Goal: Task Accomplishment & Management: Manage account settings

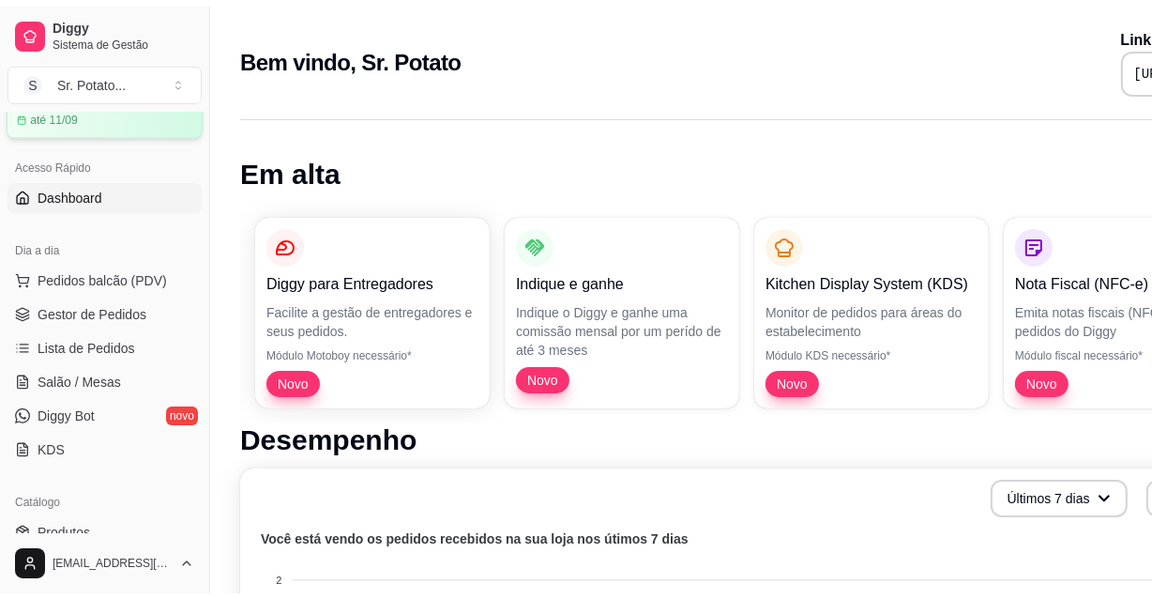
scroll to position [341, 0]
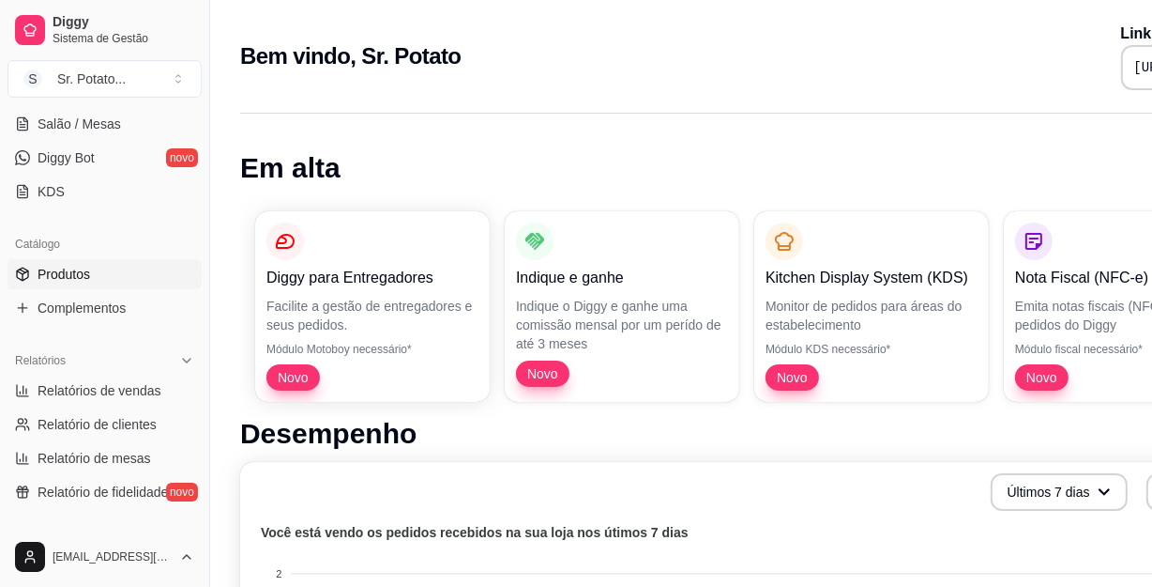
click at [84, 273] on span "Produtos" at bounding box center [64, 274] width 53 height 19
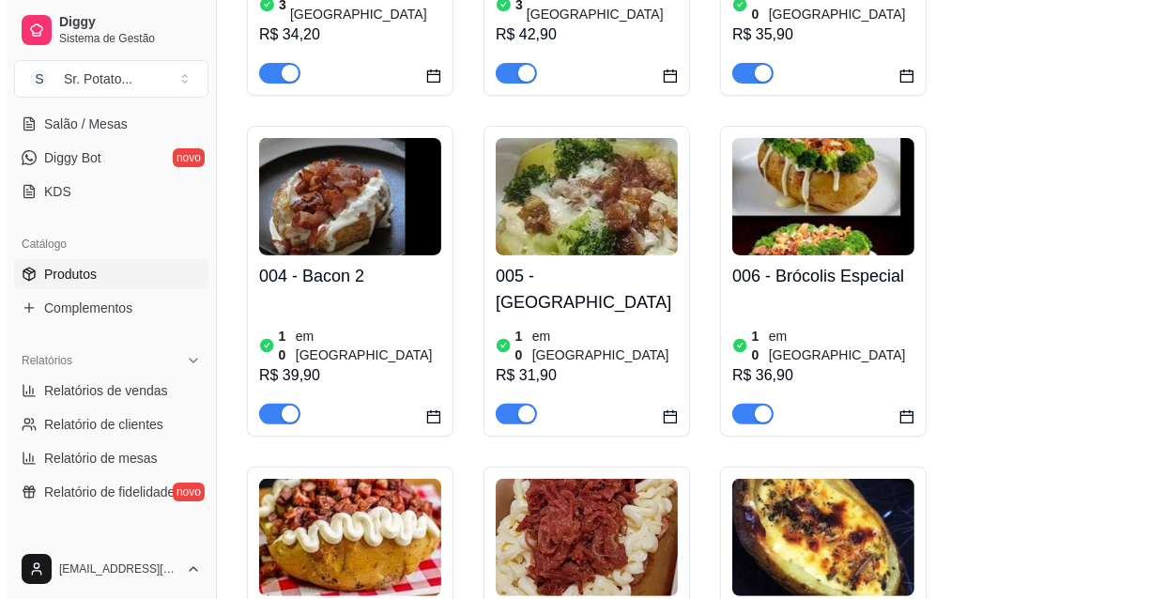
scroll to position [426, 0]
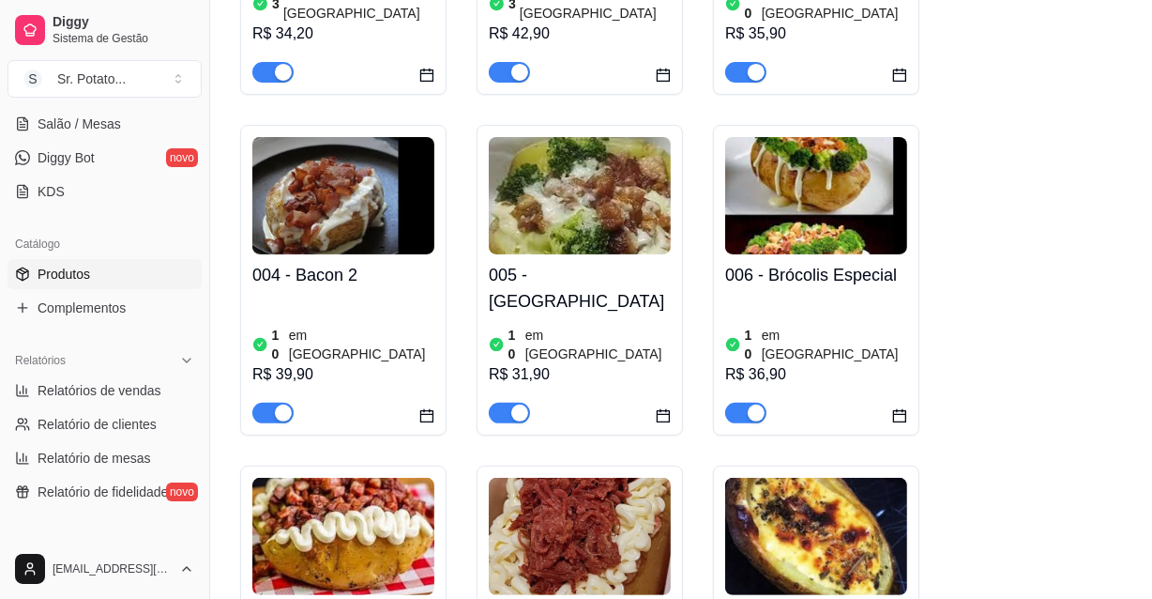
click at [831, 180] on img at bounding box center [816, 195] width 182 height 117
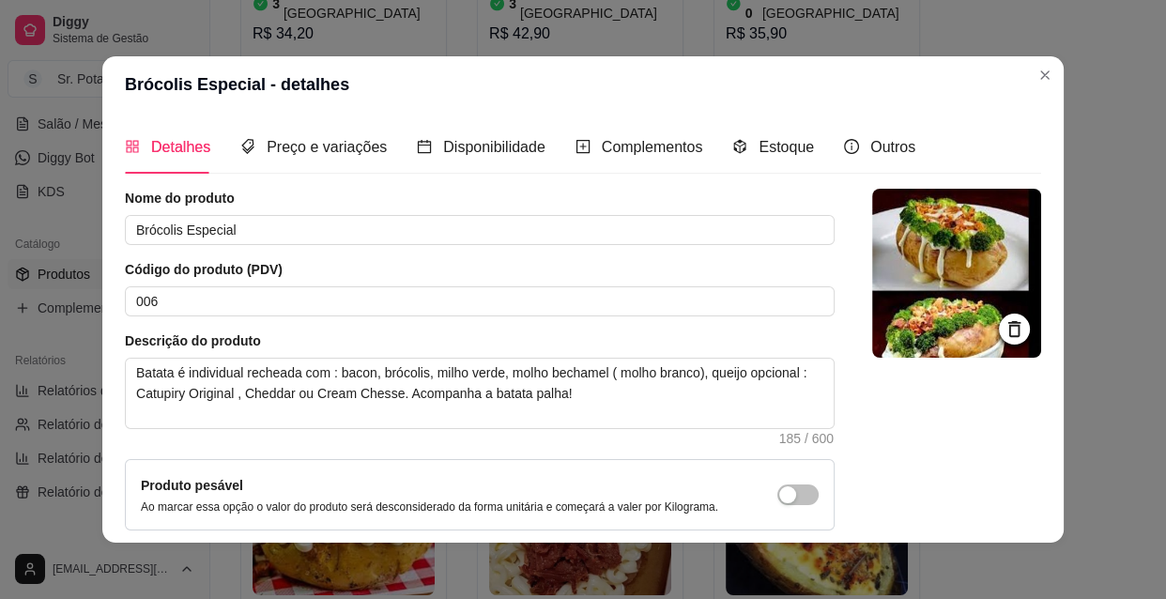
click at [1008, 325] on icon at bounding box center [1014, 329] width 12 height 16
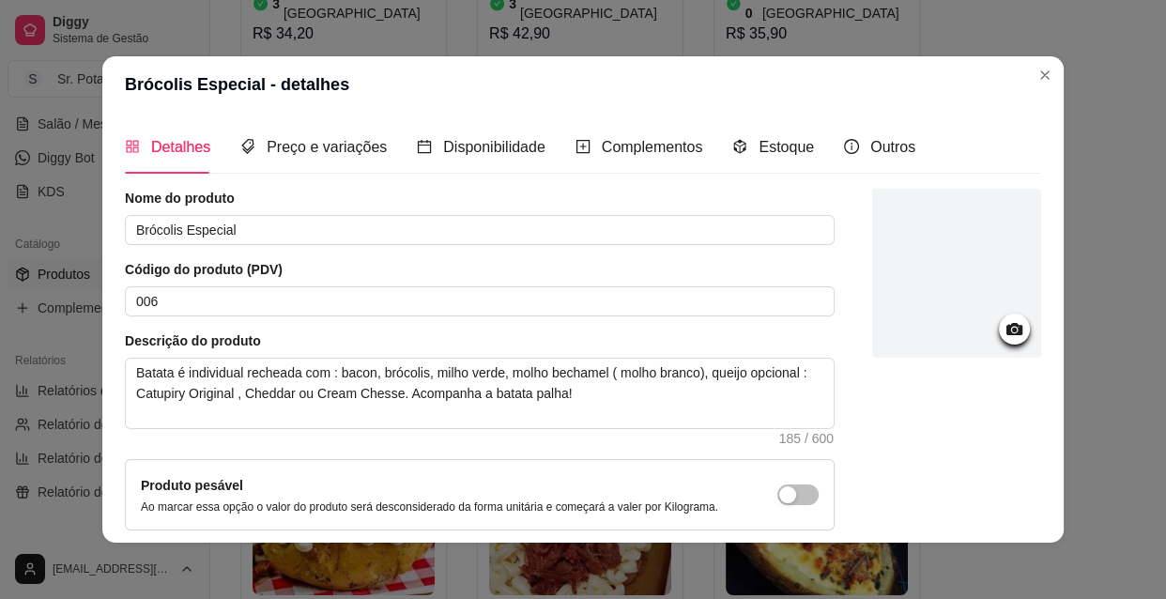
click at [1006, 325] on icon at bounding box center [1014, 329] width 16 height 12
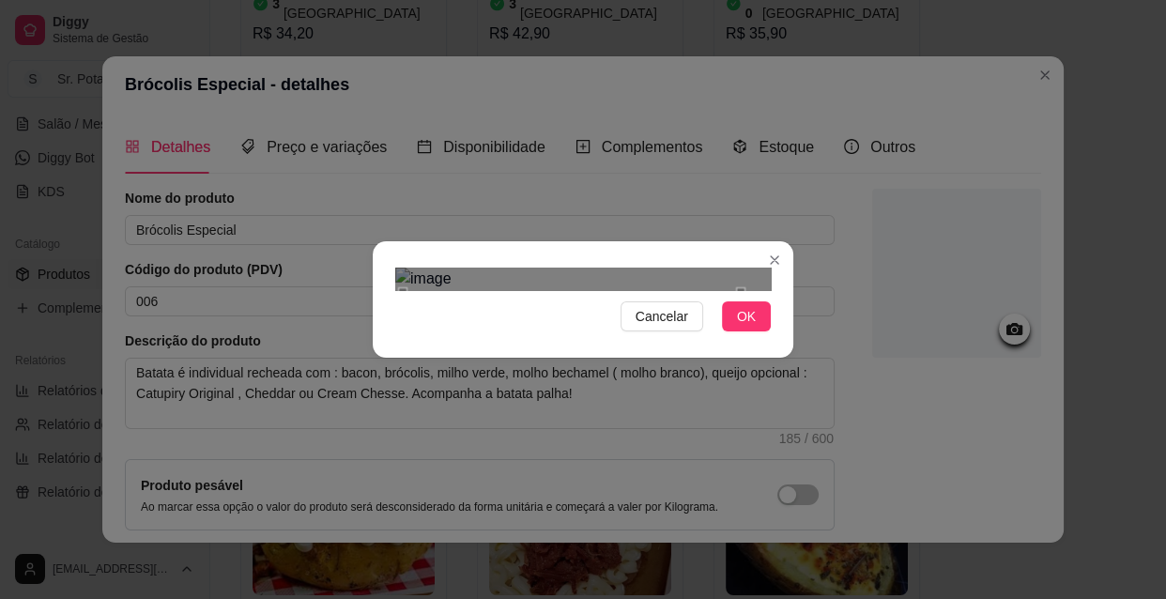
click at [500, 292] on div "Use the arrow keys to move the crop selection area" at bounding box center [572, 377] width 338 height 170
click at [478, 290] on div "Use the arrow keys to move the crop selection area" at bounding box center [569, 375] width 338 height 170
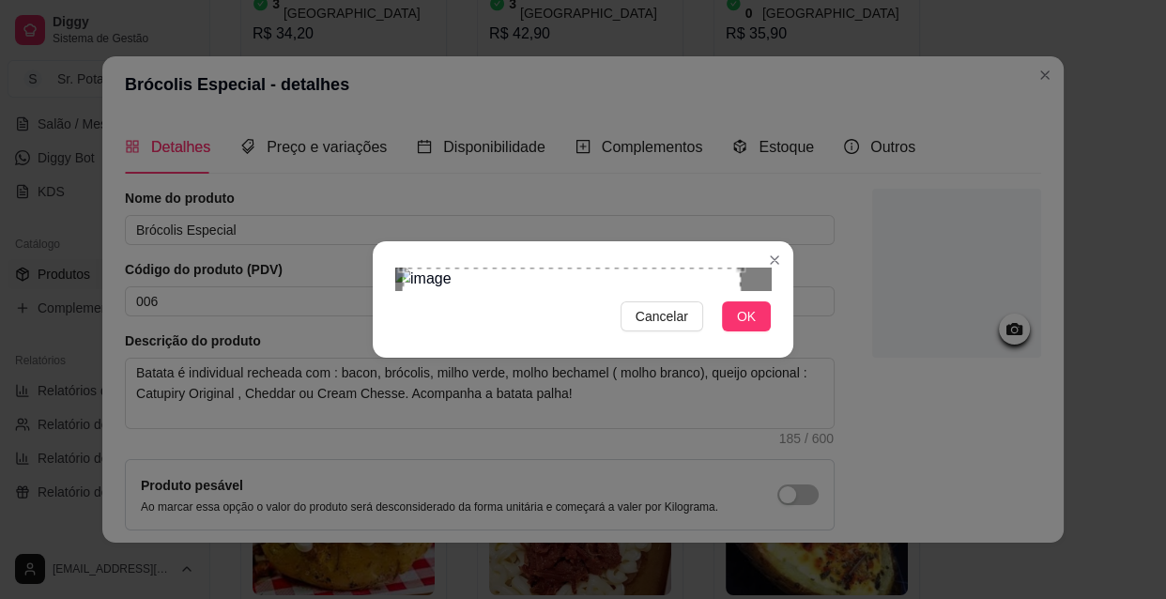
click at [484, 260] on div "Cancelar OK" at bounding box center [583, 299] width 420 height 79
click at [718, 267] on div at bounding box center [582, 278] width 375 height 23
click at [570, 339] on div "Cancelar OK" at bounding box center [583, 299] width 420 height 79
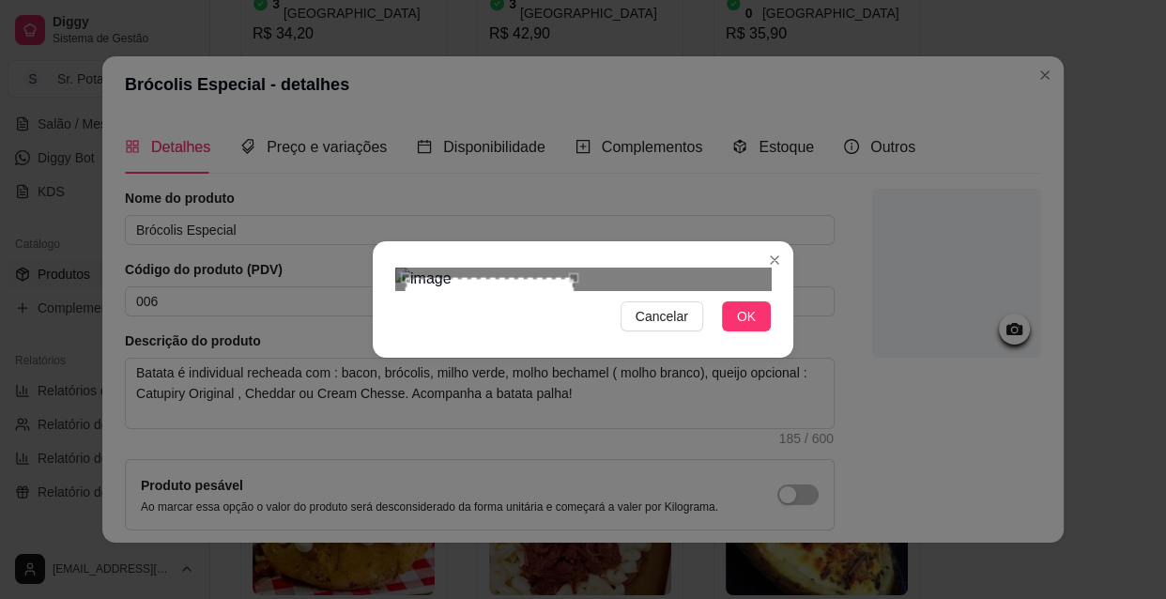
click at [405, 278] on div "Use the arrow keys to move the crop selection area" at bounding box center [489, 362] width 168 height 168
click at [603, 358] on section "Cancelar OK" at bounding box center [583, 299] width 420 height 116
click at [730, 331] on button "OK" at bounding box center [746, 316] width 49 height 30
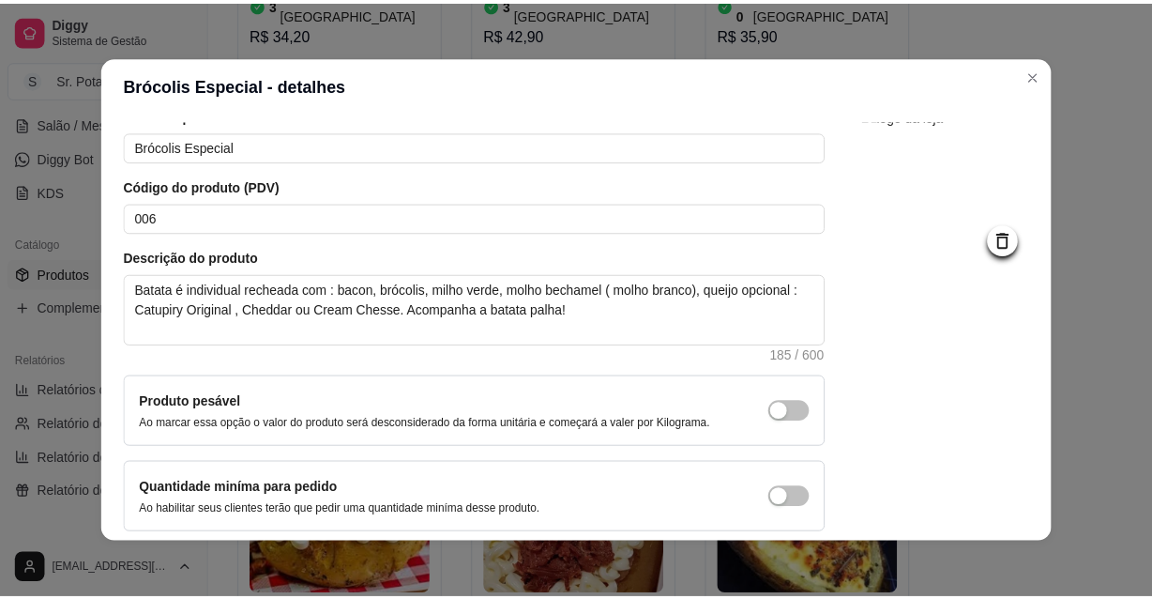
scroll to position [163, 0]
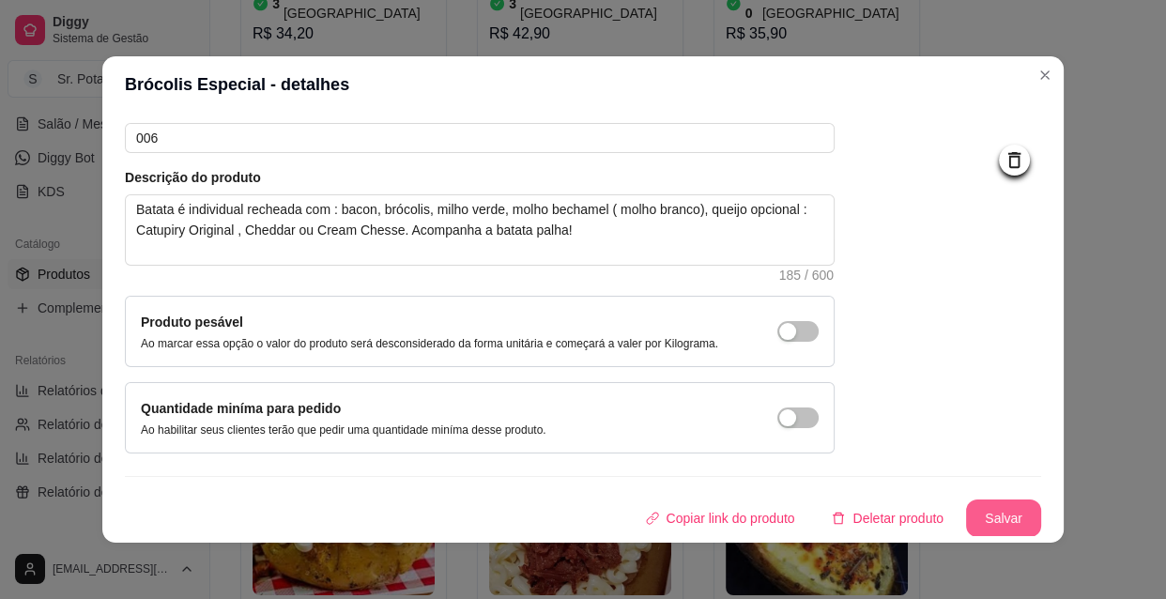
click at [984, 510] on button "Salvar" at bounding box center [1003, 518] width 75 height 38
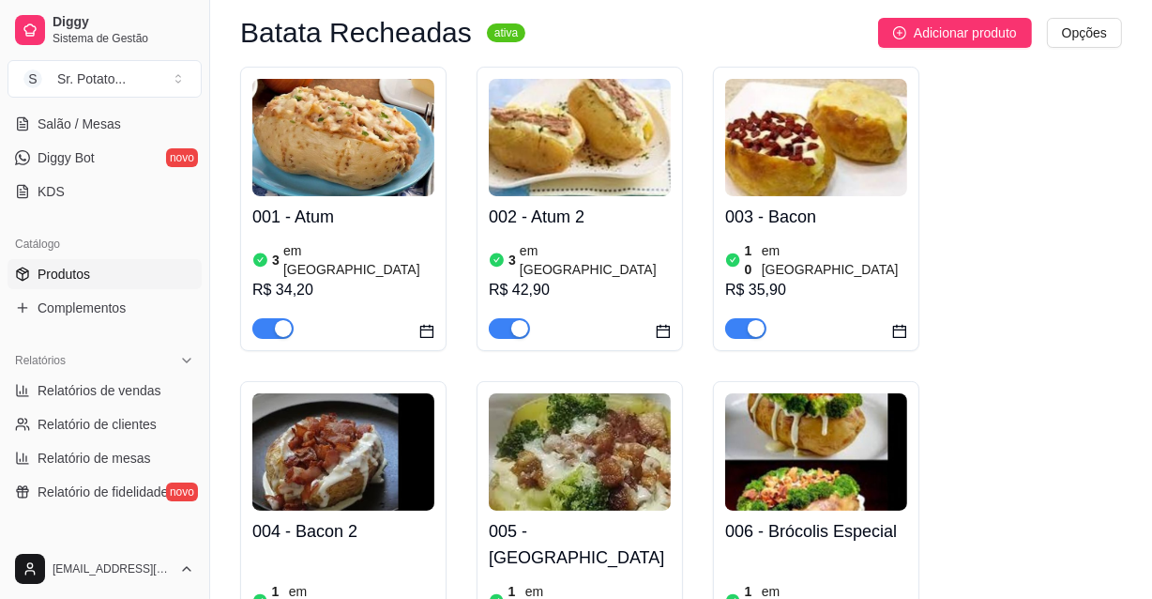
scroll to position [0, 0]
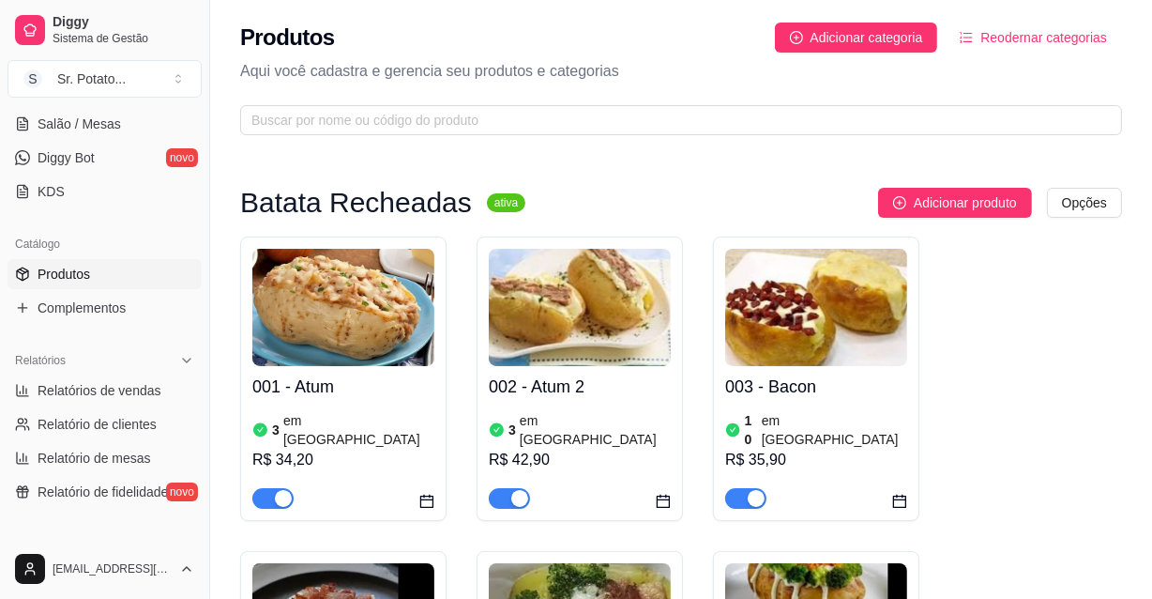
click at [364, 338] on img at bounding box center [343, 307] width 182 height 117
click at [107, 301] on span "Complementos" at bounding box center [82, 307] width 88 height 19
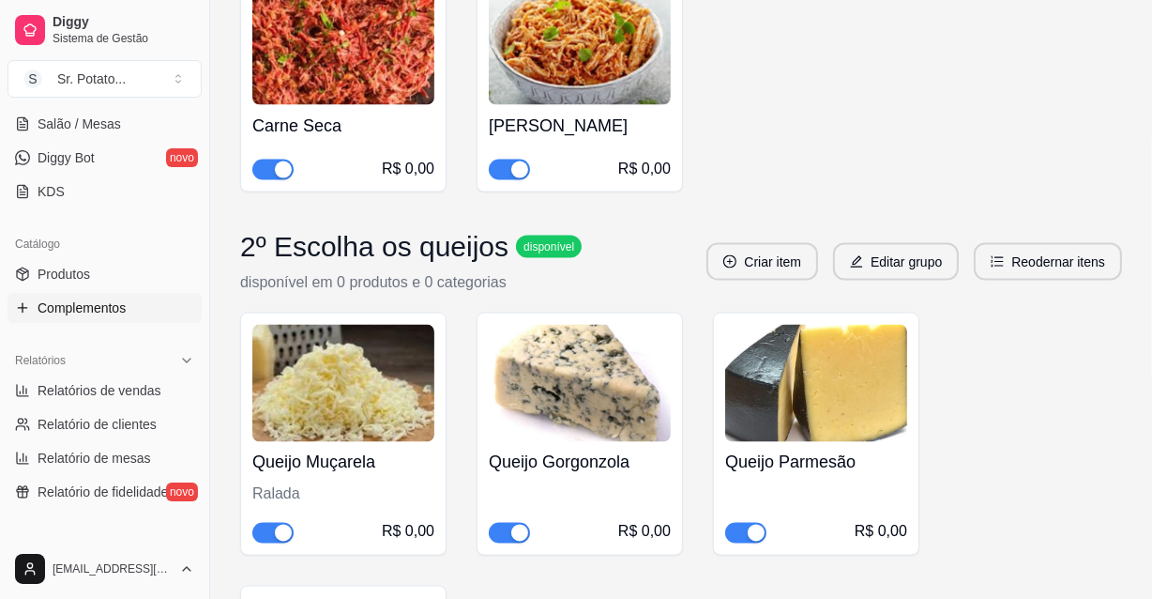
scroll to position [2730, 0]
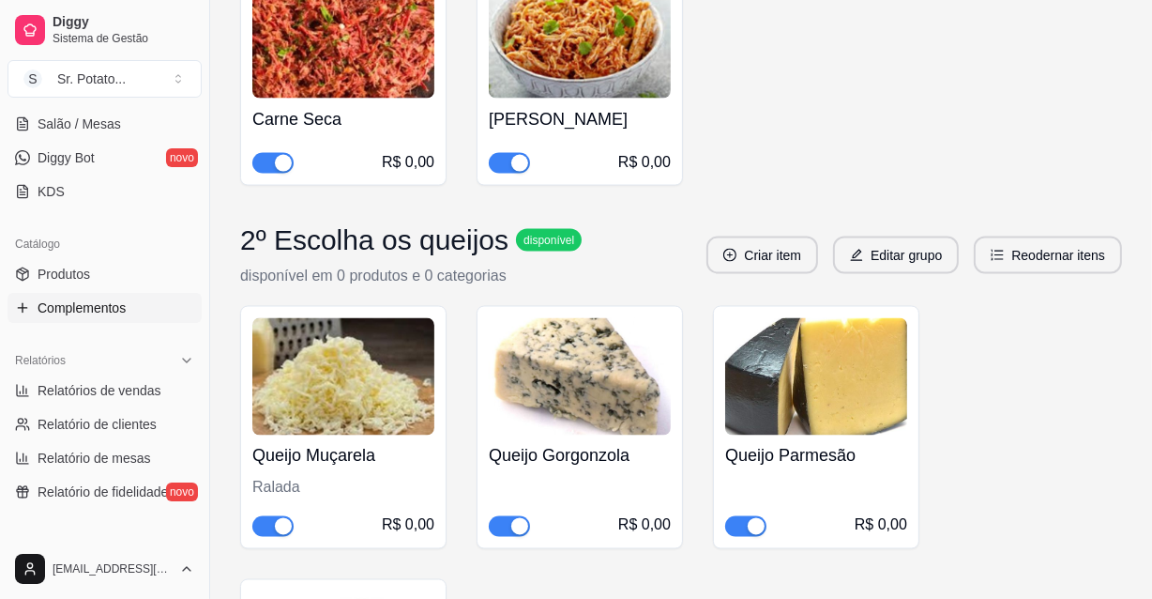
click at [544, 242] on span "disponível" at bounding box center [549, 240] width 58 height 15
click at [389, 246] on h3 "2º Escolha os queijos" at bounding box center [374, 240] width 268 height 34
click at [389, 245] on h3 "2º Escolha os queijos" at bounding box center [374, 240] width 268 height 34
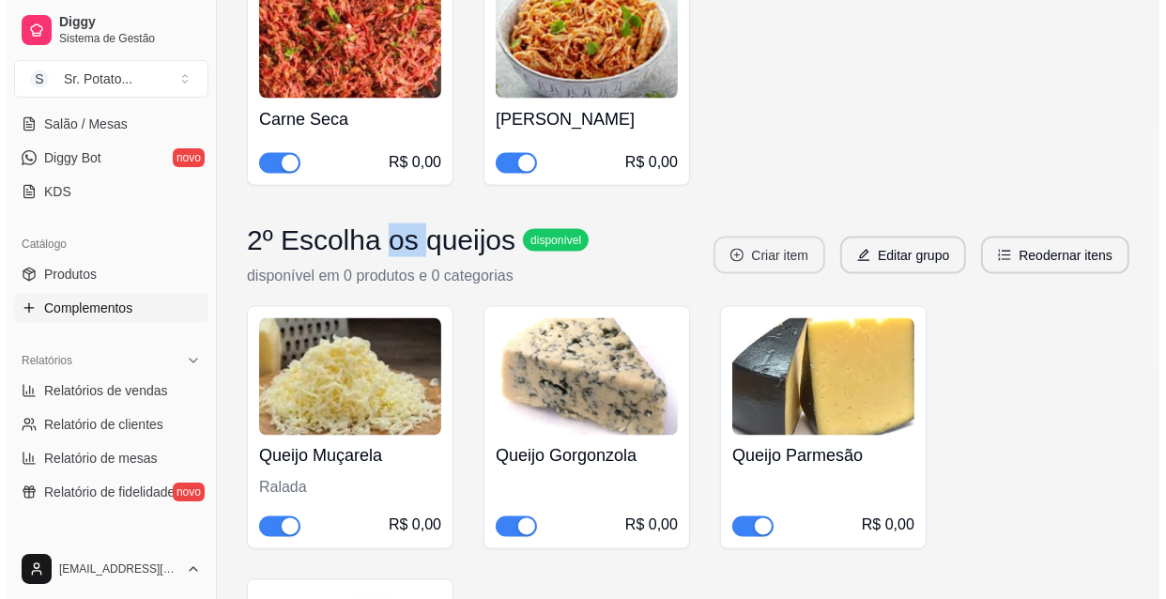
scroll to position [2645, 0]
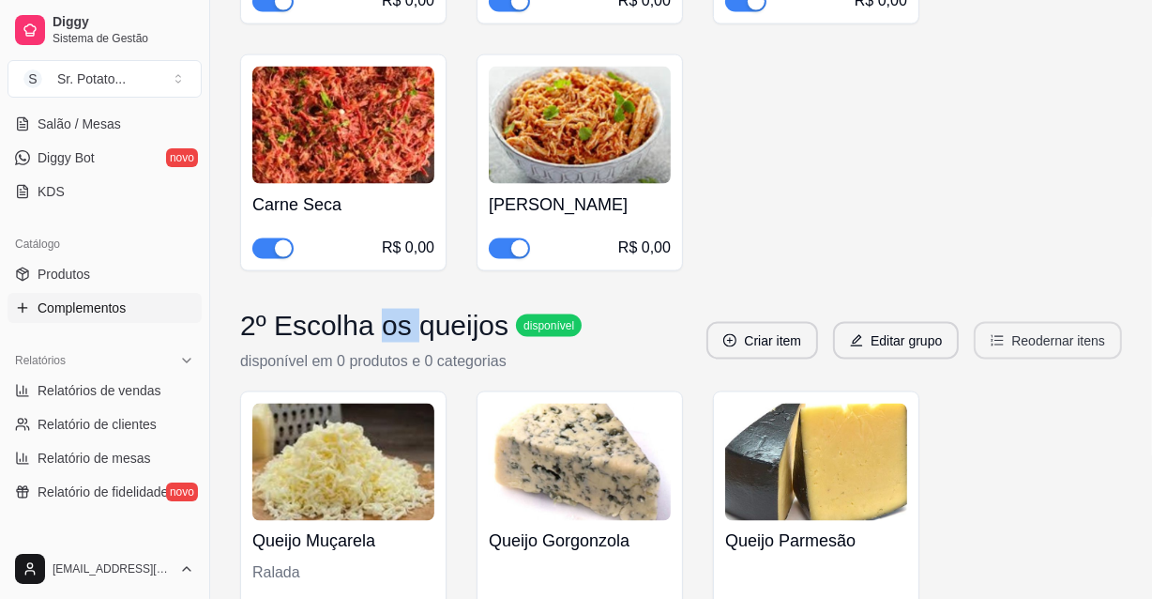
click at [1034, 343] on button "Reodernar itens" at bounding box center [1048, 341] width 148 height 38
click at [908, 338] on button "Editar grupo" at bounding box center [896, 341] width 122 height 37
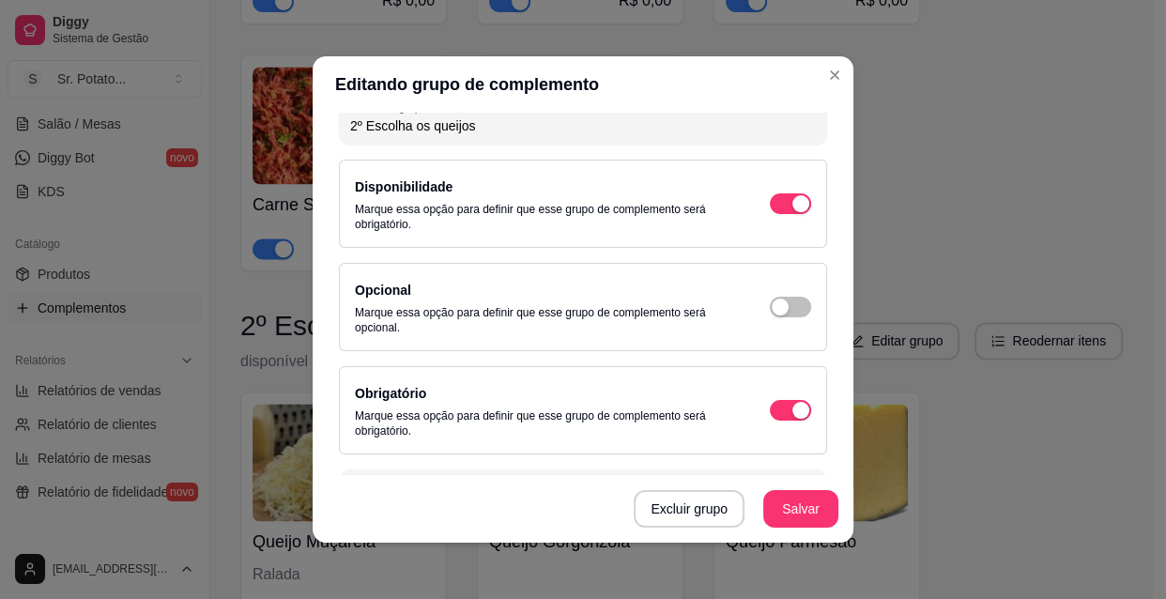
scroll to position [0, 0]
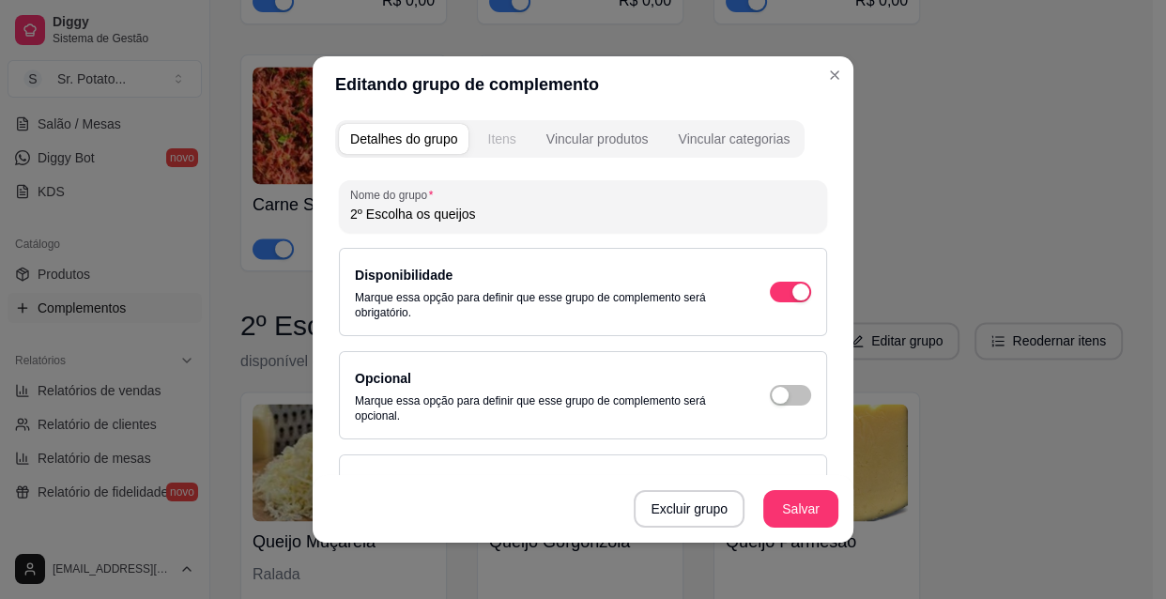
click at [494, 138] on div "Itens" at bounding box center [501, 139] width 28 height 19
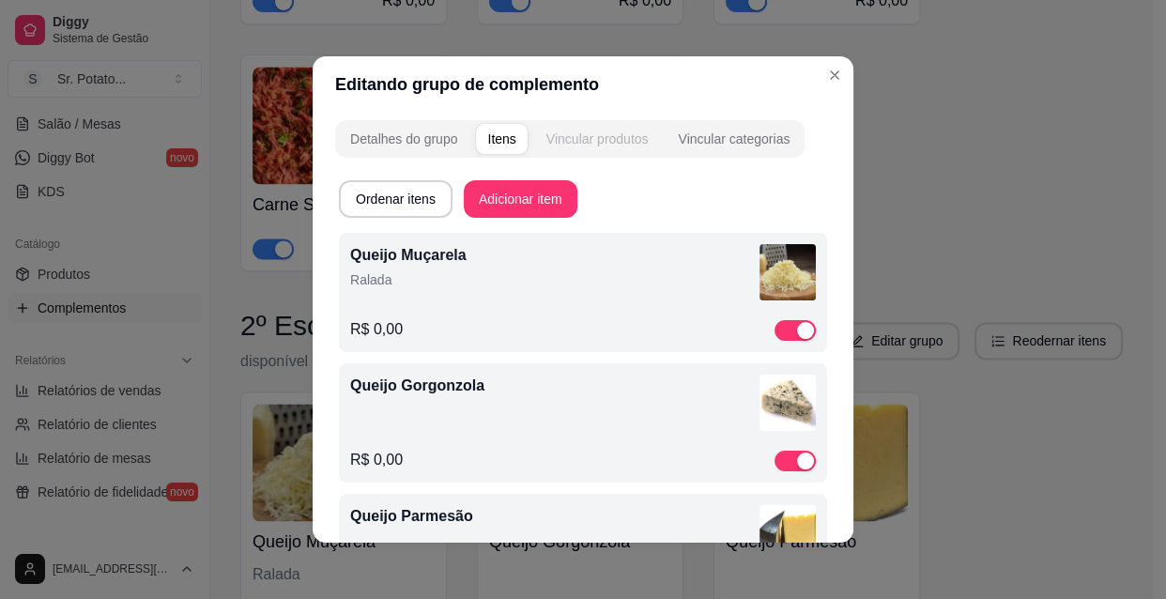
click at [603, 141] on div "Vincular produtos" at bounding box center [597, 139] width 102 height 19
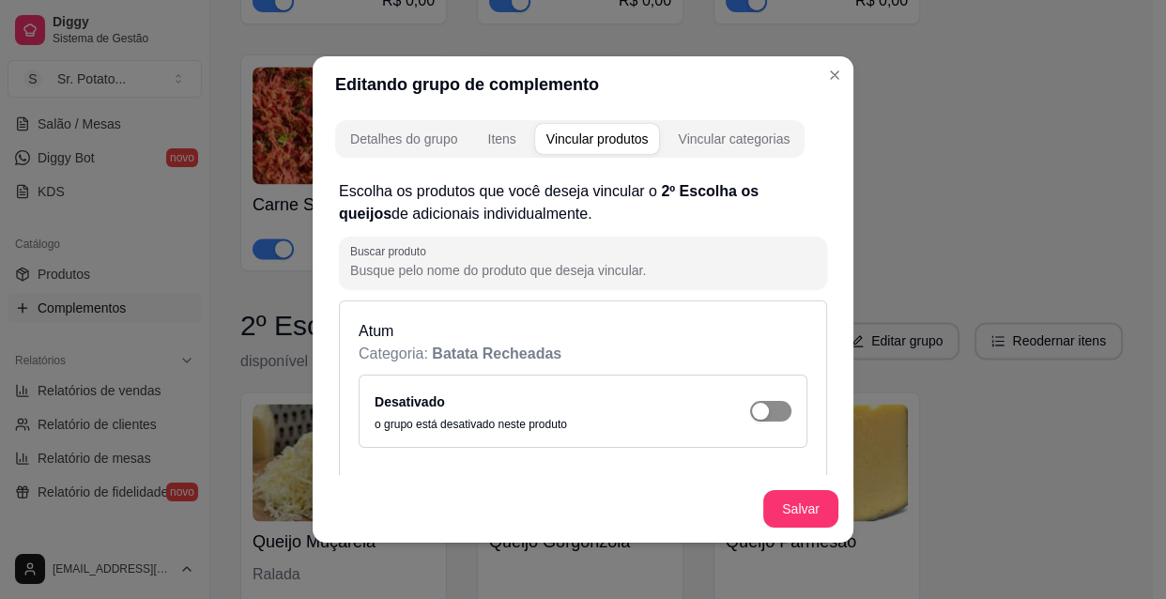
click at [752, 411] on div "button" at bounding box center [760, 411] width 17 height 17
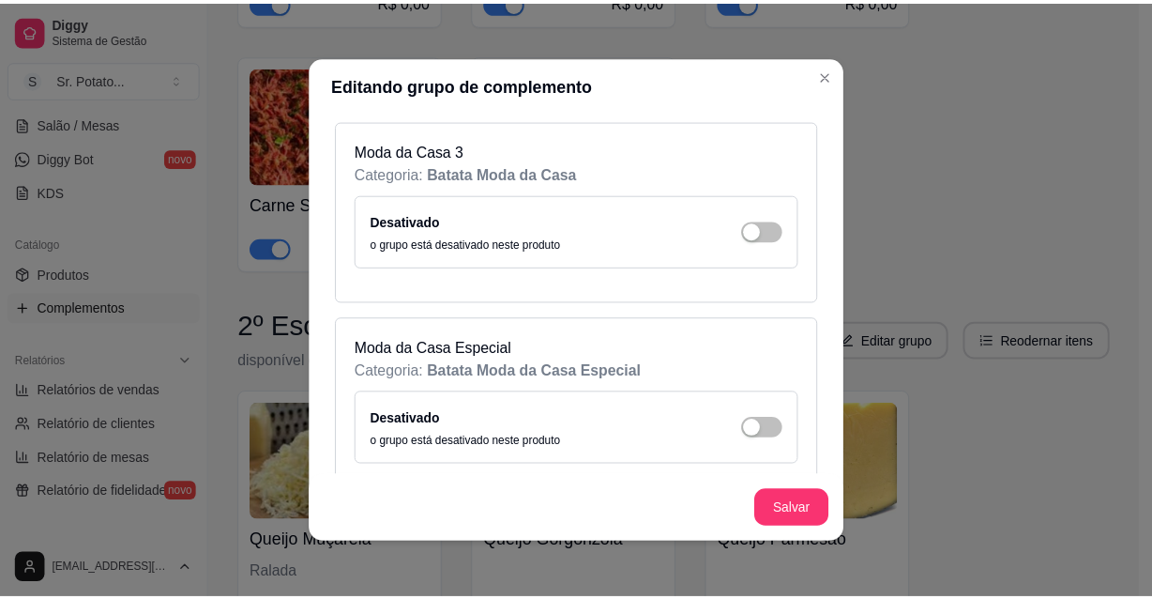
scroll to position [4596, 0]
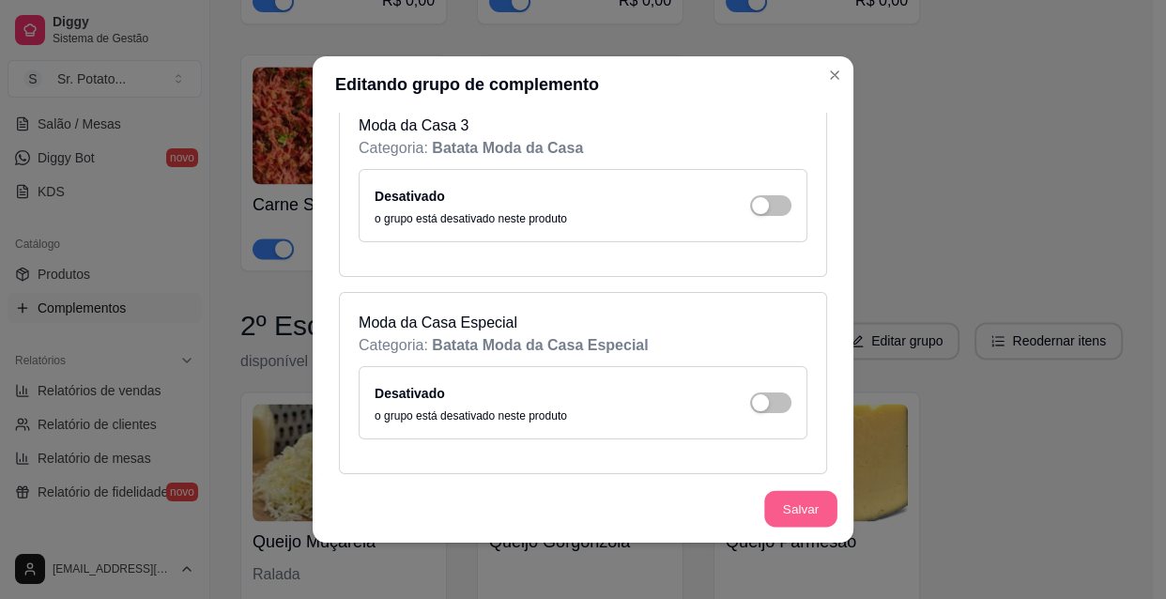
click at [819, 512] on button "Salvar" at bounding box center [800, 509] width 73 height 37
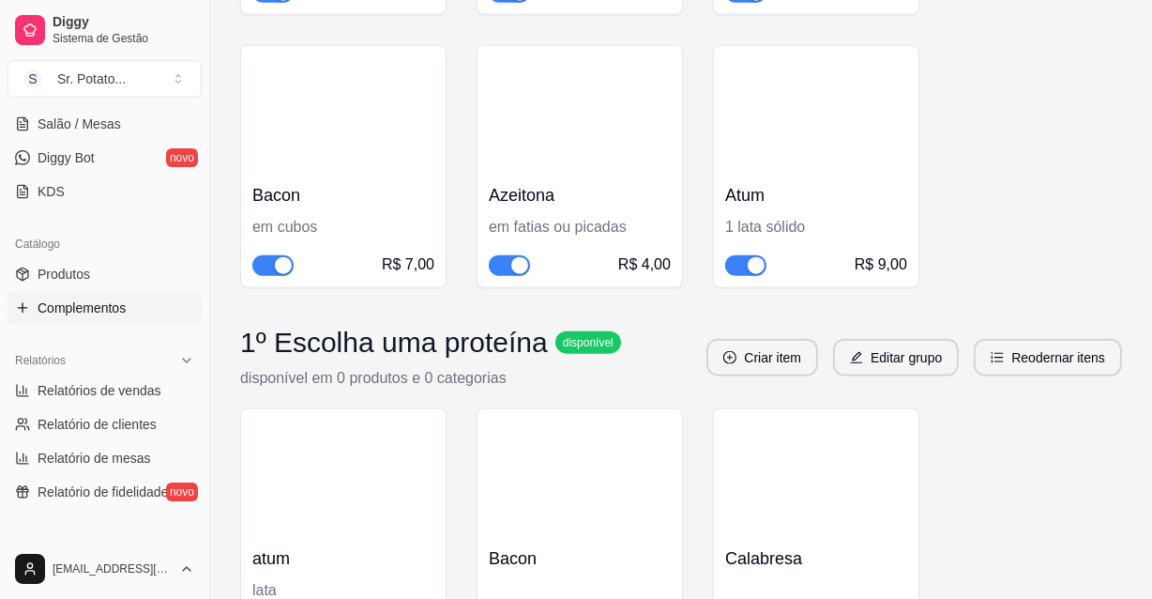
scroll to position [2132, 0]
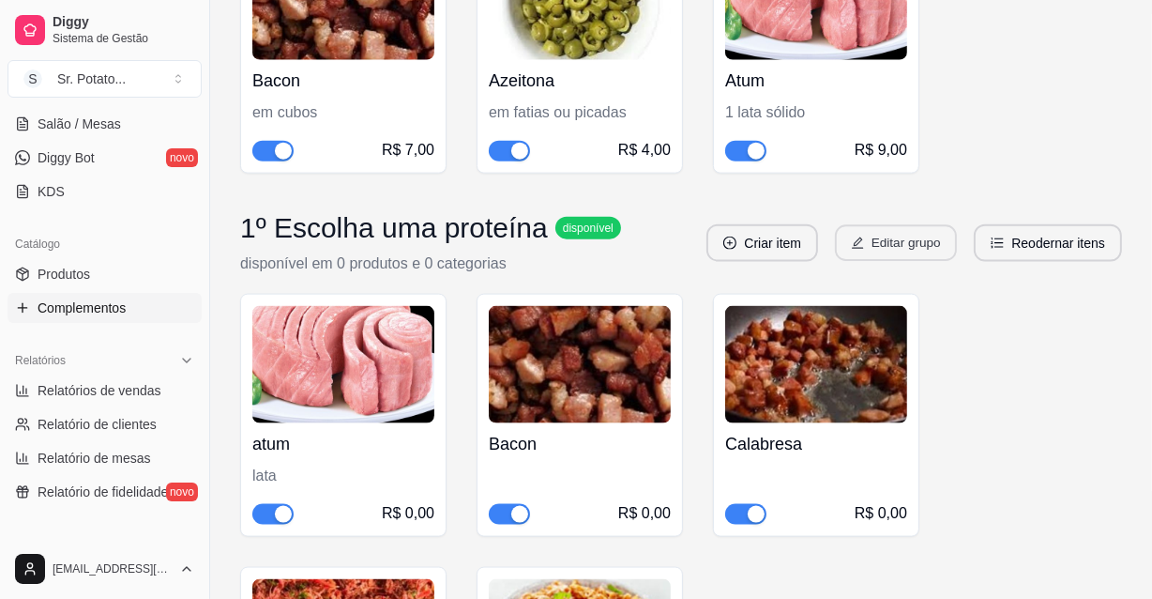
click at [900, 245] on button "Editar grupo" at bounding box center [896, 243] width 122 height 37
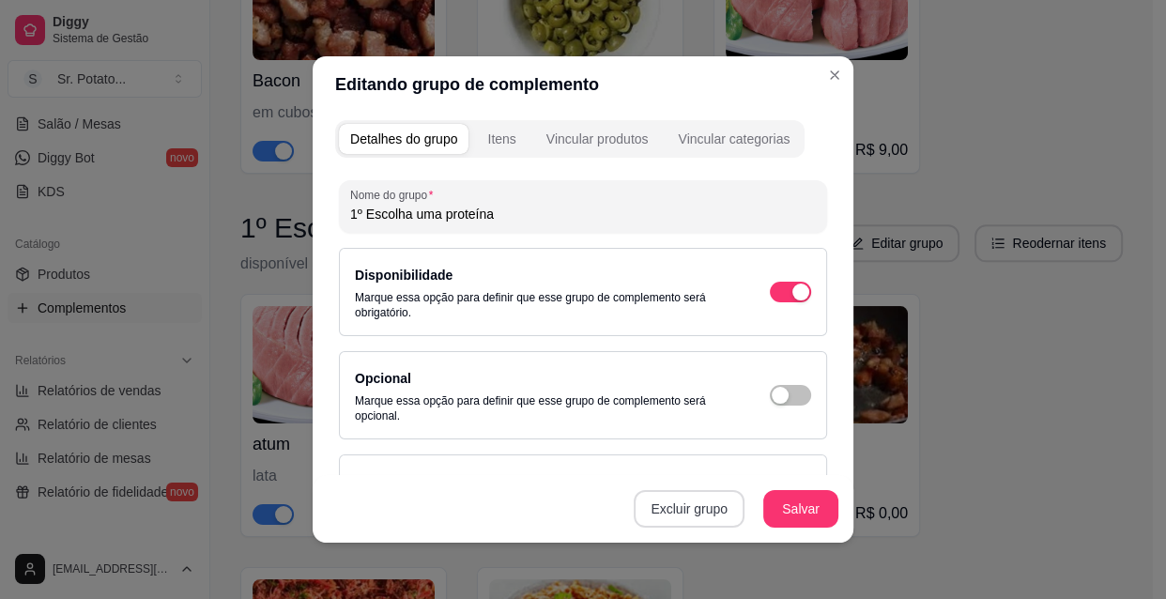
click at [673, 512] on button "Excluir grupo" at bounding box center [688, 509] width 111 height 38
click at [755, 459] on button "Sim" at bounding box center [763, 467] width 56 height 28
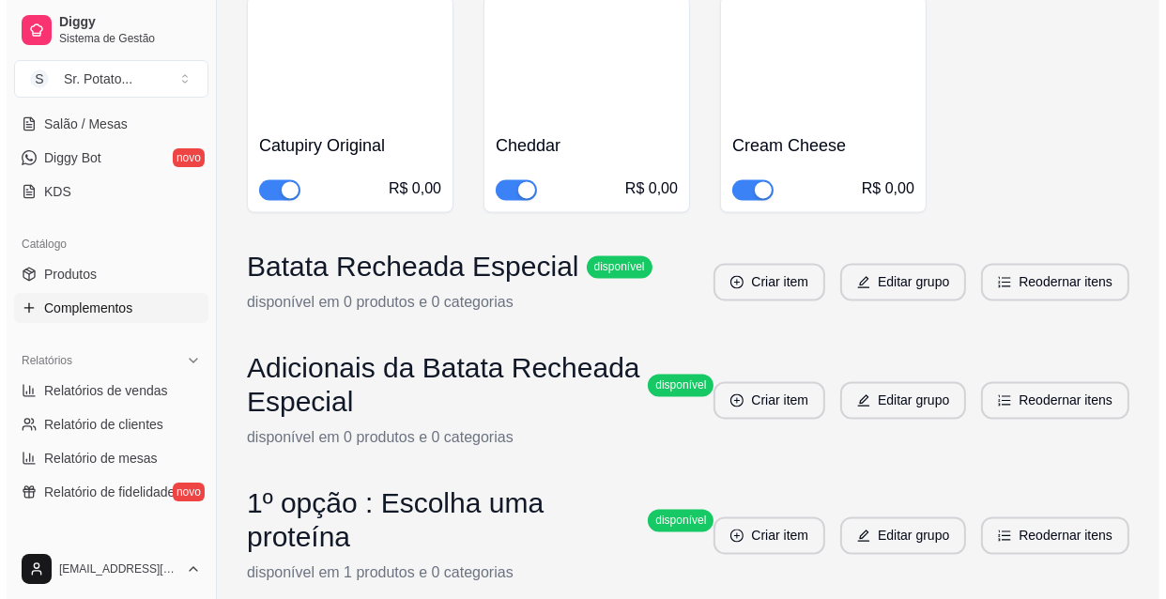
scroll to position [3071, 0]
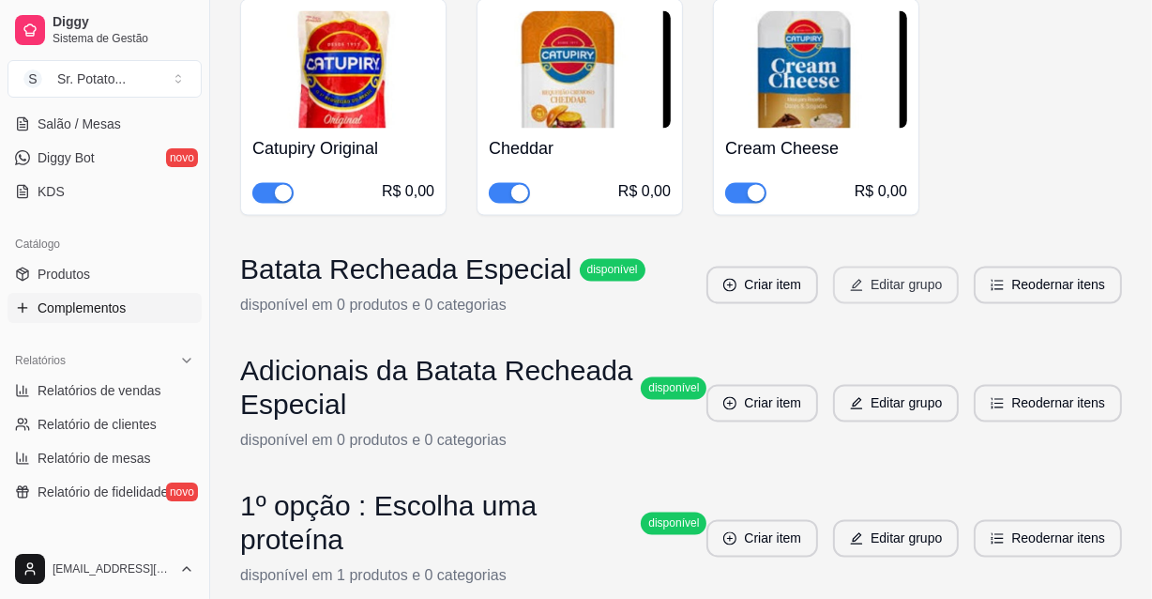
click at [905, 282] on button "Editar grupo" at bounding box center [896, 286] width 126 height 38
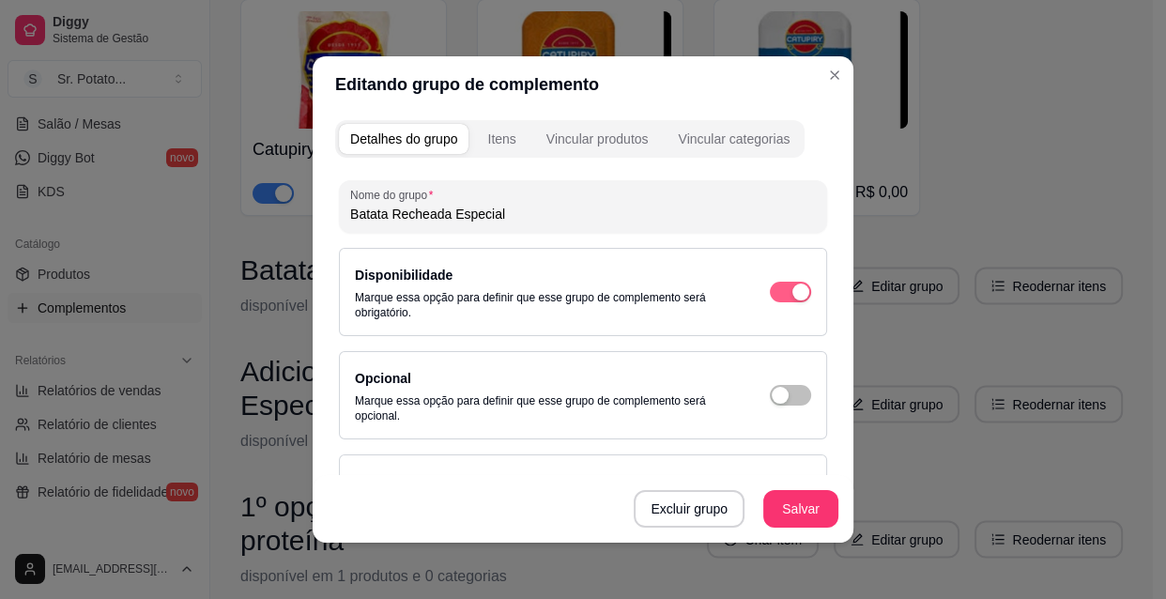
click at [792, 291] on div "button" at bounding box center [800, 291] width 17 height 17
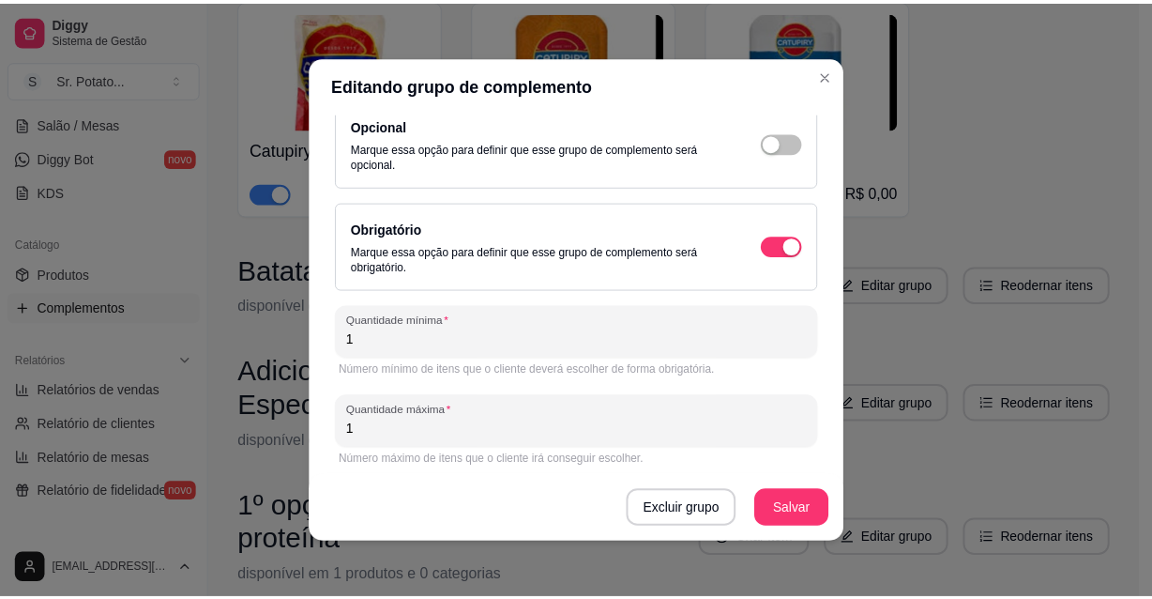
scroll to position [257, 0]
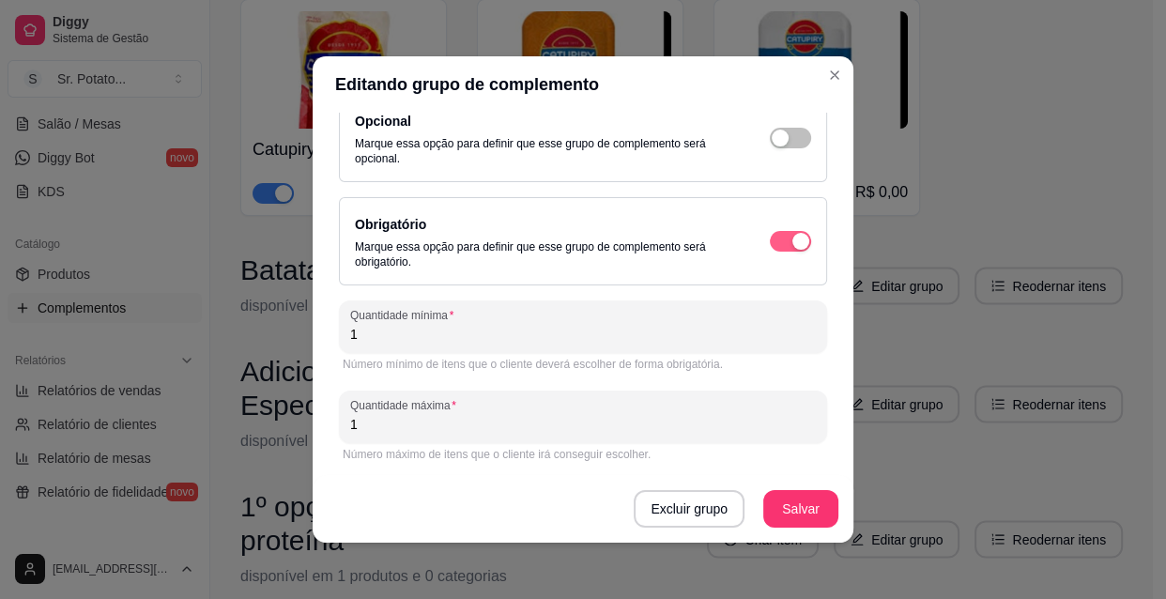
click at [792, 234] on div "button" at bounding box center [800, 241] width 17 height 17
click at [792, 243] on div "button" at bounding box center [800, 241] width 17 height 17
click at [693, 511] on button "Excluir grupo" at bounding box center [688, 509] width 107 height 37
click at [769, 464] on button "Sim" at bounding box center [763, 466] width 57 height 29
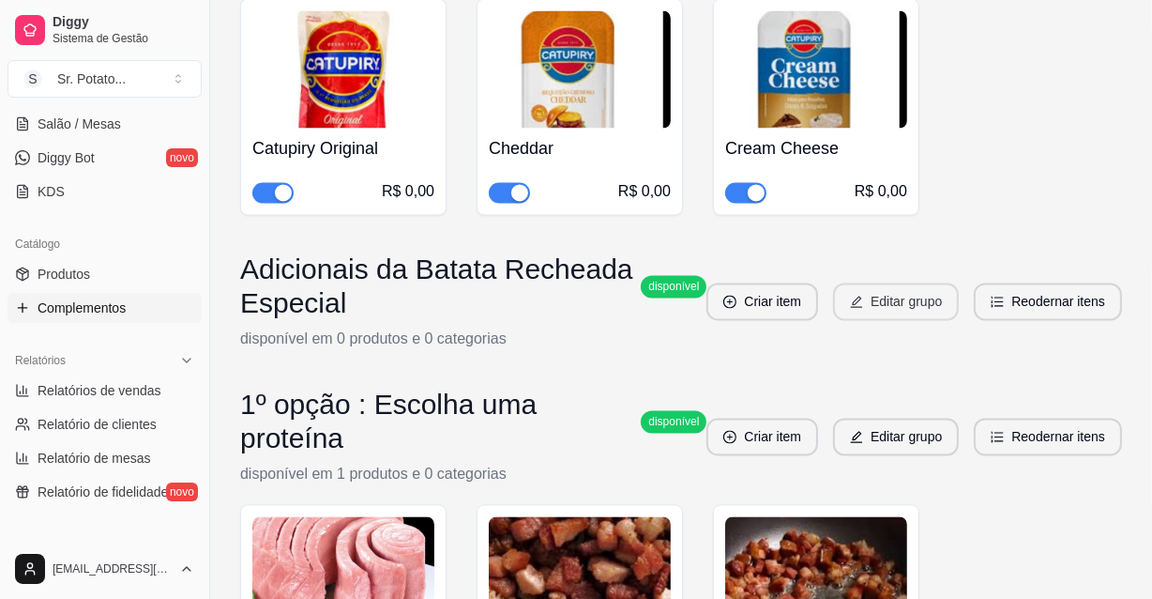
click at [911, 300] on button "Editar grupo" at bounding box center [896, 302] width 126 height 38
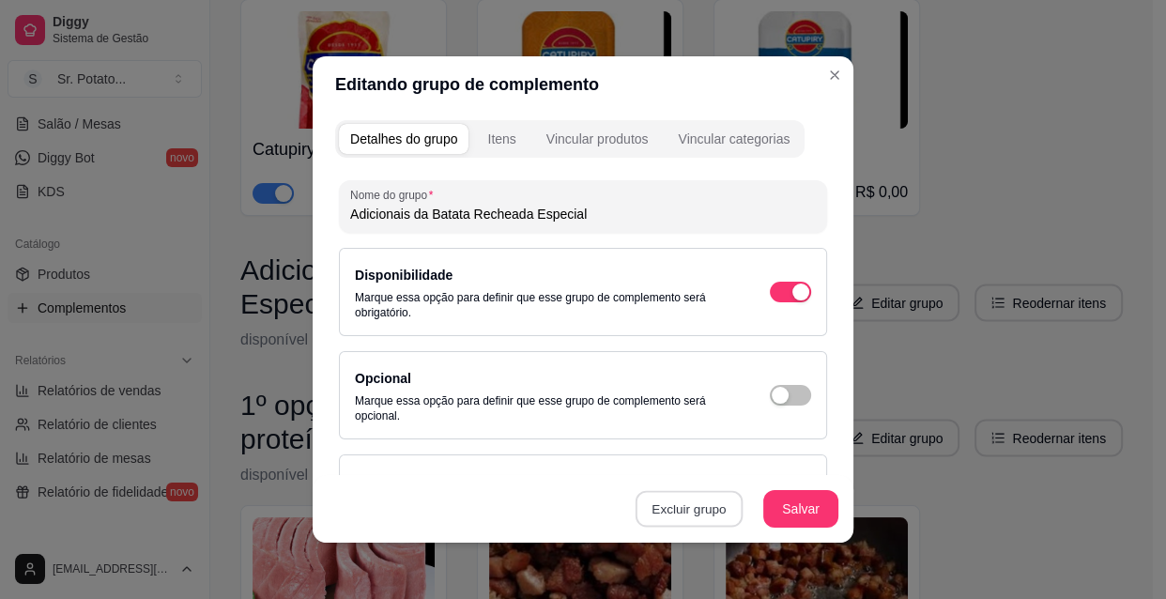
click at [674, 504] on button "Excluir grupo" at bounding box center [688, 509] width 107 height 37
click at [780, 460] on button "Sim" at bounding box center [763, 466] width 57 height 29
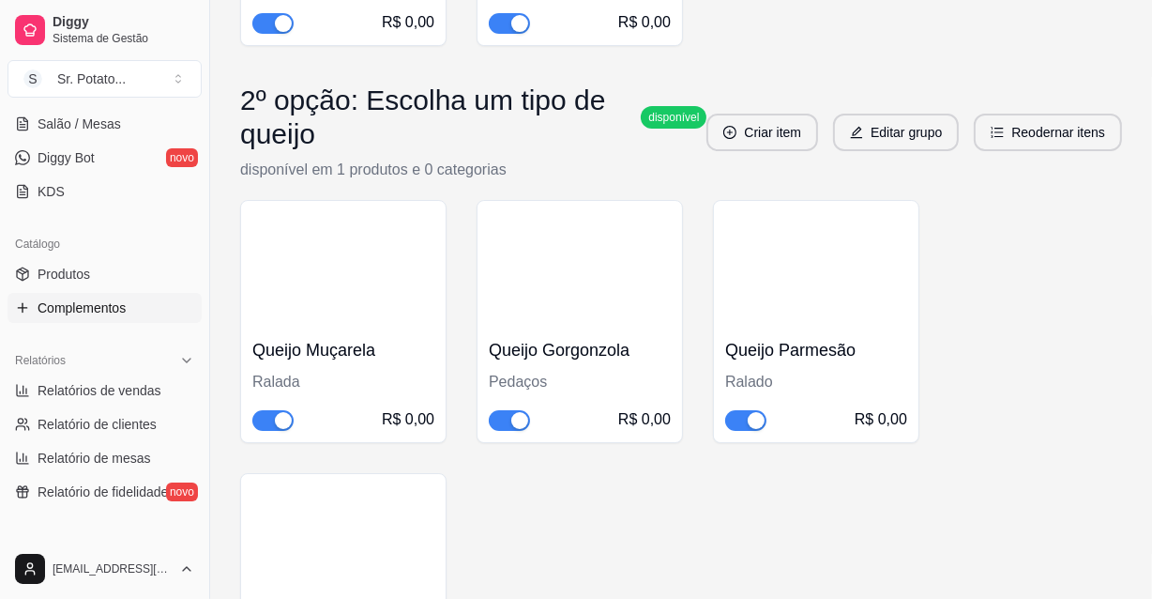
scroll to position [5886, 0]
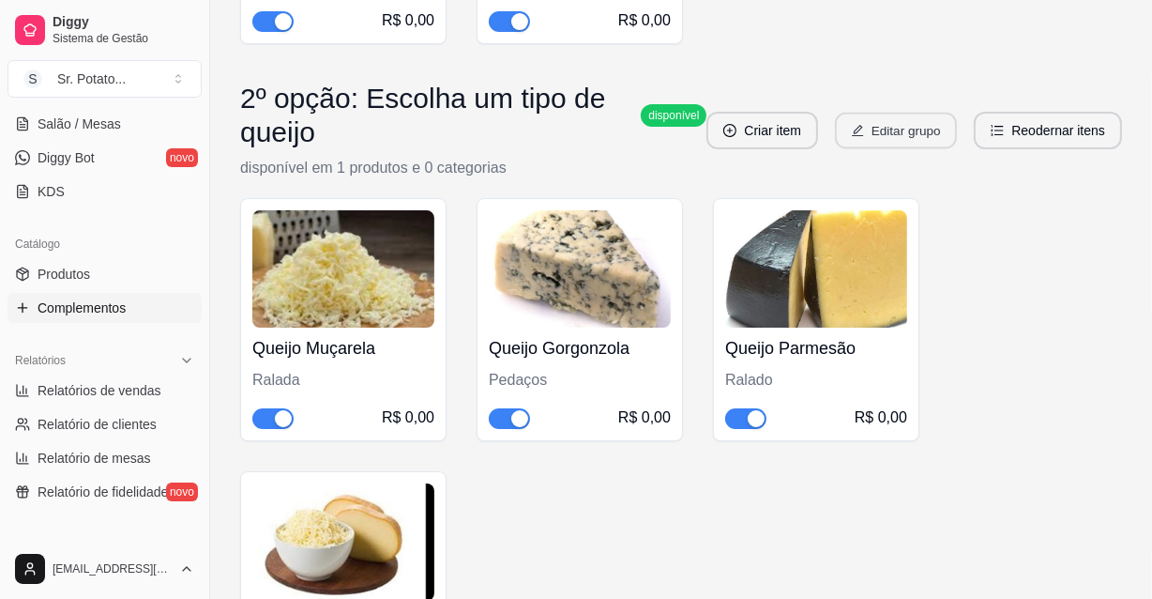
click at [914, 113] on button "Editar grupo" at bounding box center [896, 131] width 122 height 37
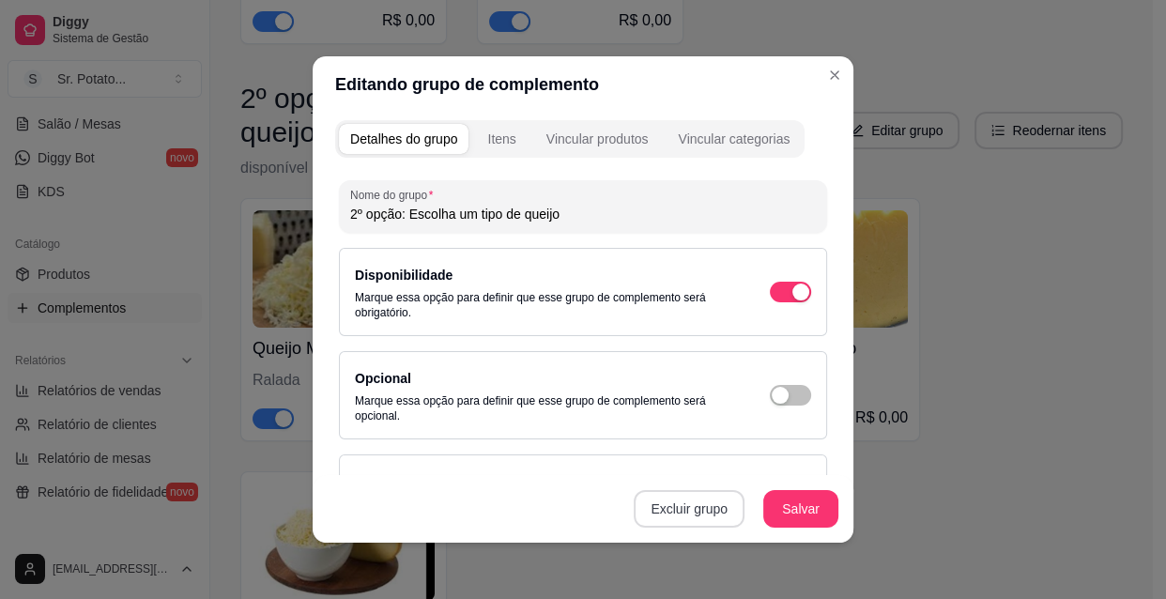
click at [709, 519] on button "Excluir grupo" at bounding box center [688, 509] width 111 height 38
click at [771, 466] on button "Sim" at bounding box center [763, 467] width 56 height 28
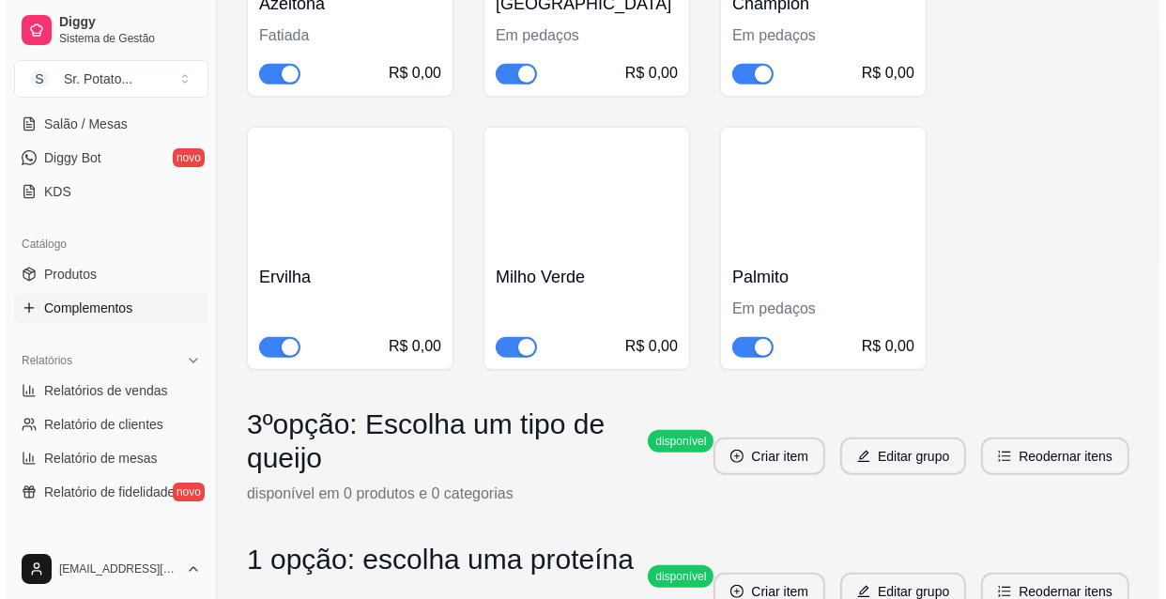
scroll to position [7176, 0]
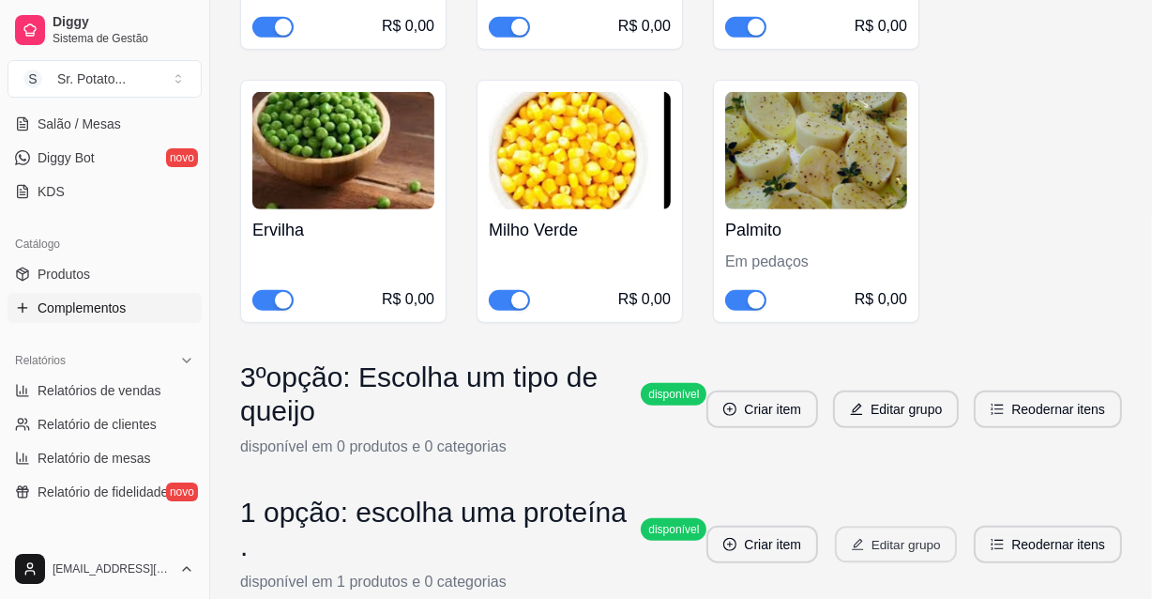
click at [891, 526] on button "Editar grupo" at bounding box center [896, 544] width 122 height 37
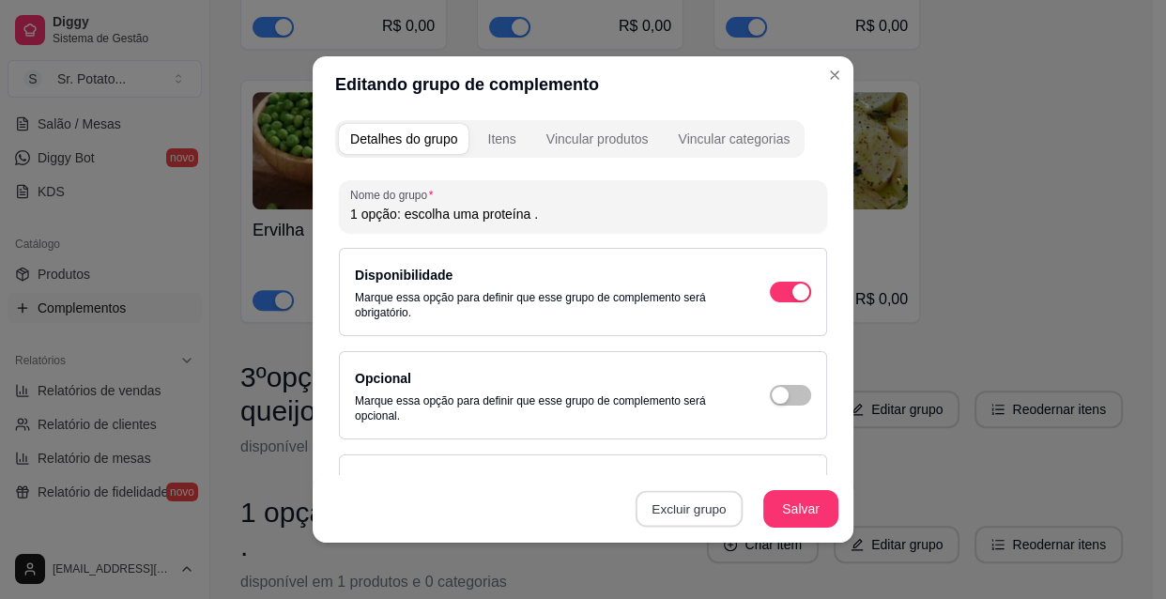
click at [718, 512] on button "Excluir grupo" at bounding box center [688, 509] width 107 height 37
click at [750, 463] on button "Sim" at bounding box center [763, 466] width 57 height 29
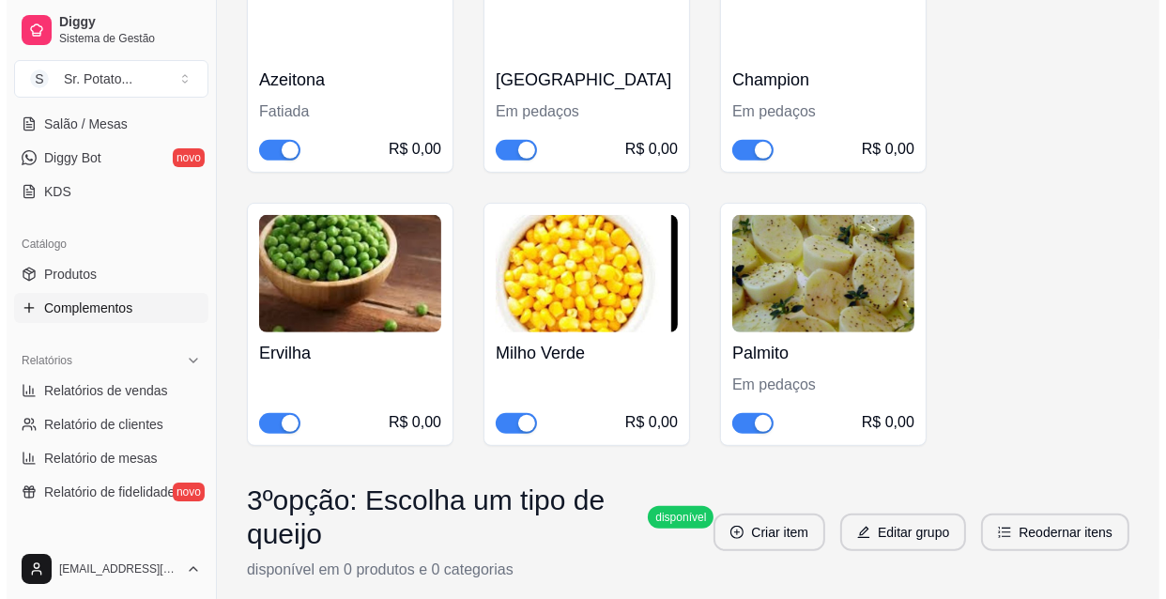
scroll to position [7075, 0]
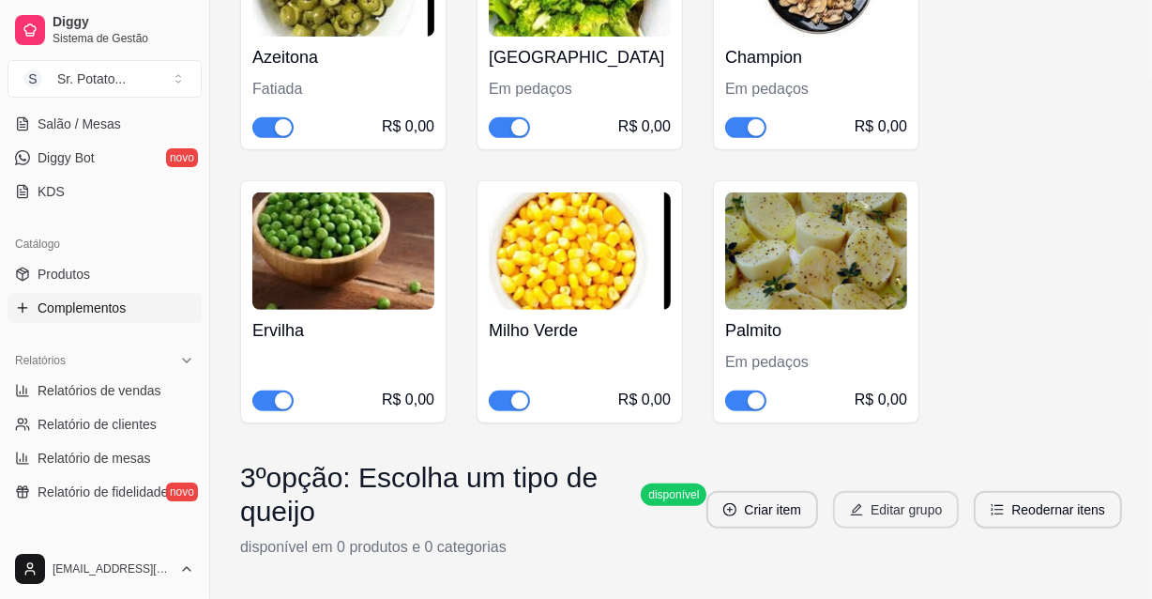
click at [886, 491] on button "Editar grupo" at bounding box center [896, 510] width 126 height 38
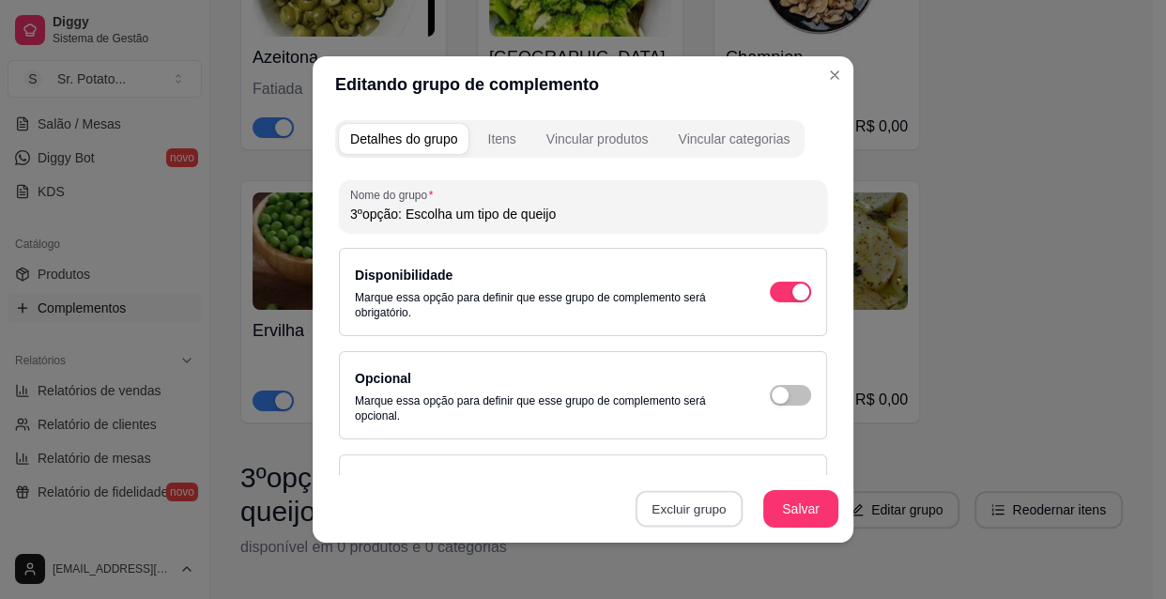
click at [671, 511] on button "Excluir grupo" at bounding box center [688, 509] width 107 height 37
click at [769, 456] on button "Sim" at bounding box center [763, 466] width 56 height 28
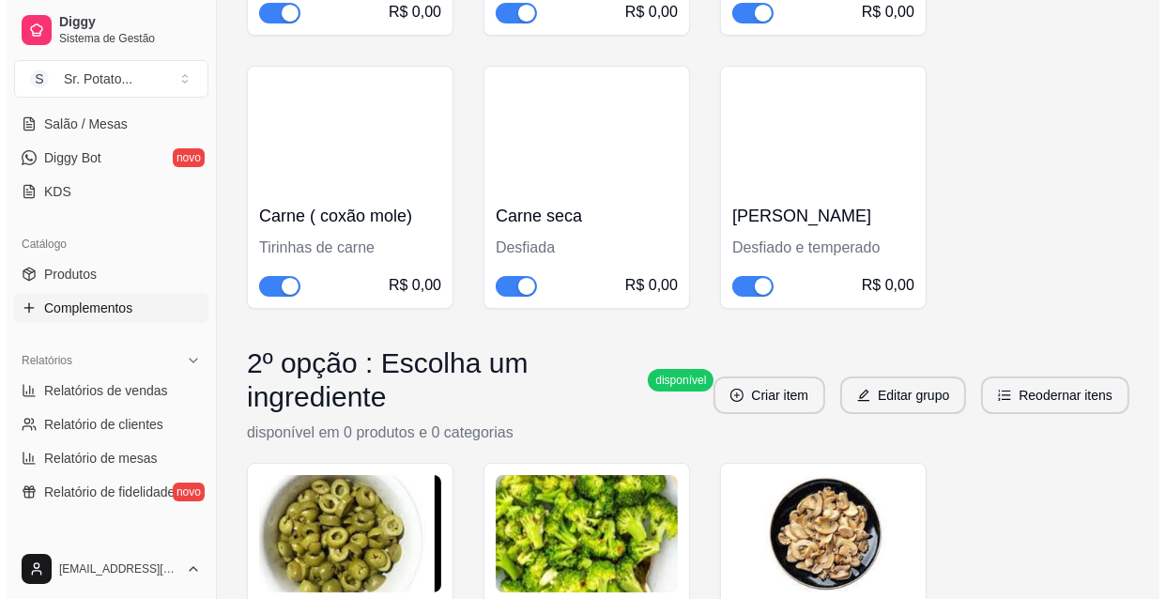
scroll to position [6513, 0]
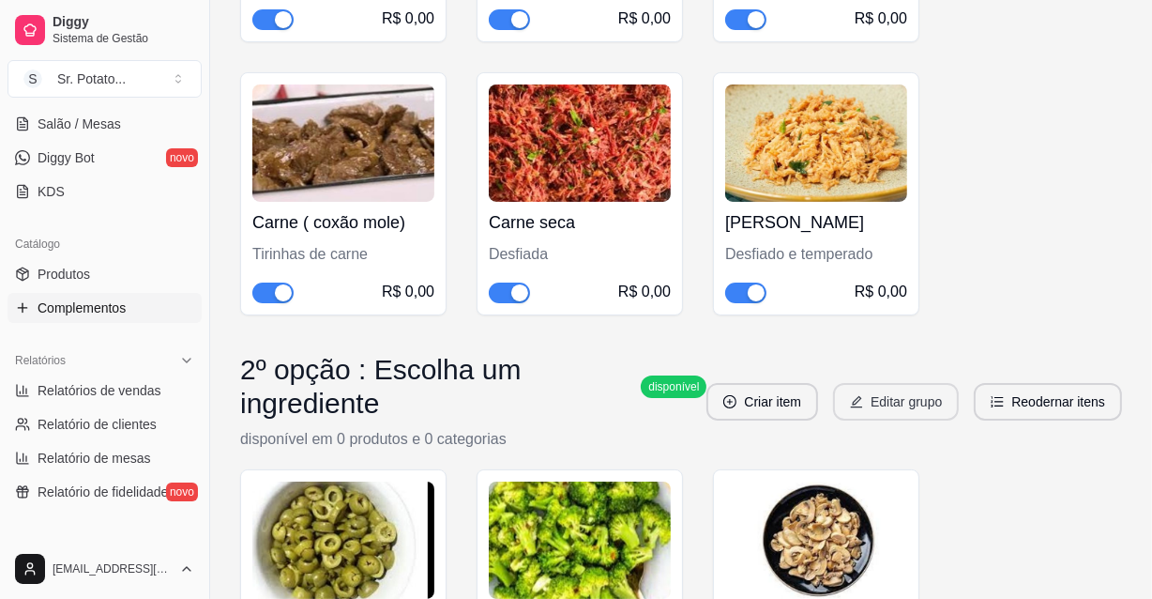
click at [888, 383] on button "Editar grupo" at bounding box center [896, 402] width 126 height 38
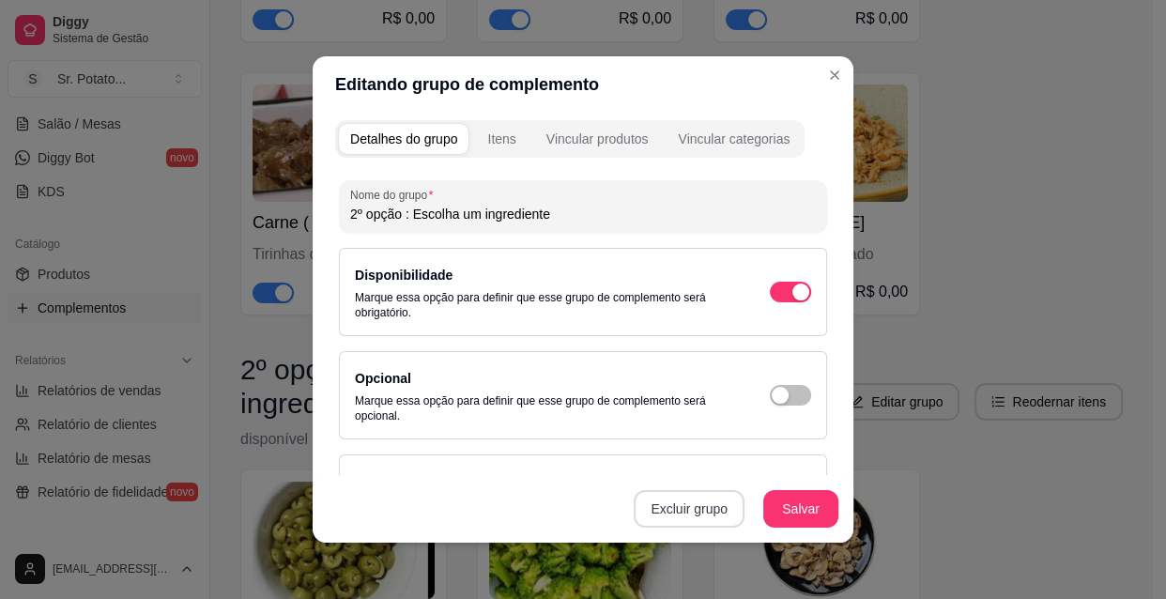
click at [692, 513] on button "Excluir grupo" at bounding box center [688, 509] width 111 height 38
click at [758, 457] on button "Sim" at bounding box center [763, 465] width 57 height 29
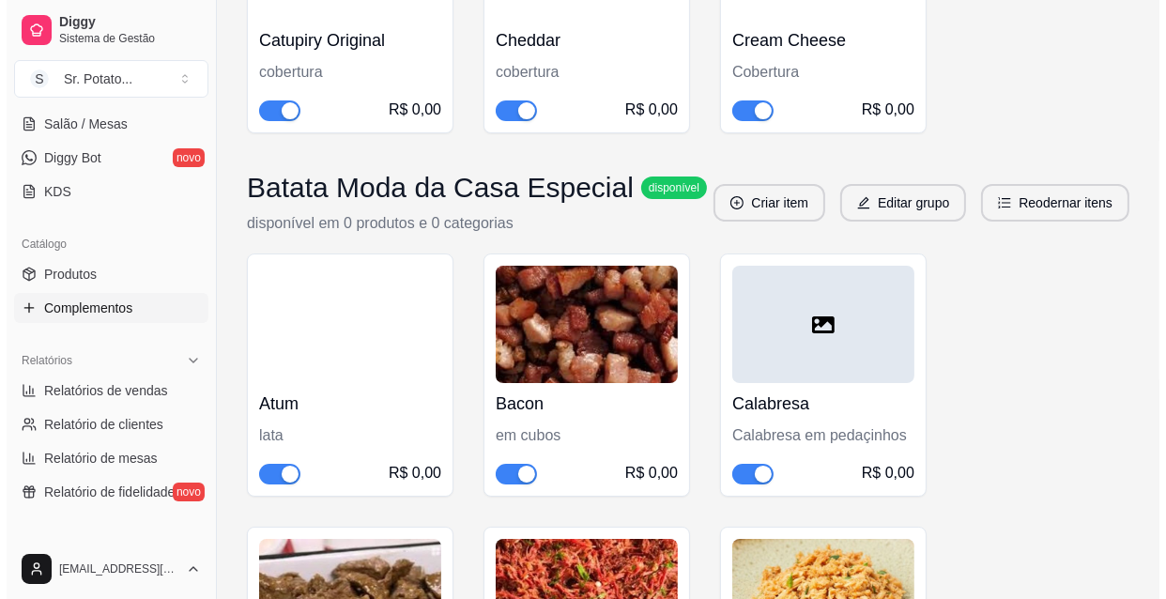
scroll to position [6014, 0]
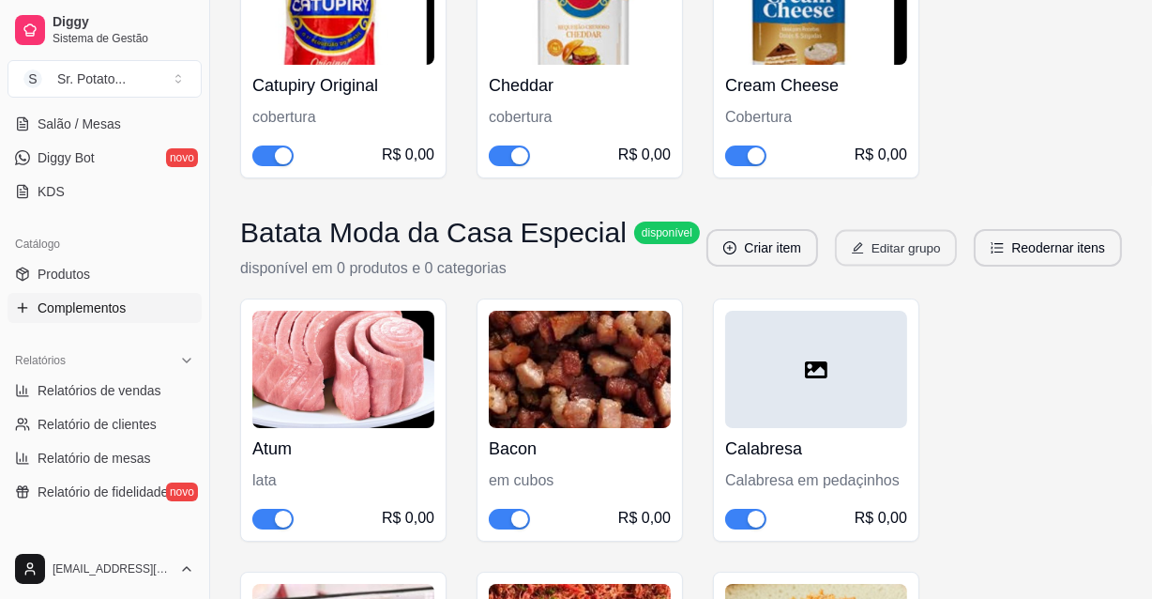
click at [919, 230] on button "Editar grupo" at bounding box center [896, 248] width 122 height 37
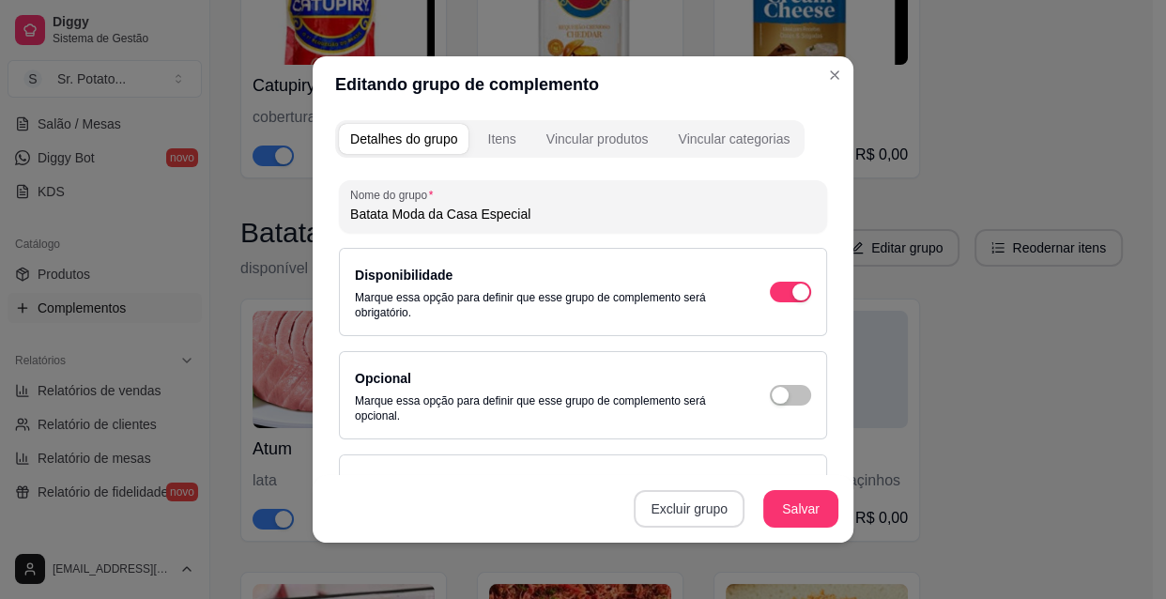
click at [706, 514] on button "Excluir grupo" at bounding box center [688, 509] width 111 height 38
click at [763, 462] on button "Sim" at bounding box center [763, 465] width 57 height 29
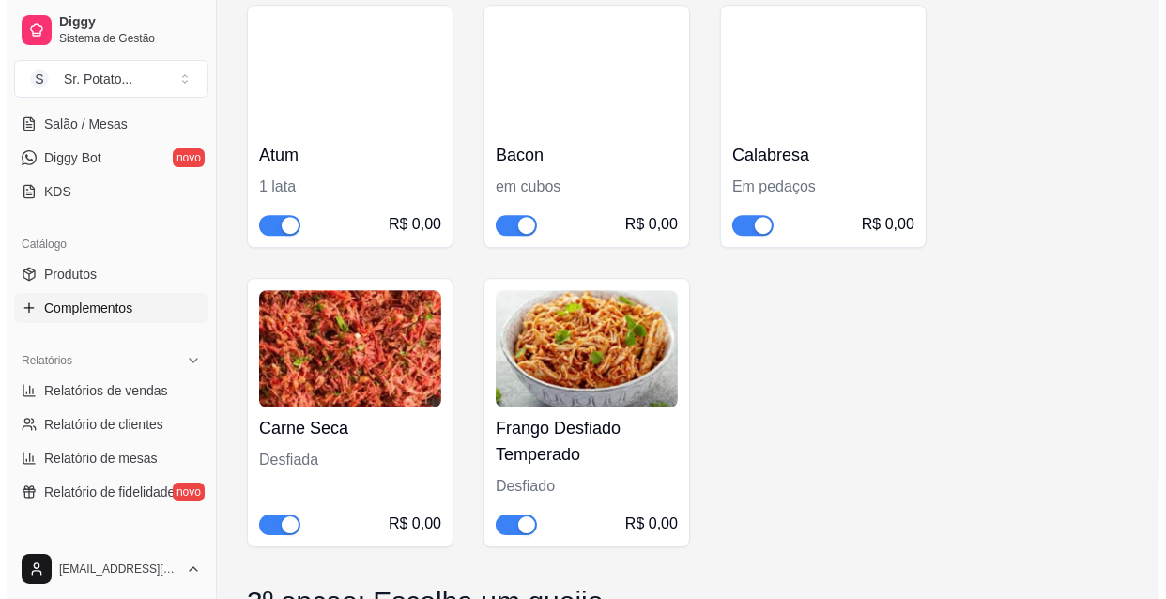
scroll to position [5378, 0]
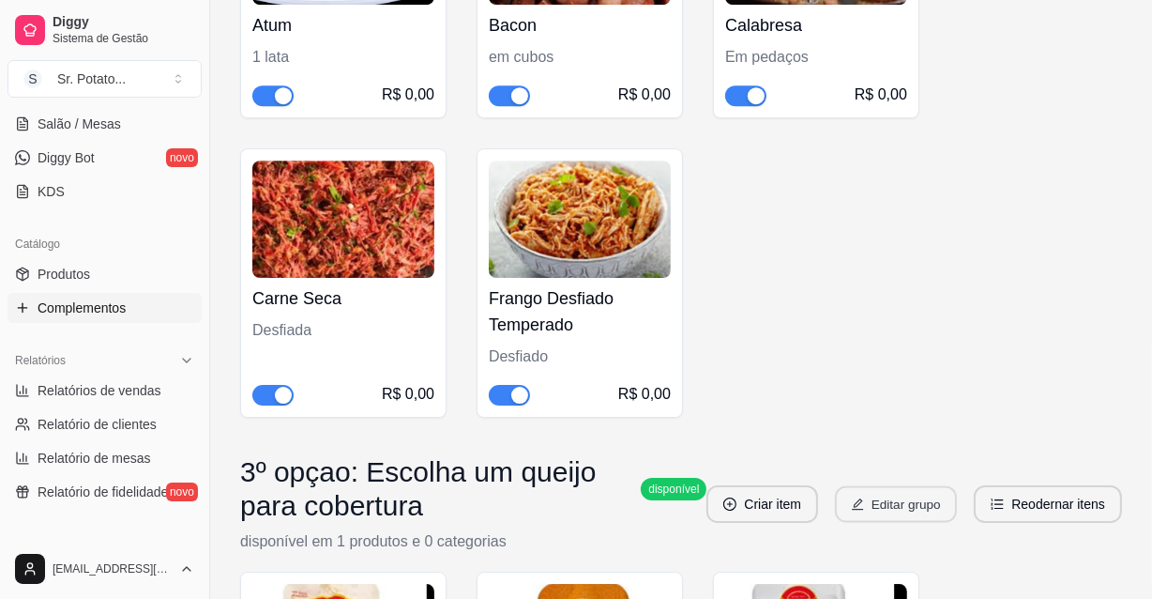
click at [915, 486] on button "Editar grupo" at bounding box center [896, 504] width 122 height 37
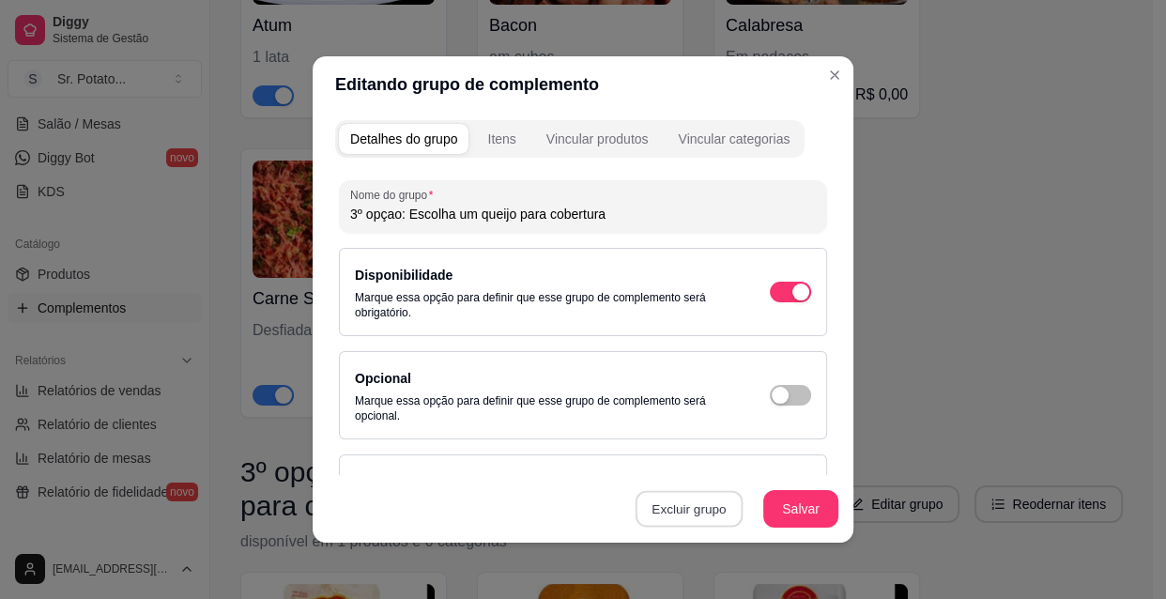
click at [722, 511] on button "Excluir grupo" at bounding box center [688, 509] width 107 height 37
click at [772, 459] on button "Sim" at bounding box center [763, 467] width 56 height 28
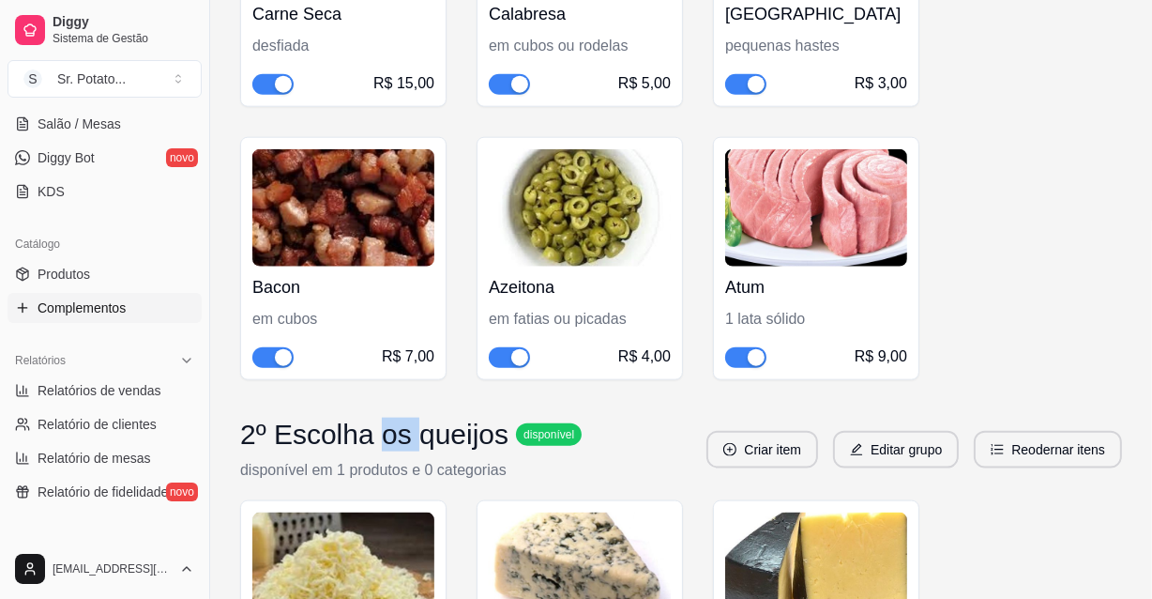
scroll to position [2047, 0]
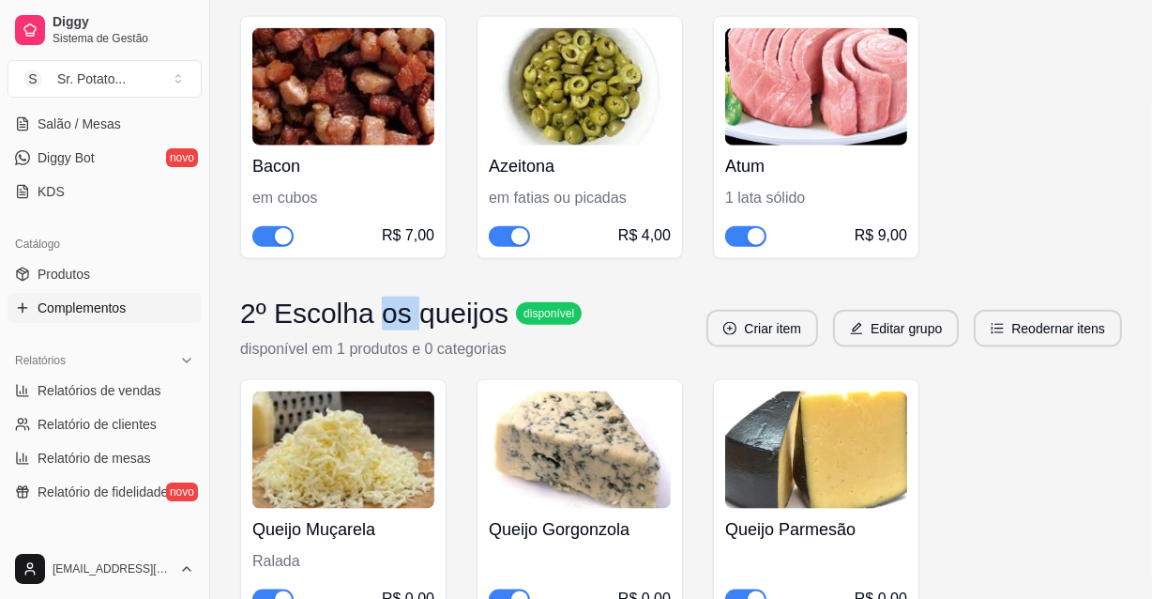
click at [86, 301] on span "Complementos" at bounding box center [82, 307] width 88 height 19
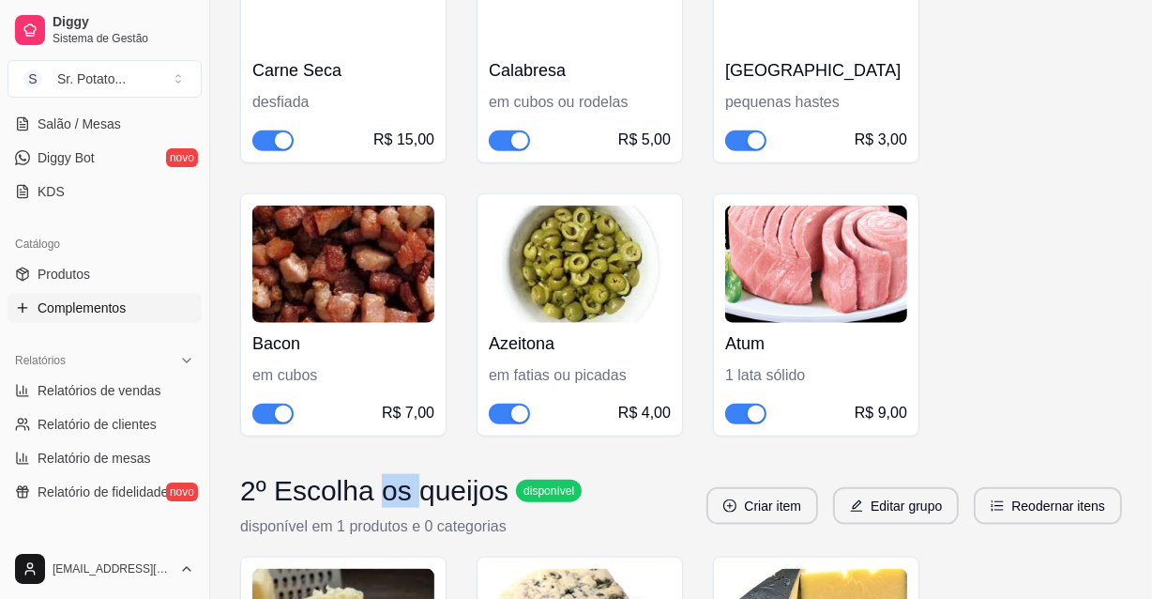
scroll to position [2132, 0]
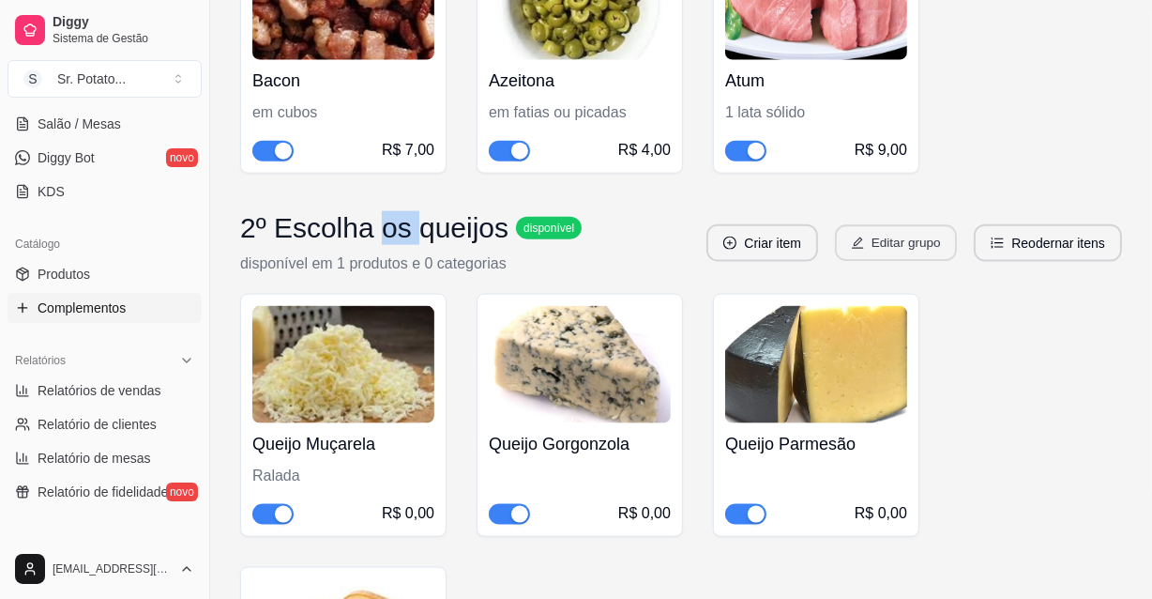
click at [893, 242] on button "Editar grupo" at bounding box center [896, 243] width 122 height 37
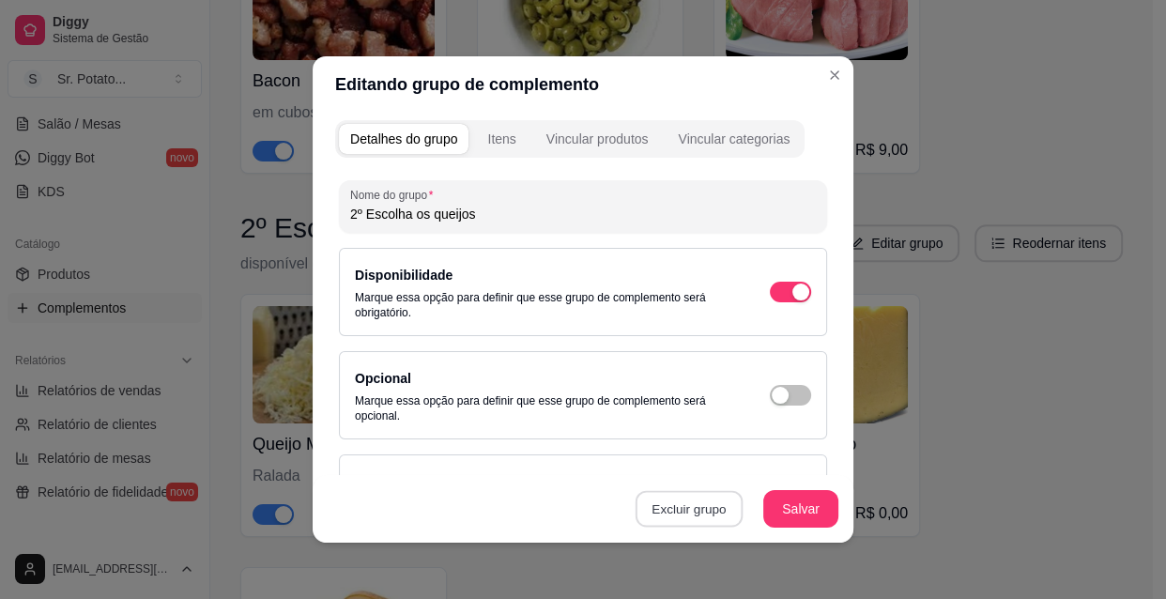
click at [714, 516] on button "Excluir grupo" at bounding box center [688, 509] width 107 height 37
click at [754, 463] on button "Sim" at bounding box center [763, 467] width 56 height 28
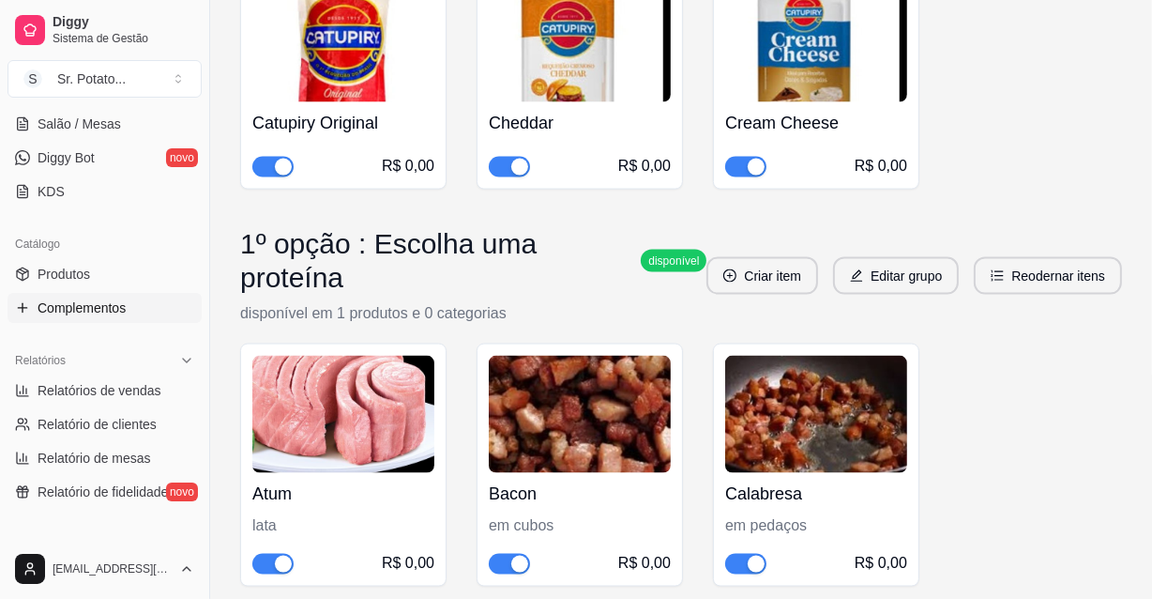
scroll to position [2559, 0]
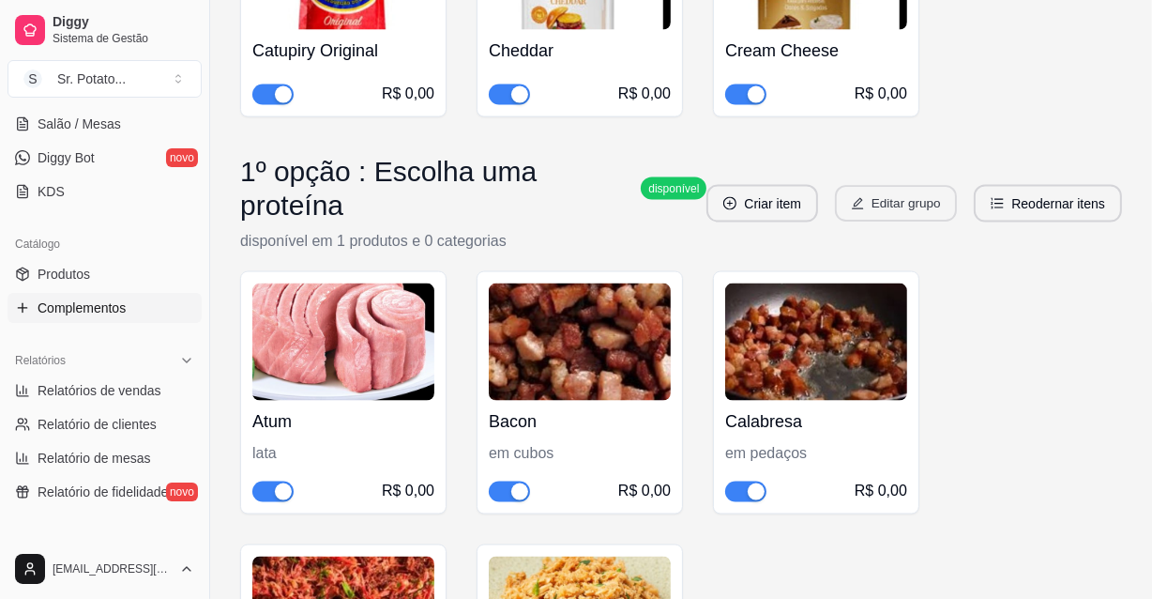
click at [921, 186] on button "Editar grupo" at bounding box center [896, 204] width 122 height 37
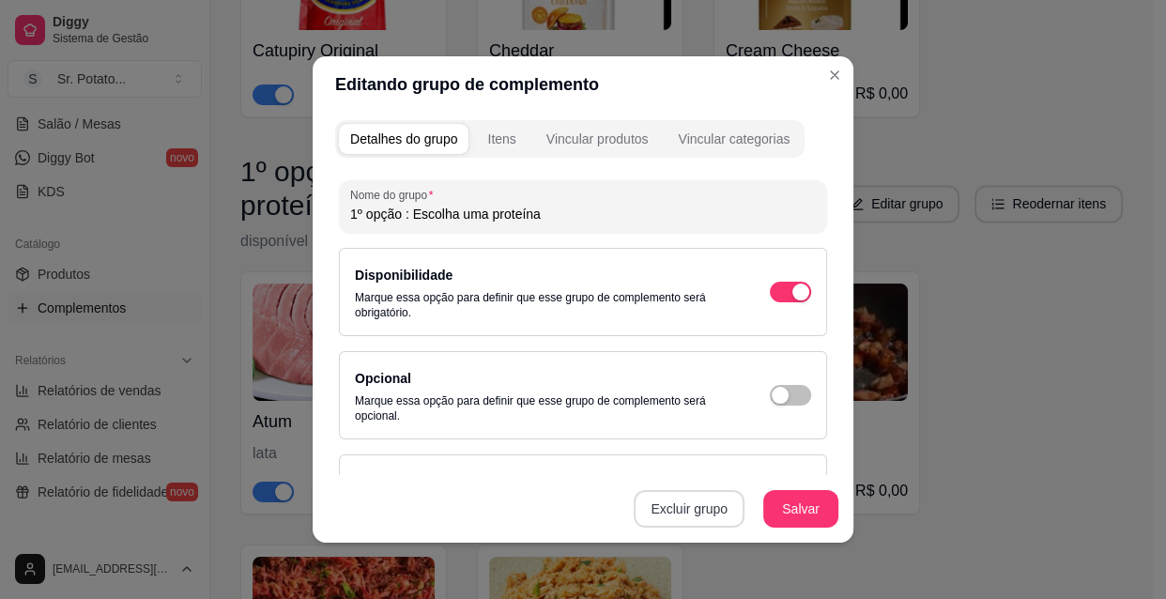
click at [714, 510] on button "Excluir grupo" at bounding box center [688, 509] width 111 height 38
click at [755, 459] on button "Sim" at bounding box center [763, 467] width 56 height 28
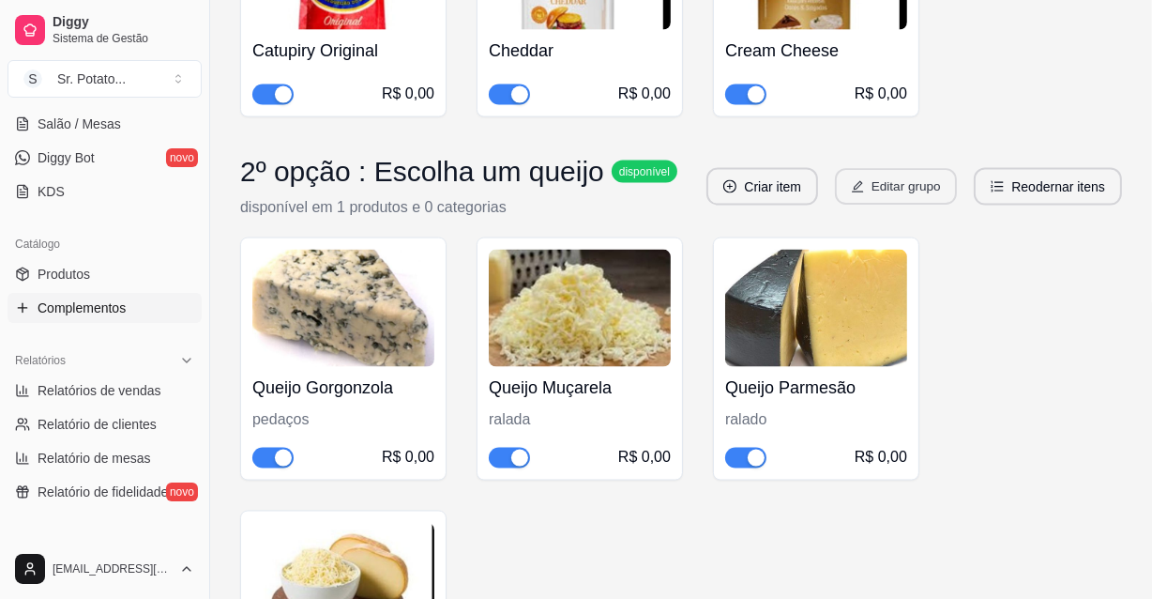
click at [878, 189] on button "Editar grupo" at bounding box center [896, 187] width 122 height 37
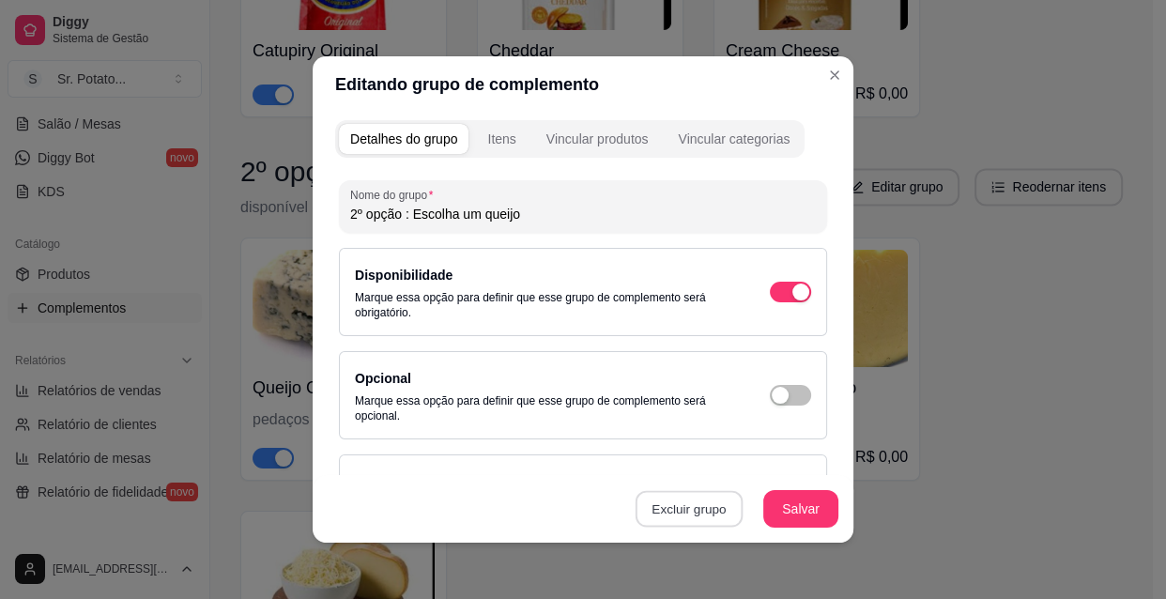
click at [710, 511] on button "Excluir grupo" at bounding box center [688, 509] width 107 height 37
click at [760, 462] on button "Sim" at bounding box center [763, 466] width 57 height 29
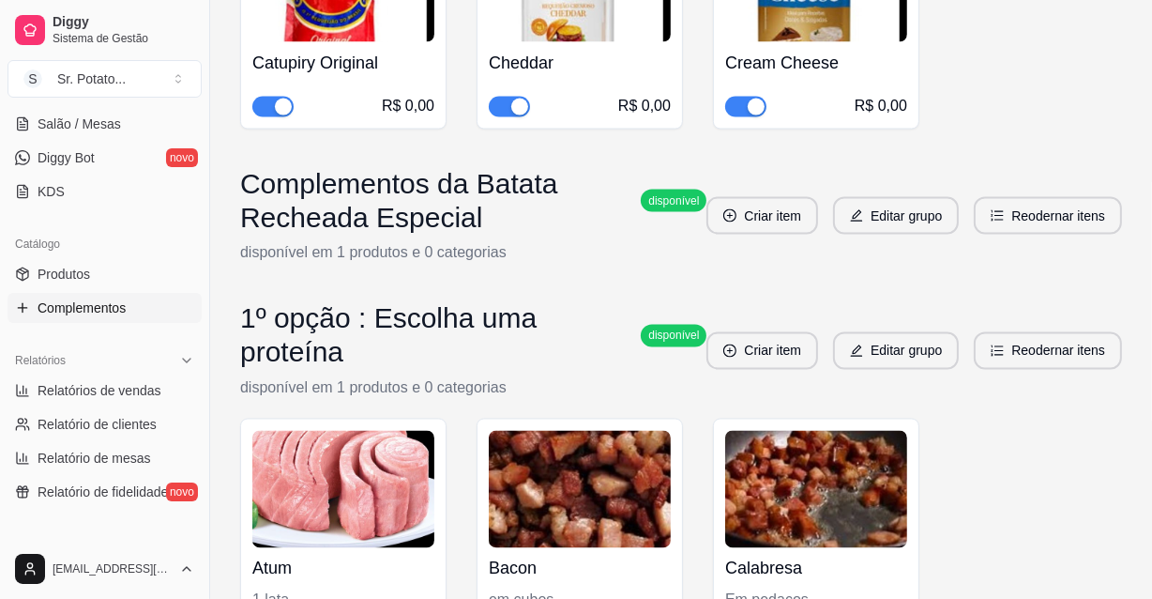
scroll to position [2985, 0]
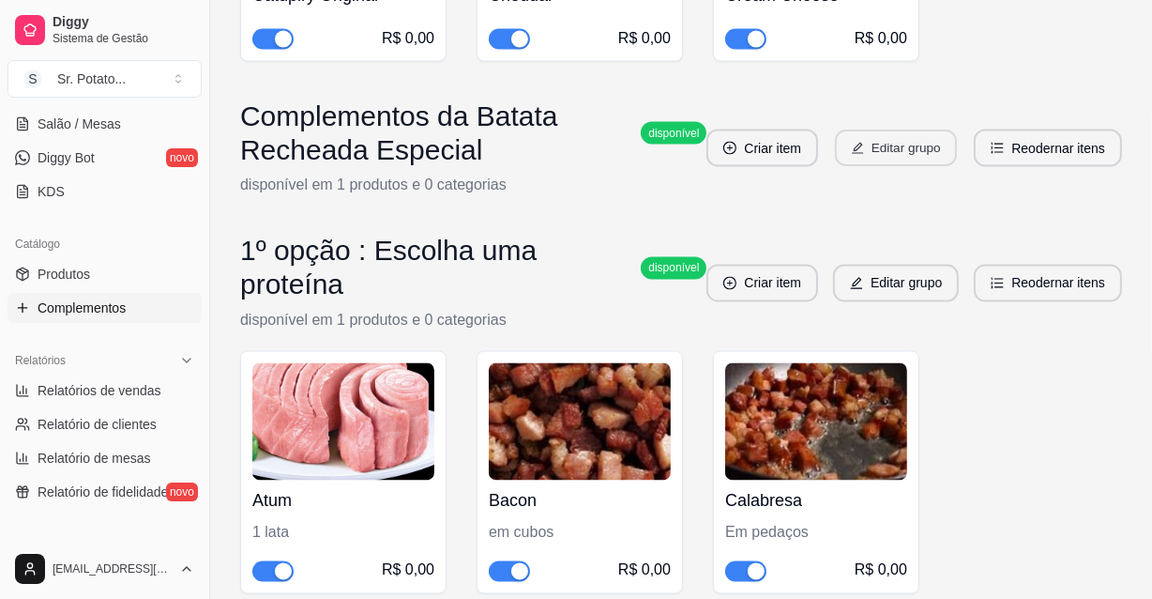
click at [905, 150] on button "Editar grupo" at bounding box center [896, 148] width 122 height 37
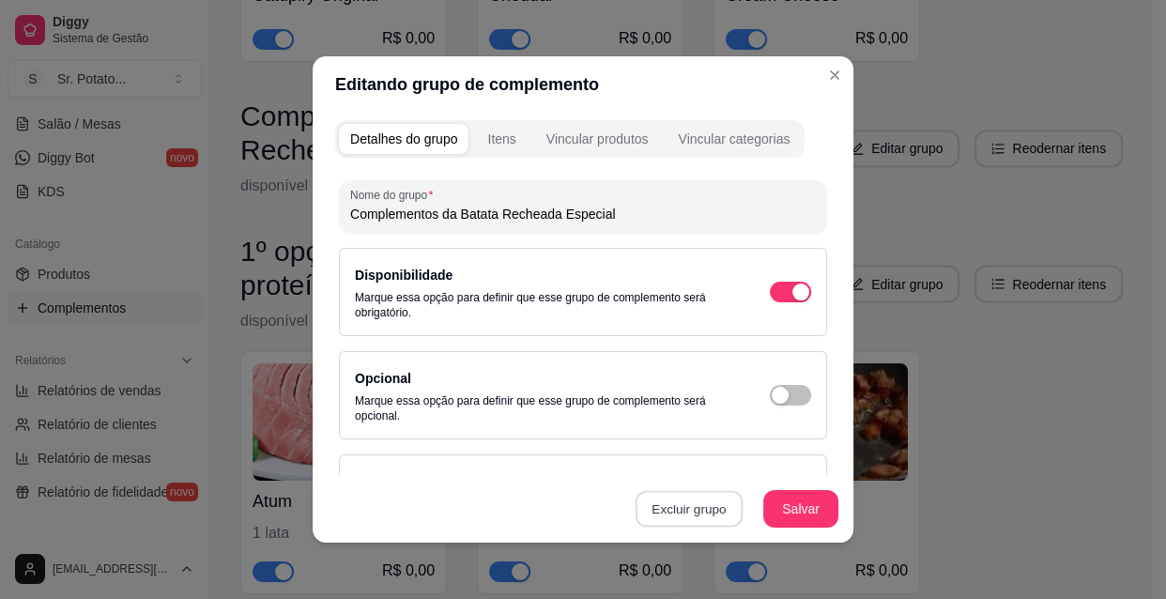
click at [671, 511] on button "Excluir grupo" at bounding box center [688, 509] width 107 height 37
click at [752, 465] on button "Sim" at bounding box center [763, 467] width 56 height 28
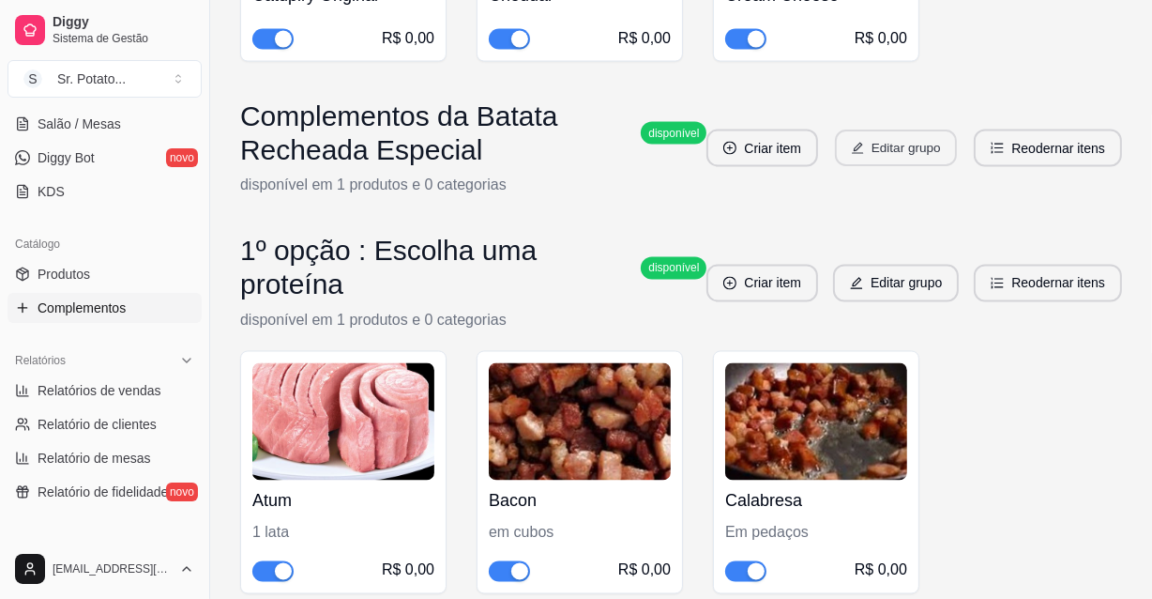
click at [915, 147] on button "Editar grupo" at bounding box center [896, 148] width 122 height 37
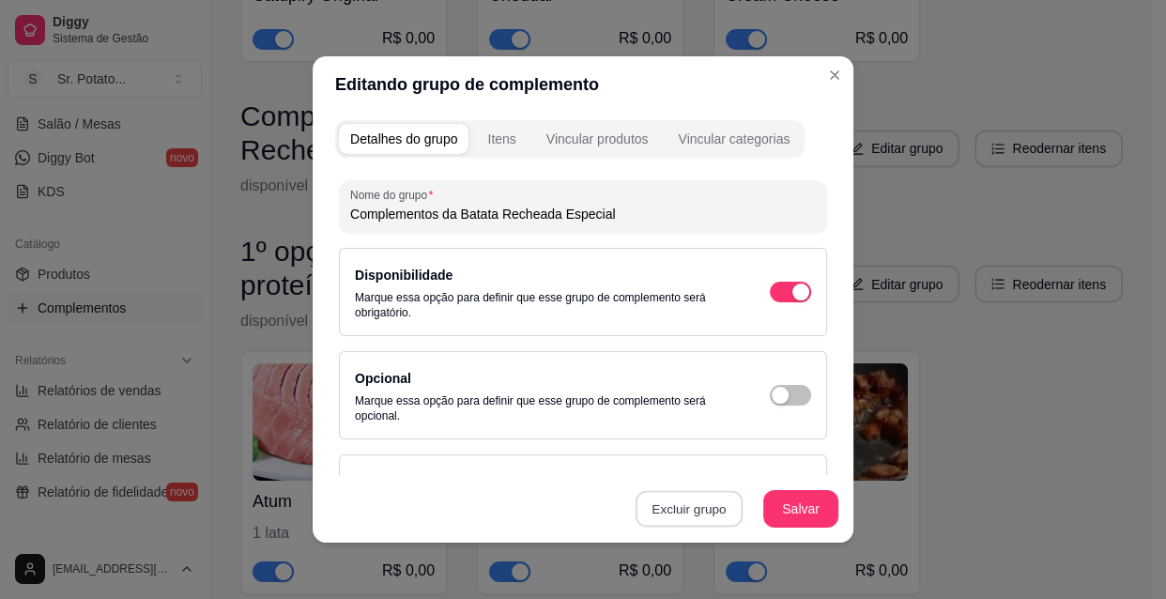
click at [672, 508] on button "Excluir grupo" at bounding box center [688, 509] width 107 height 37
click at [754, 463] on button "Sim" at bounding box center [763, 467] width 56 height 28
click at [701, 507] on button "Excluir grupo" at bounding box center [688, 509] width 107 height 37
click at [764, 463] on button "Sim" at bounding box center [763, 467] width 56 height 28
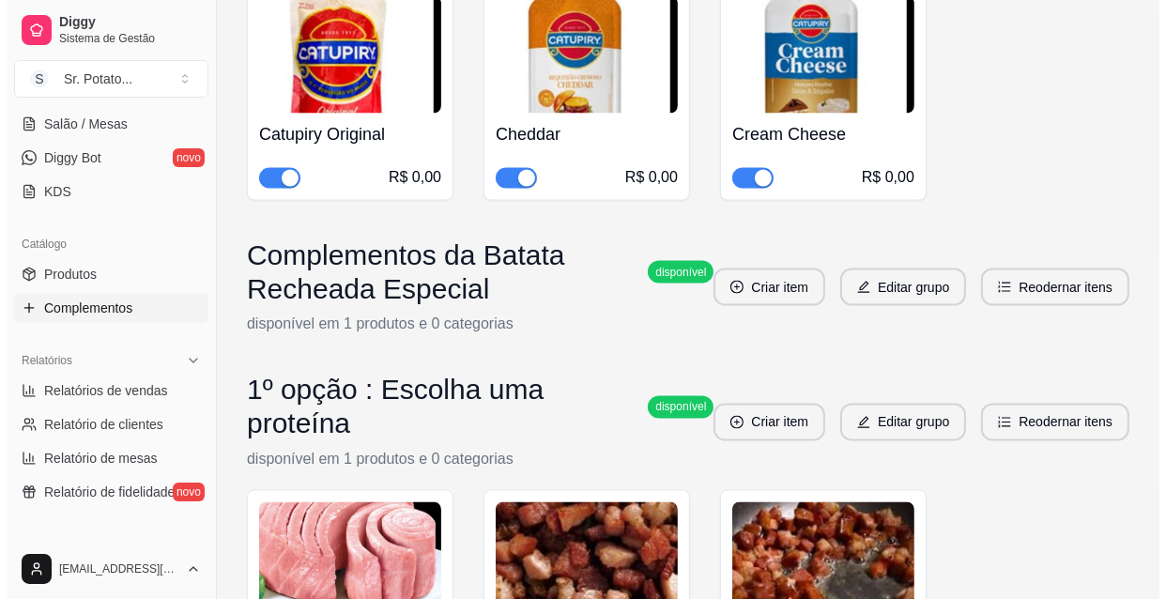
scroll to position [2844, 0]
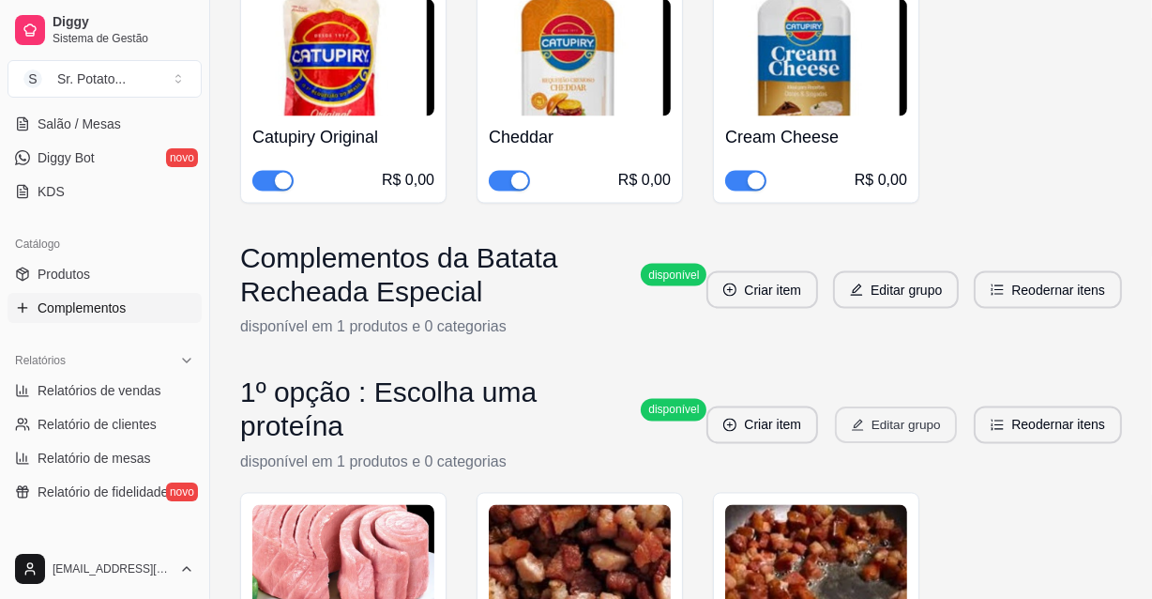
click at [929, 410] on button "Editar grupo" at bounding box center [896, 425] width 122 height 37
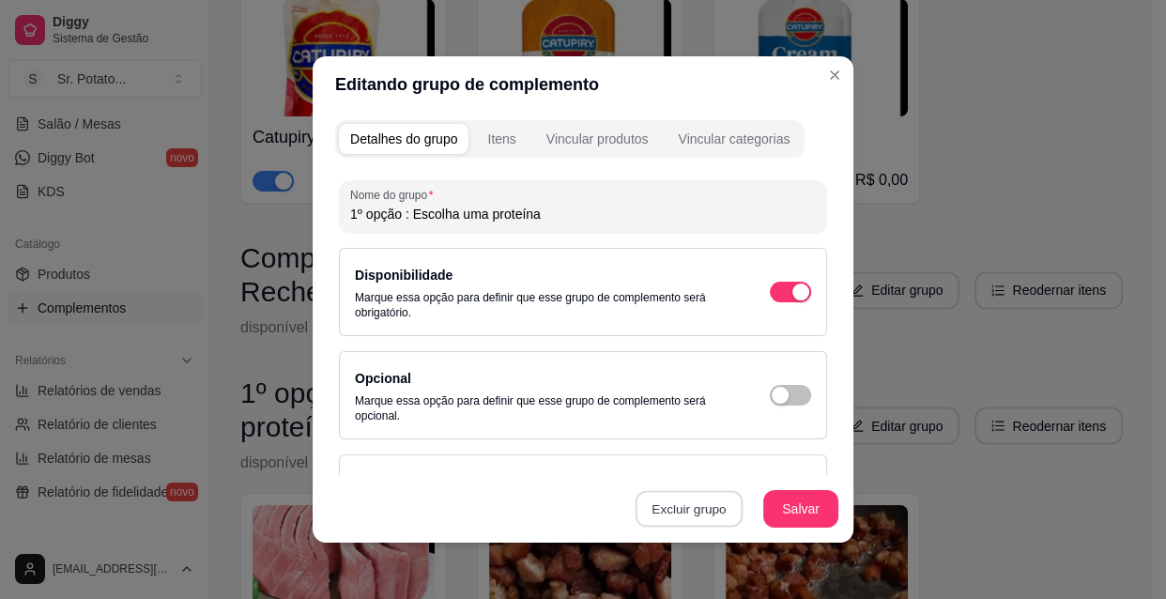
click at [713, 507] on button "Excluir grupo" at bounding box center [688, 509] width 107 height 37
click at [770, 456] on button "Sim" at bounding box center [763, 467] width 56 height 28
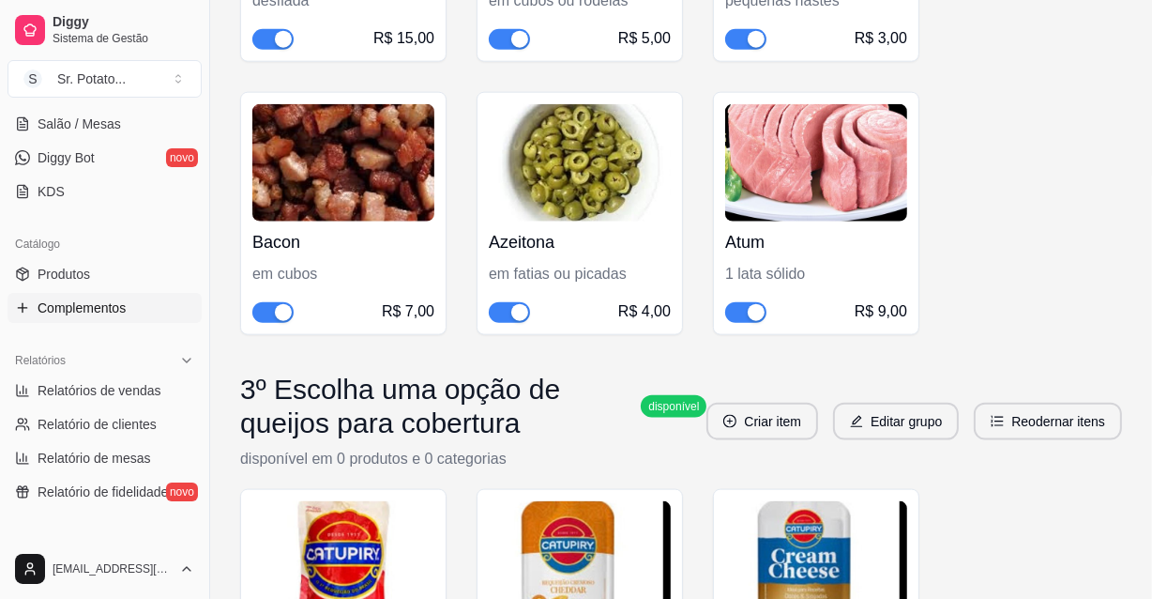
scroll to position [1961, 0]
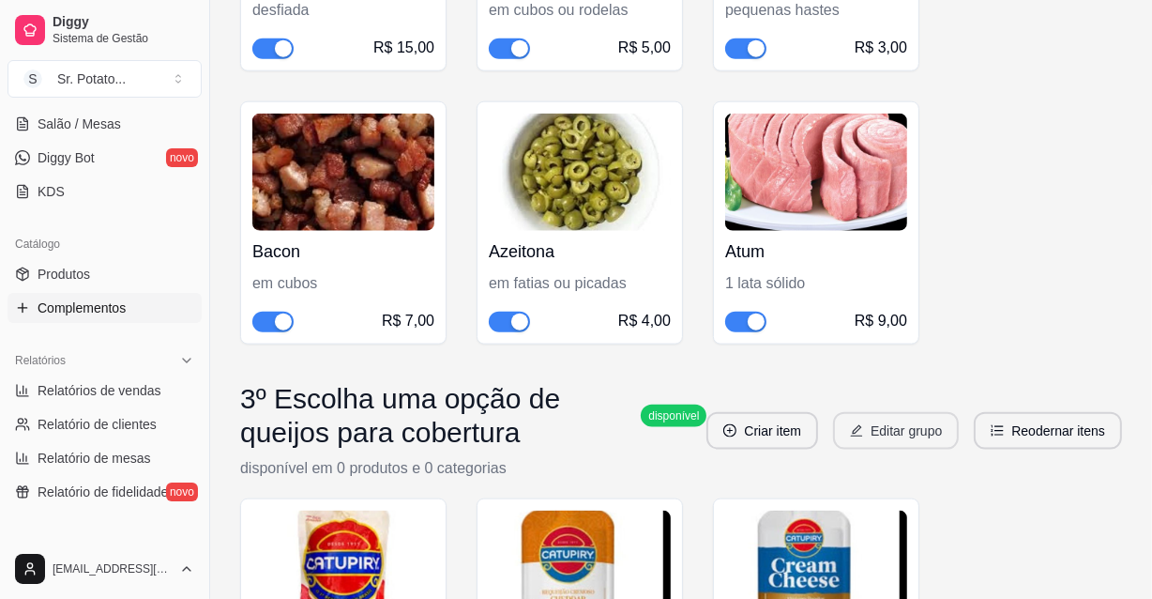
click at [892, 428] on button "Editar grupo" at bounding box center [896, 431] width 126 height 38
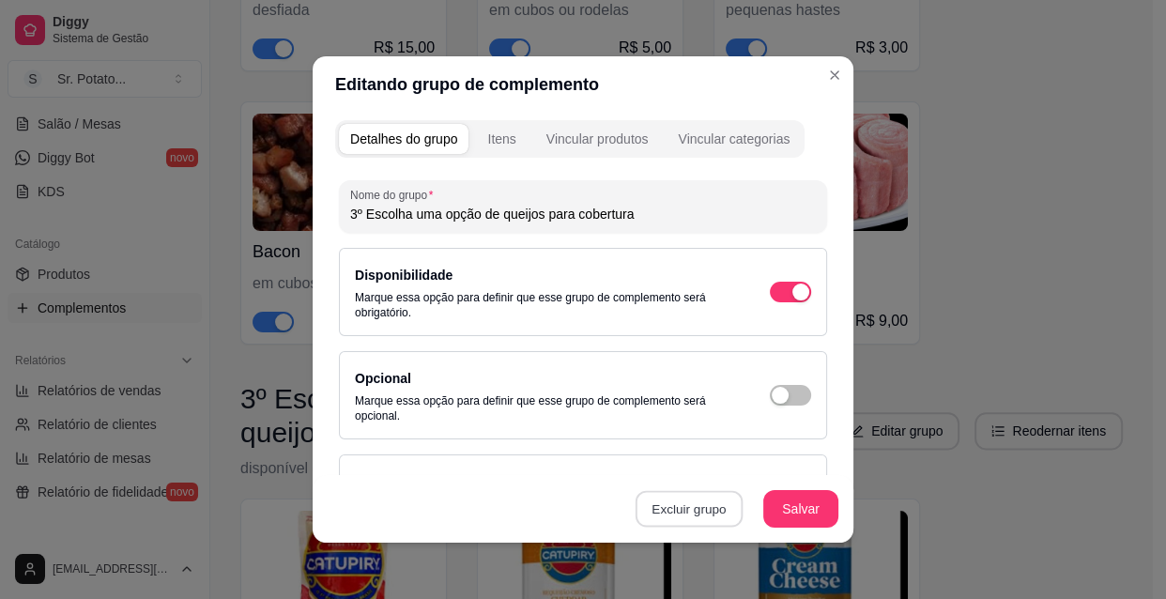
click at [689, 510] on button "Excluir grupo" at bounding box center [688, 509] width 107 height 37
click at [770, 456] on button "Sim" at bounding box center [763, 467] width 56 height 28
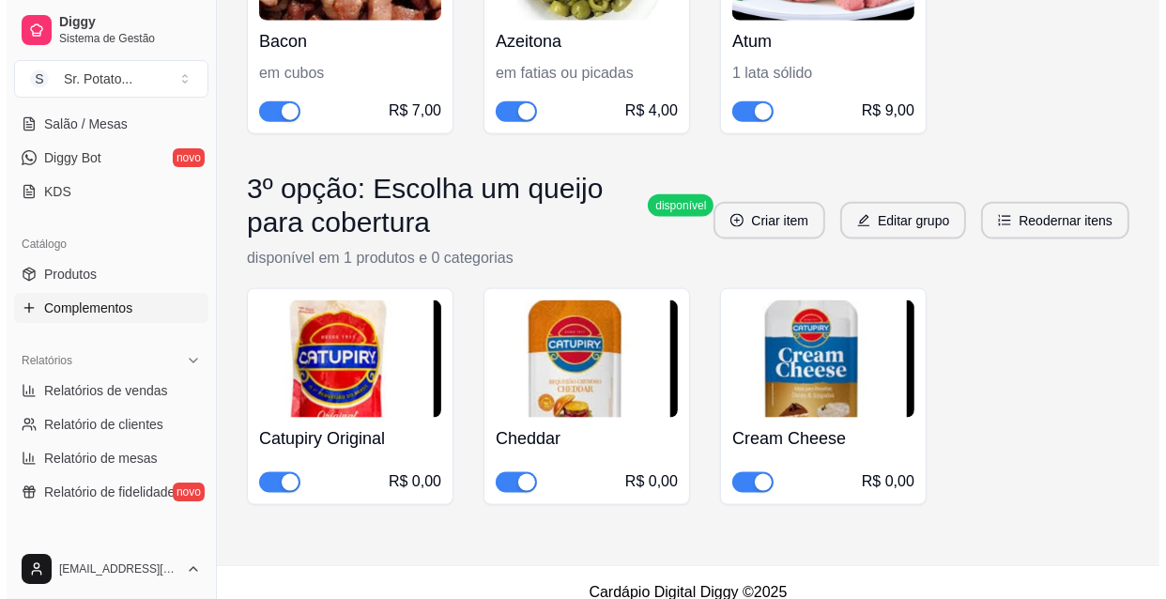
scroll to position [2189, 0]
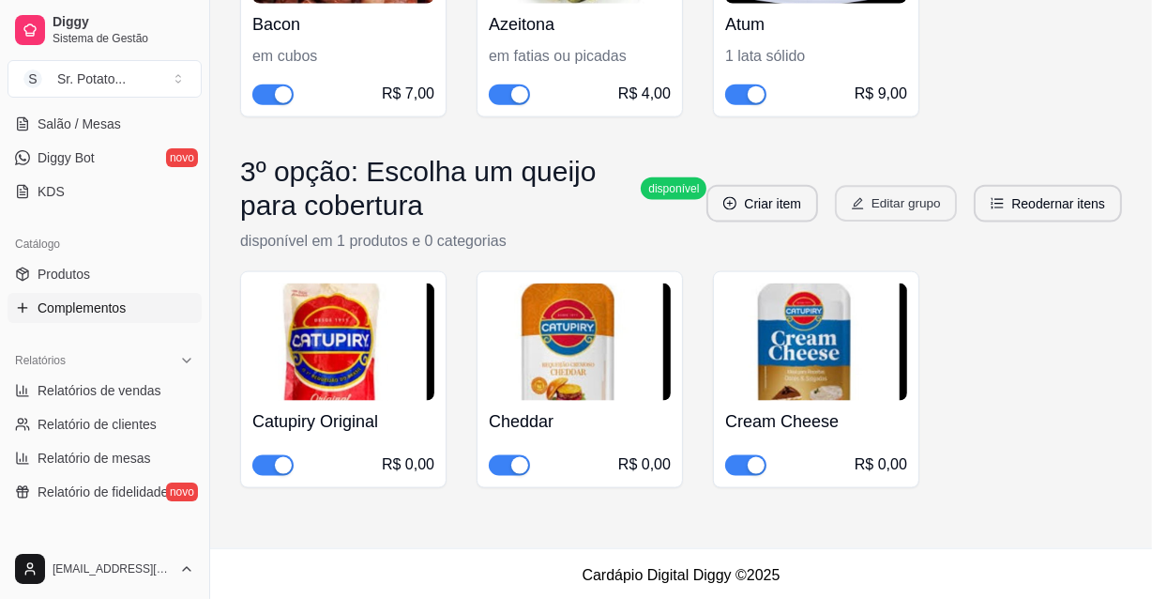
click at [923, 198] on button "Editar grupo" at bounding box center [896, 204] width 122 height 37
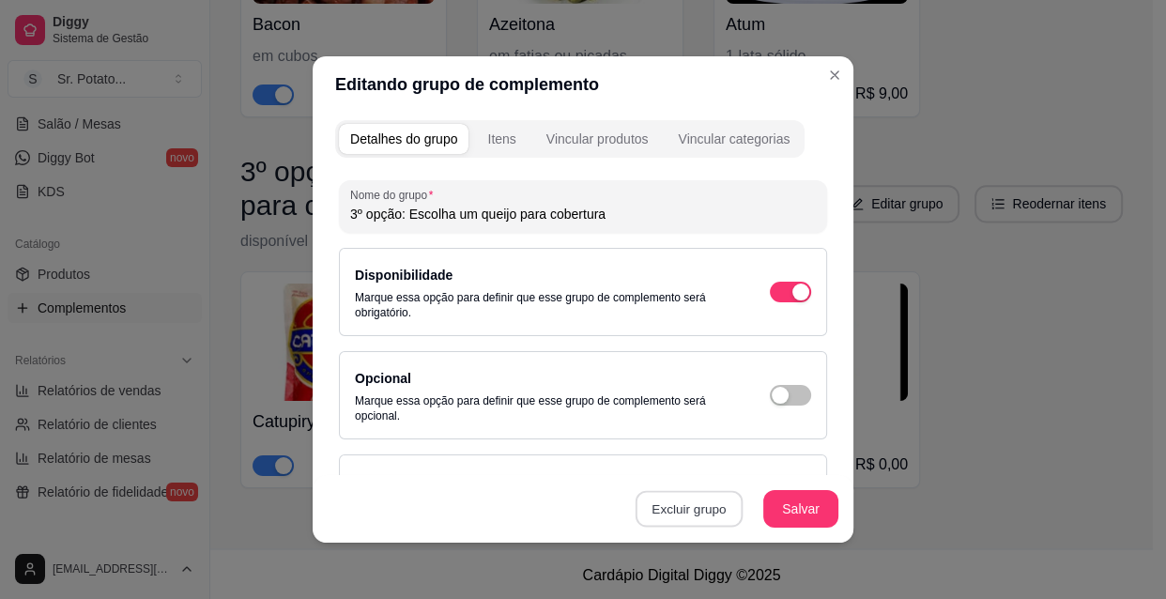
click at [691, 509] on button "Excluir grupo" at bounding box center [688, 509] width 107 height 37
click at [759, 465] on button "Sim" at bounding box center [763, 466] width 57 height 29
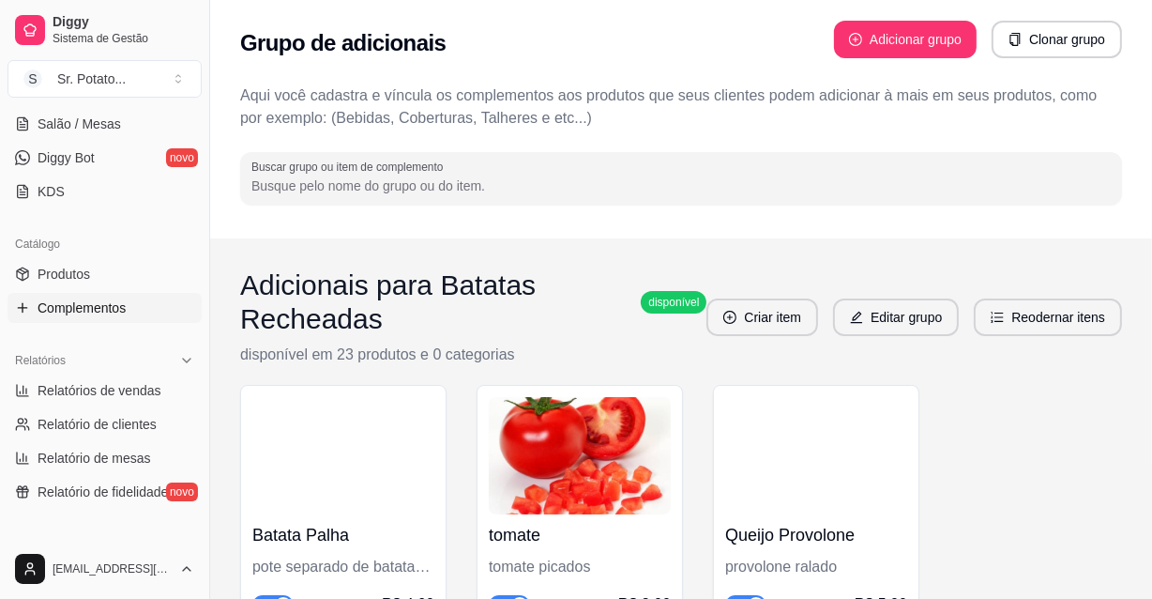
scroll to position [0, 0]
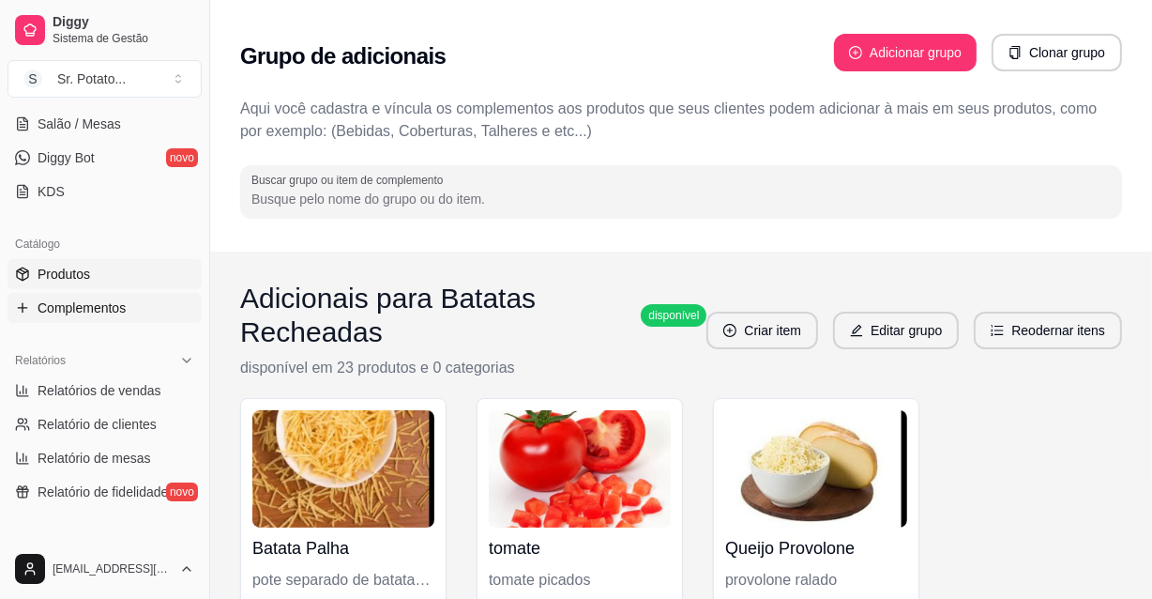
click at [60, 265] on span "Produtos" at bounding box center [64, 274] width 53 height 19
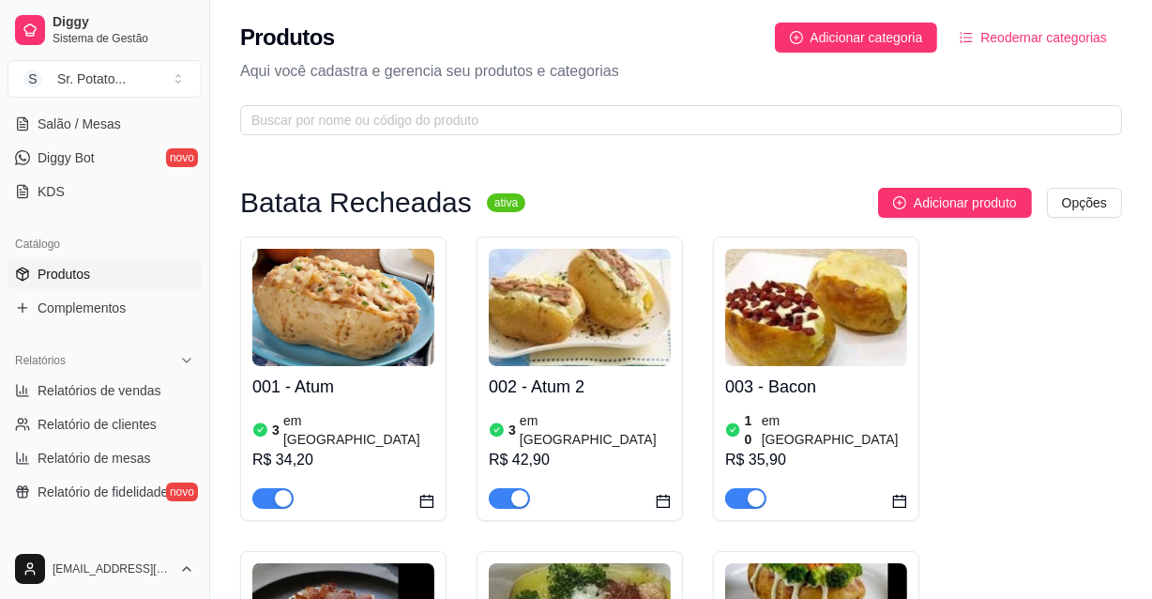
click at [366, 352] on img at bounding box center [343, 307] width 182 height 117
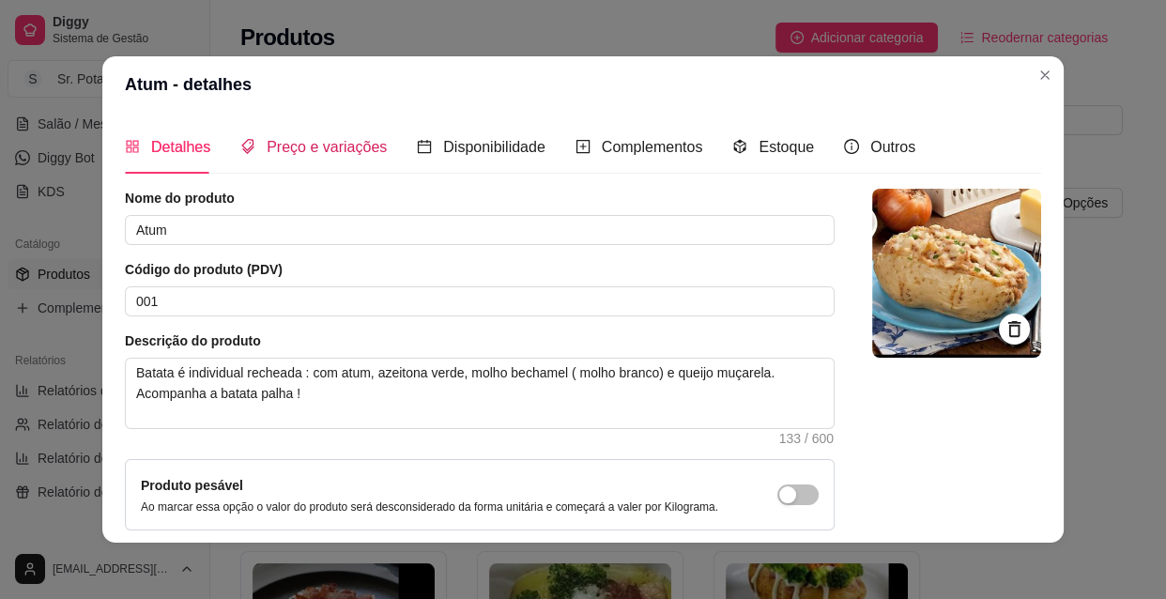
click at [327, 144] on span "Preço e variações" at bounding box center [327, 147] width 120 height 16
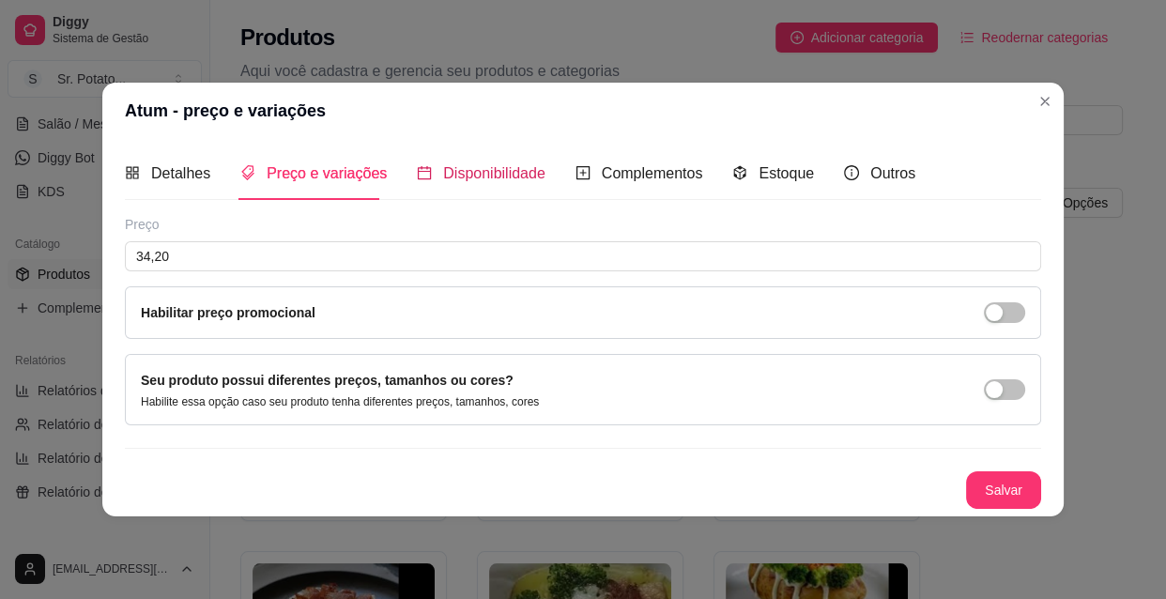
click at [426, 171] on div "Disponibilidade" at bounding box center [481, 172] width 129 height 23
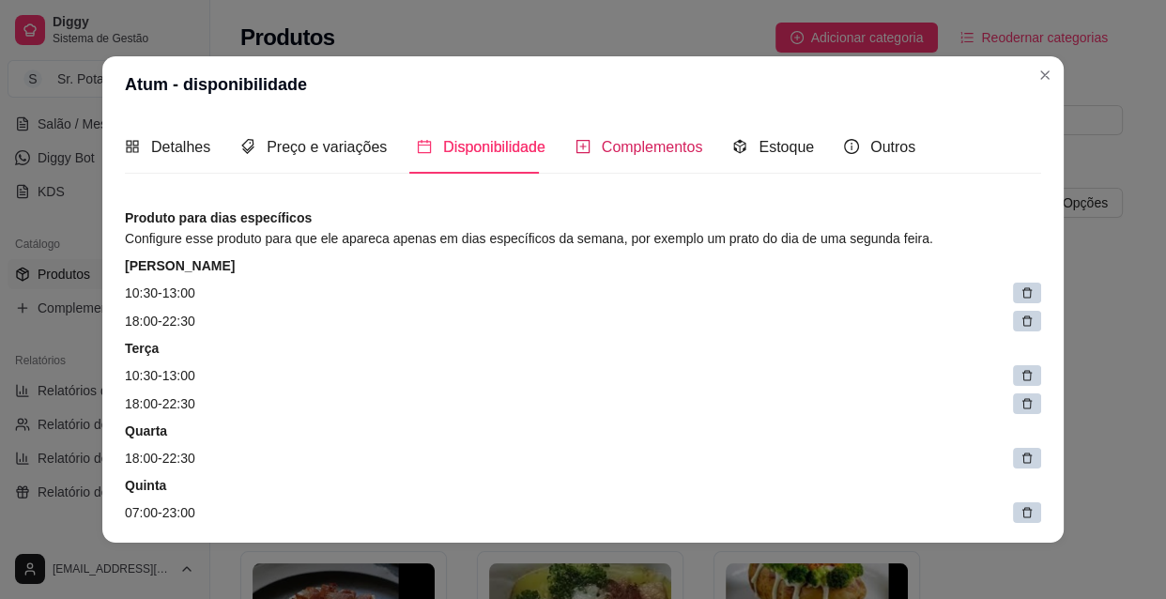
click at [625, 145] on span "Complementos" at bounding box center [652, 147] width 101 height 16
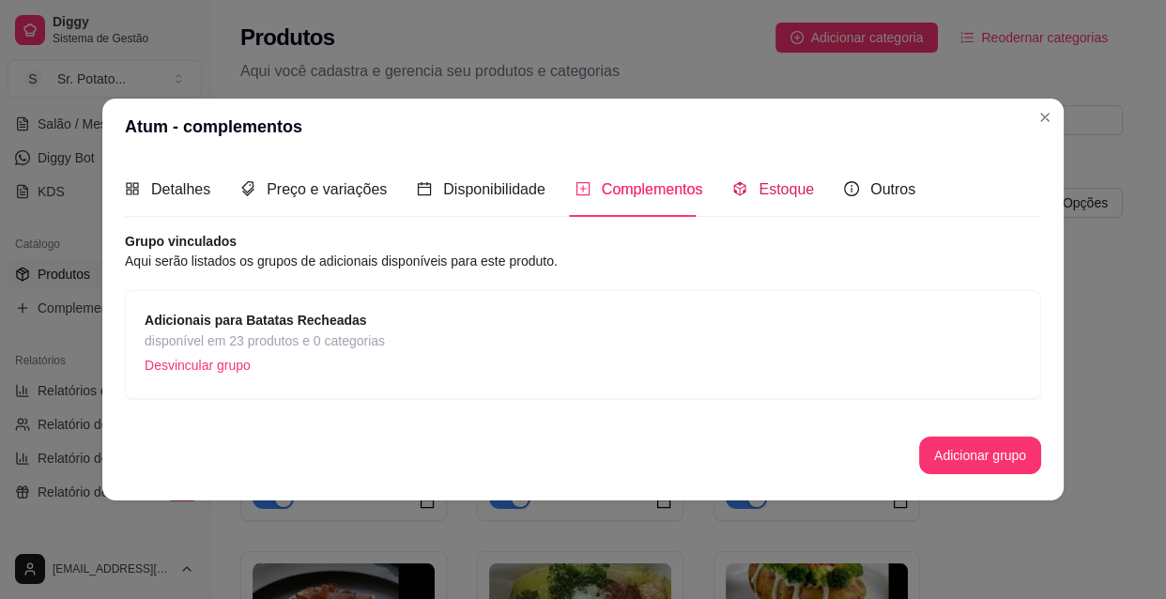
click at [764, 191] on span "Estoque" at bounding box center [785, 189] width 55 height 16
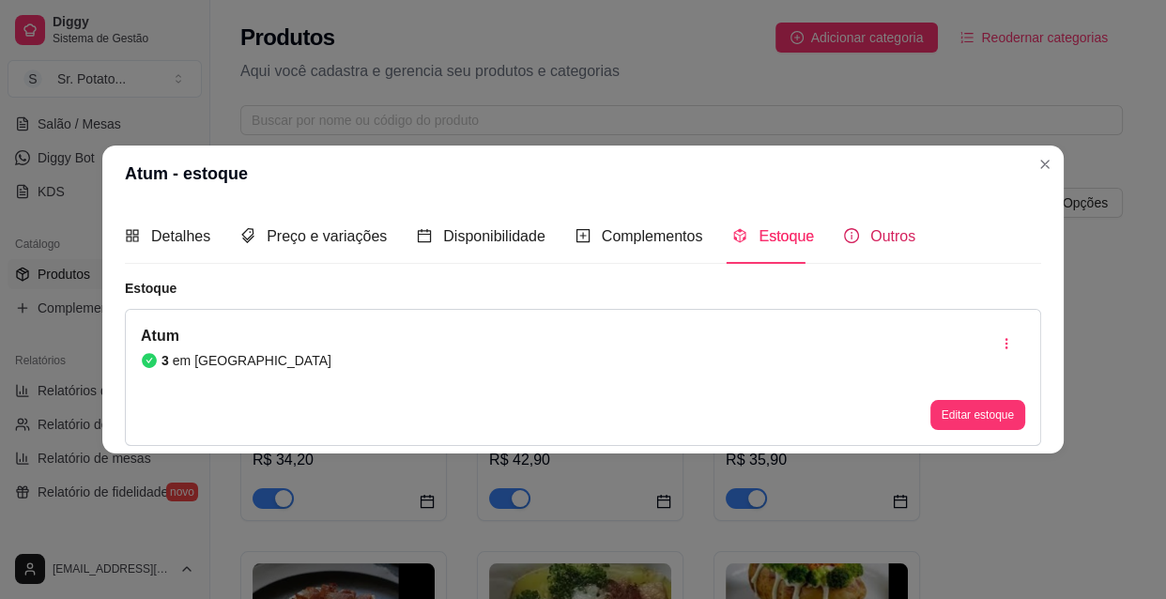
click at [870, 239] on span "Outros" at bounding box center [892, 236] width 45 height 16
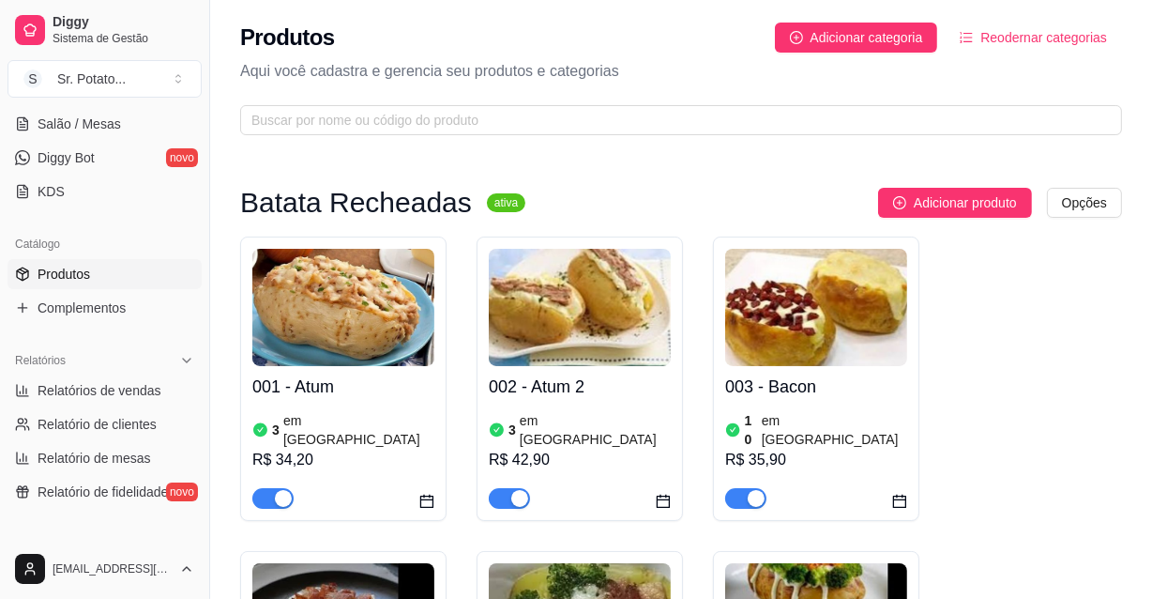
click at [582, 301] on img at bounding box center [580, 307] width 182 height 117
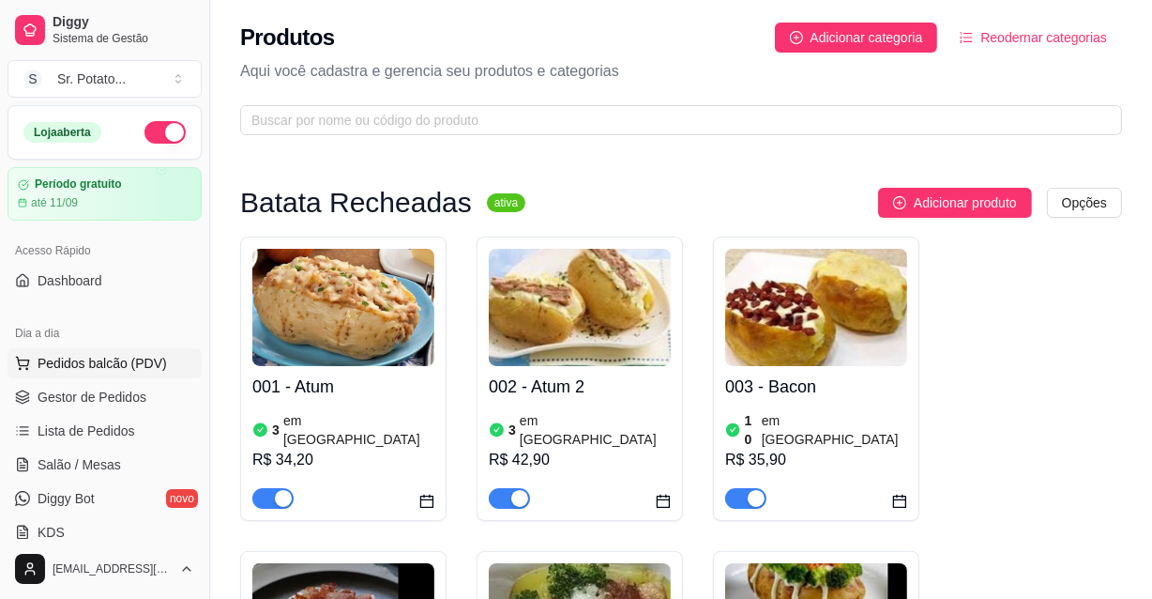
click at [124, 361] on span "Pedidos balcão (PDV)" at bounding box center [103, 363] width 130 height 19
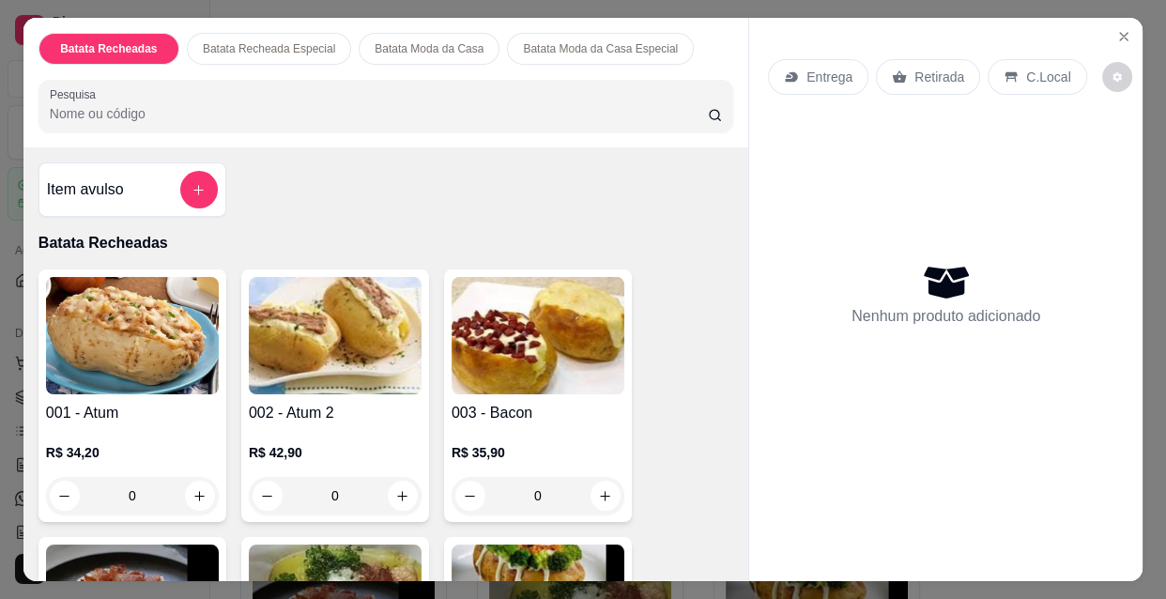
click at [347, 329] on img at bounding box center [335, 335] width 173 height 117
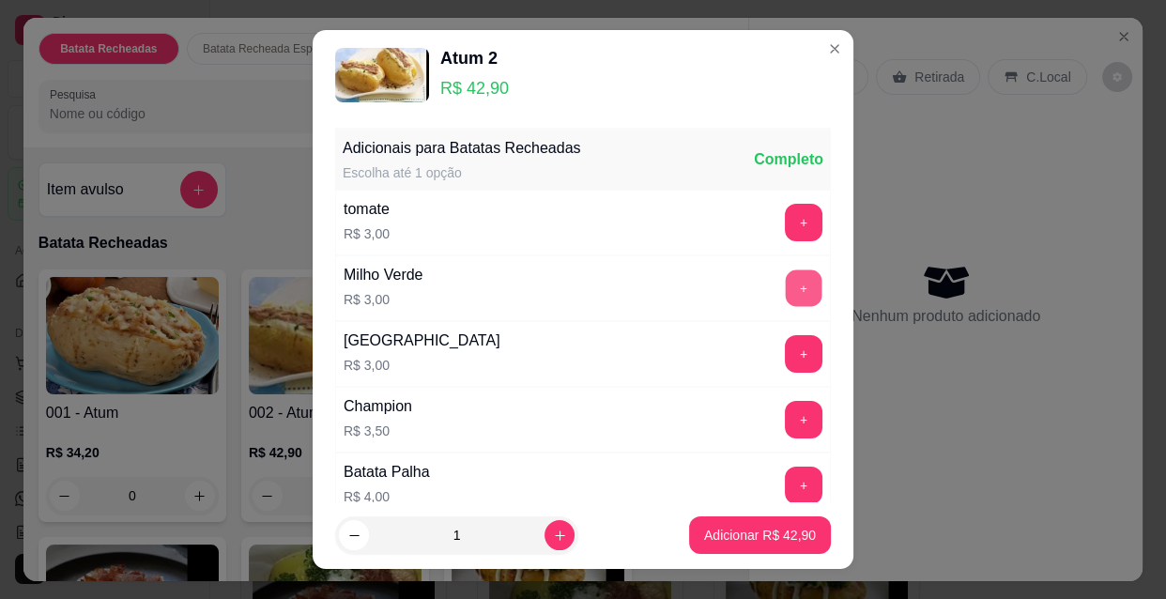
click at [786, 277] on button "+" at bounding box center [804, 288] width 37 height 37
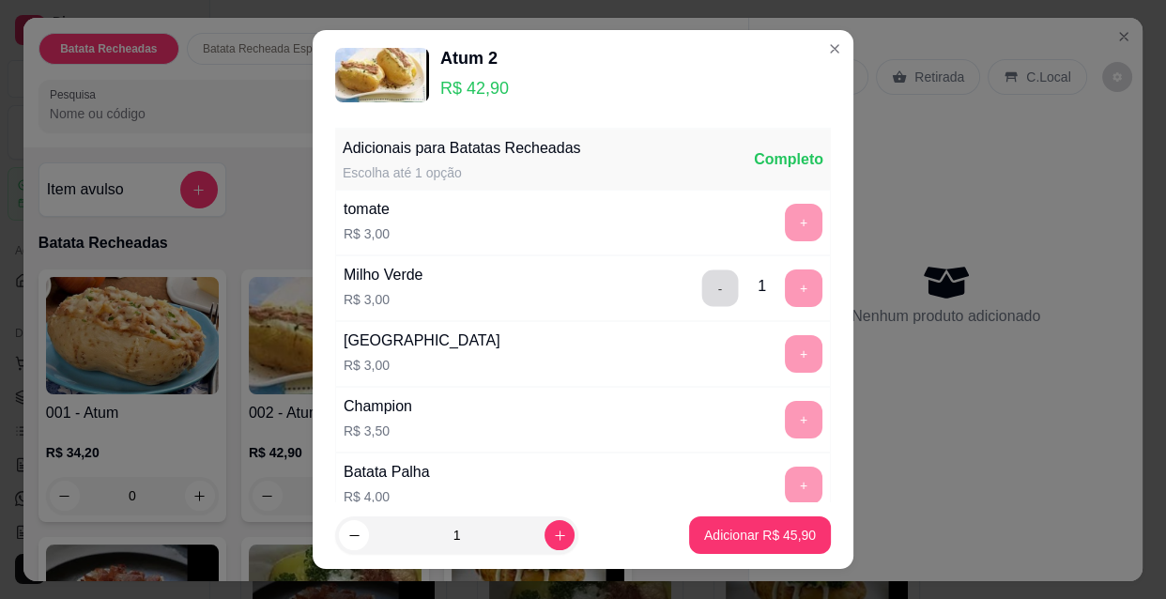
click at [702, 282] on button "-" at bounding box center [720, 288] width 37 height 37
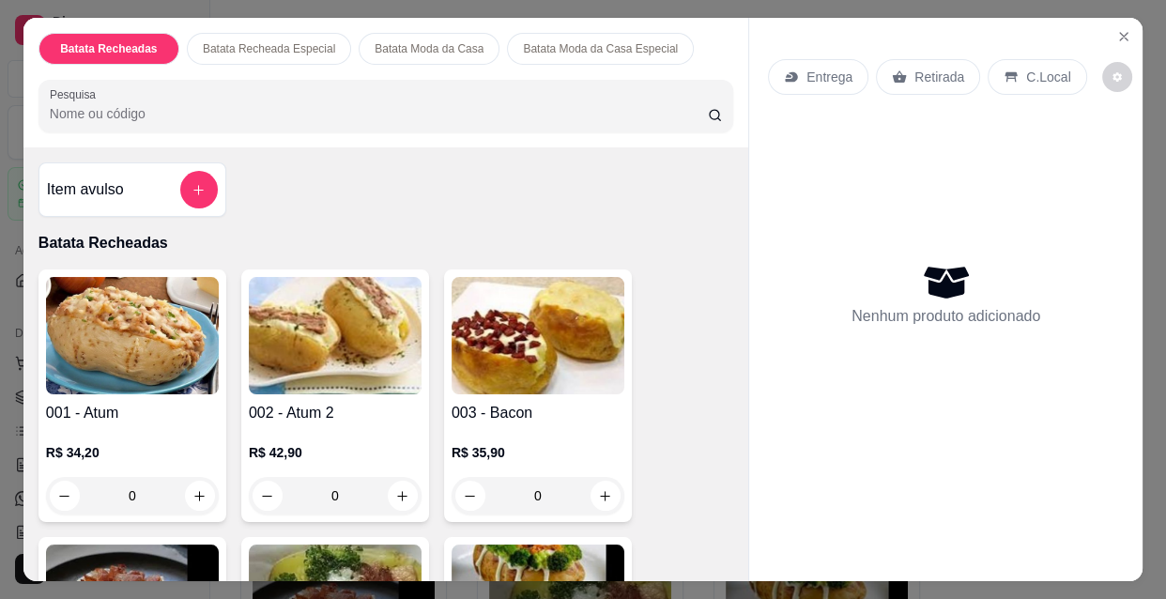
click at [537, 359] on img at bounding box center [537, 335] width 173 height 117
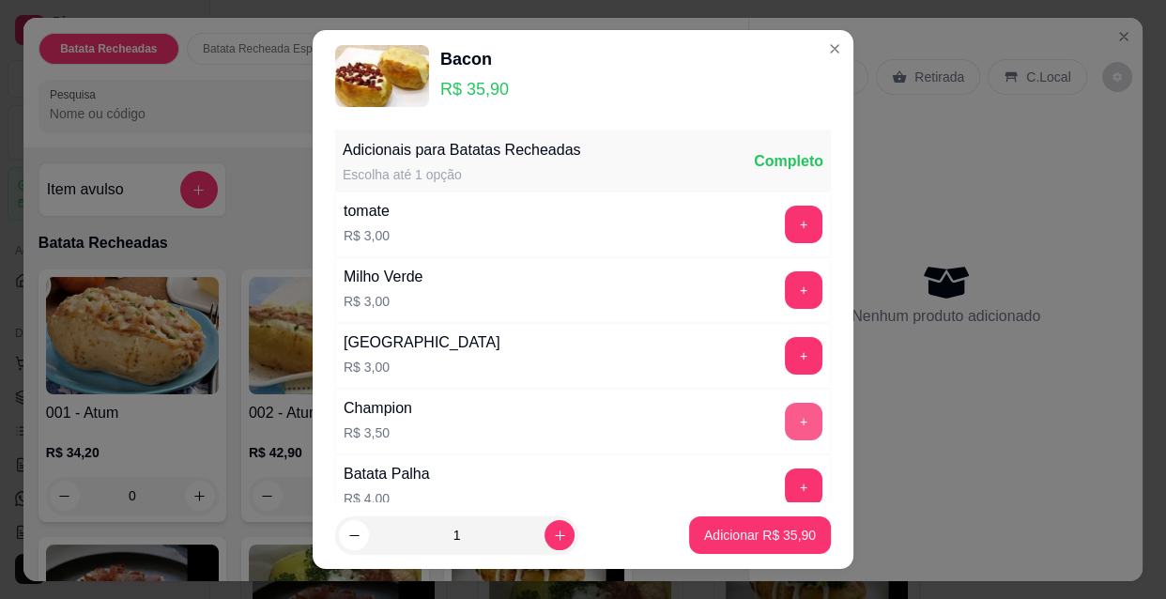
click at [785, 422] on button "+" at bounding box center [804, 422] width 38 height 38
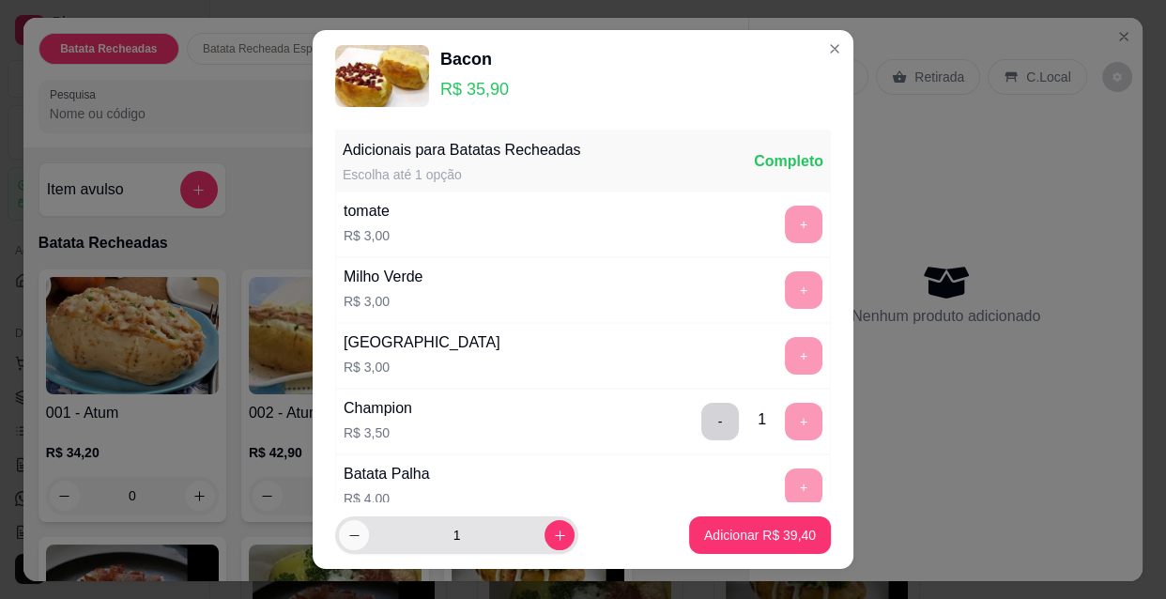
click at [347, 537] on icon "decrease-product-quantity" at bounding box center [354, 535] width 14 height 14
type input "0"
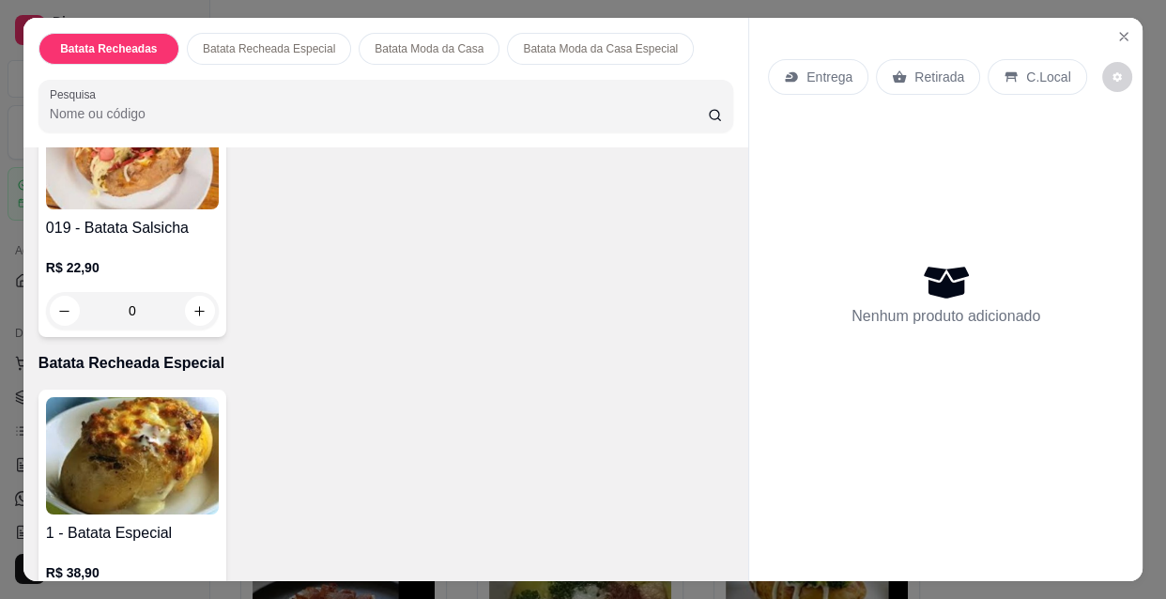
scroll to position [1877, 0]
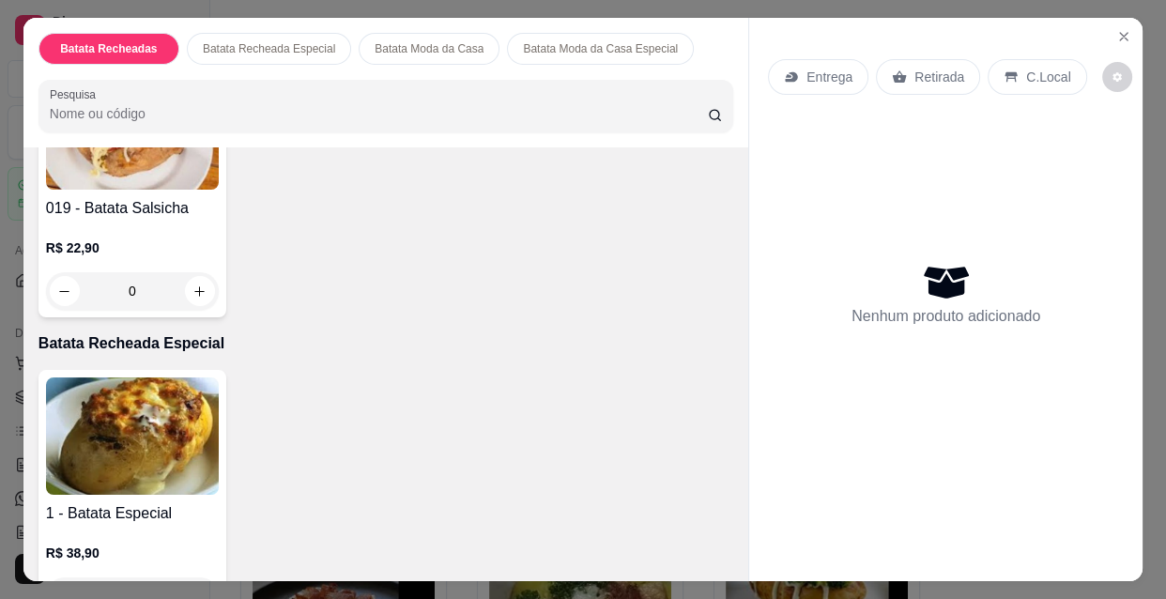
click at [97, 386] on img at bounding box center [132, 435] width 173 height 117
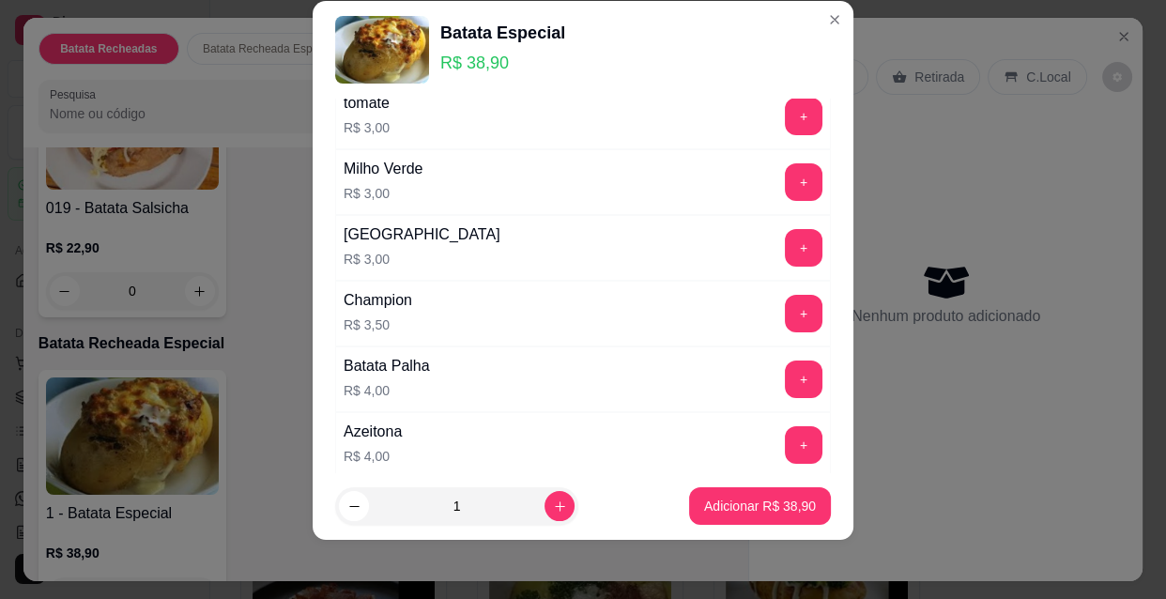
scroll to position [0, 0]
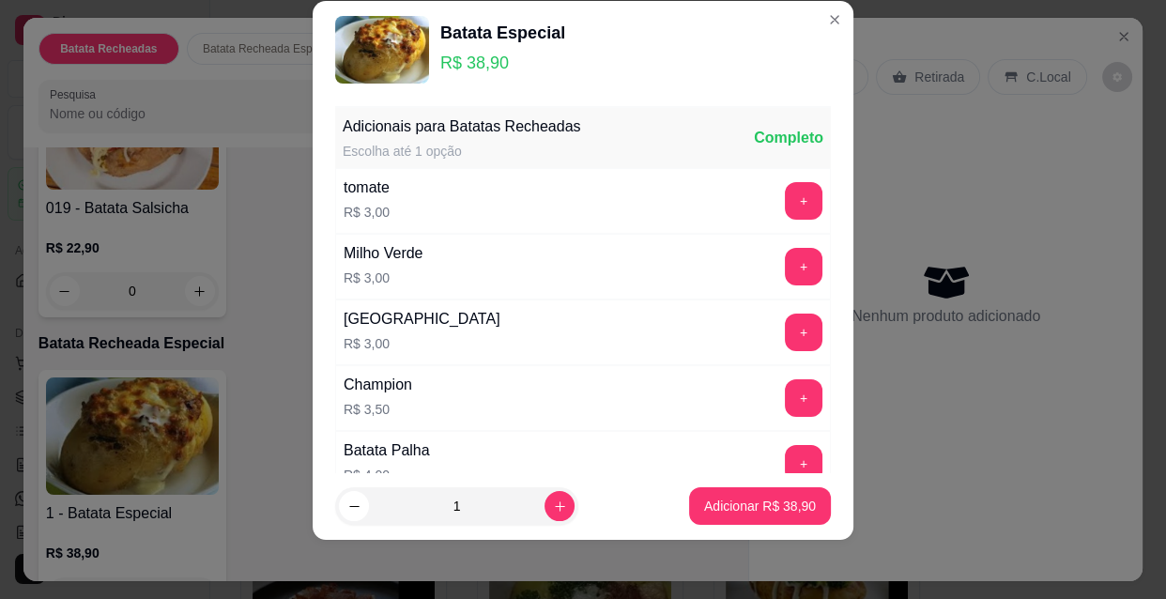
click at [405, 45] on img at bounding box center [382, 50] width 94 height 68
click at [392, 62] on img at bounding box center [382, 50] width 94 height 68
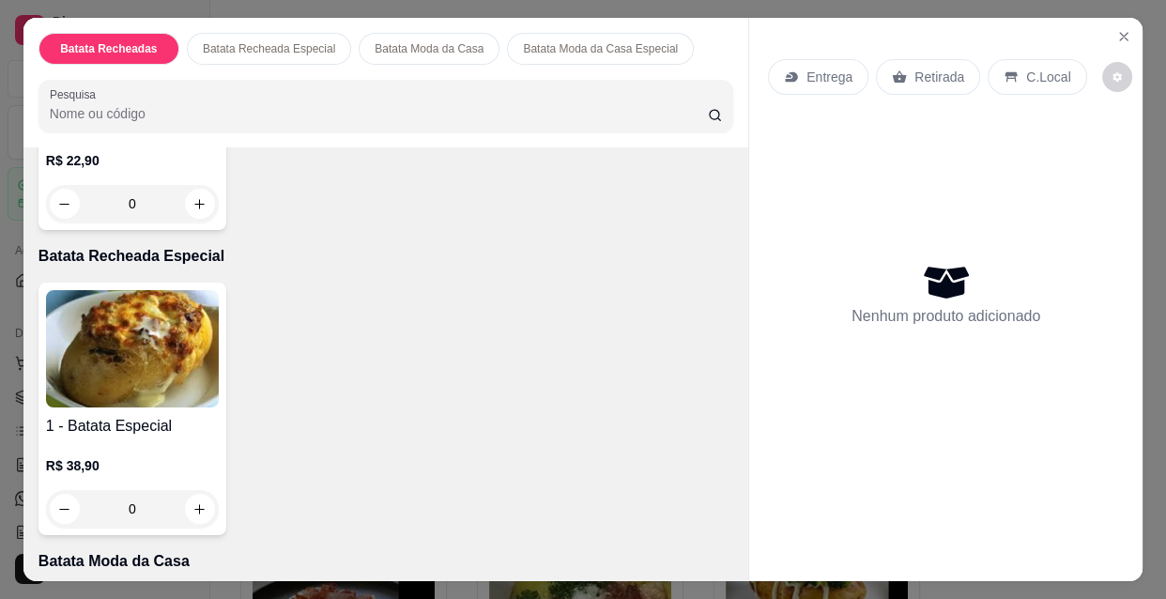
scroll to position [2388, 0]
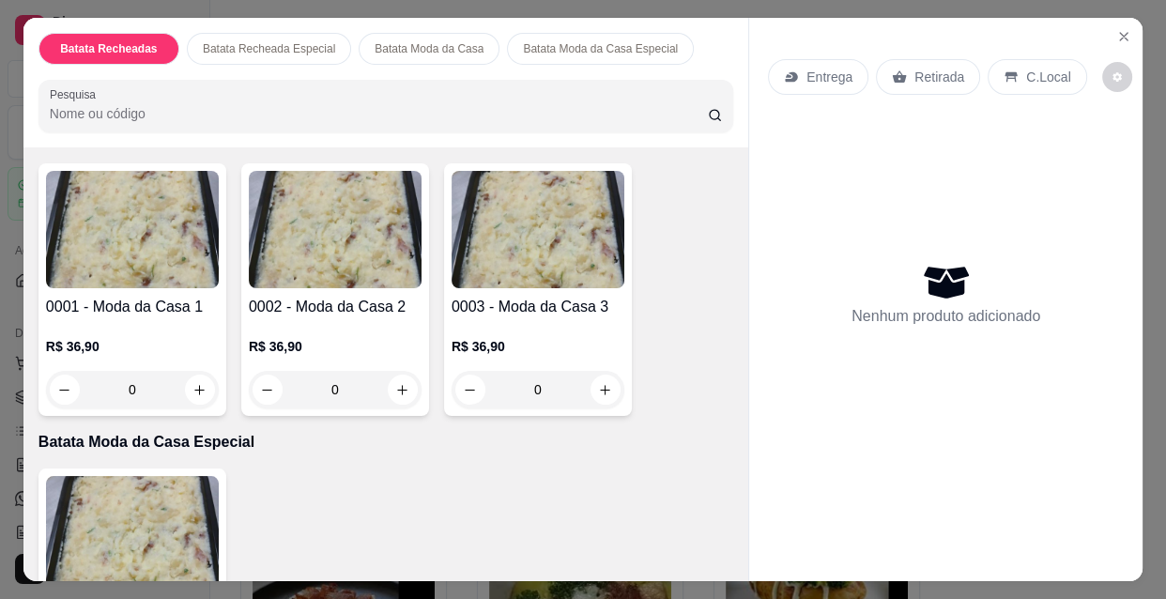
click at [175, 253] on img at bounding box center [132, 229] width 173 height 117
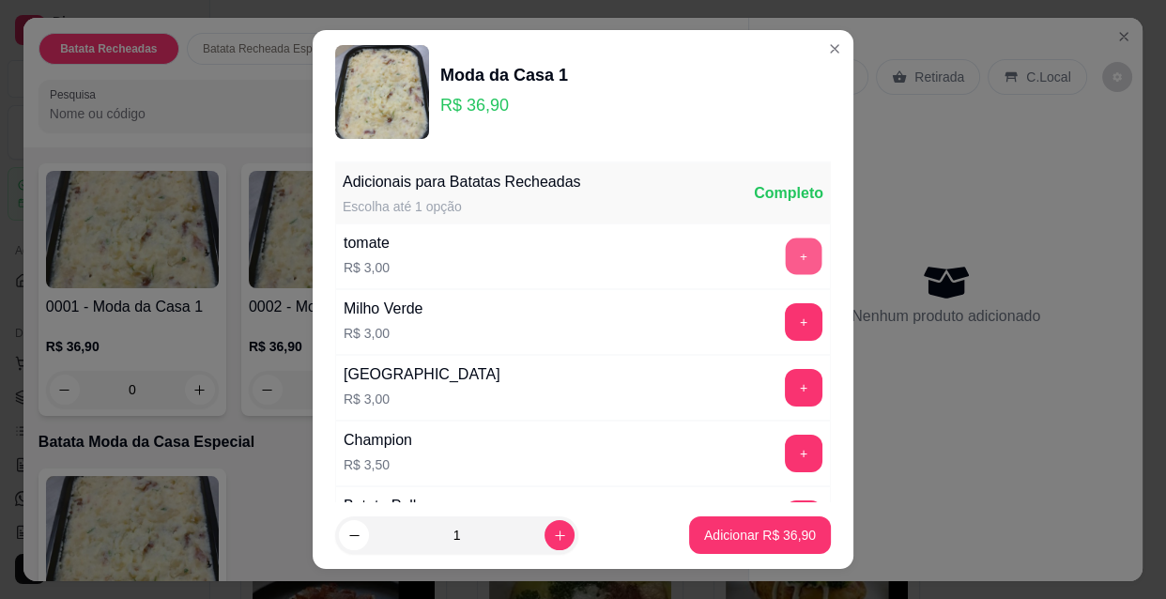
click at [786, 256] on button "+" at bounding box center [804, 256] width 37 height 37
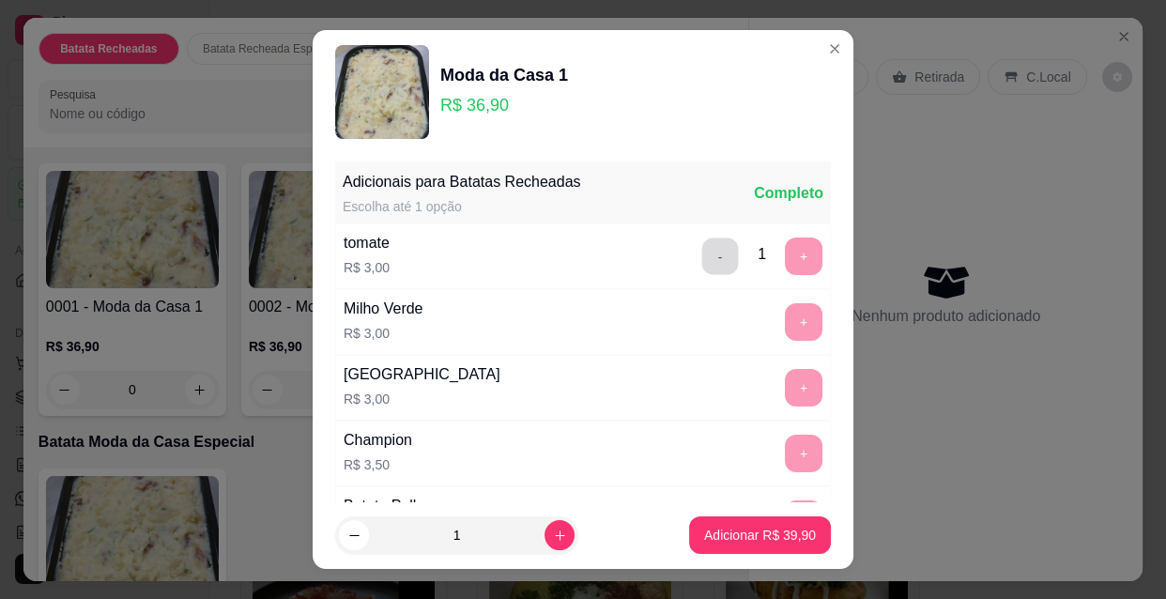
click at [702, 250] on button "-" at bounding box center [720, 256] width 37 height 37
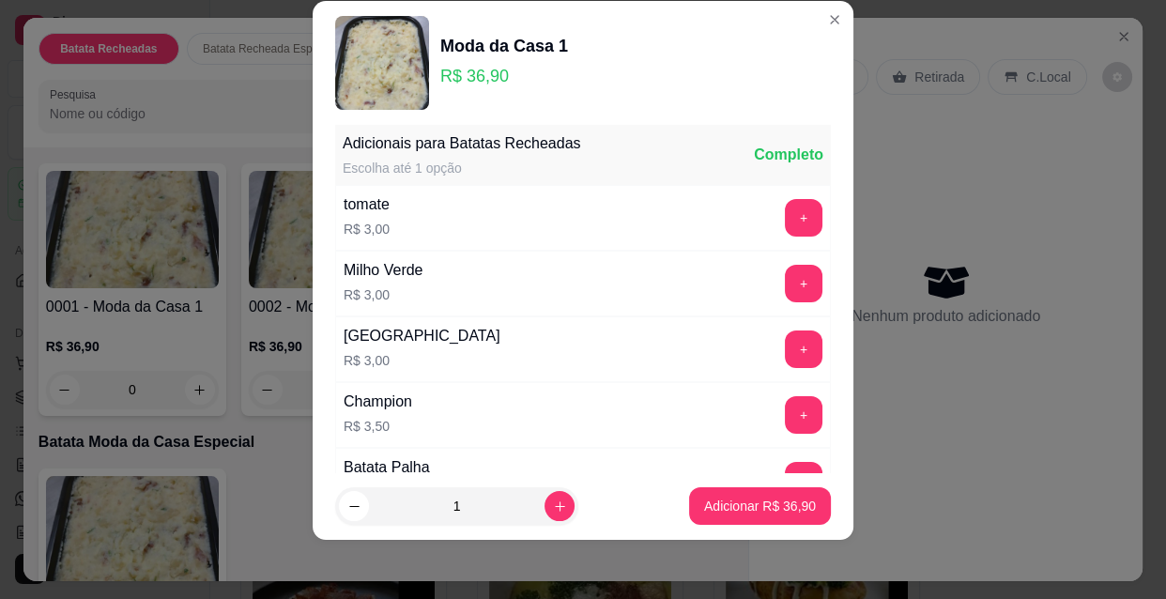
scroll to position [0, 0]
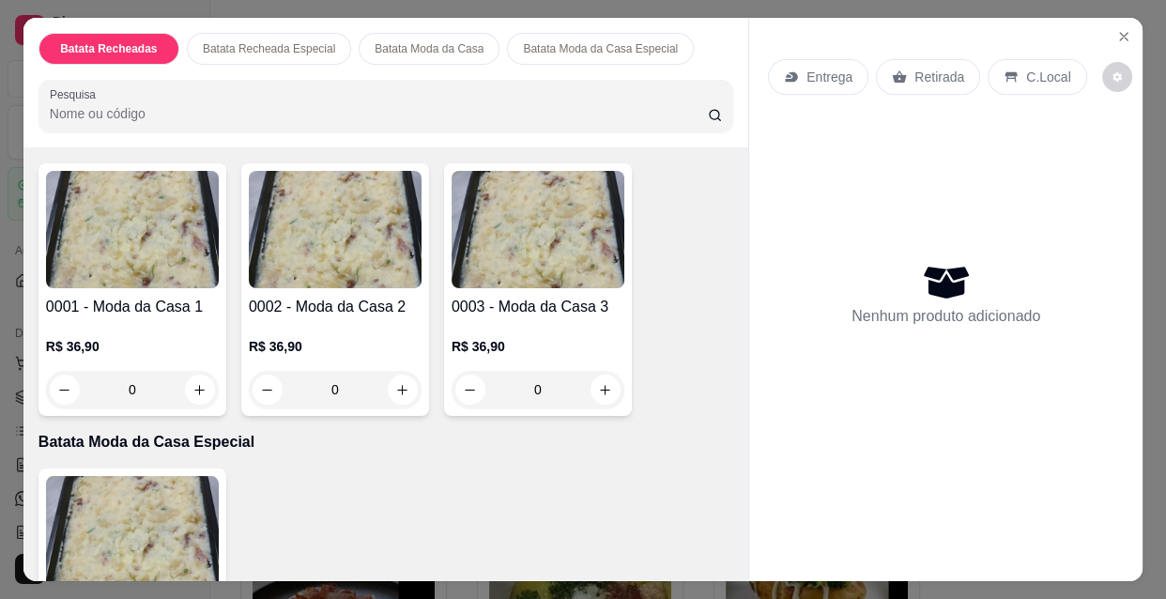
click at [532, 201] on img at bounding box center [537, 229] width 173 height 117
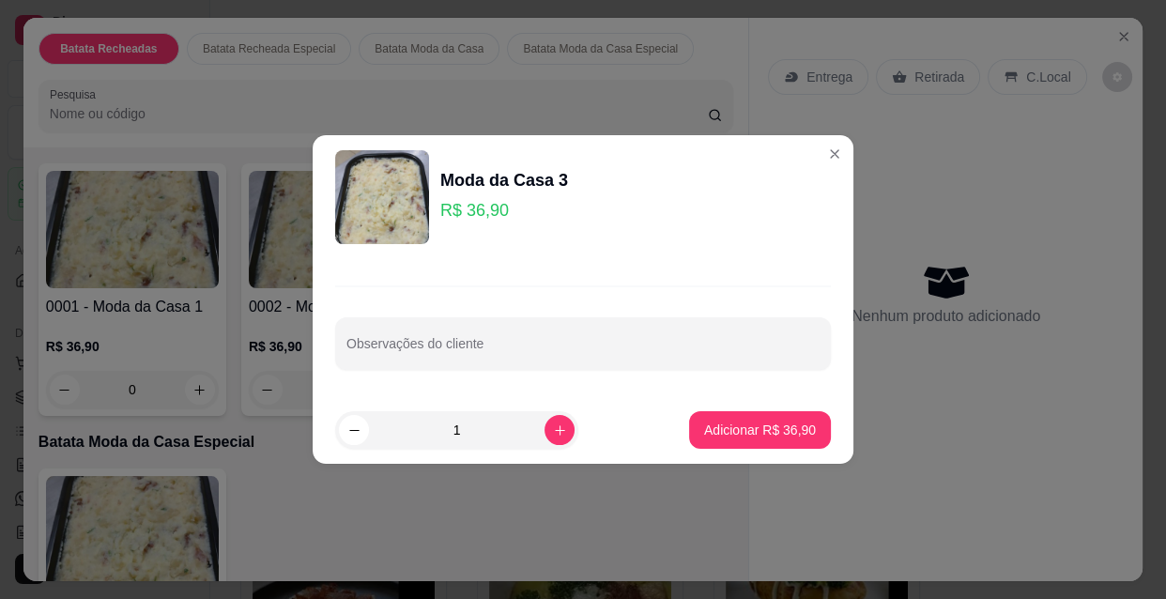
click at [456, 187] on div "Moda da Casa 3" at bounding box center [504, 180] width 128 height 26
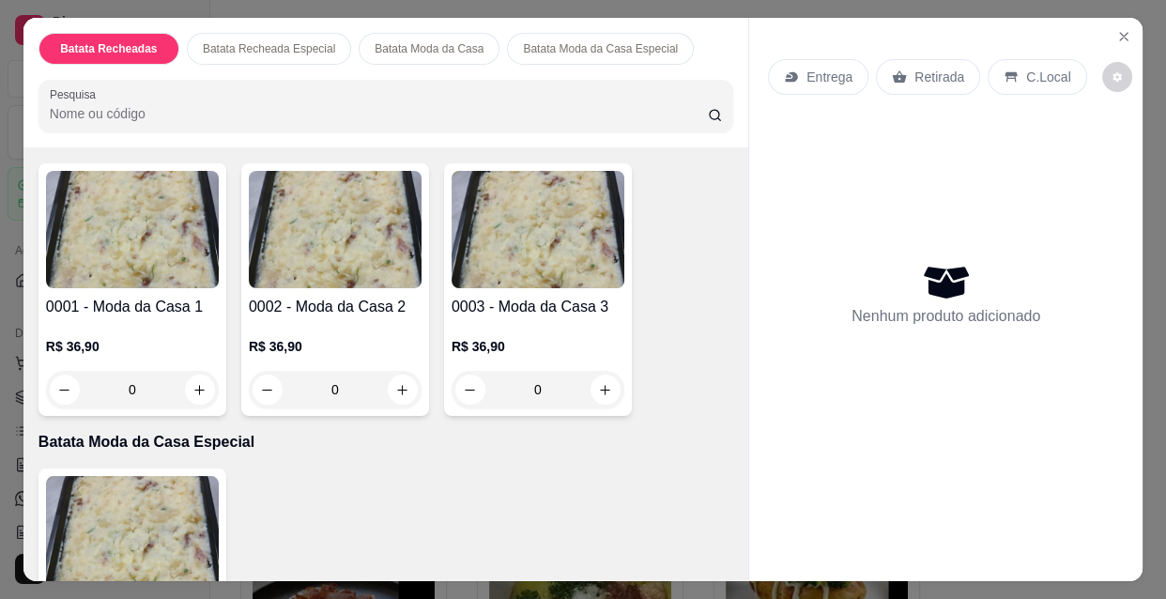
click at [111, 200] on img at bounding box center [132, 229] width 173 height 117
click at [255, 41] on p "Batata Recheada Especial" at bounding box center [269, 48] width 132 height 15
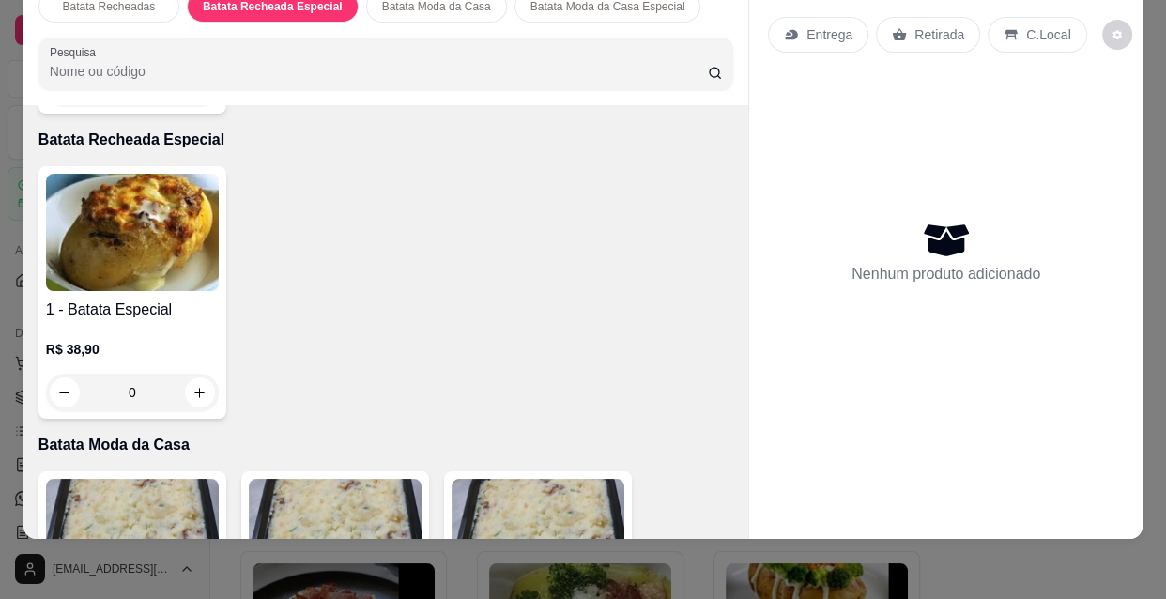
click at [165, 321] on div "R$ 38,90 0" at bounding box center [132, 366] width 173 height 90
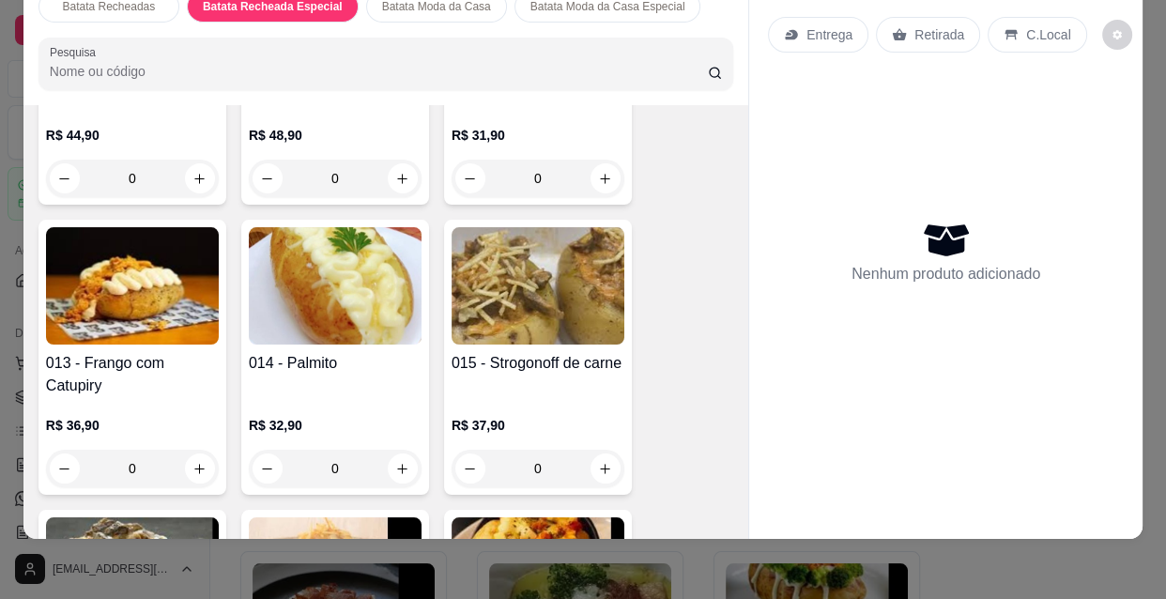
scroll to position [1014, 0]
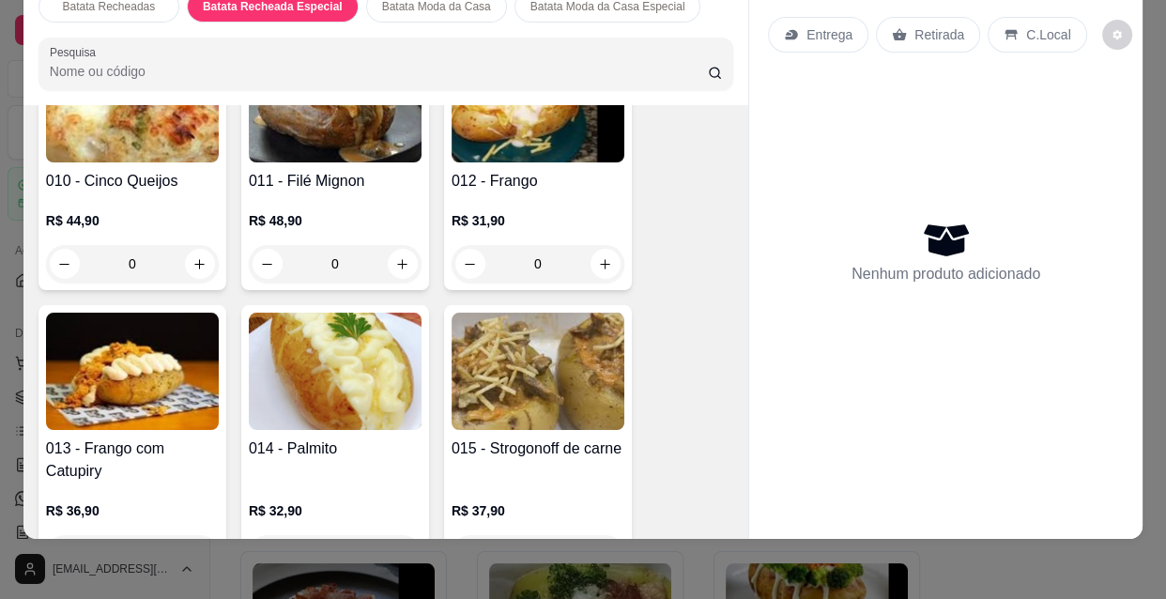
click at [523, 386] on img at bounding box center [537, 371] width 173 height 117
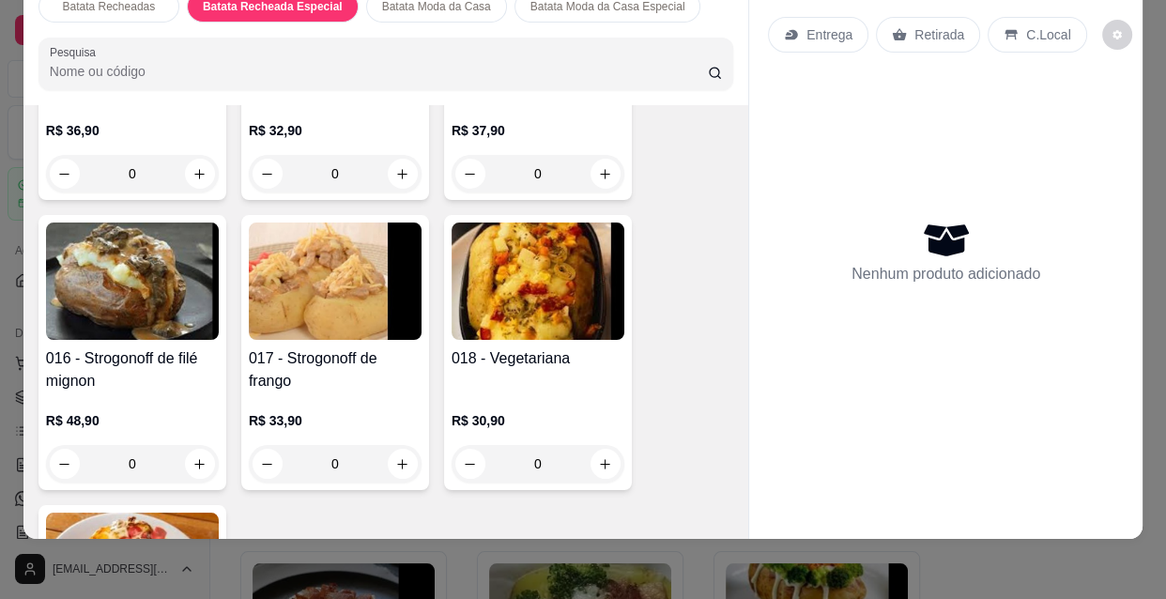
scroll to position [1612, 0]
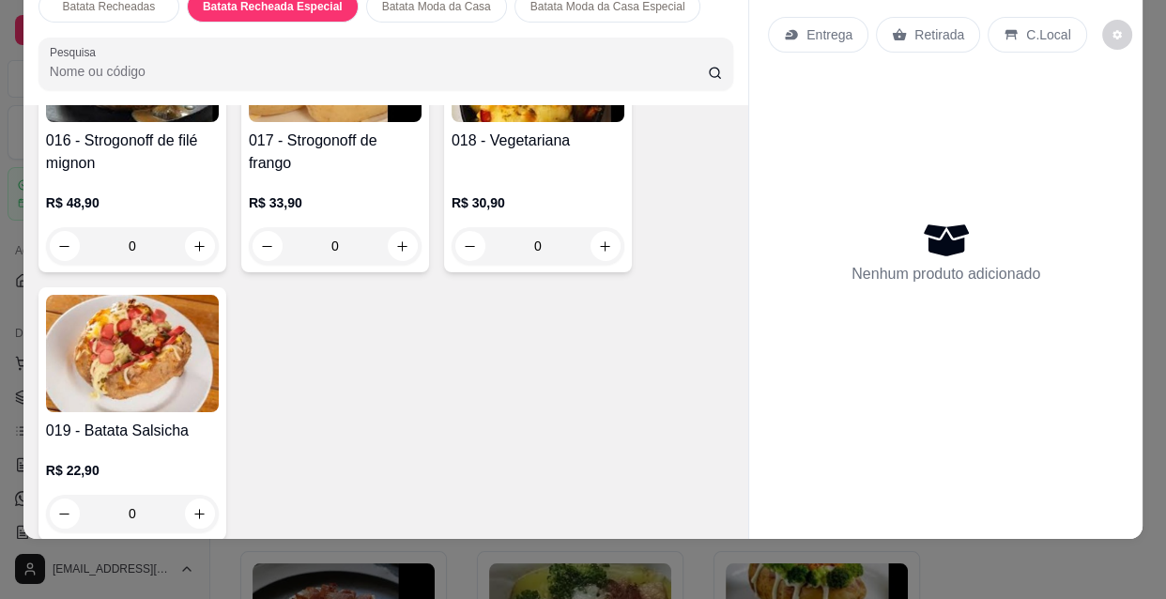
click at [171, 354] on img at bounding box center [132, 353] width 173 height 117
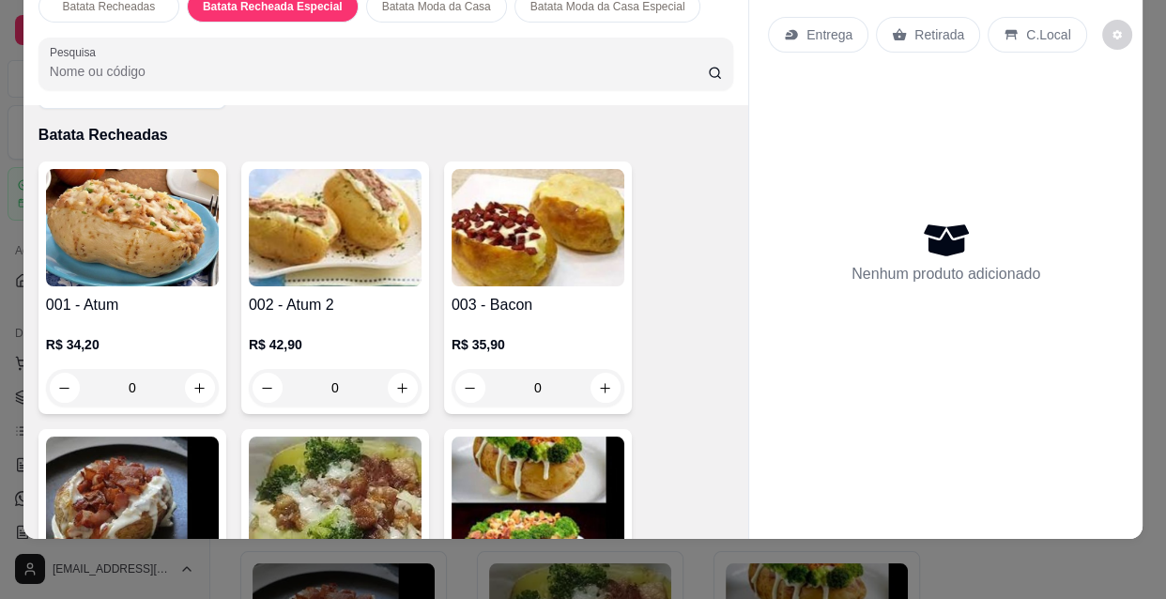
scroll to position [0, 0]
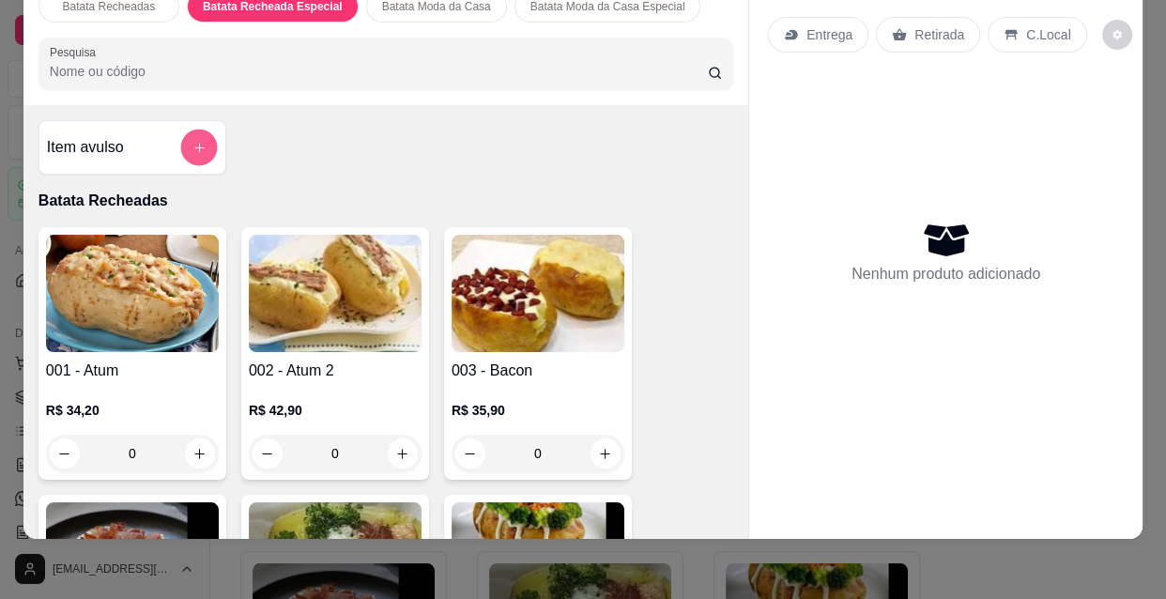
click at [192, 141] on icon "add-separate-item" at bounding box center [199, 148] width 14 height 14
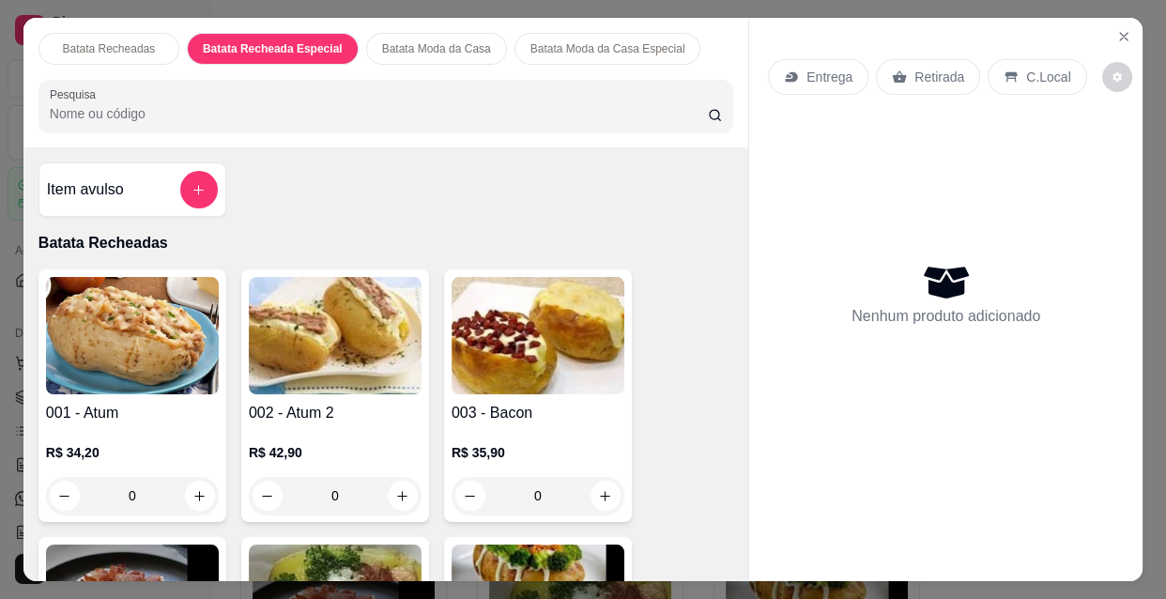
click at [394, 41] on p "Batata Moda da Casa" at bounding box center [436, 48] width 109 height 15
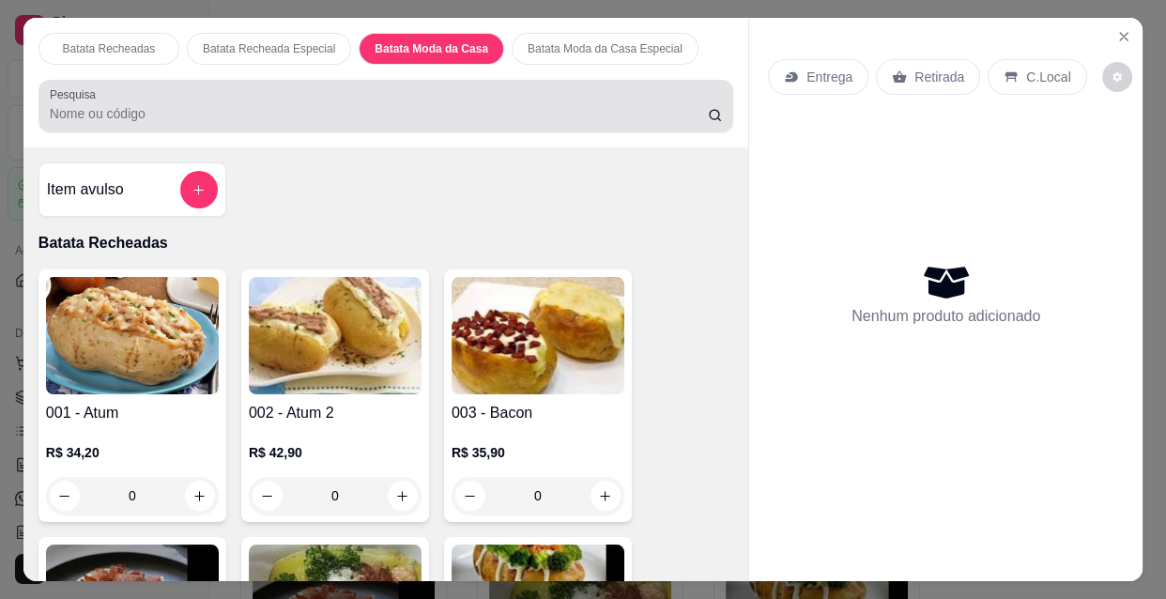
scroll to position [48, 0]
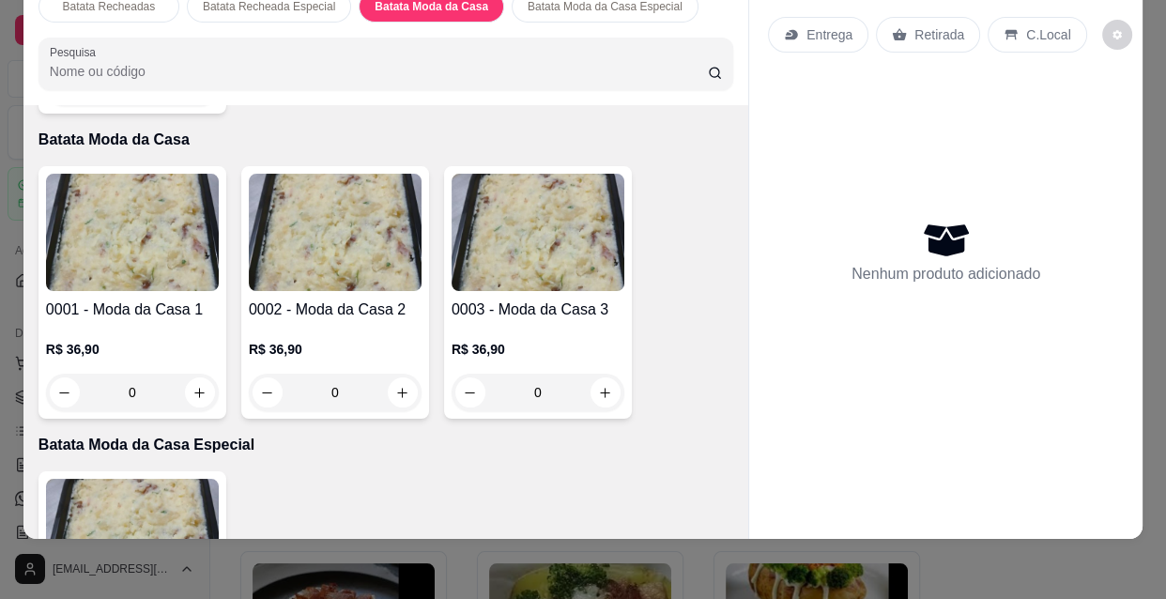
click at [363, 226] on img at bounding box center [335, 232] width 173 height 117
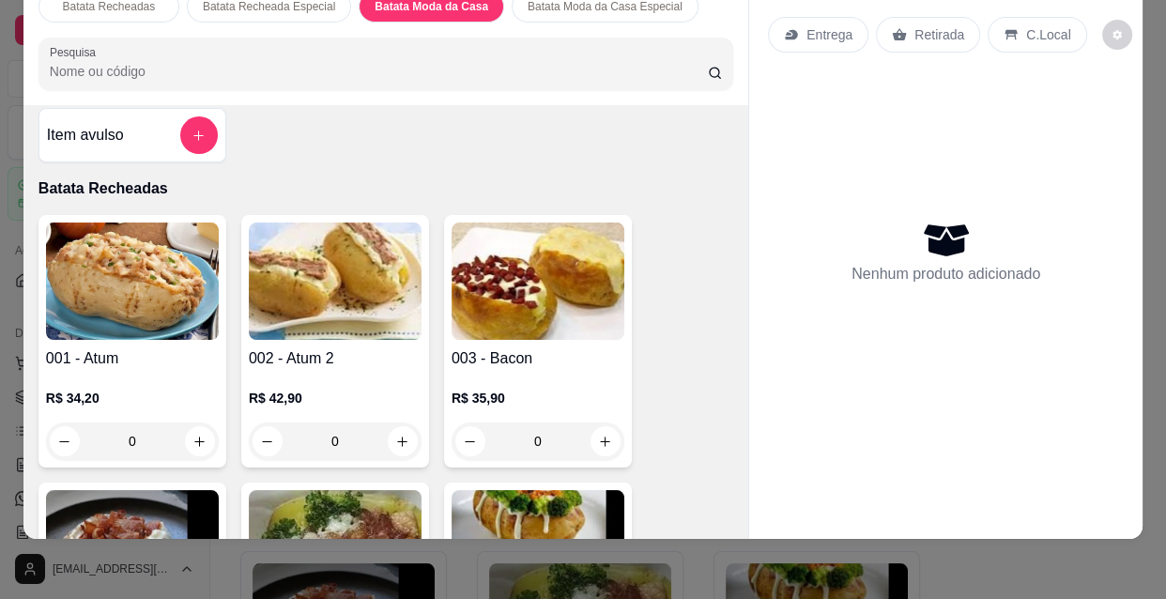
scroll to position [0, 0]
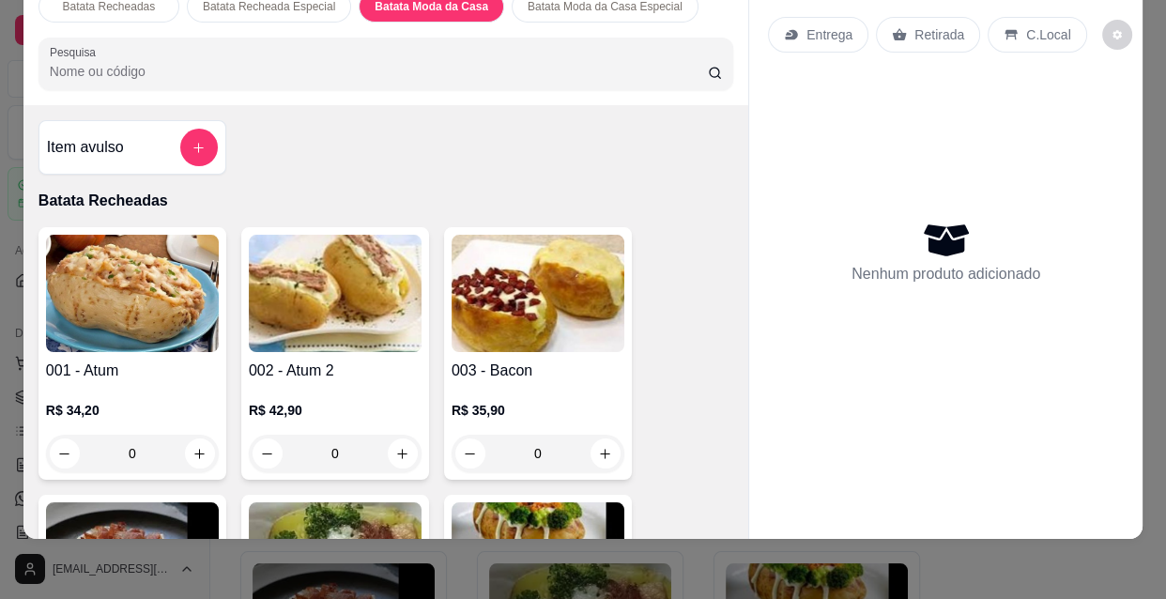
click at [110, 313] on img at bounding box center [132, 293] width 173 height 117
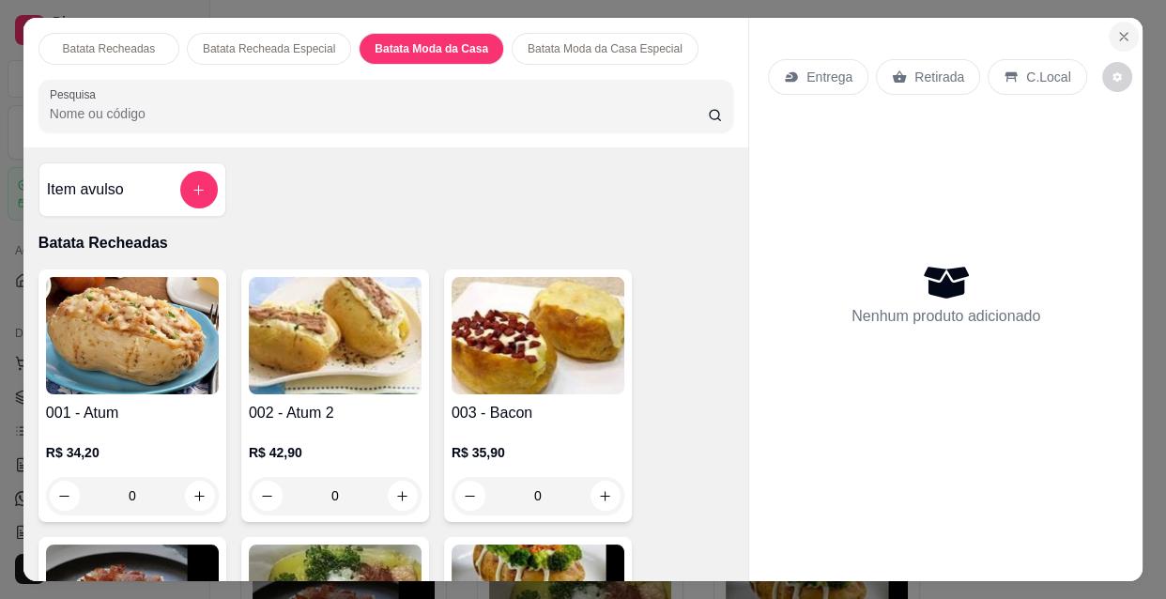
click at [1120, 33] on icon "Close" at bounding box center [1124, 37] width 8 height 8
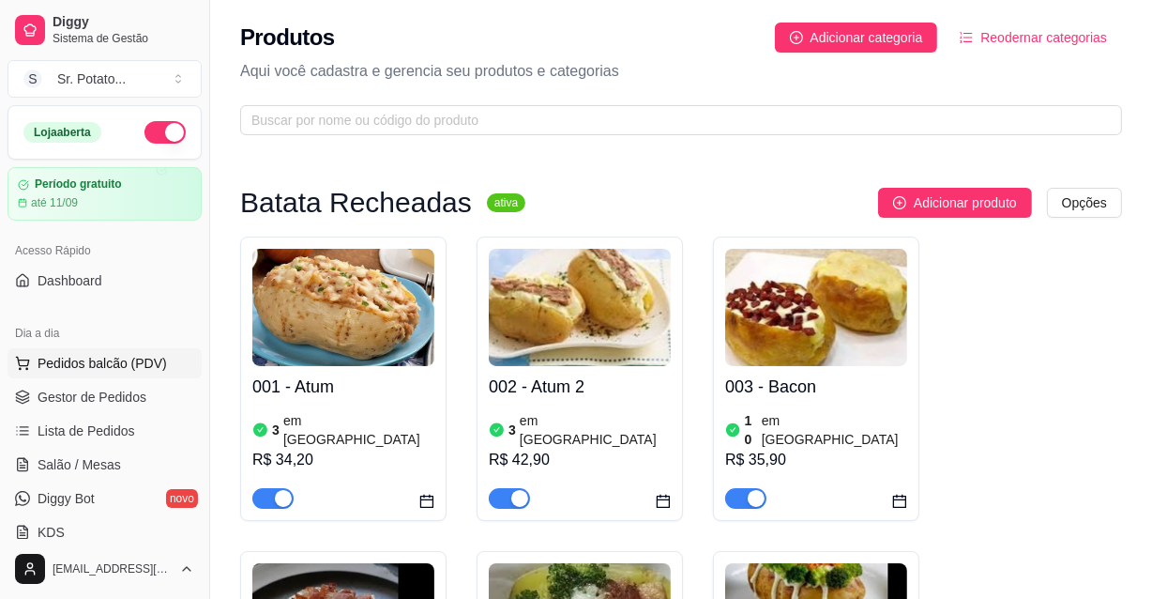
click at [85, 355] on span "Pedidos balcão (PDV)" at bounding box center [103, 363] width 130 height 19
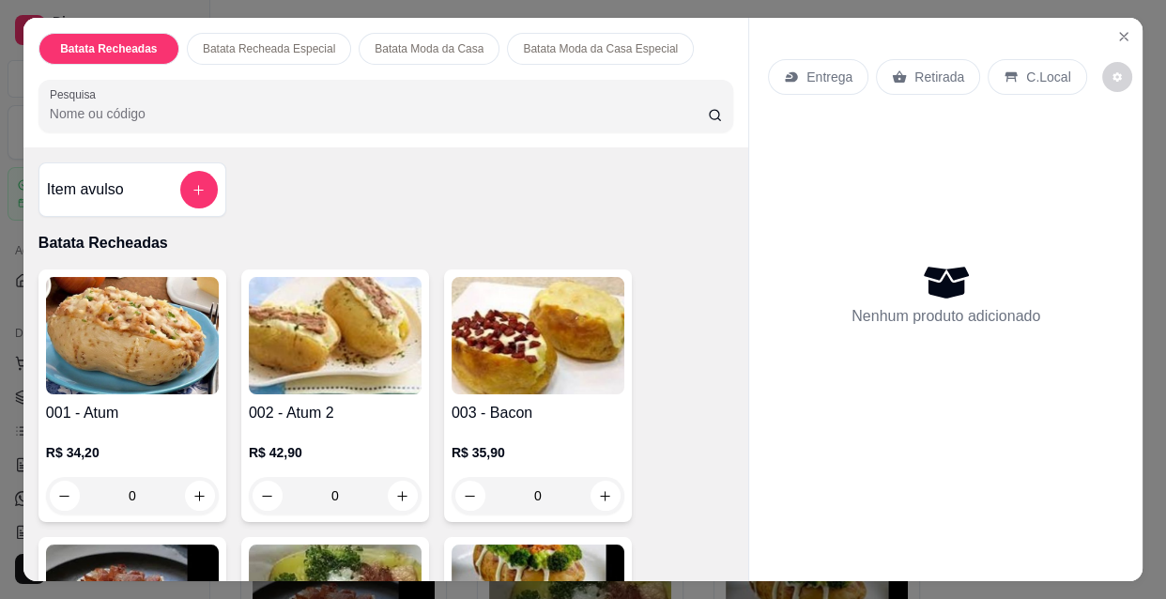
click at [523, 376] on img at bounding box center [537, 335] width 173 height 117
click at [554, 47] on p "Batata Moda da Casa Especial" at bounding box center [600, 48] width 155 height 15
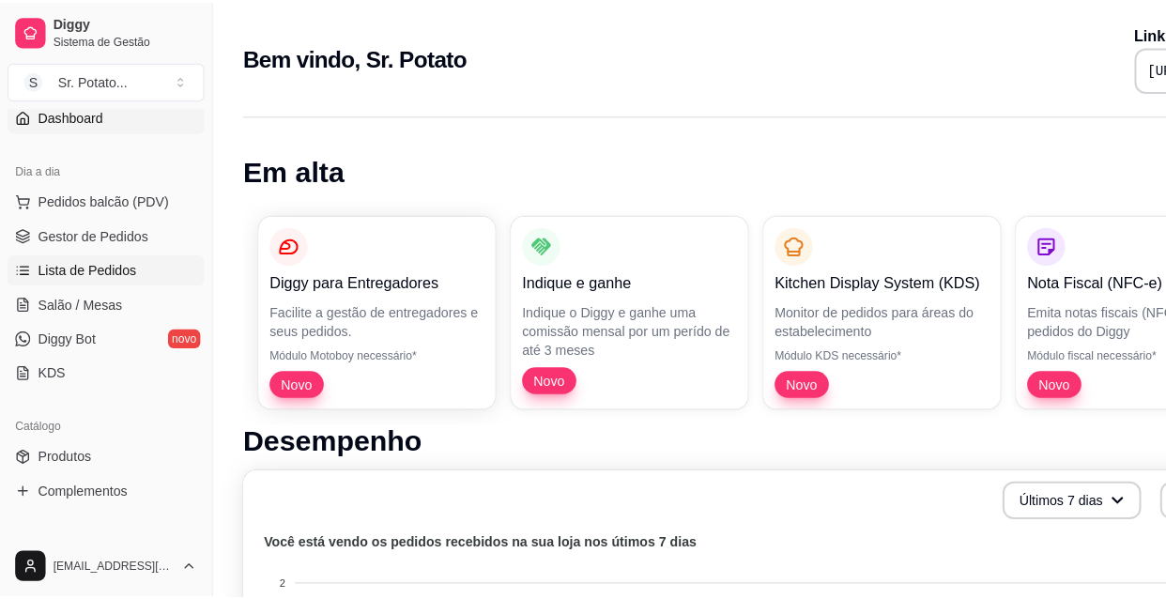
scroll to position [170, 0]
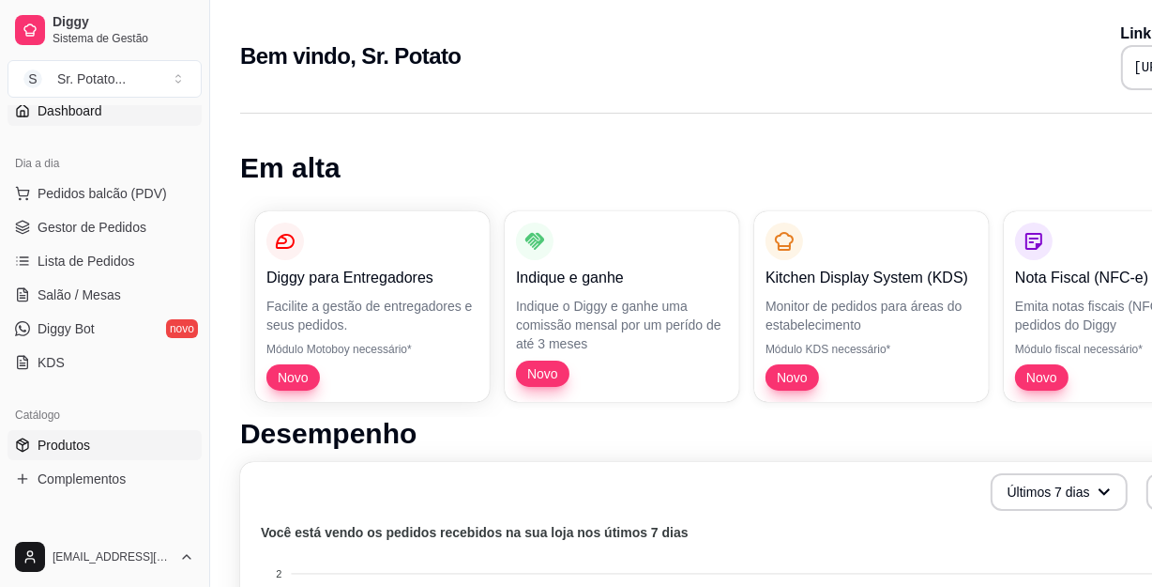
click at [94, 445] on link "Produtos" at bounding box center [105, 445] width 194 height 30
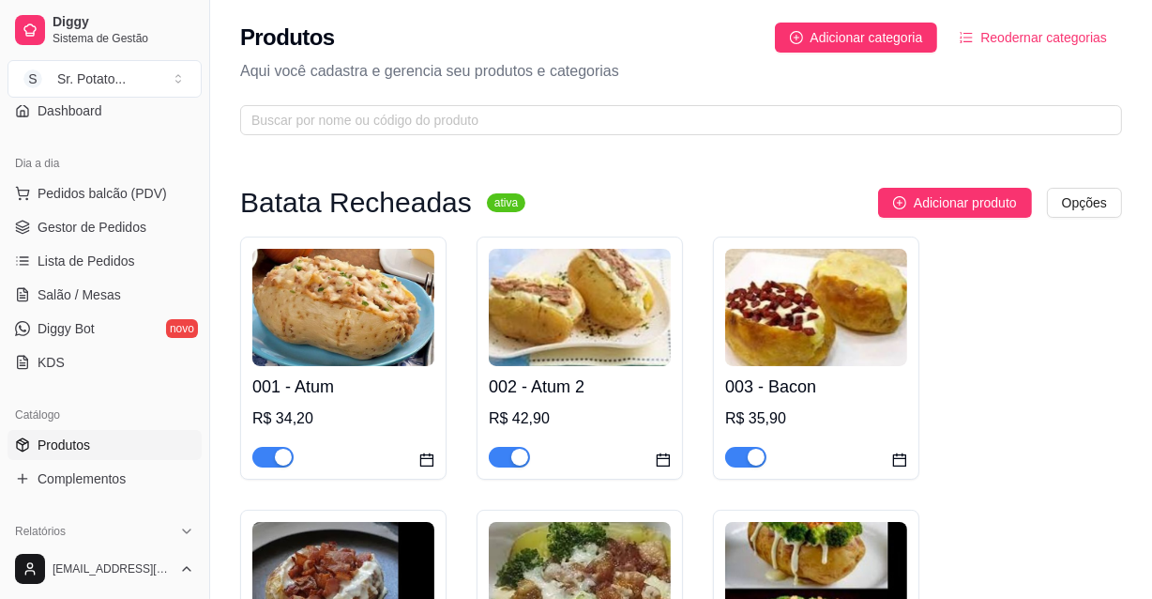
click at [64, 440] on span "Produtos" at bounding box center [64, 444] width 53 height 19
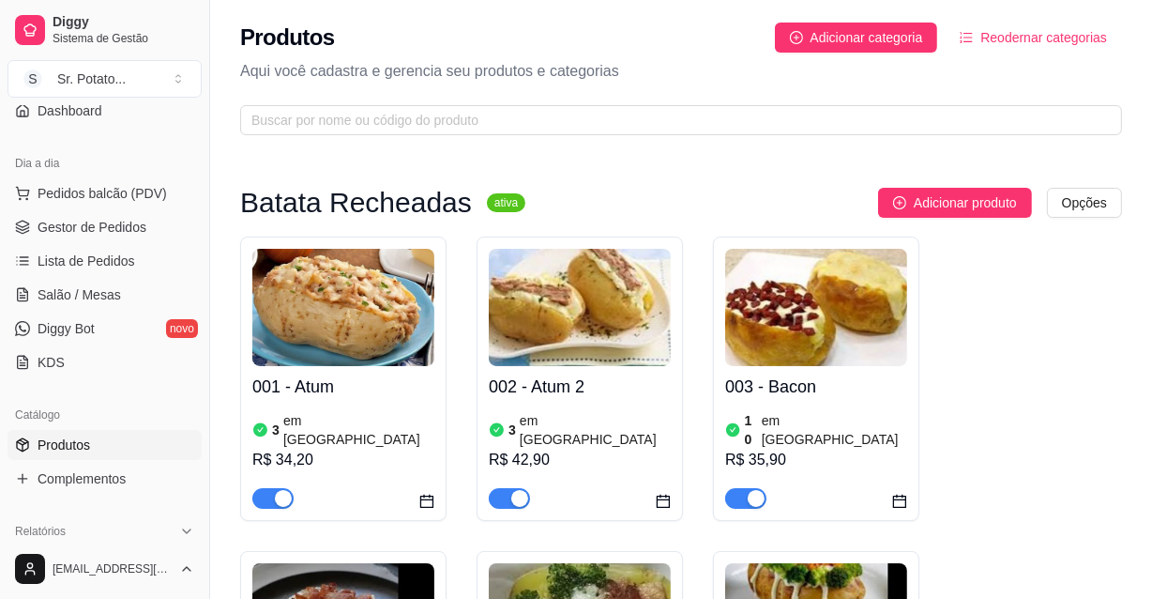
click at [343, 338] on img at bounding box center [343, 307] width 182 height 117
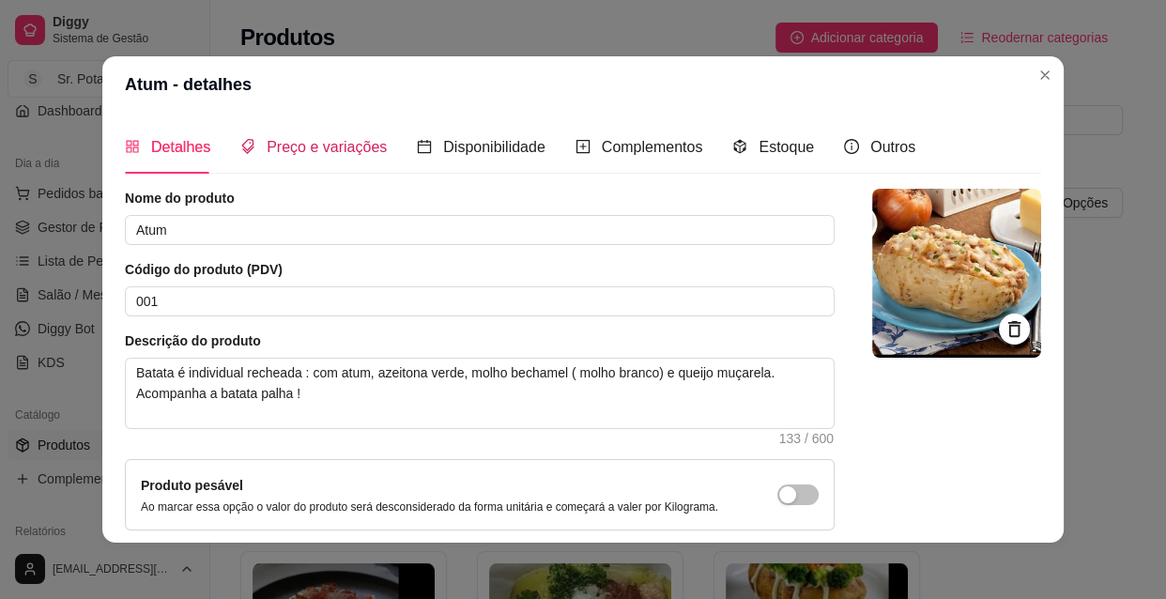
click at [338, 141] on span "Preço e variações" at bounding box center [327, 147] width 120 height 16
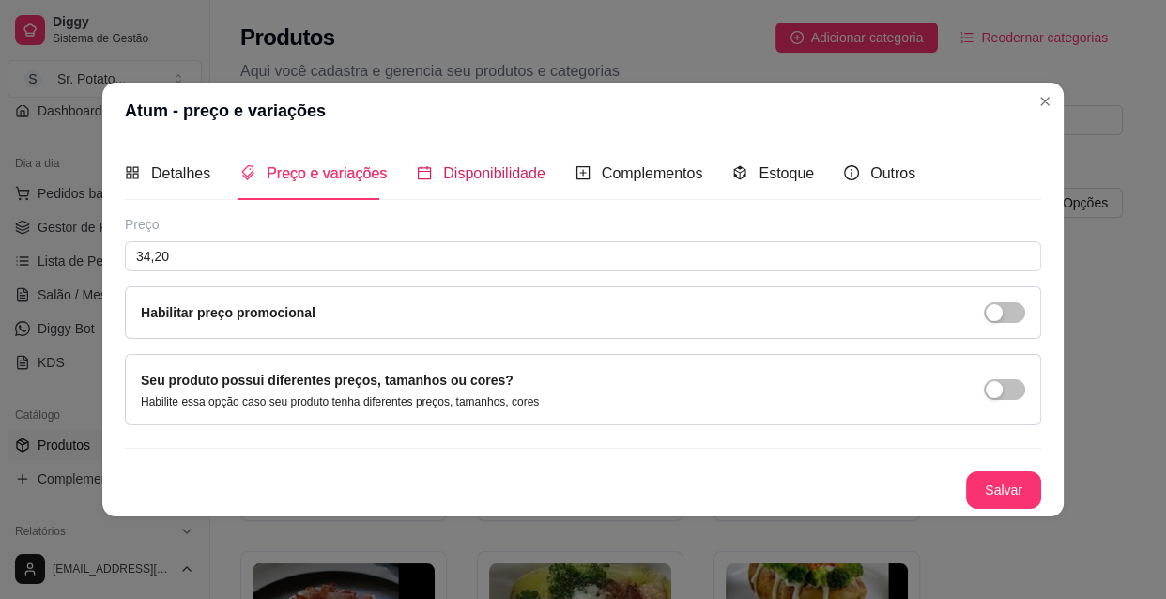
click at [533, 170] on span "Disponibilidade" at bounding box center [494, 173] width 102 height 16
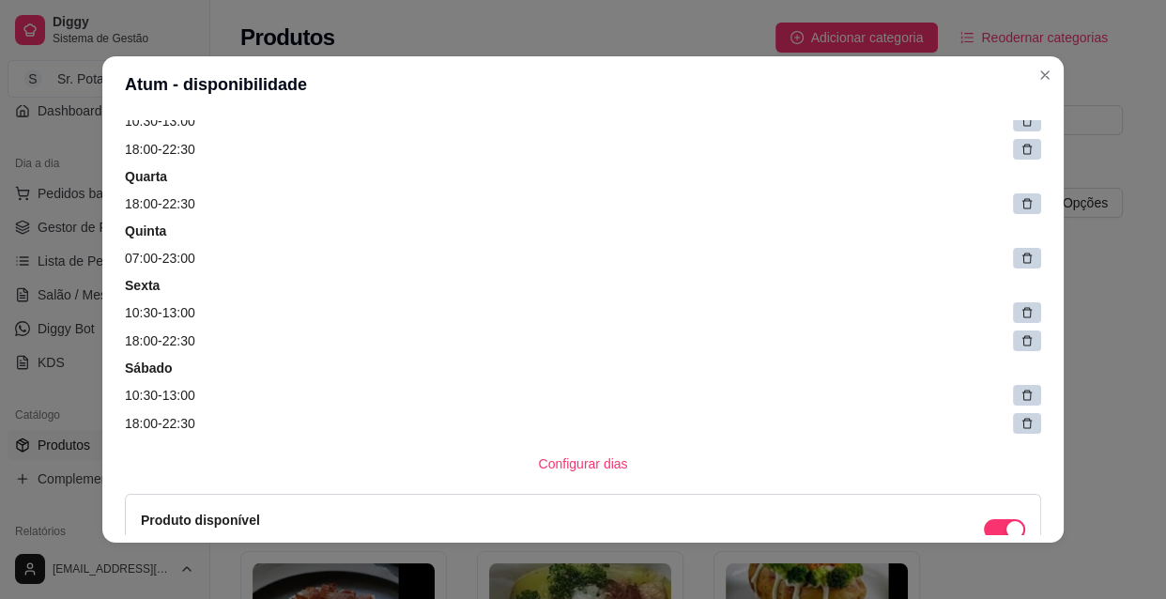
scroll to position [255, 0]
click at [1020, 262] on icon at bounding box center [1026, 257] width 13 height 13
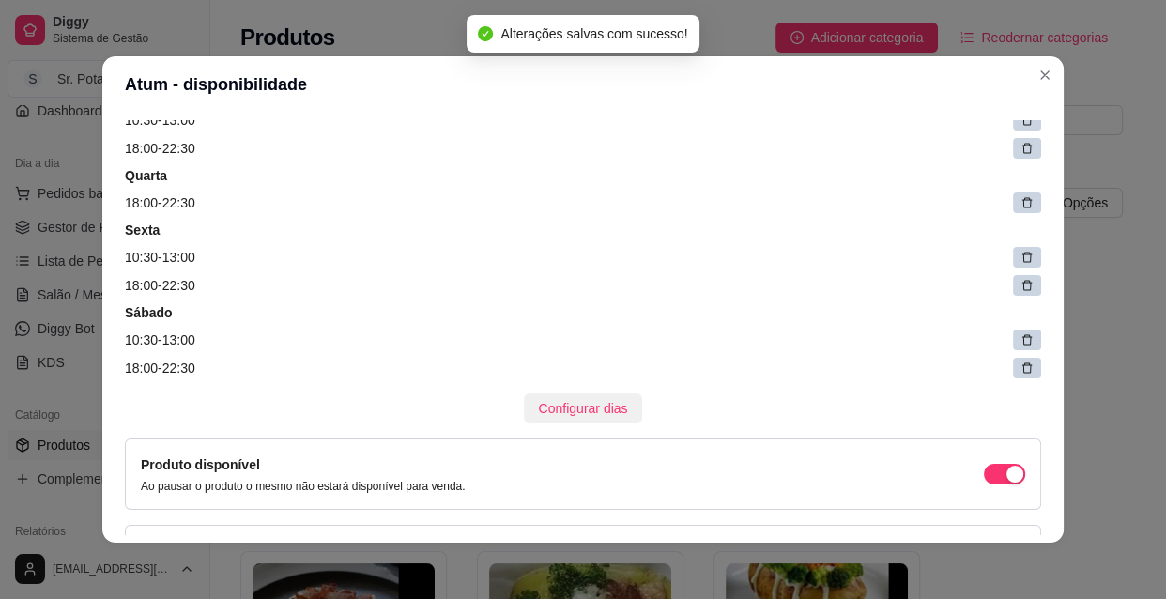
click at [563, 411] on span "Configurar dias" at bounding box center [583, 408] width 89 height 21
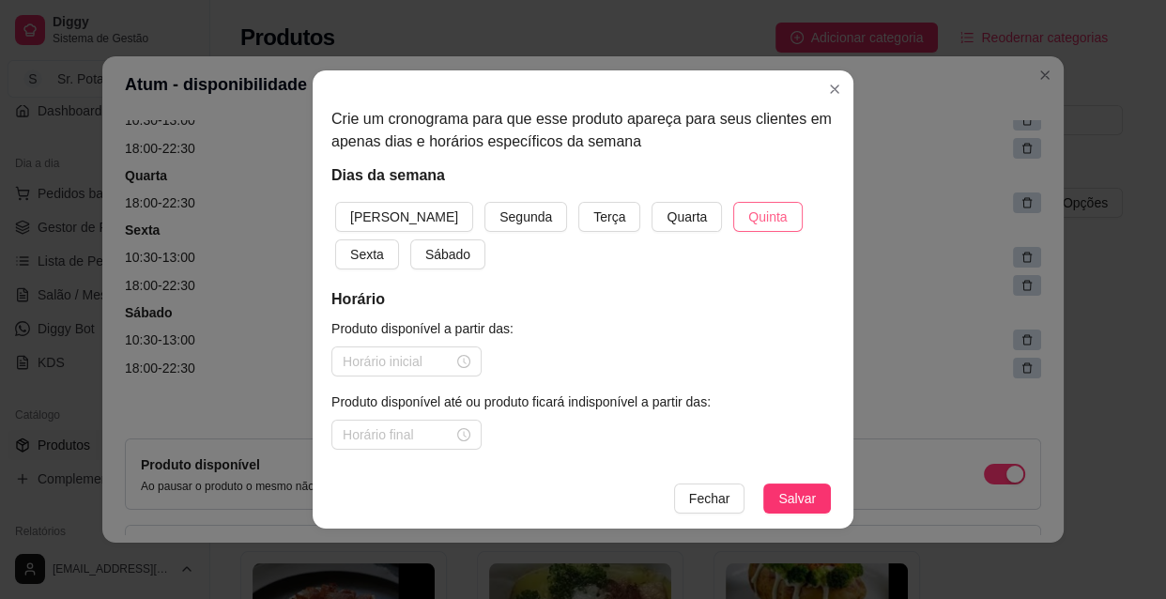
click at [748, 216] on span "Quinta" at bounding box center [767, 216] width 38 height 21
click at [466, 364] on div at bounding box center [407, 361] width 128 height 21
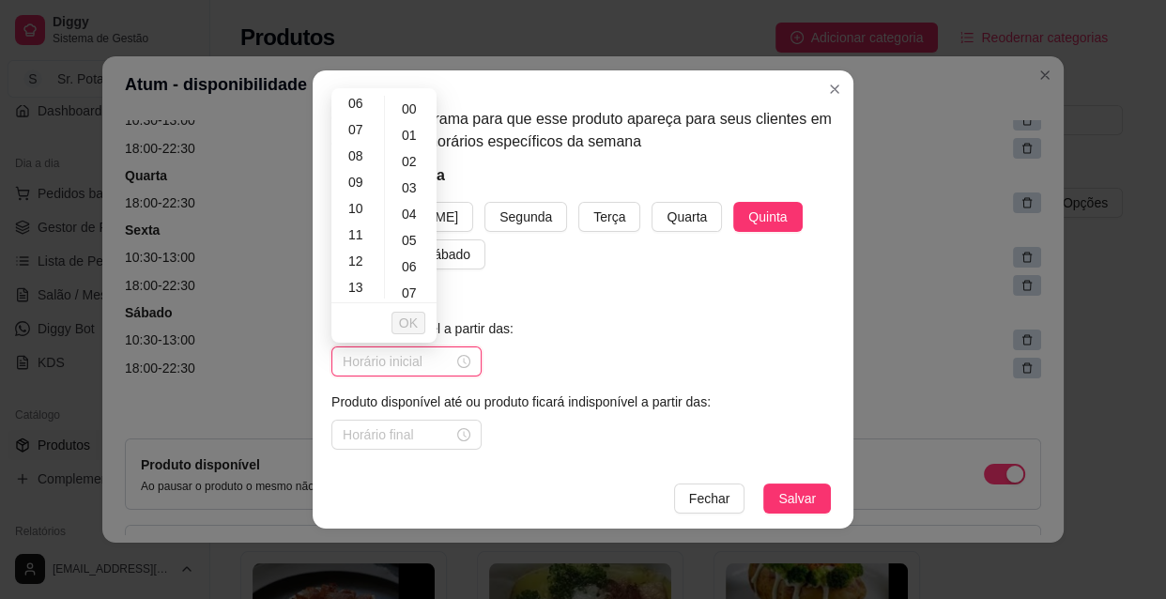
scroll to position [170, 0]
click at [356, 196] on div "10" at bounding box center [357, 202] width 45 height 26
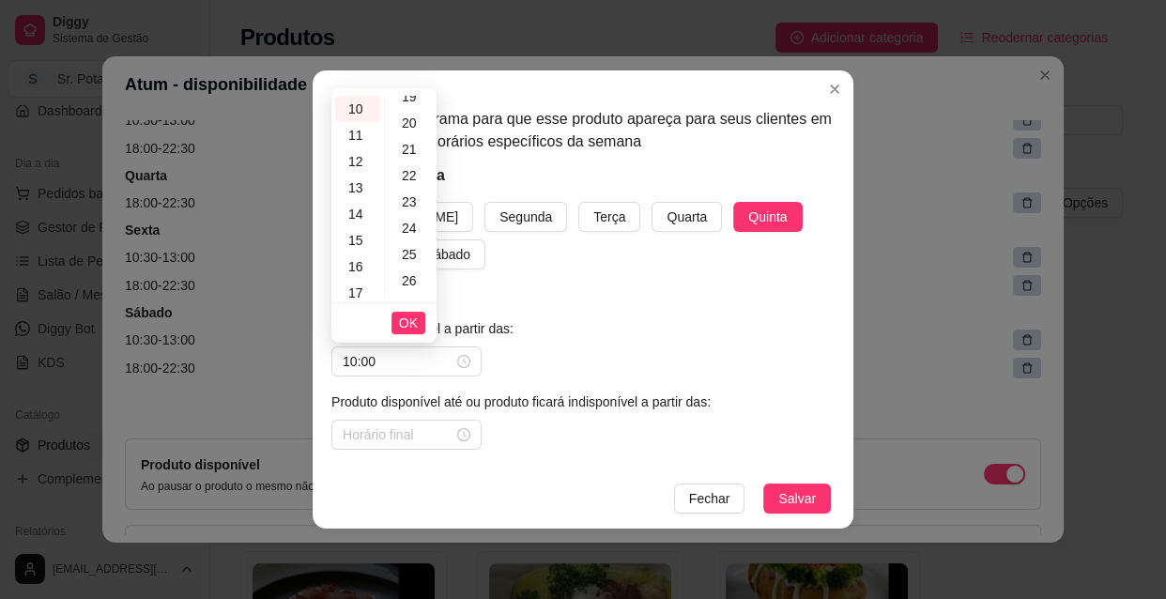
scroll to position [682, 0]
click at [412, 220] on div "30" at bounding box center [411, 215] width 45 height 26
type input "10:30"
click at [413, 324] on span "OK" at bounding box center [408, 323] width 19 height 21
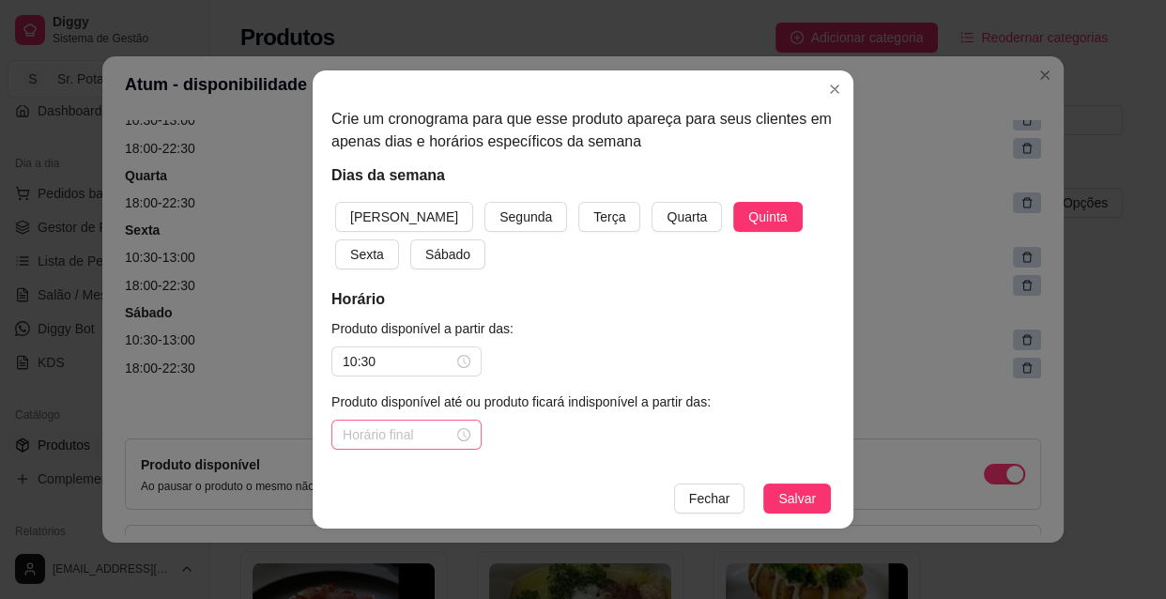
click at [464, 434] on div at bounding box center [407, 434] width 128 height 21
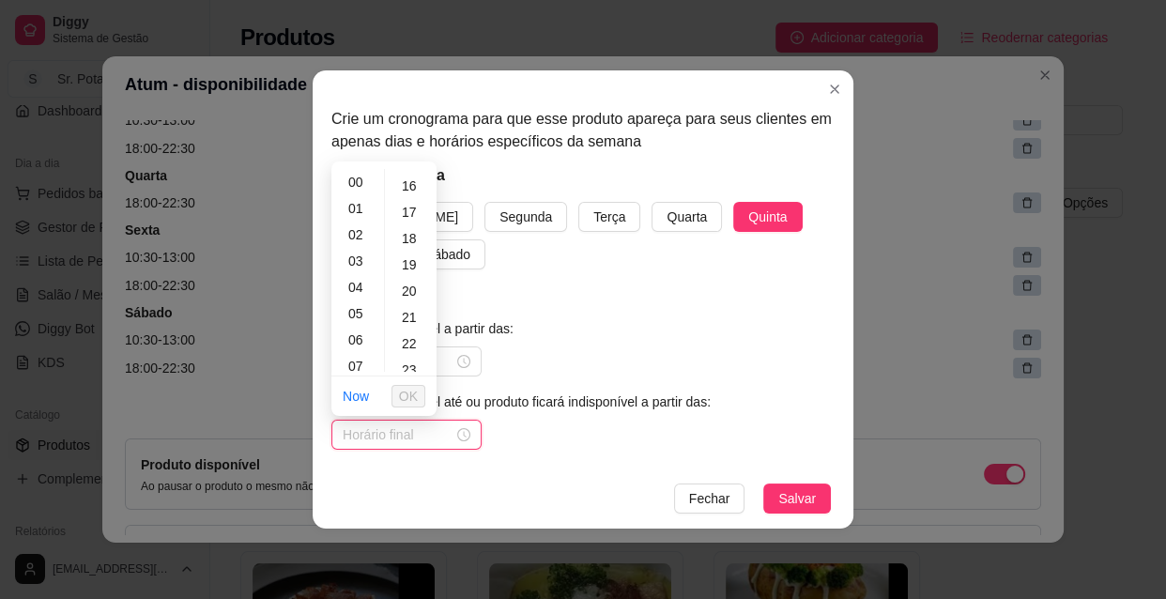
scroll to position [426, 0]
click at [385, 363] on ul "00 01 02 03 04 05 06 07 08 09 10 11 12 13 14 15 16 17 18 19 20 21 22 23 24 25 2…" at bounding box center [410, 270] width 53 height 203
click at [358, 268] on div "13" at bounding box center [357, 268] width 45 height 26
type input "13:00"
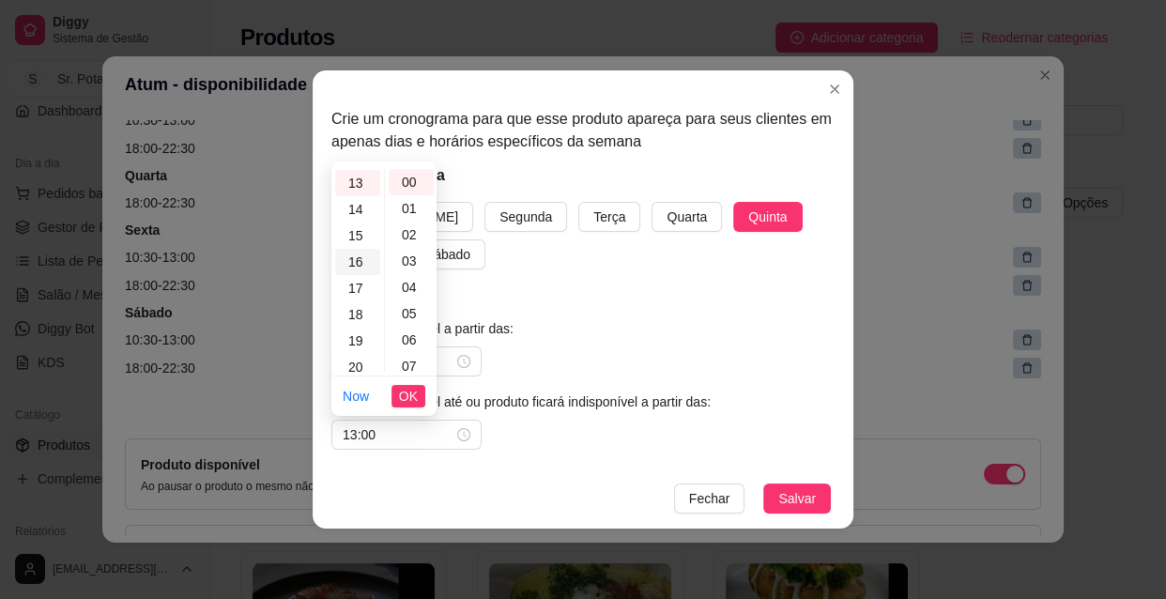
scroll to position [0, 0]
click at [410, 394] on span "OK" at bounding box center [408, 396] width 19 height 21
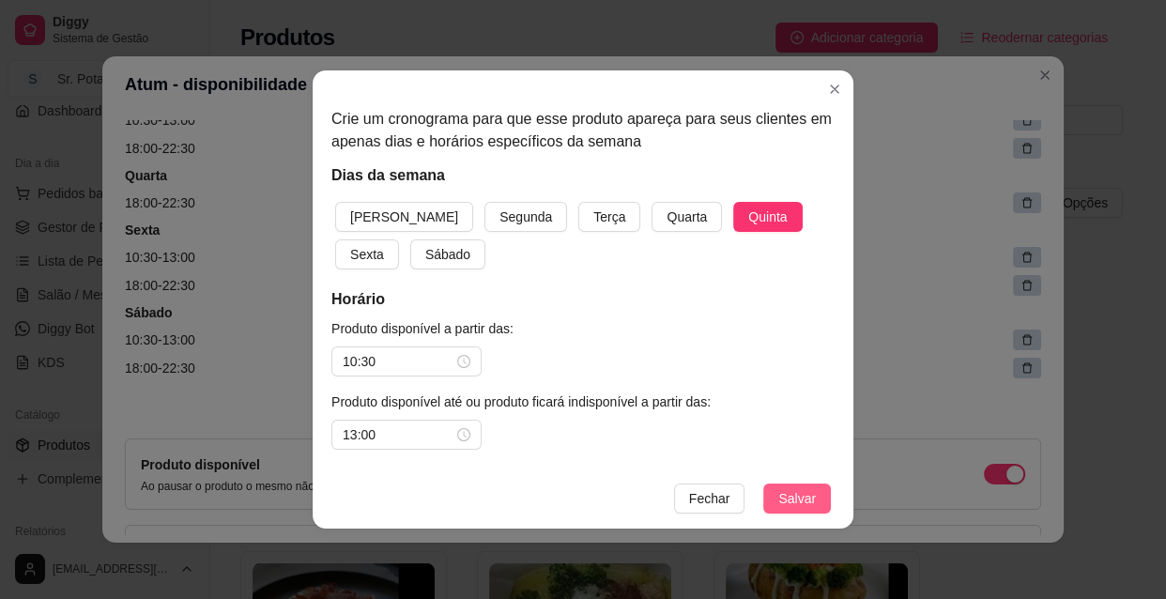
click at [798, 497] on span "Salvar" at bounding box center [797, 498] width 38 height 21
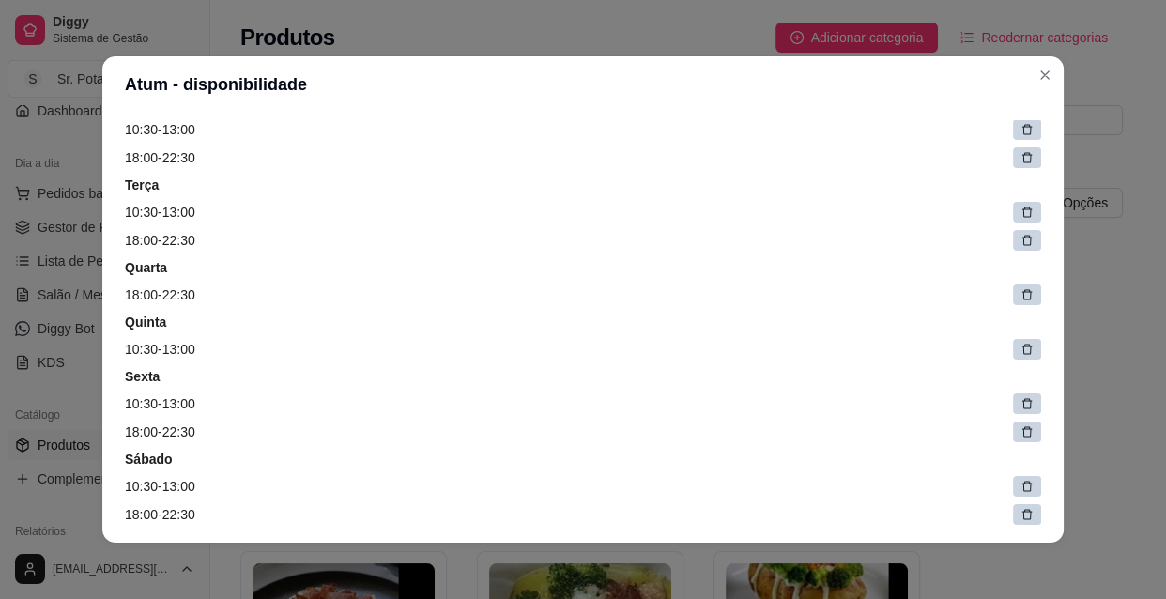
scroll to position [170, 0]
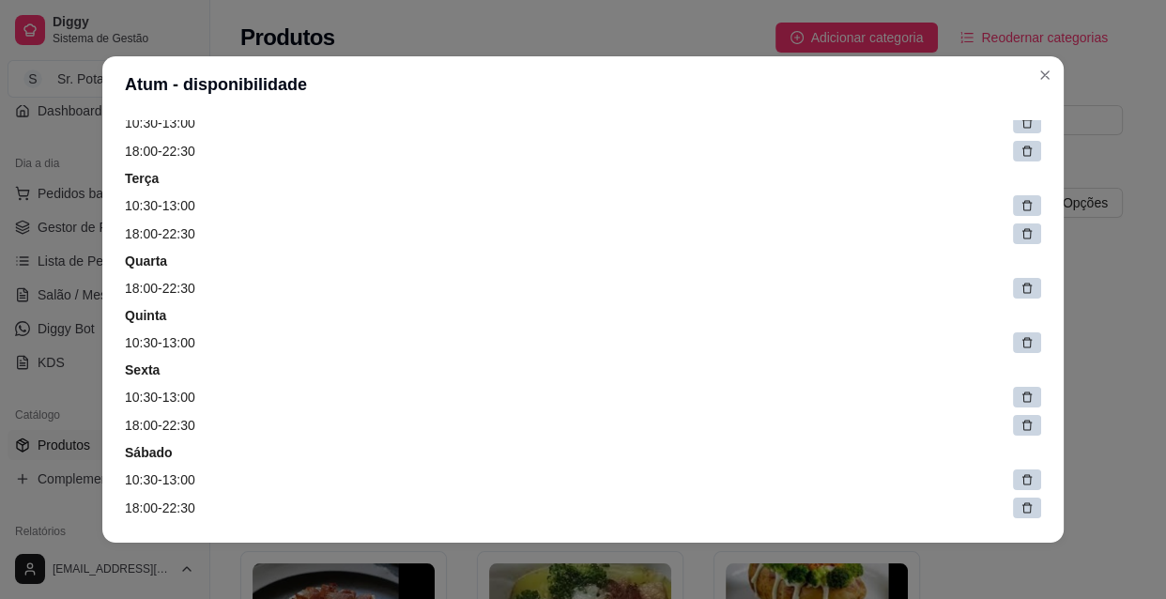
click at [190, 283] on article "18:00 - 22:30" at bounding box center [583, 288] width 916 height 21
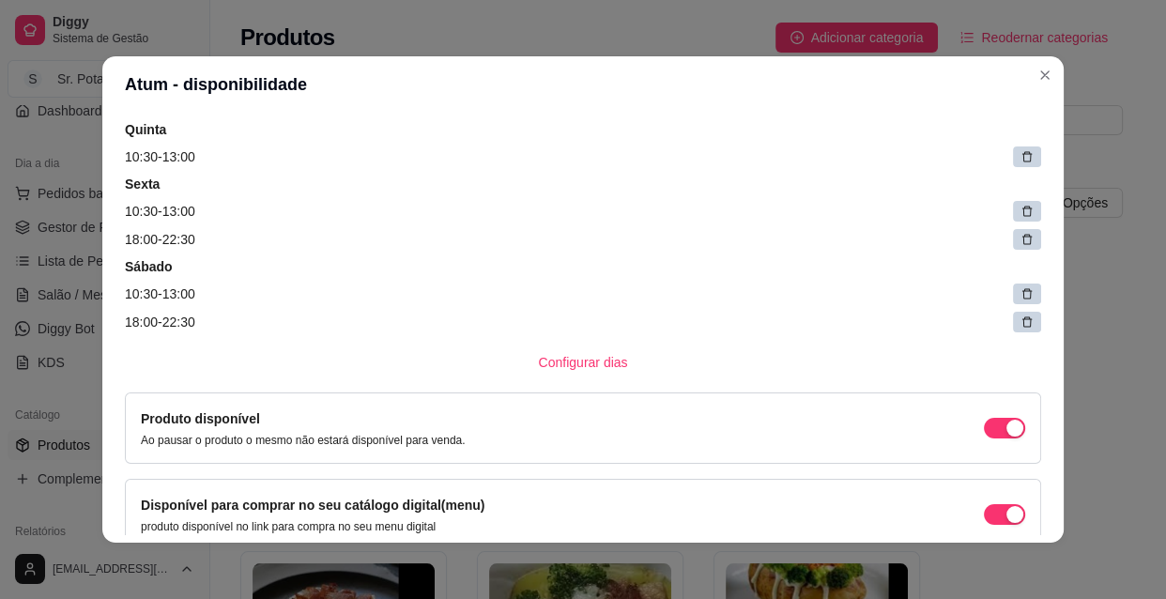
scroll to position [255, 0]
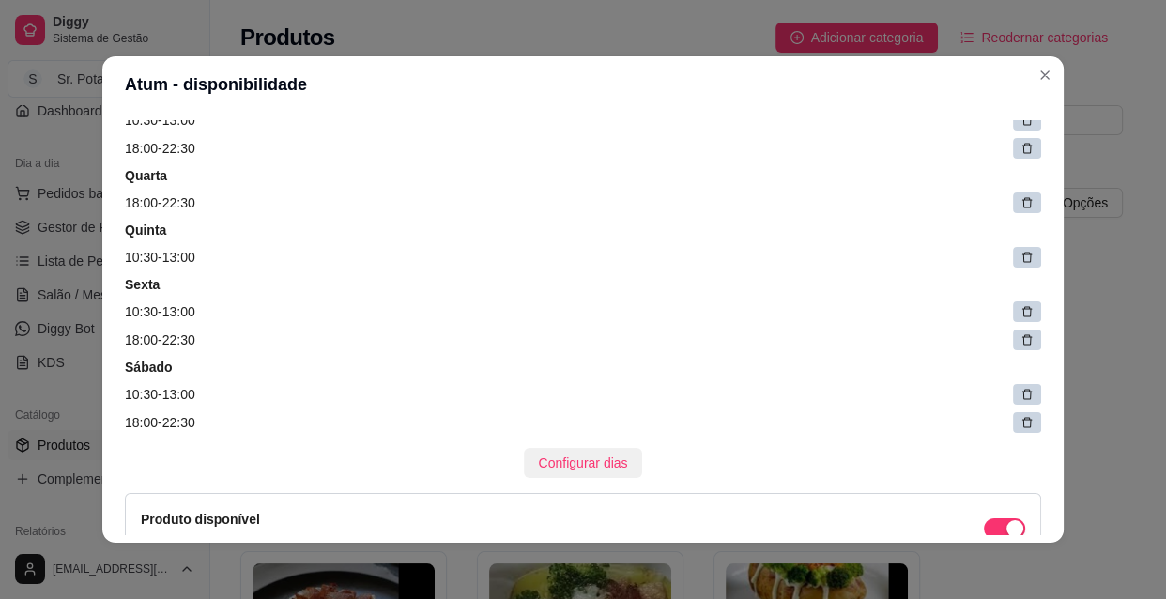
click at [565, 462] on span "Configurar dias" at bounding box center [583, 462] width 89 height 21
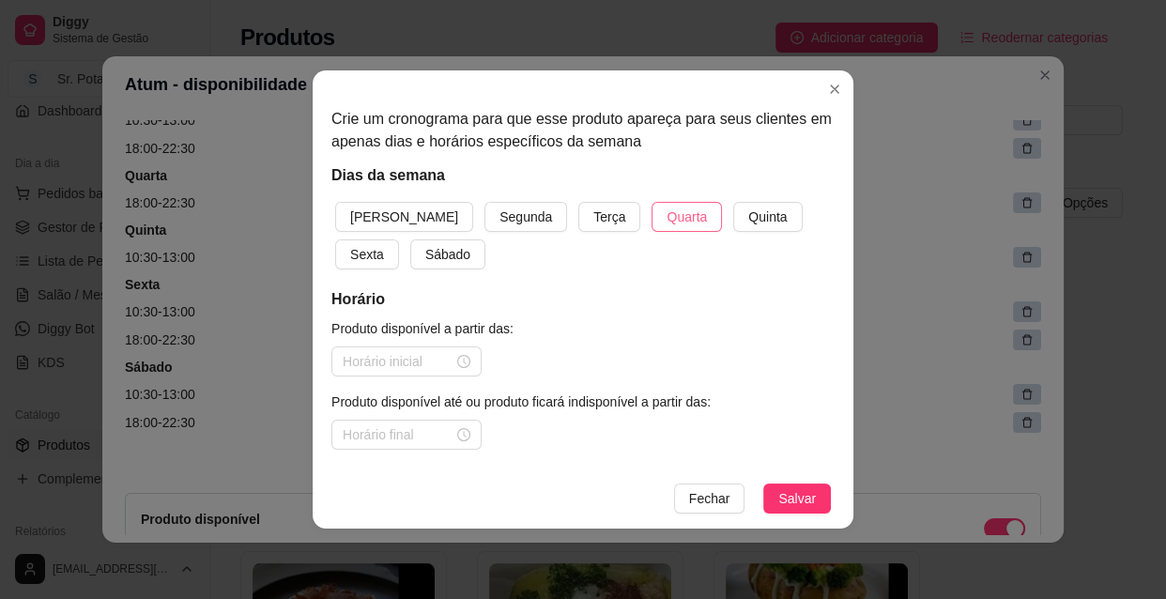
click at [666, 221] on span "Quarta" at bounding box center [686, 216] width 40 height 21
click at [472, 361] on div at bounding box center [406, 361] width 150 height 30
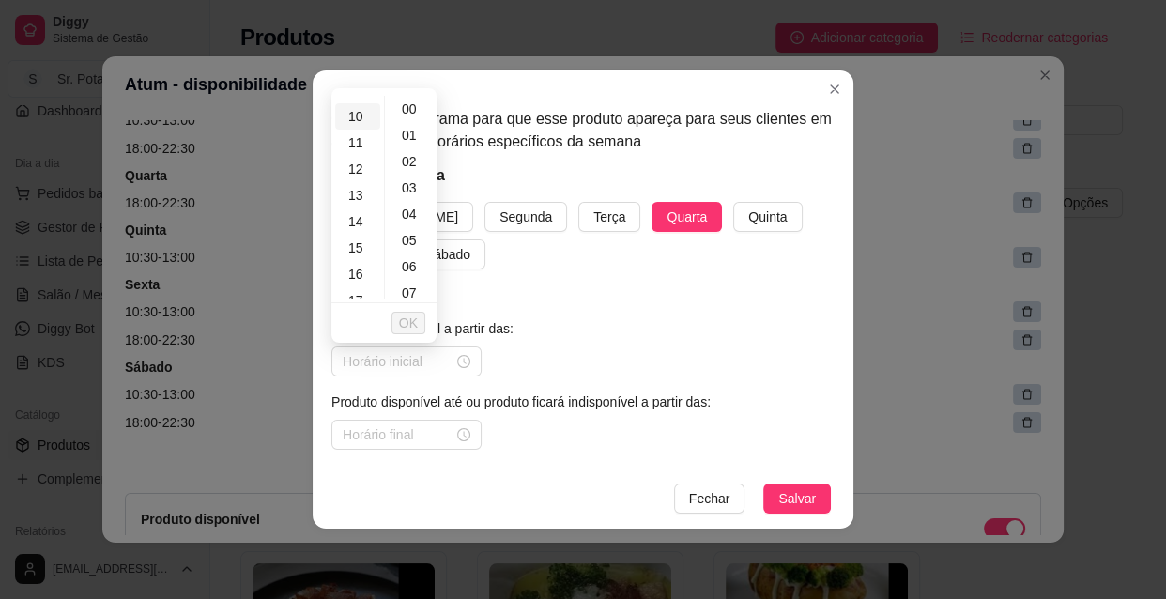
click at [357, 110] on div "10" at bounding box center [357, 116] width 45 height 26
click at [415, 320] on span "OK" at bounding box center [408, 323] width 19 height 21
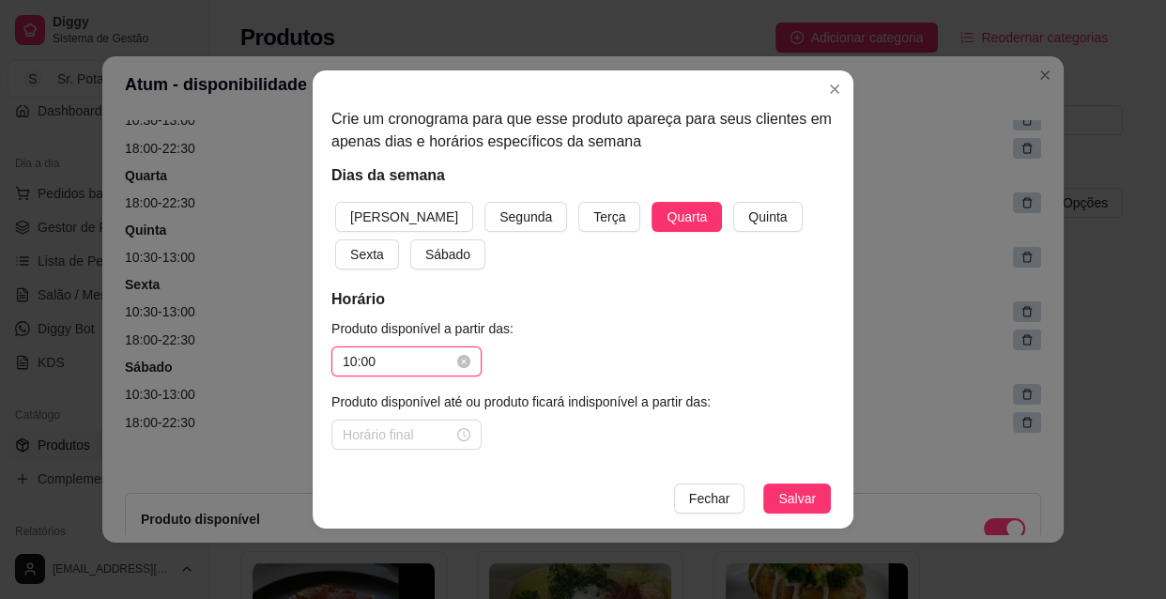
click at [442, 363] on input "10:00" at bounding box center [398, 361] width 111 height 21
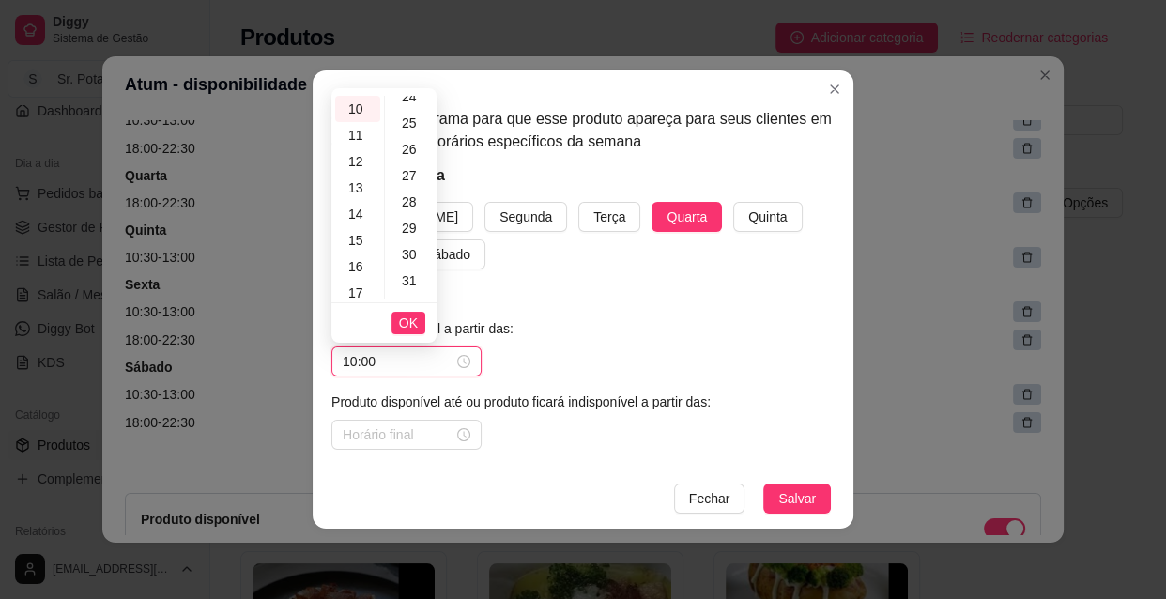
scroll to position [682, 0]
click at [421, 218] on div "30" at bounding box center [411, 215] width 45 height 26
type input "10:30"
click at [411, 321] on span "OK" at bounding box center [408, 323] width 19 height 21
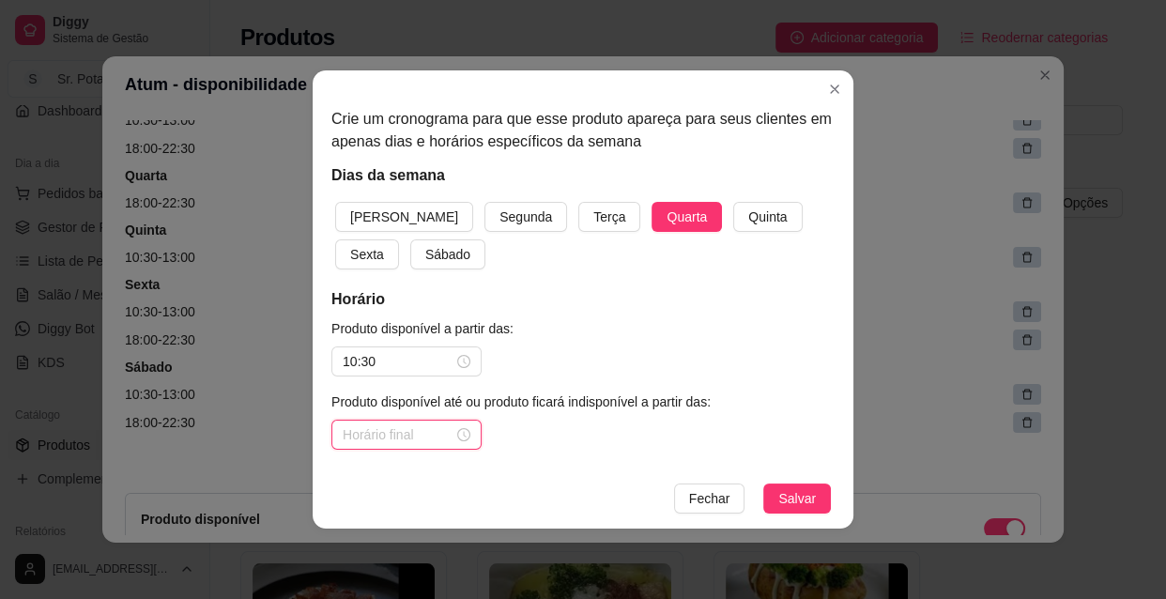
click at [436, 438] on input at bounding box center [398, 434] width 111 height 21
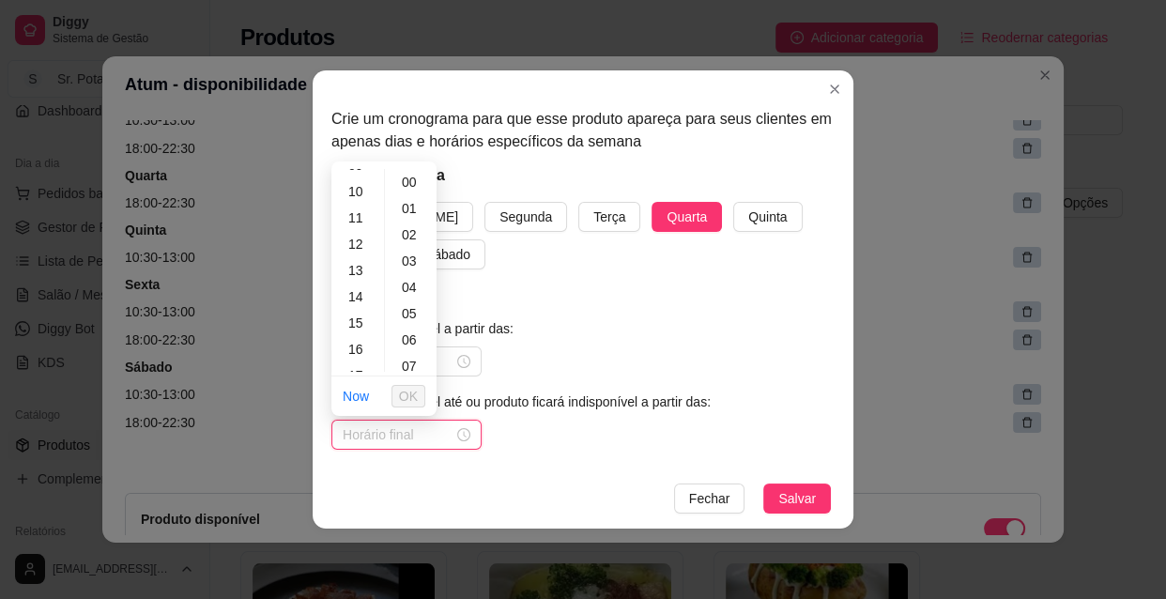
scroll to position [255, 0]
click at [363, 266] on div "13" at bounding box center [357, 268] width 45 height 26
type input "13:00"
click at [404, 391] on span "OK" at bounding box center [408, 396] width 19 height 21
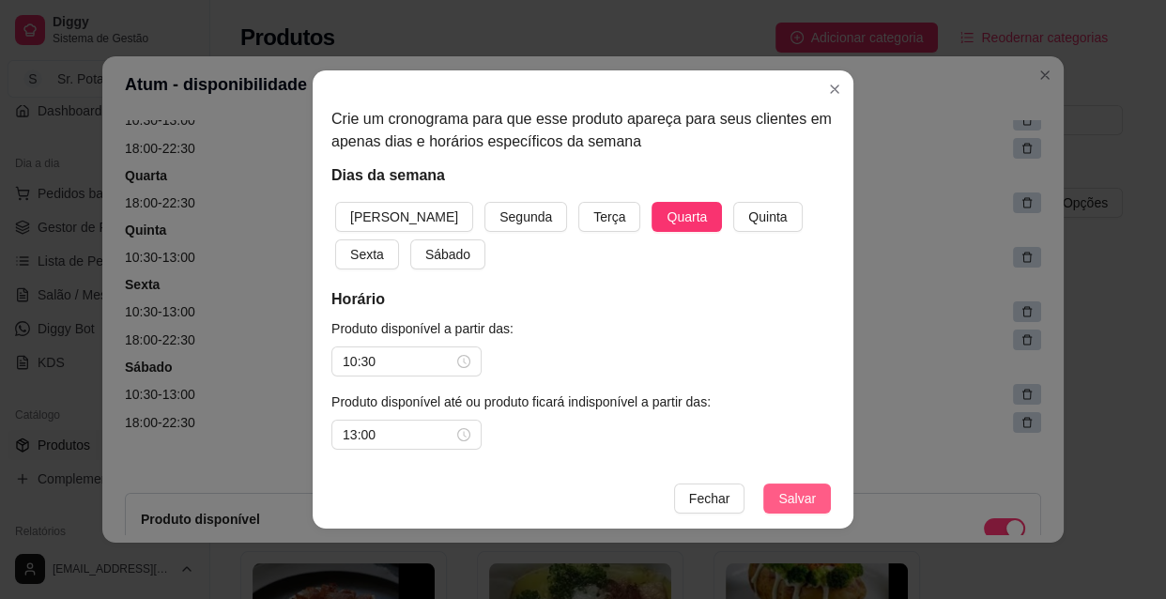
click at [787, 492] on span "Salvar" at bounding box center [797, 498] width 38 height 21
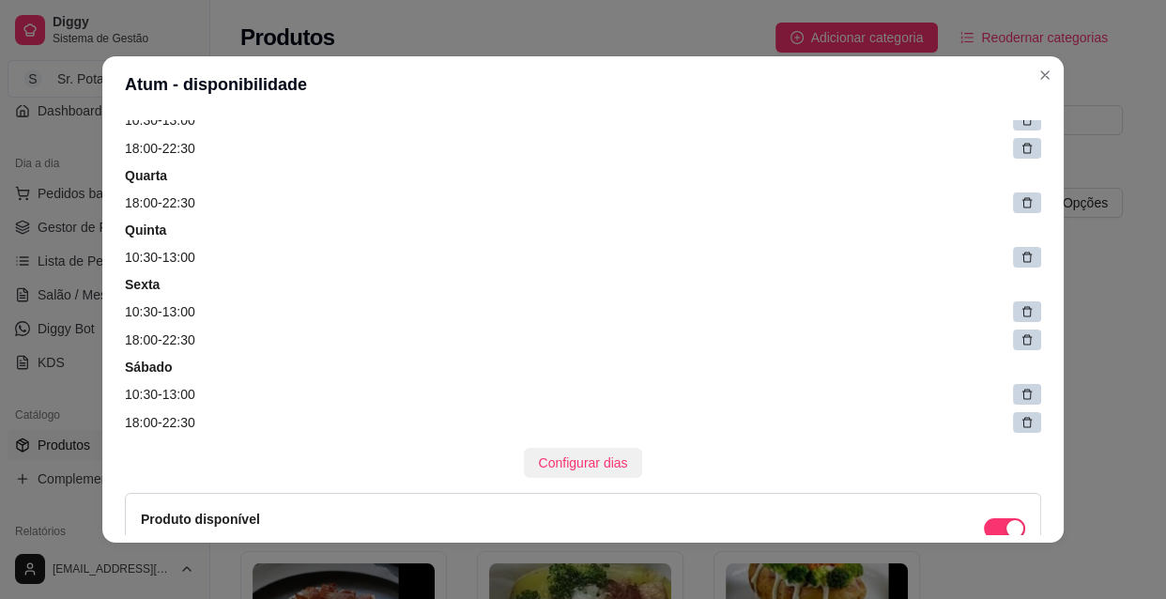
click at [564, 462] on span "Configurar dias" at bounding box center [583, 462] width 89 height 21
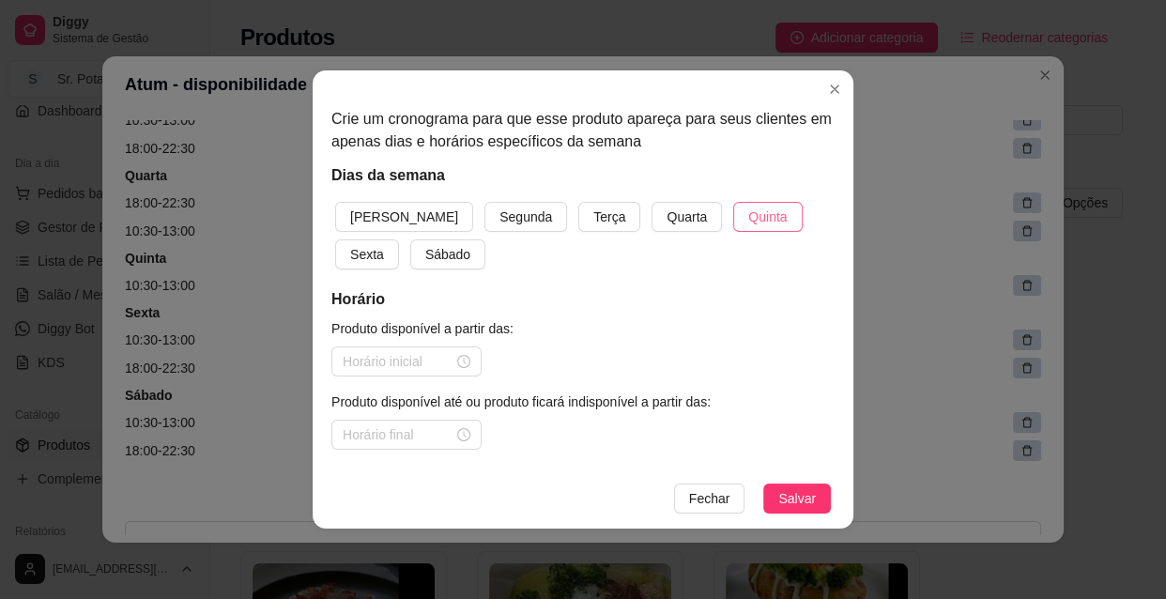
click at [748, 214] on span "Quinta" at bounding box center [767, 216] width 38 height 21
click at [469, 367] on div at bounding box center [407, 361] width 128 height 21
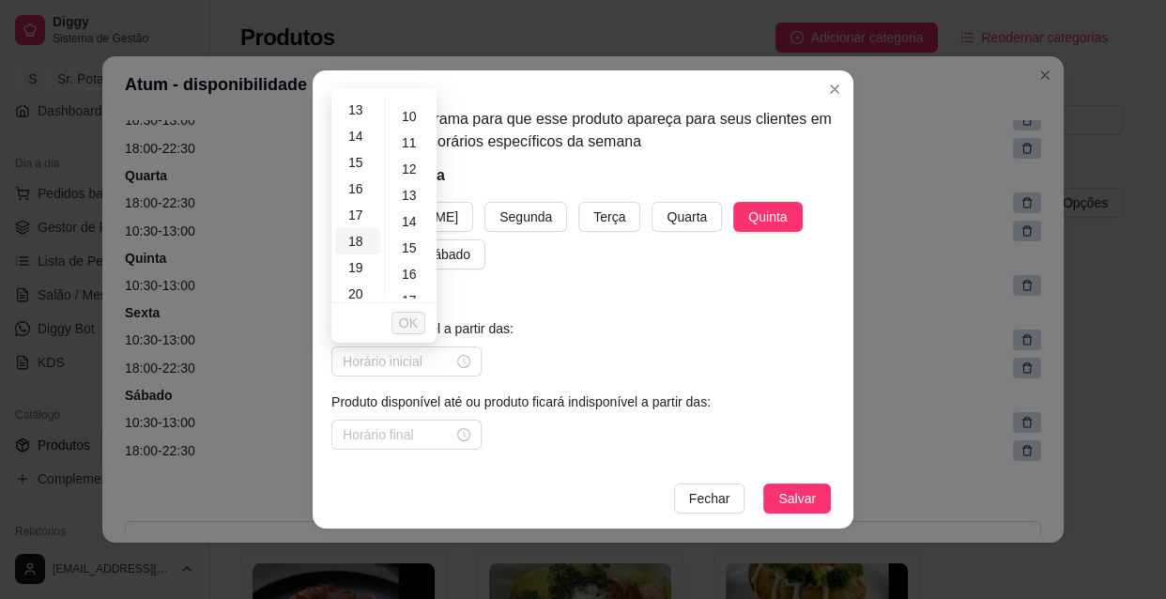
click at [356, 234] on div "18" at bounding box center [357, 241] width 45 height 26
type input "18:00"
click at [417, 319] on span "OK" at bounding box center [408, 323] width 19 height 21
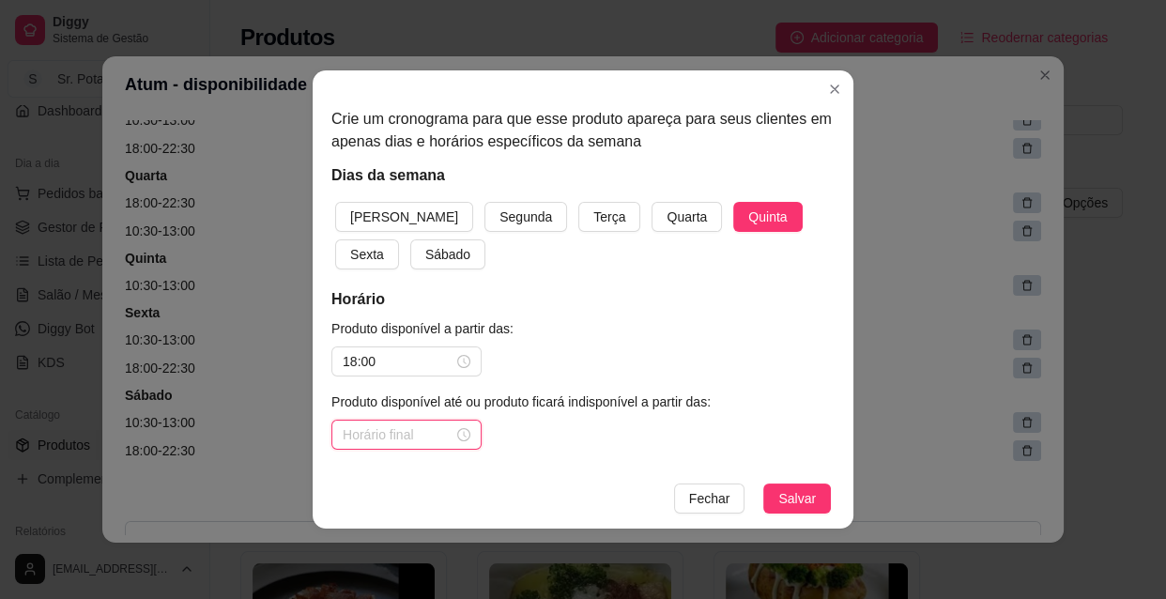
click at [361, 430] on input at bounding box center [398, 434] width 111 height 21
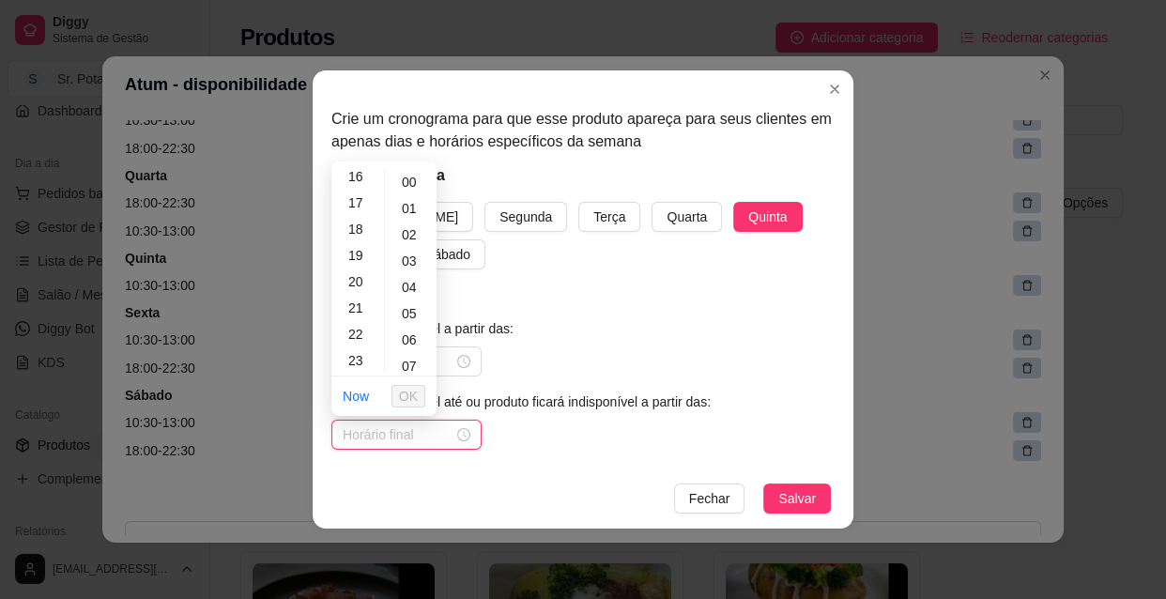
scroll to position [427, 0]
click at [362, 328] on div "22" at bounding box center [357, 333] width 45 height 26
click at [418, 288] on div "30" at bounding box center [411, 288] width 45 height 26
type input "22:30"
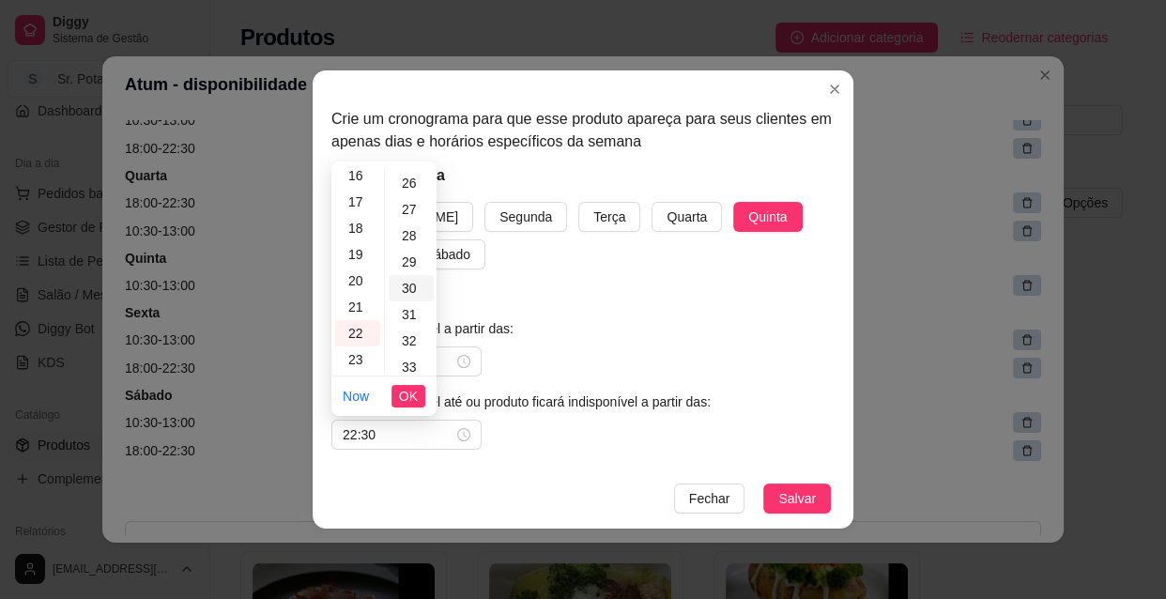
scroll to position [788, 0]
click at [412, 398] on span "OK" at bounding box center [408, 396] width 19 height 21
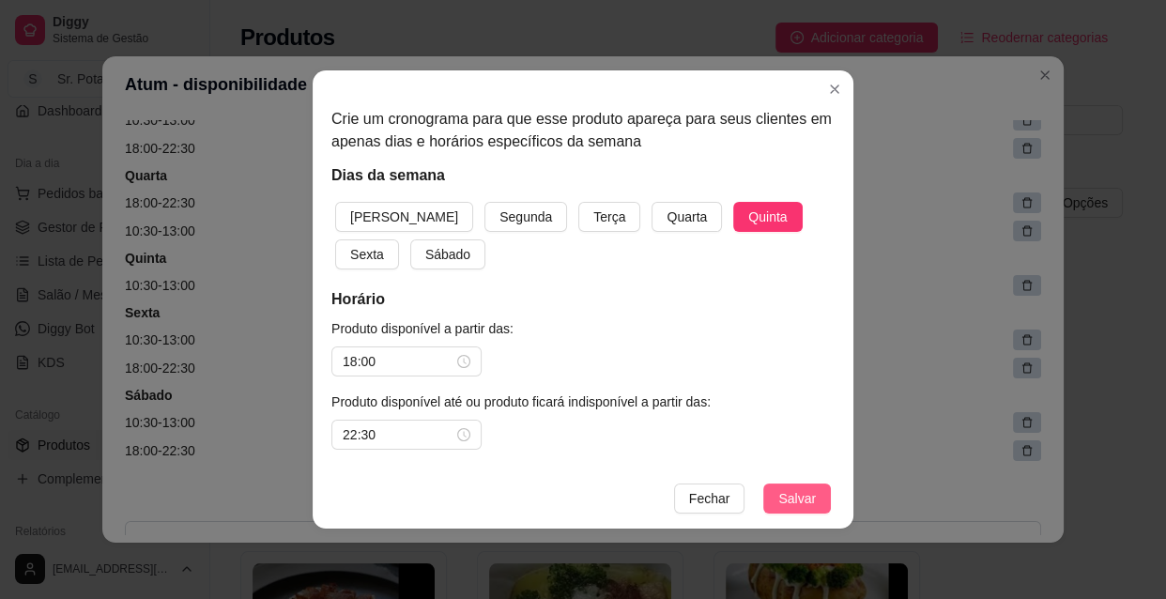
click at [814, 495] on span "Salvar" at bounding box center [797, 498] width 38 height 21
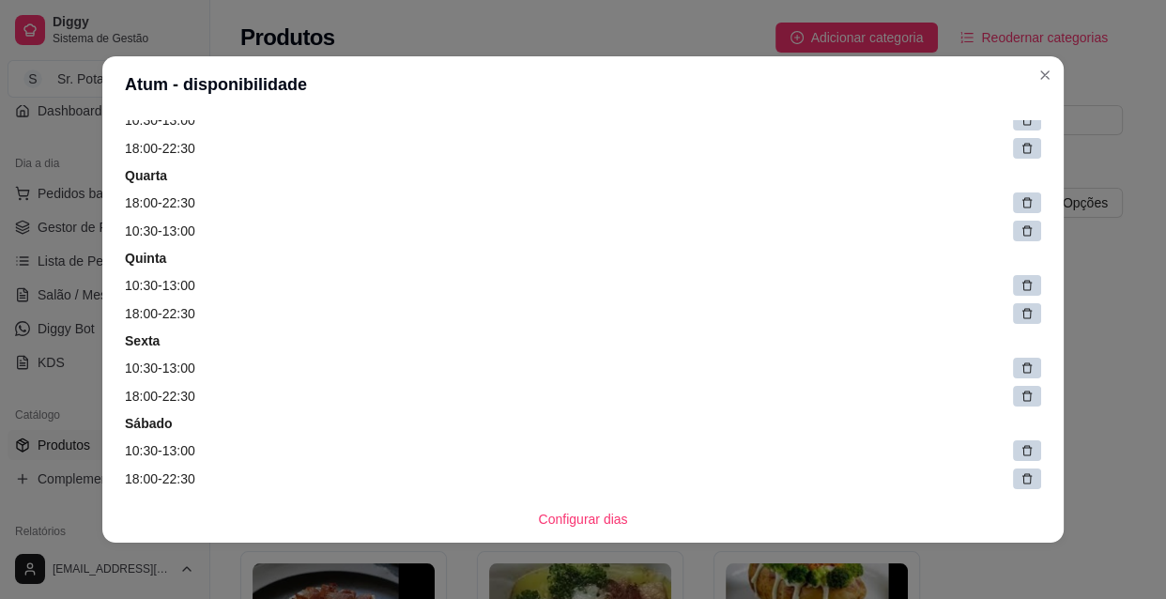
click at [1016, 204] on div at bounding box center [1027, 202] width 28 height 21
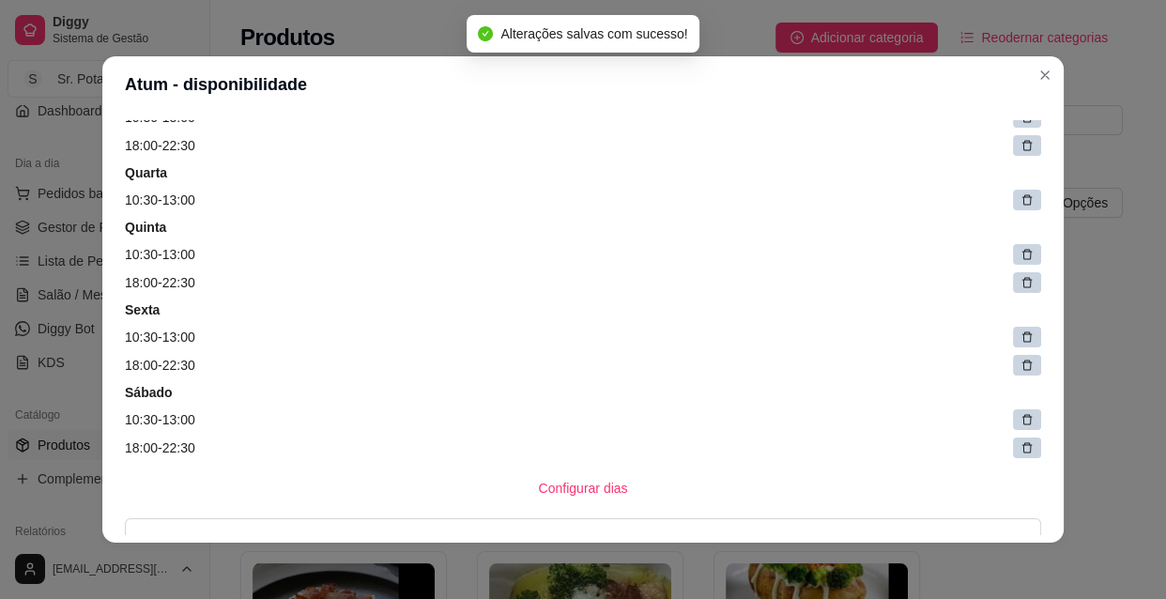
scroll to position [255, 0]
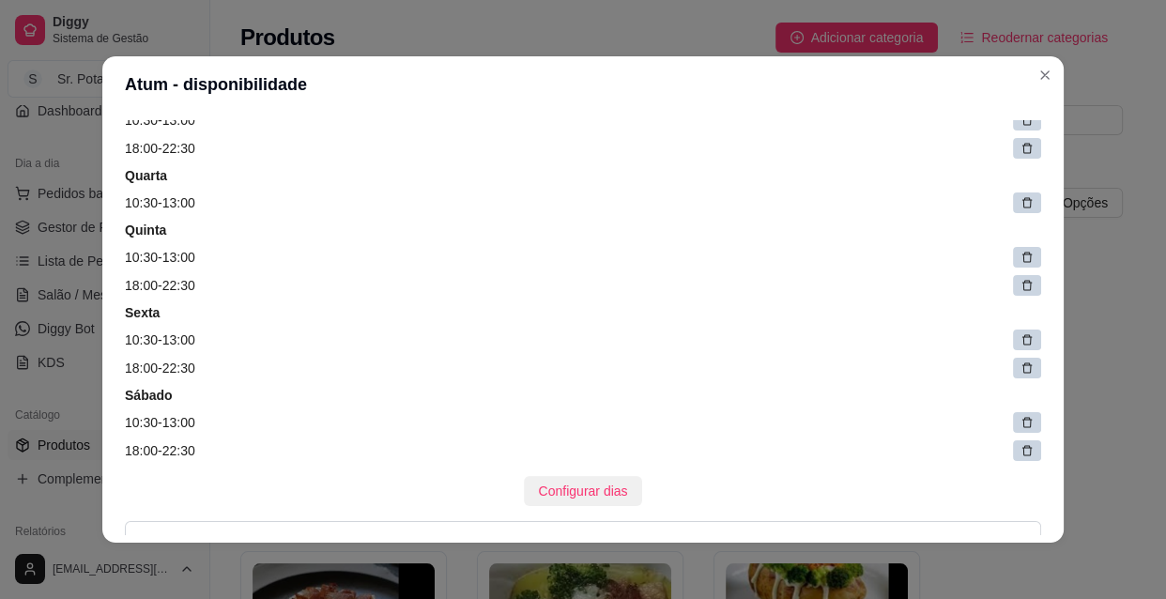
click at [561, 488] on span "Configurar dias" at bounding box center [583, 491] width 89 height 21
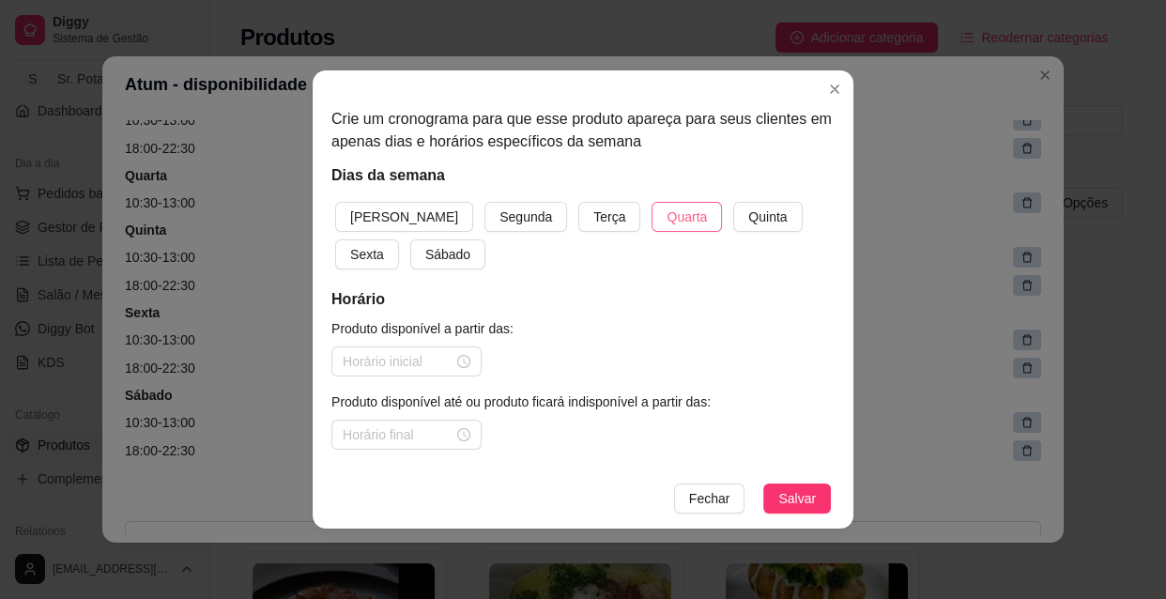
click at [666, 214] on span "Quarta" at bounding box center [686, 216] width 40 height 21
click at [461, 364] on div at bounding box center [407, 361] width 128 height 21
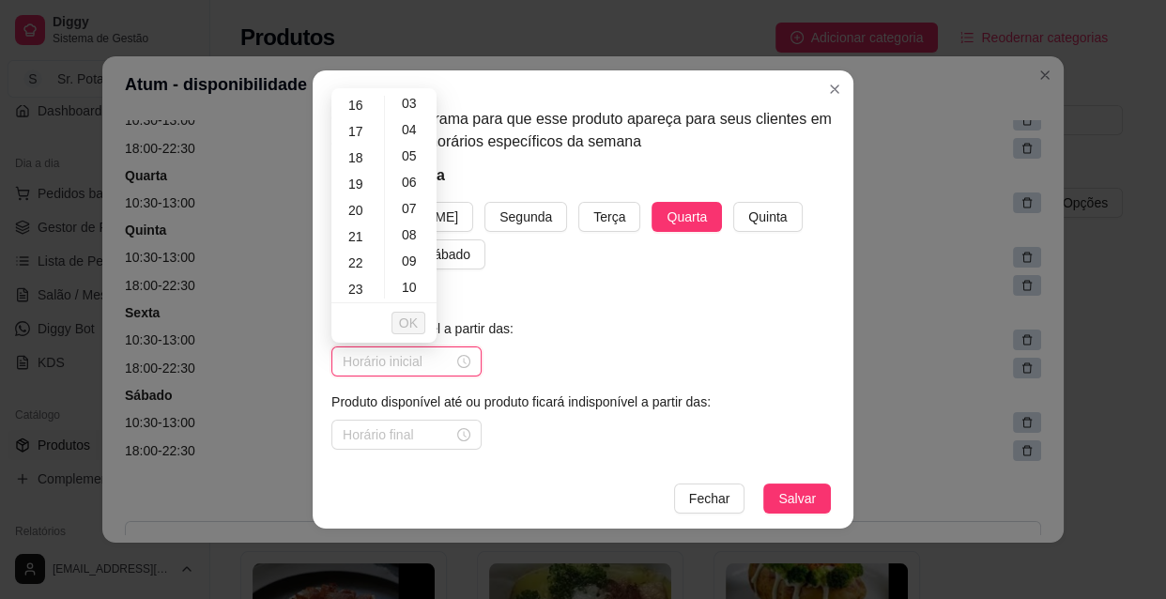
scroll to position [426, 0]
click at [363, 156] on div "18" at bounding box center [357, 156] width 45 height 26
type input "18:00"
click at [404, 318] on span "OK" at bounding box center [408, 323] width 19 height 21
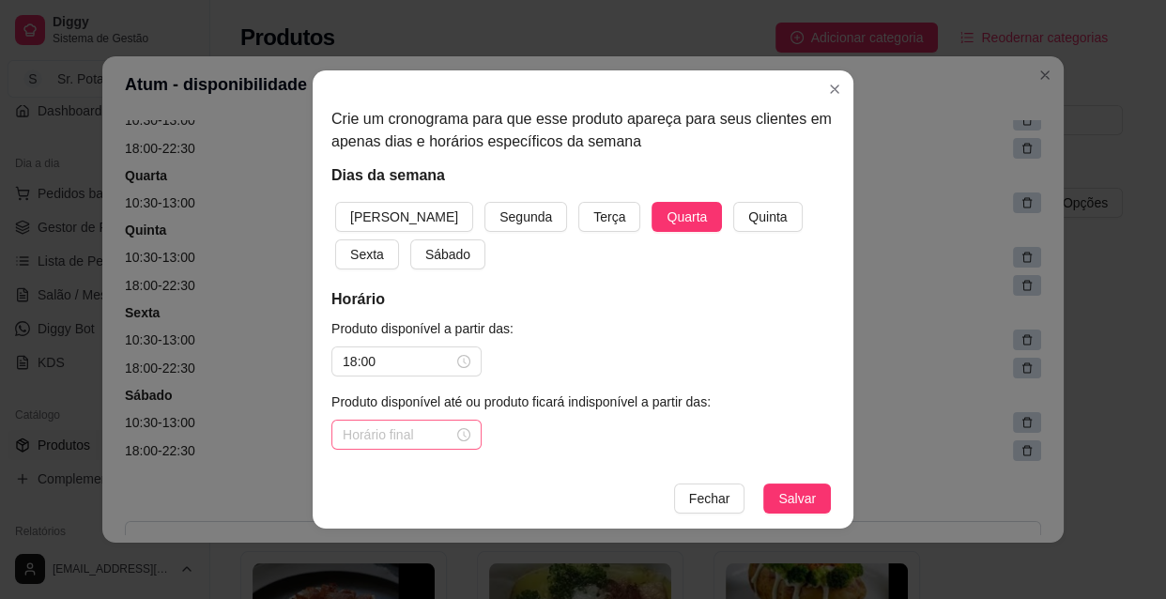
click at [461, 434] on div at bounding box center [407, 434] width 128 height 21
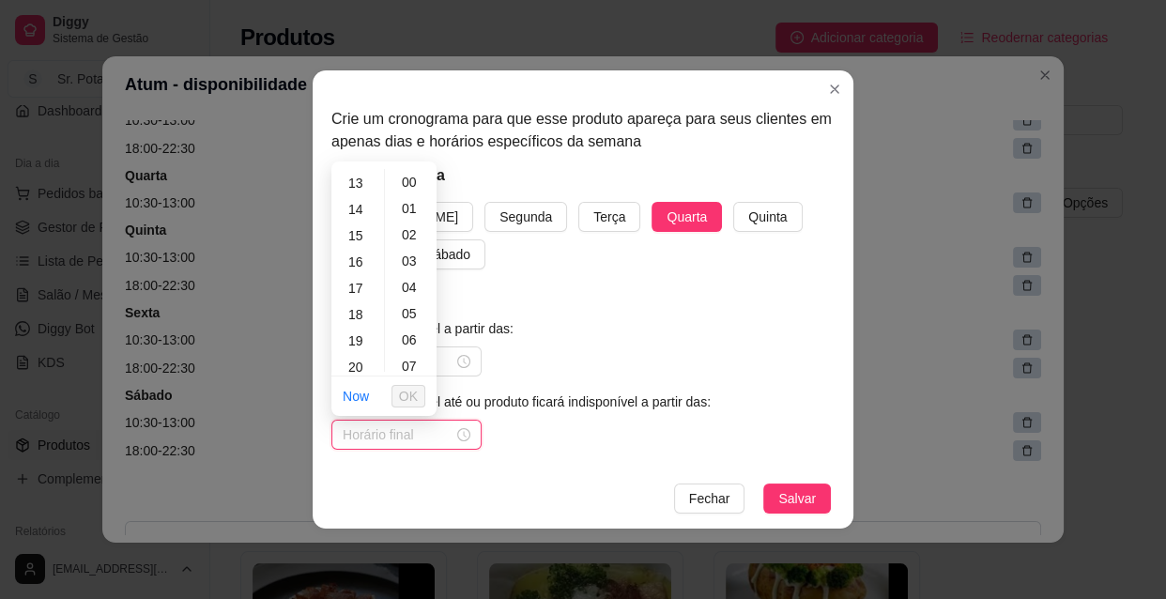
scroll to position [427, 0]
click at [356, 330] on div "22" at bounding box center [357, 333] width 45 height 26
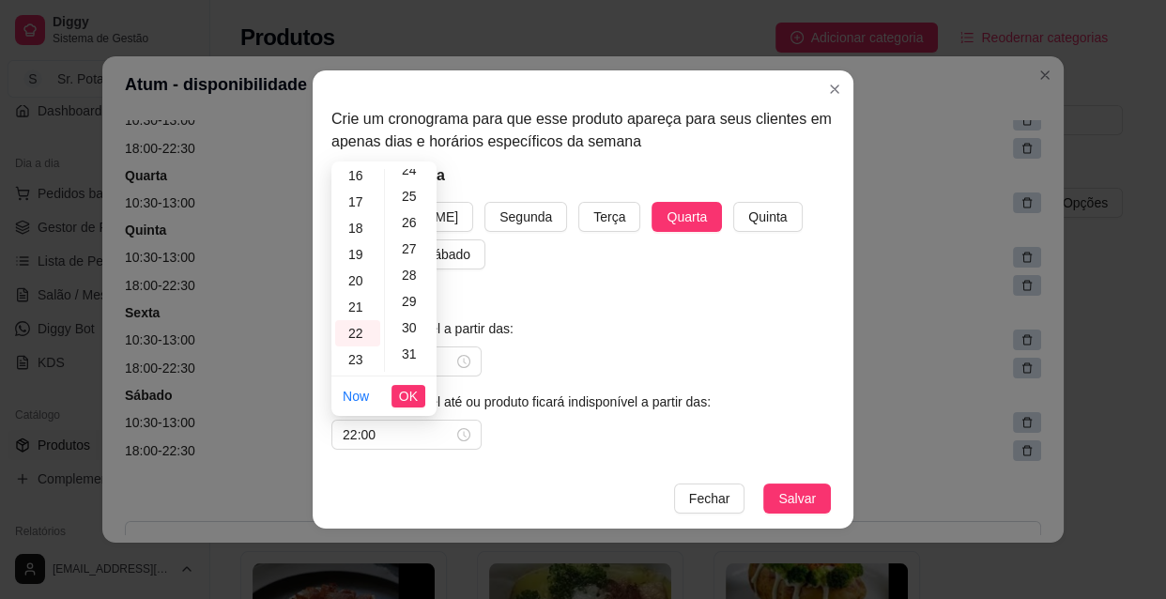
scroll to position [682, 0]
click at [412, 282] on div "30" at bounding box center [411, 288] width 45 height 26
type input "22:30"
click at [419, 401] on button "OK" at bounding box center [408, 396] width 34 height 23
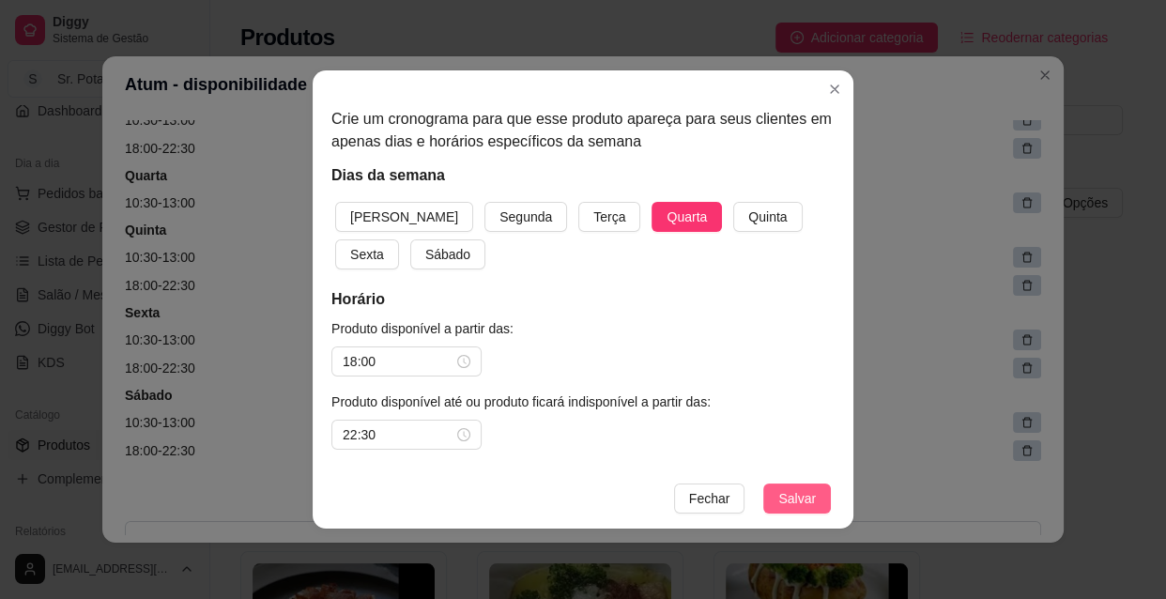
click at [798, 503] on span "Salvar" at bounding box center [797, 498] width 38 height 21
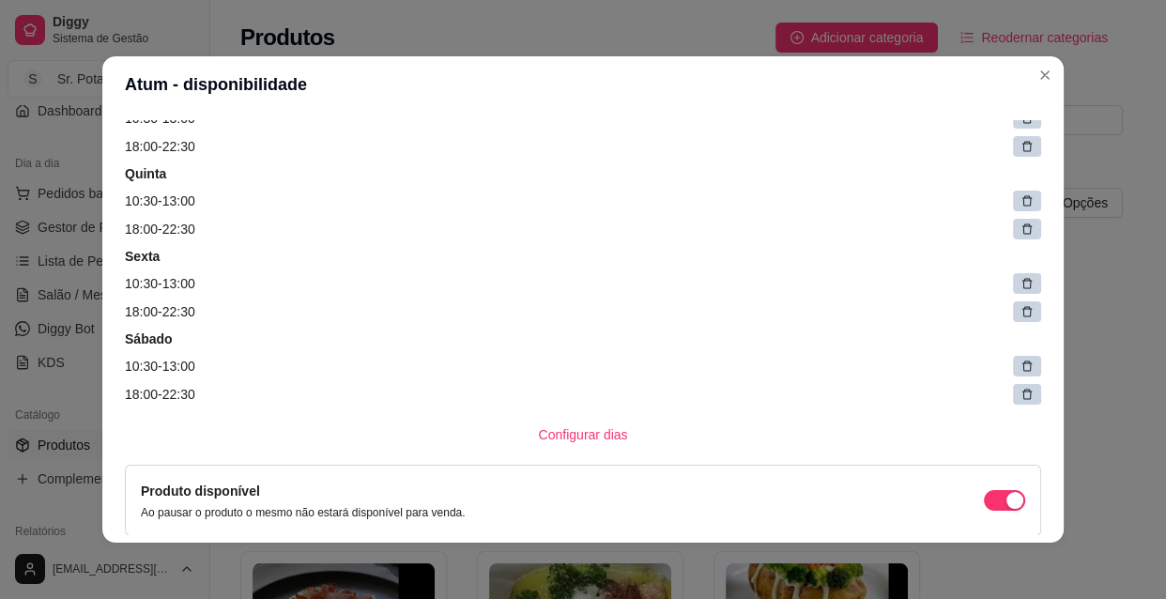
scroll to position [341, 0]
click at [200, 204] on article "10:30 - 13:00" at bounding box center [583, 200] width 916 height 21
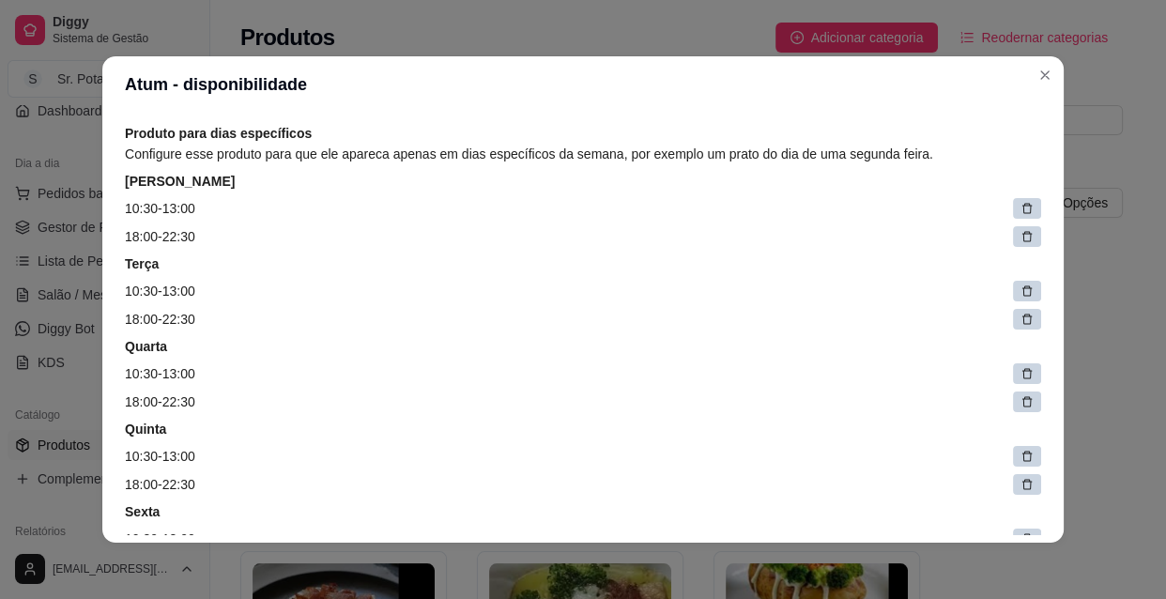
scroll to position [0, 0]
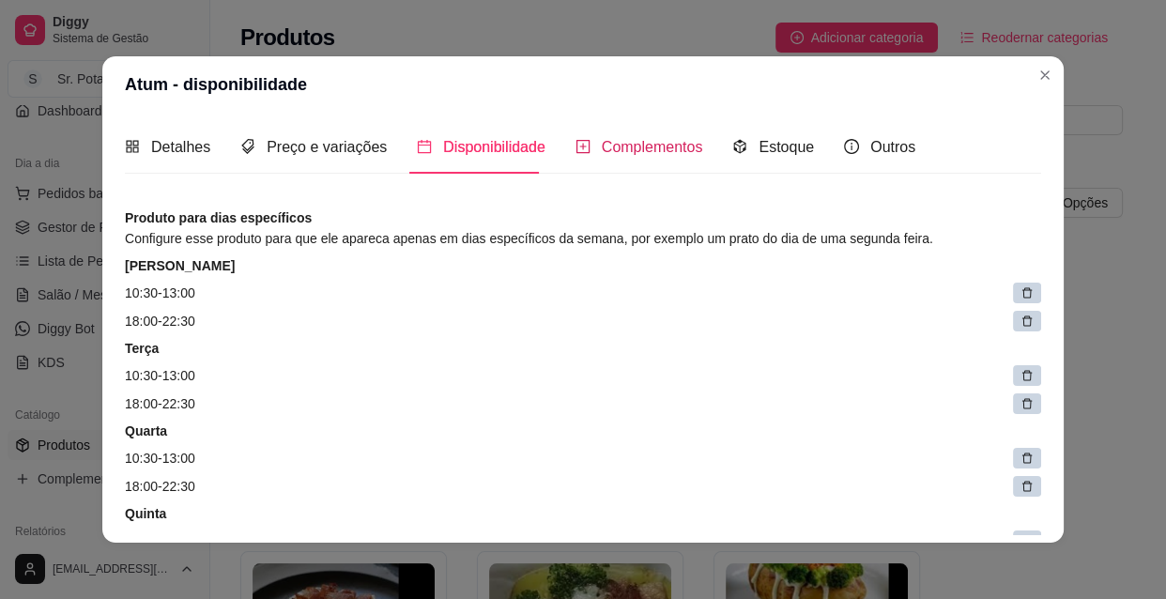
click at [610, 143] on span "Complementos" at bounding box center [652, 147] width 101 height 16
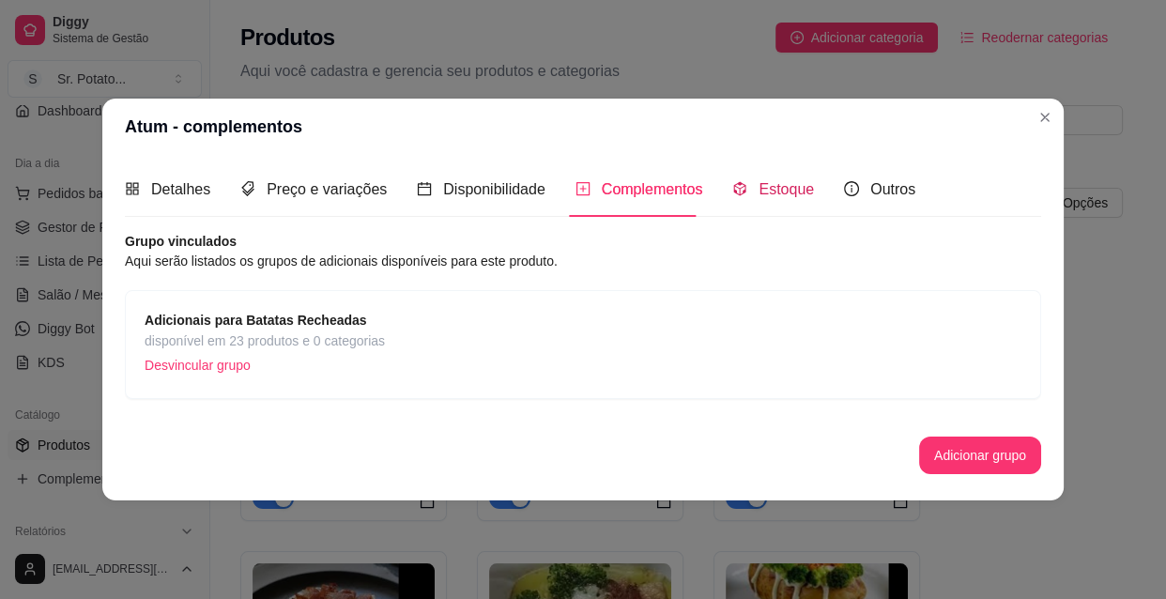
click at [790, 196] on span "Estoque" at bounding box center [785, 189] width 55 height 16
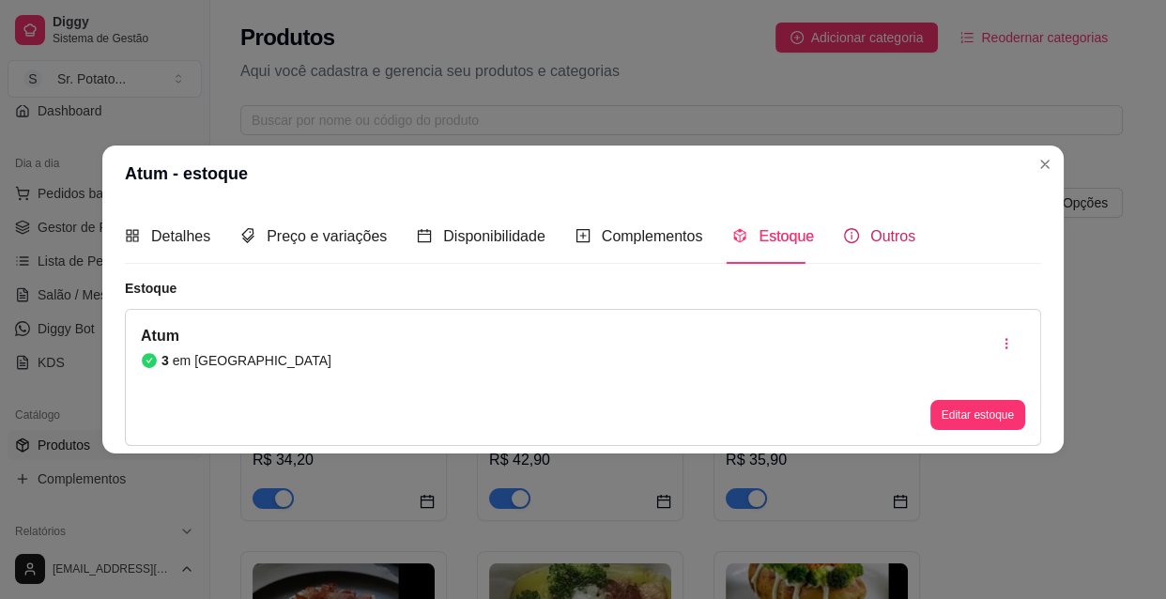
click at [887, 242] on span "Outros" at bounding box center [892, 236] width 45 height 16
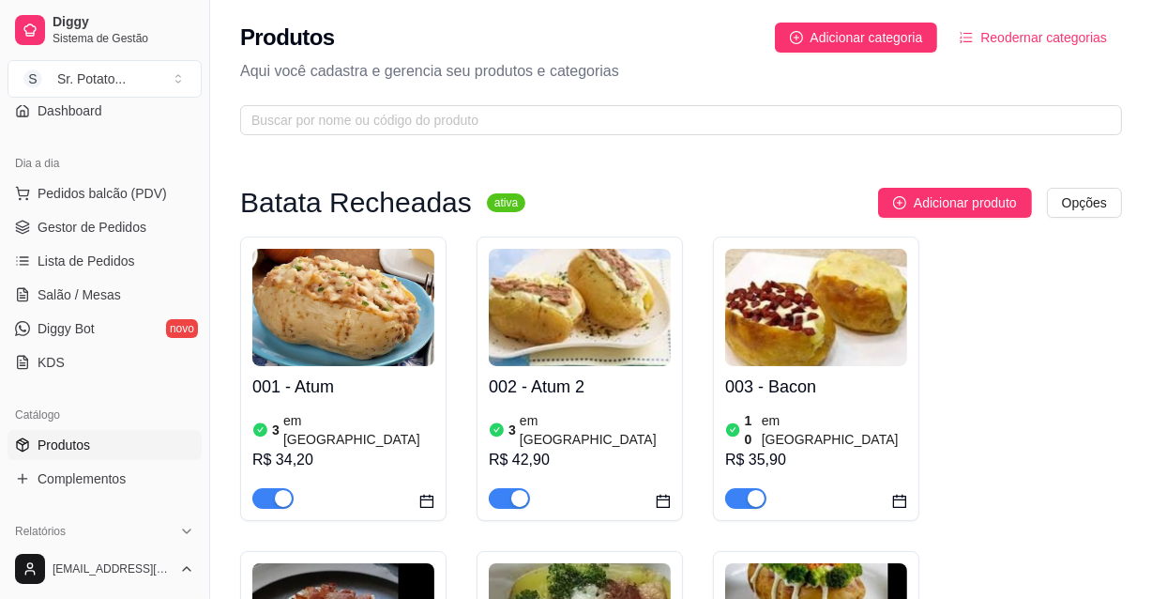
click at [619, 312] on img at bounding box center [580, 307] width 182 height 117
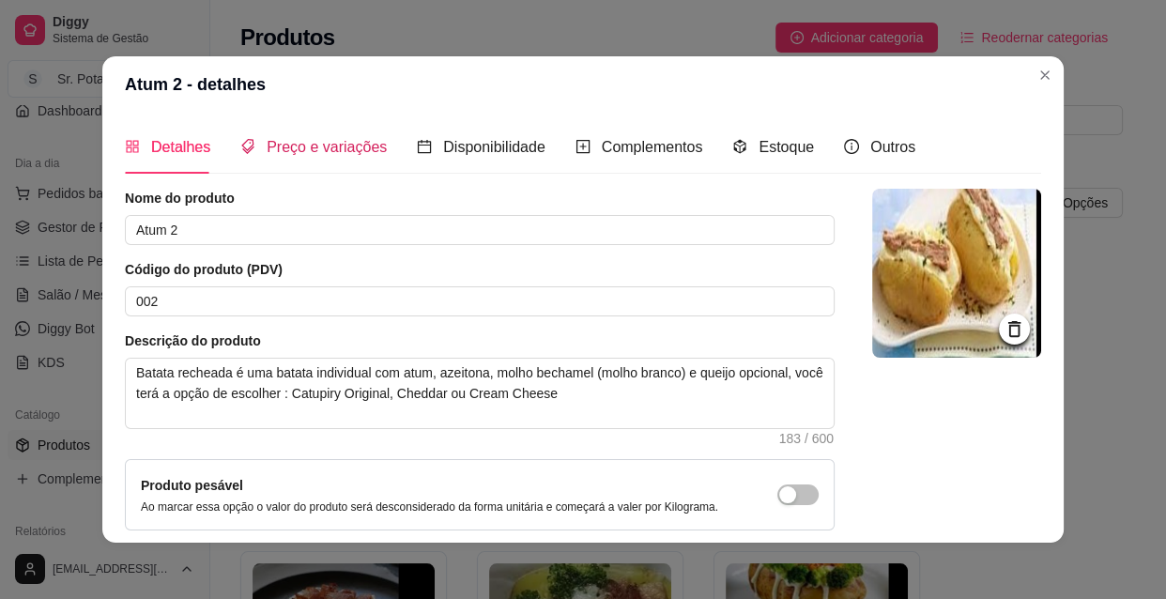
click at [366, 148] on span "Preço e variações" at bounding box center [327, 147] width 120 height 16
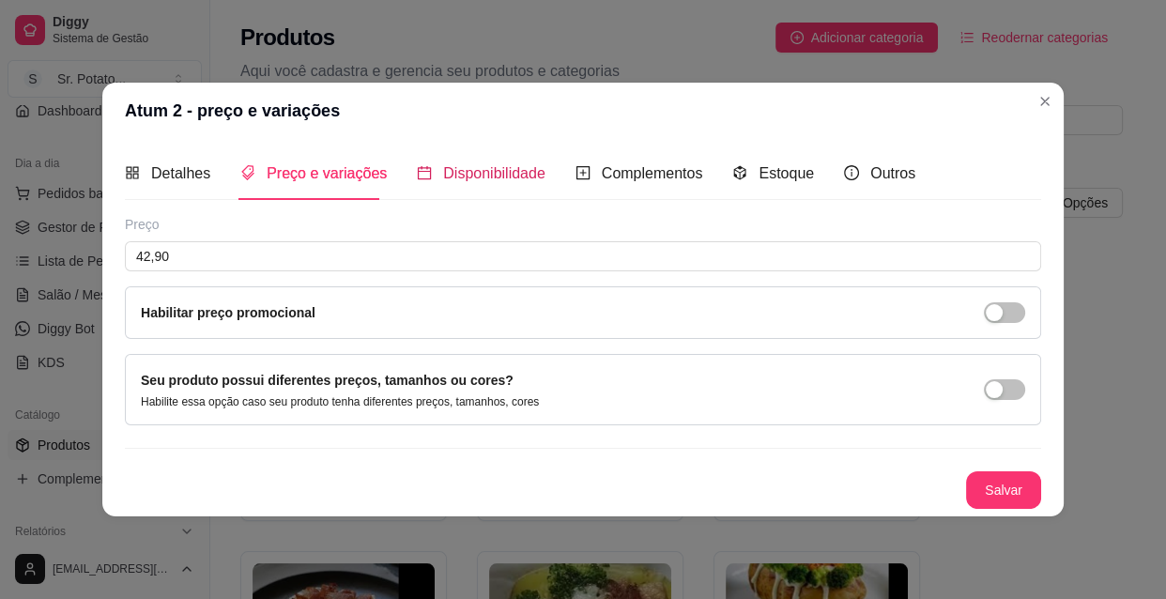
click at [503, 169] on span "Disponibilidade" at bounding box center [494, 173] width 102 height 16
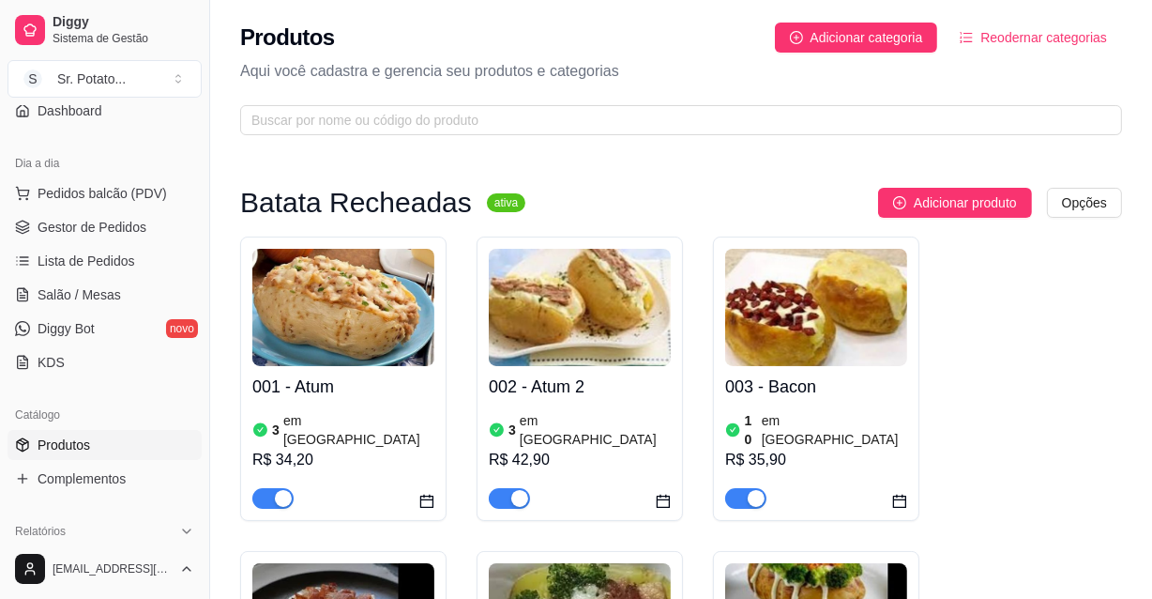
click at [624, 327] on img at bounding box center [580, 307] width 182 height 117
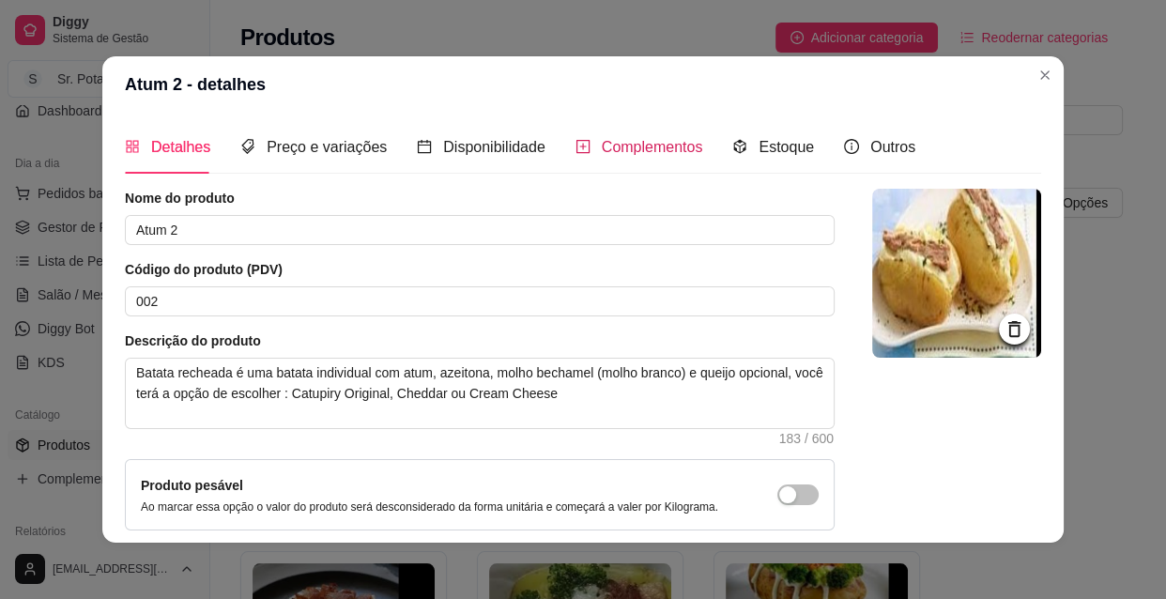
click at [660, 143] on span "Complementos" at bounding box center [652, 147] width 101 height 16
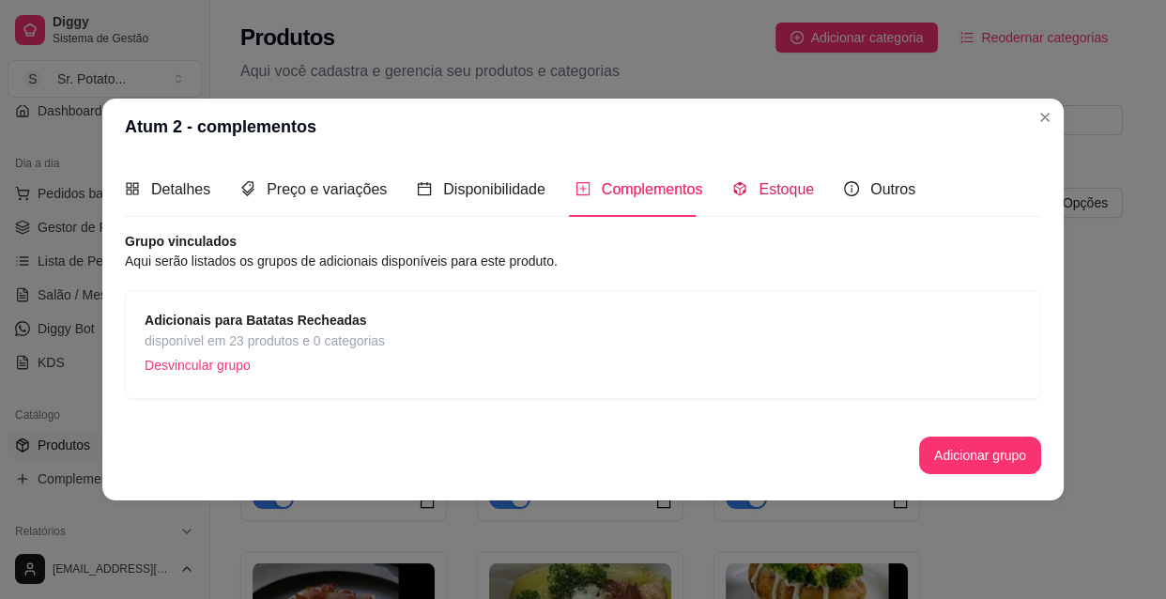
click at [794, 191] on span "Estoque" at bounding box center [785, 189] width 55 height 16
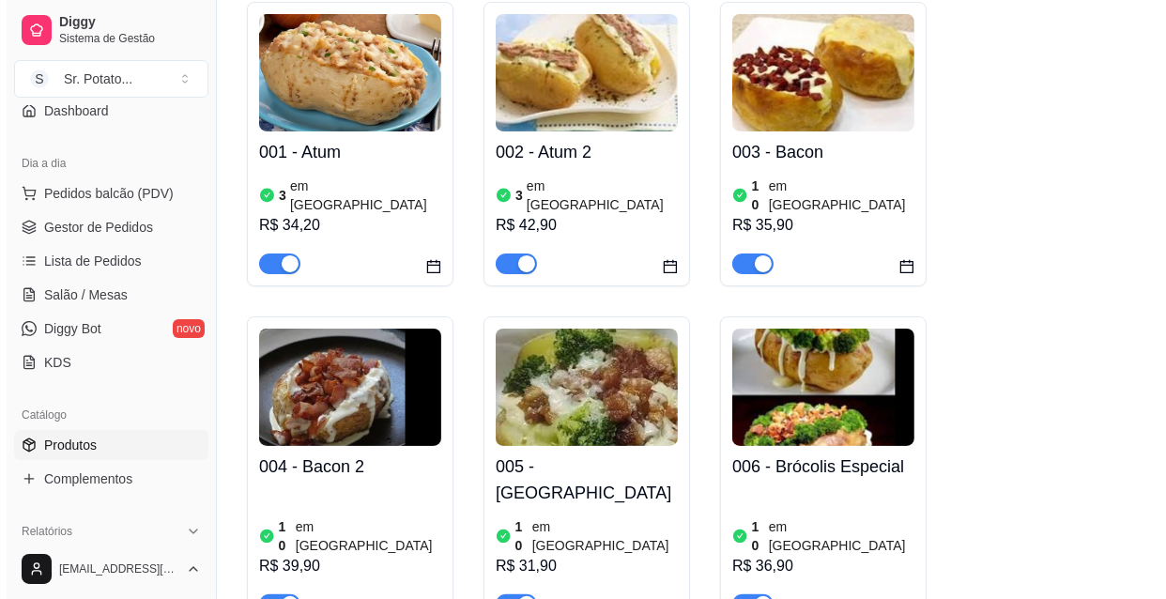
scroll to position [255, 0]
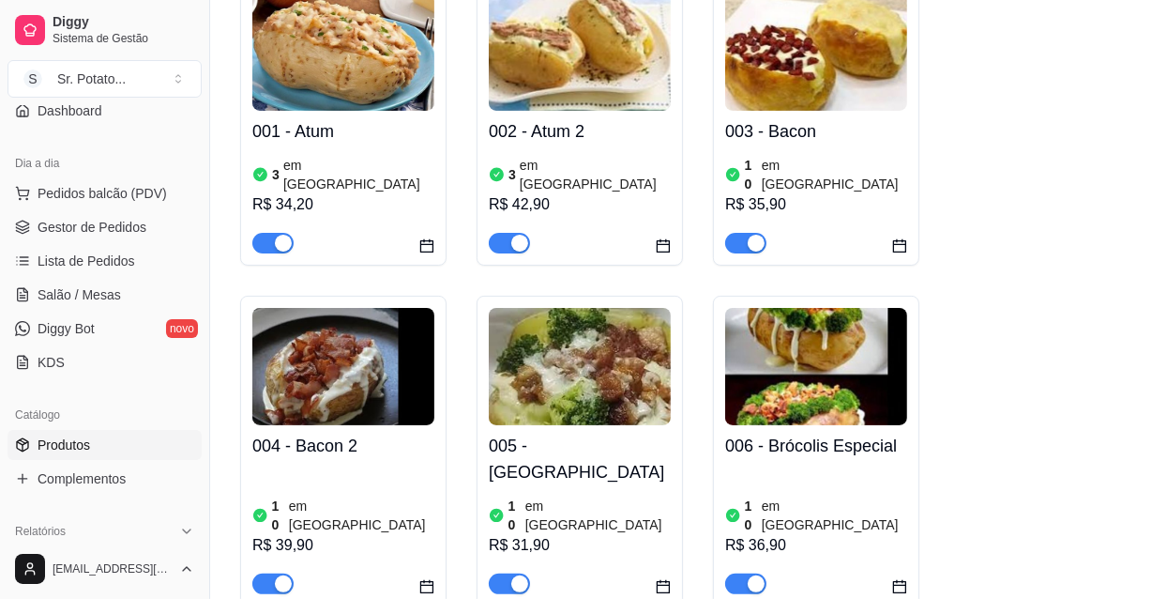
click at [842, 118] on h4 "003 - Bacon" at bounding box center [816, 131] width 182 height 26
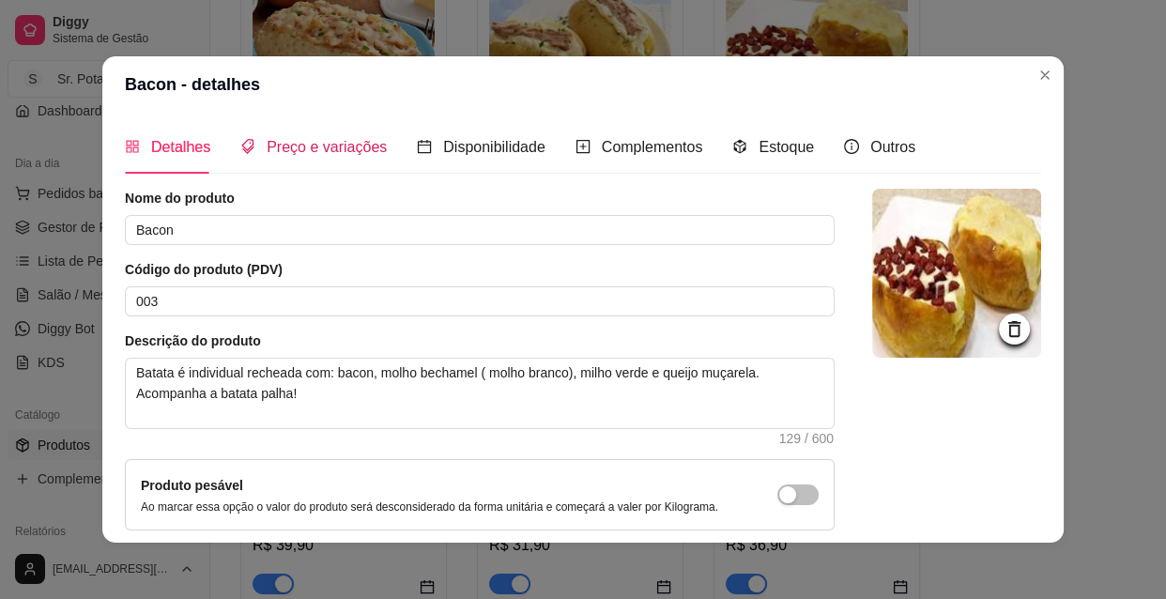
click at [324, 145] on span "Preço e variações" at bounding box center [327, 147] width 120 height 16
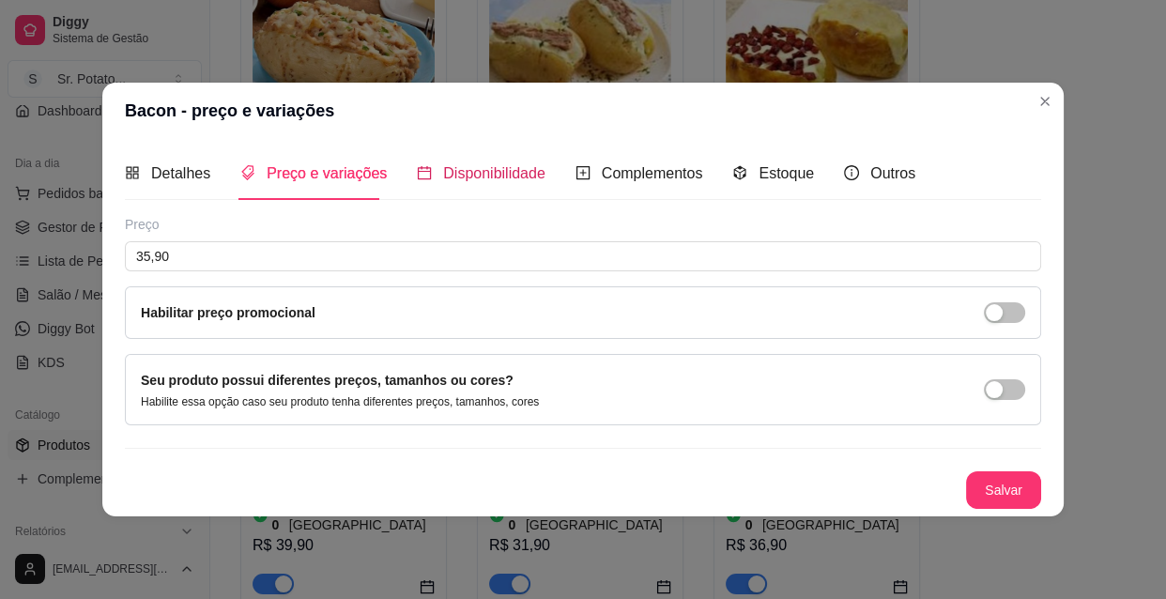
click at [477, 177] on span "Disponibilidade" at bounding box center [494, 173] width 102 height 16
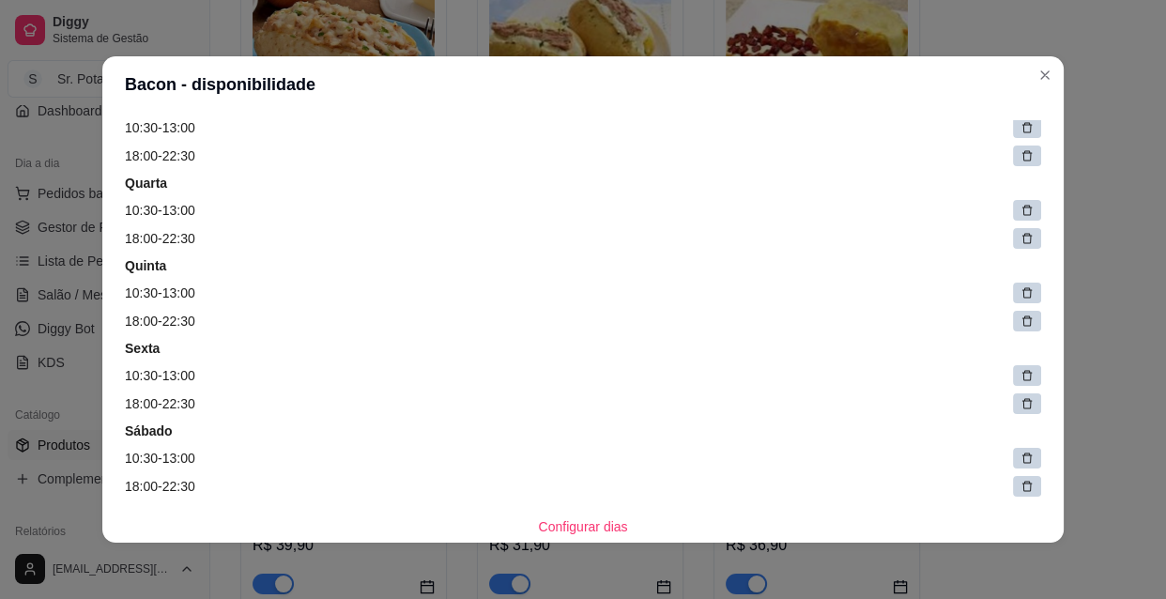
scroll to position [0, 0]
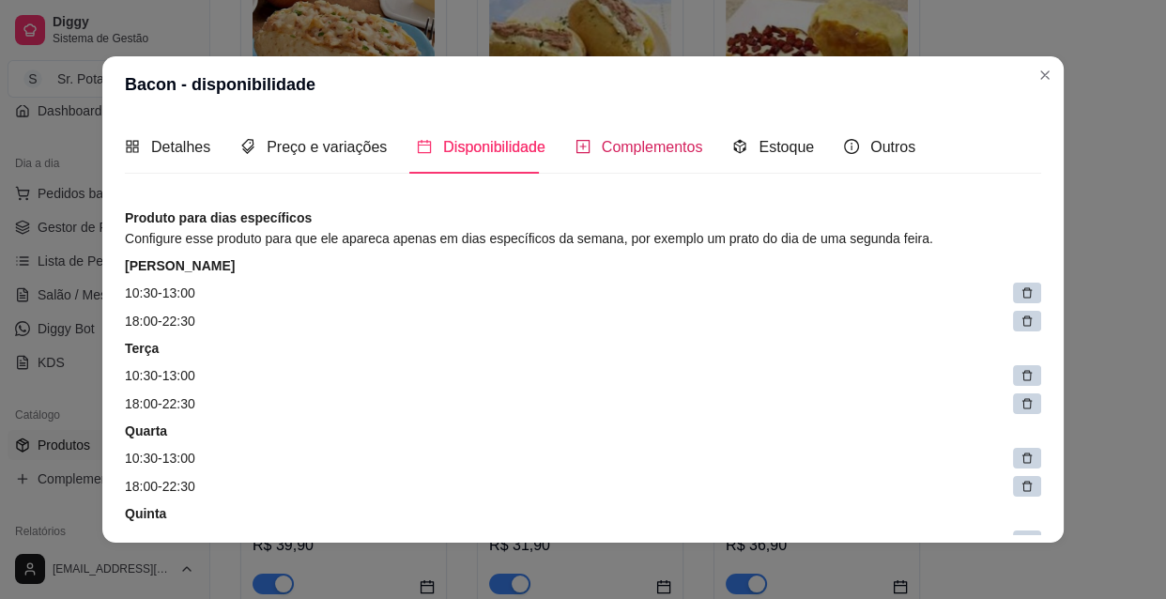
click at [616, 148] on span "Complementos" at bounding box center [652, 147] width 101 height 16
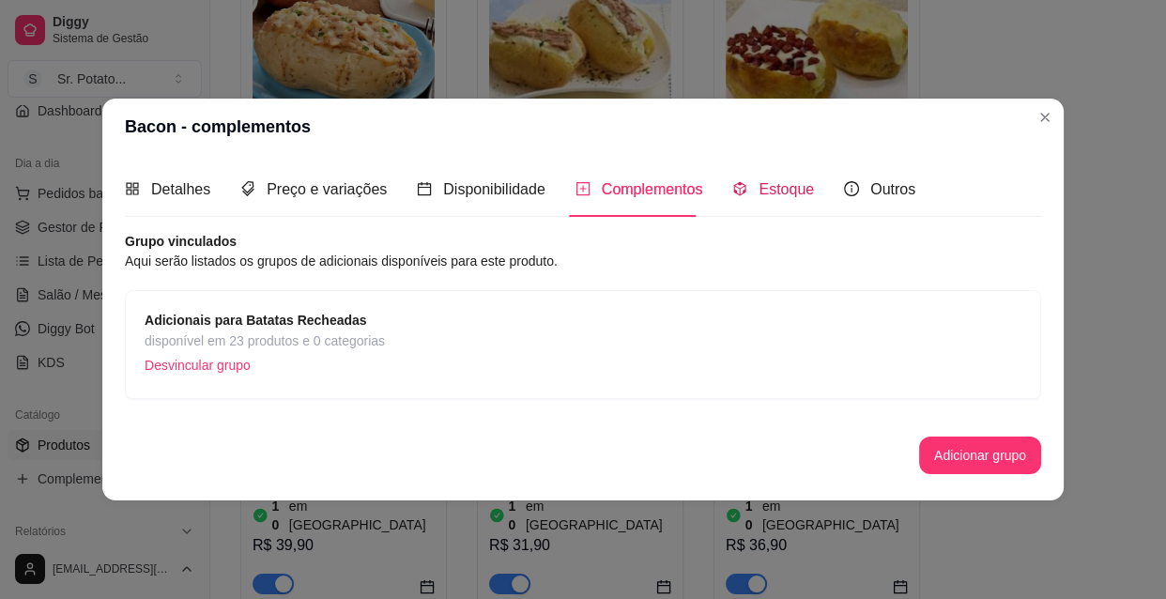
click at [785, 192] on span "Estoque" at bounding box center [785, 189] width 55 height 16
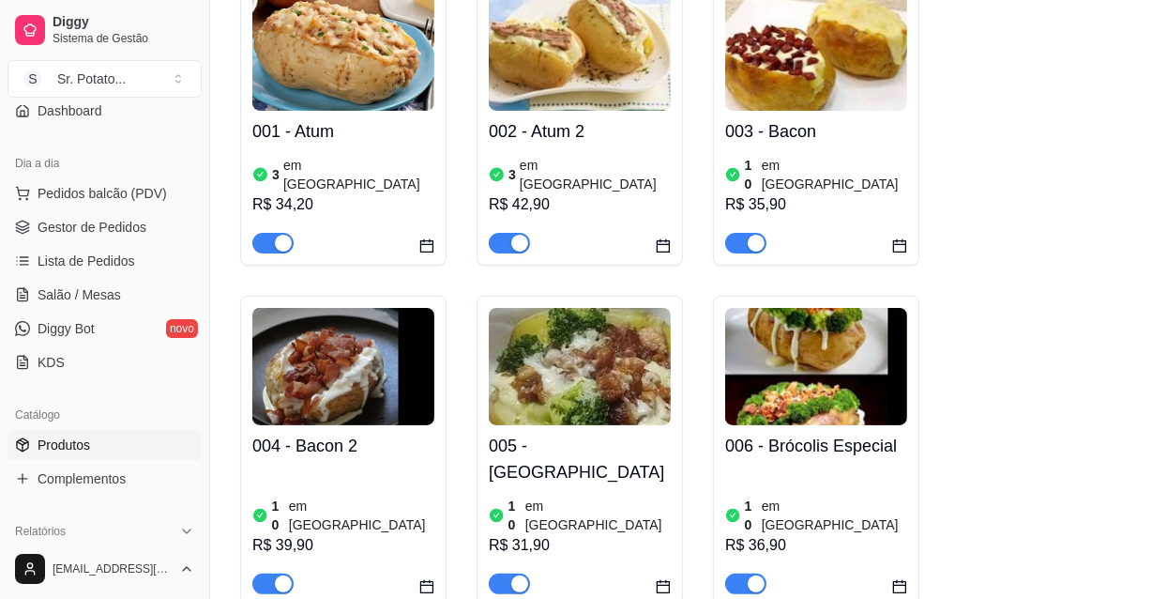
click at [339, 496] on article "em [GEOGRAPHIC_DATA]" at bounding box center [361, 515] width 145 height 38
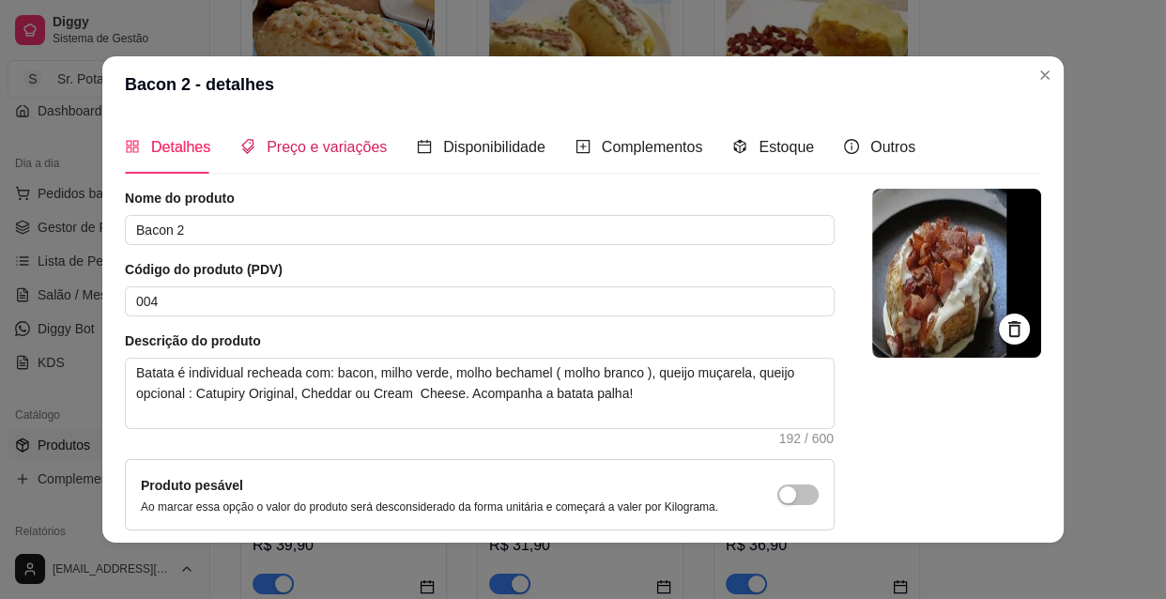
click at [310, 145] on span "Preço e variações" at bounding box center [327, 147] width 120 height 16
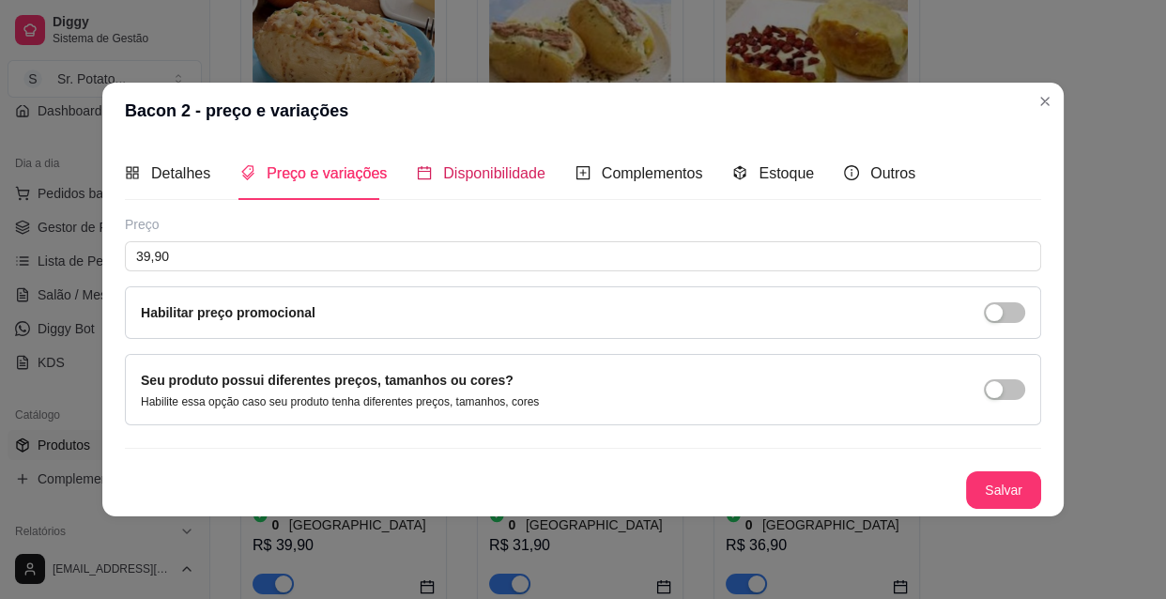
click at [464, 179] on span "Disponibilidade" at bounding box center [494, 173] width 102 height 16
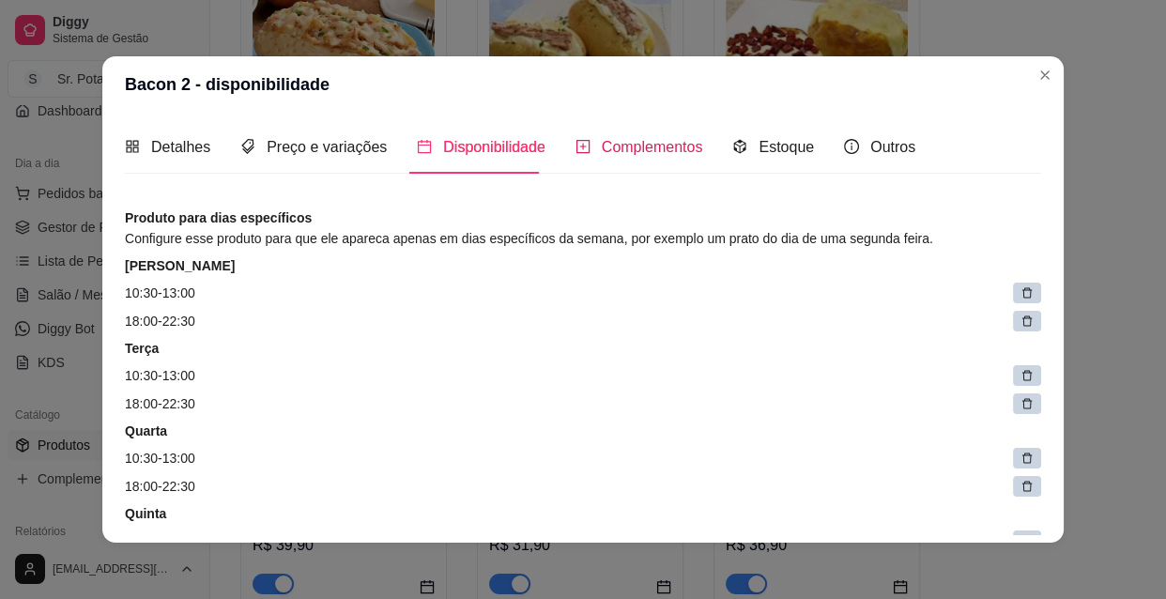
click at [643, 149] on span "Complementos" at bounding box center [652, 147] width 101 height 16
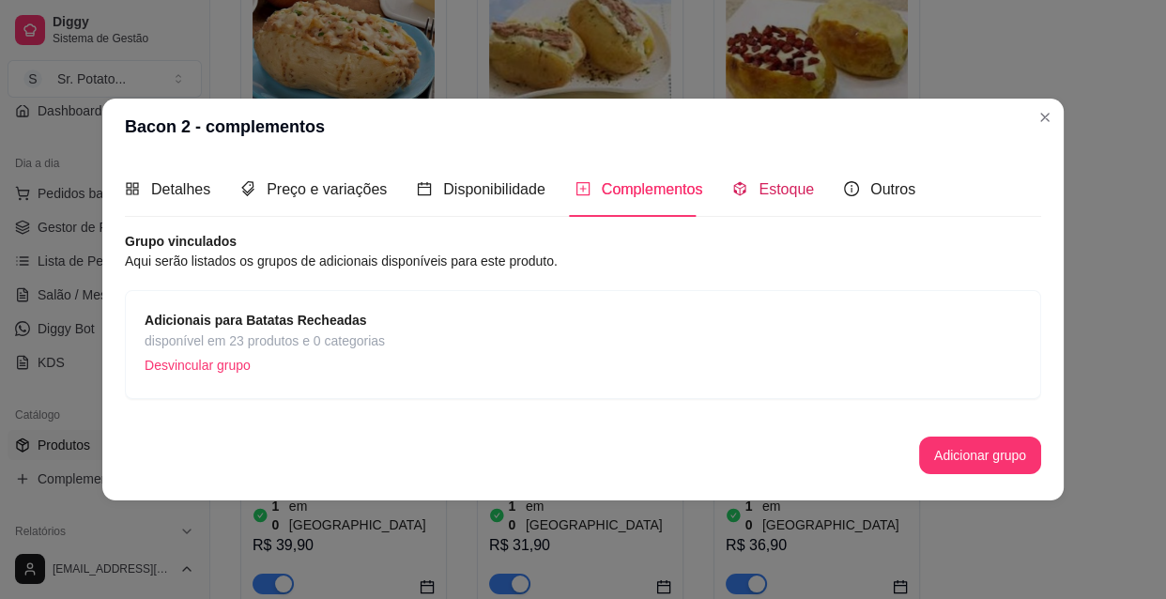
click at [760, 191] on span "Estoque" at bounding box center [785, 189] width 55 height 16
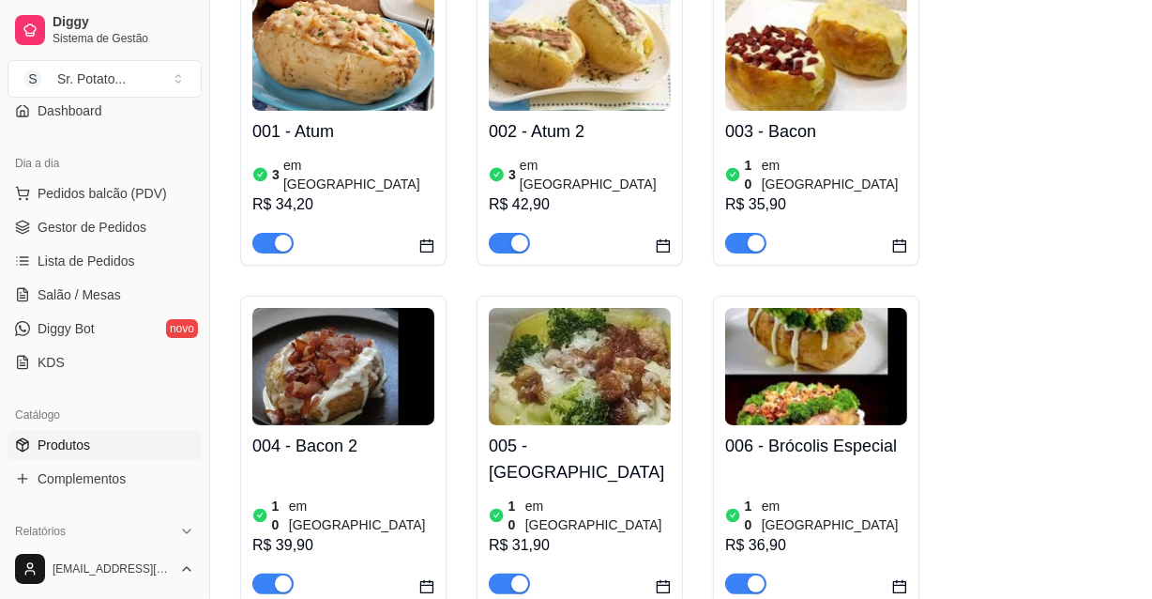
click at [573, 398] on img at bounding box center [580, 366] width 182 height 117
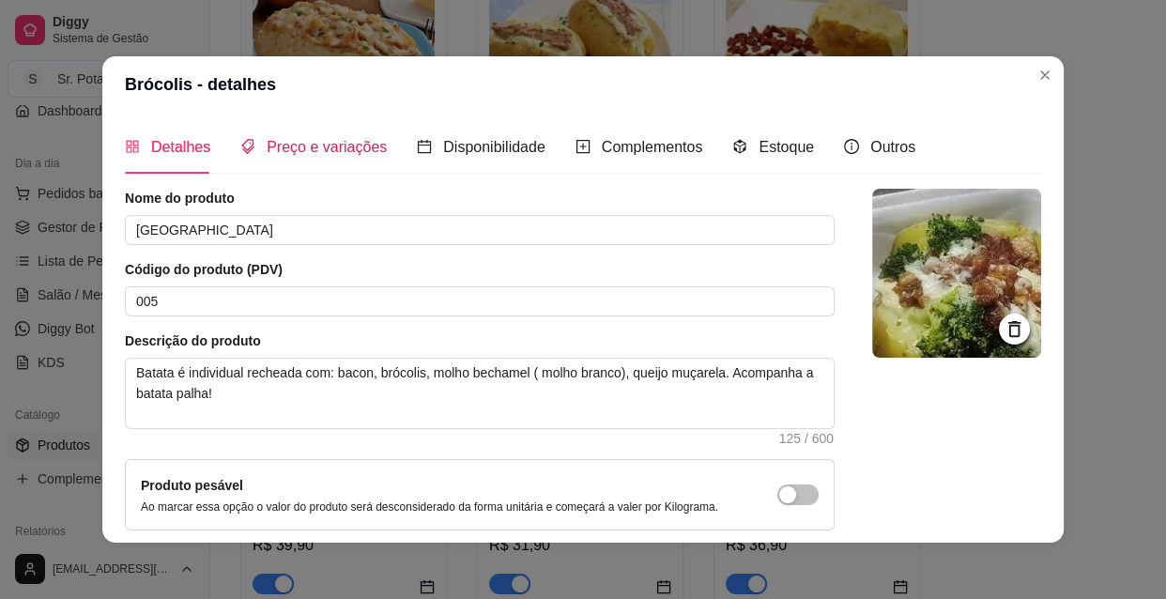
click at [324, 147] on span "Preço e variações" at bounding box center [327, 147] width 120 height 16
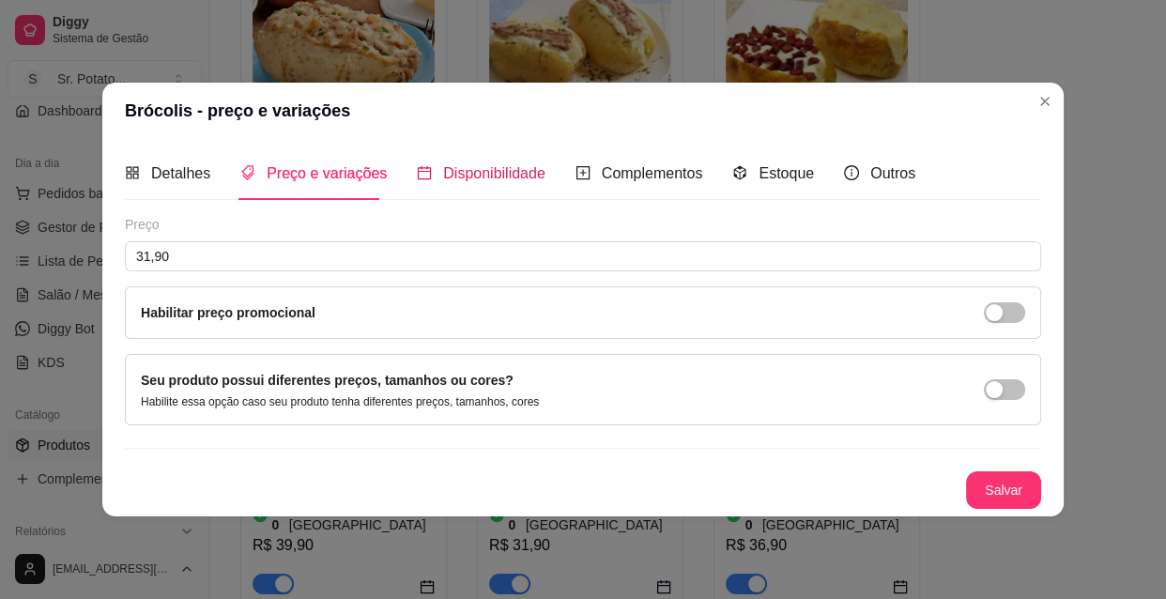
click at [463, 177] on span "Disponibilidade" at bounding box center [494, 173] width 102 height 16
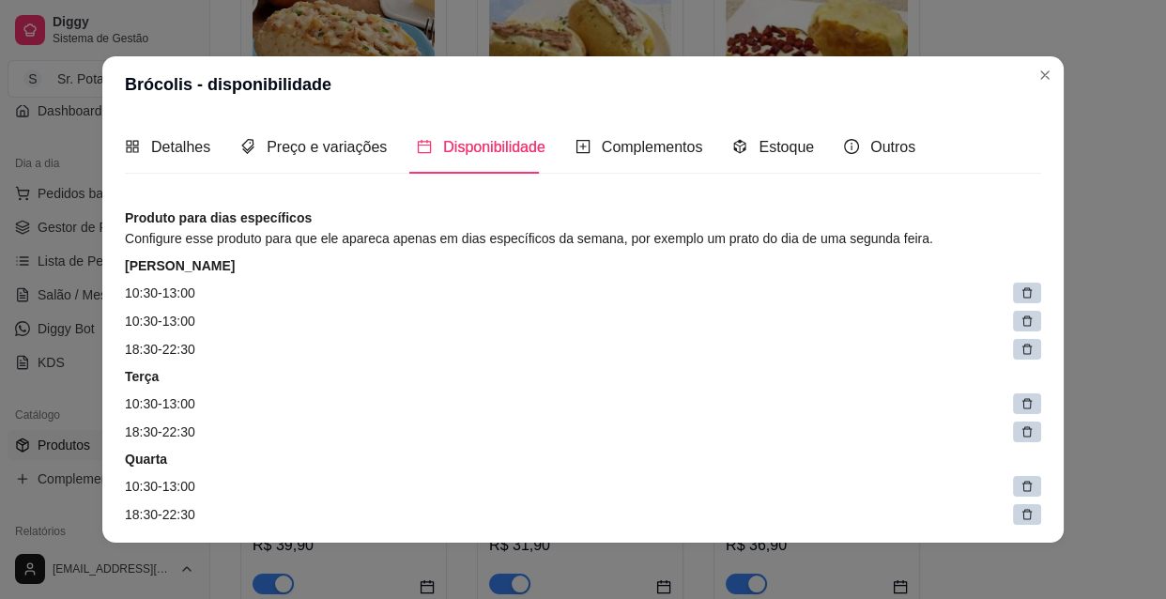
click at [1013, 319] on div at bounding box center [1027, 321] width 28 height 21
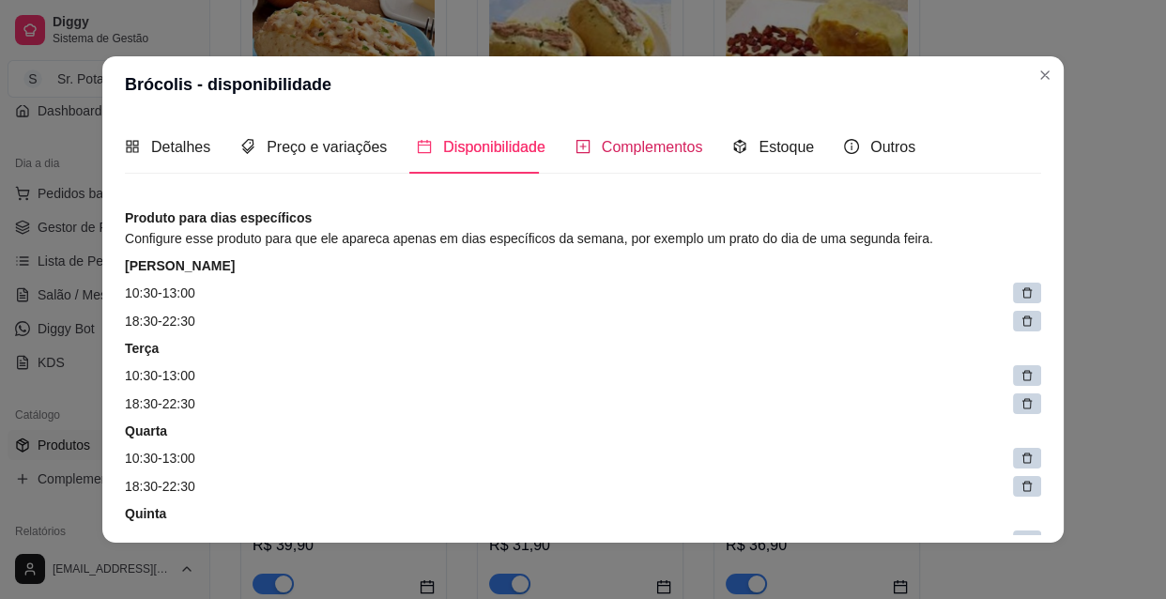
click at [629, 146] on span "Complementos" at bounding box center [652, 147] width 101 height 16
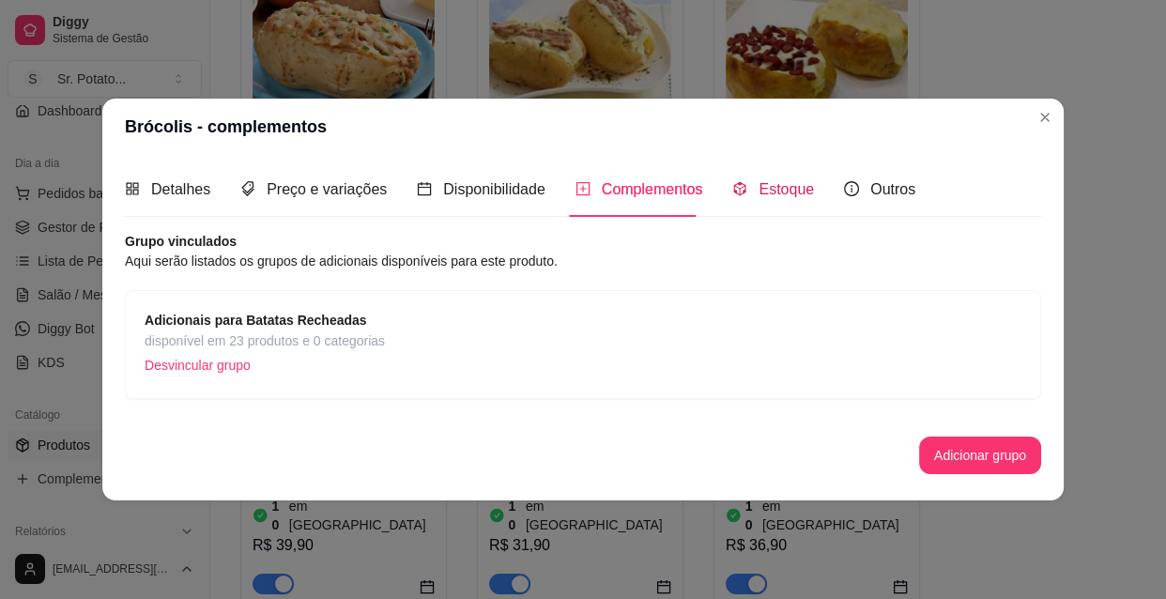
click at [770, 183] on span "Estoque" at bounding box center [785, 189] width 55 height 16
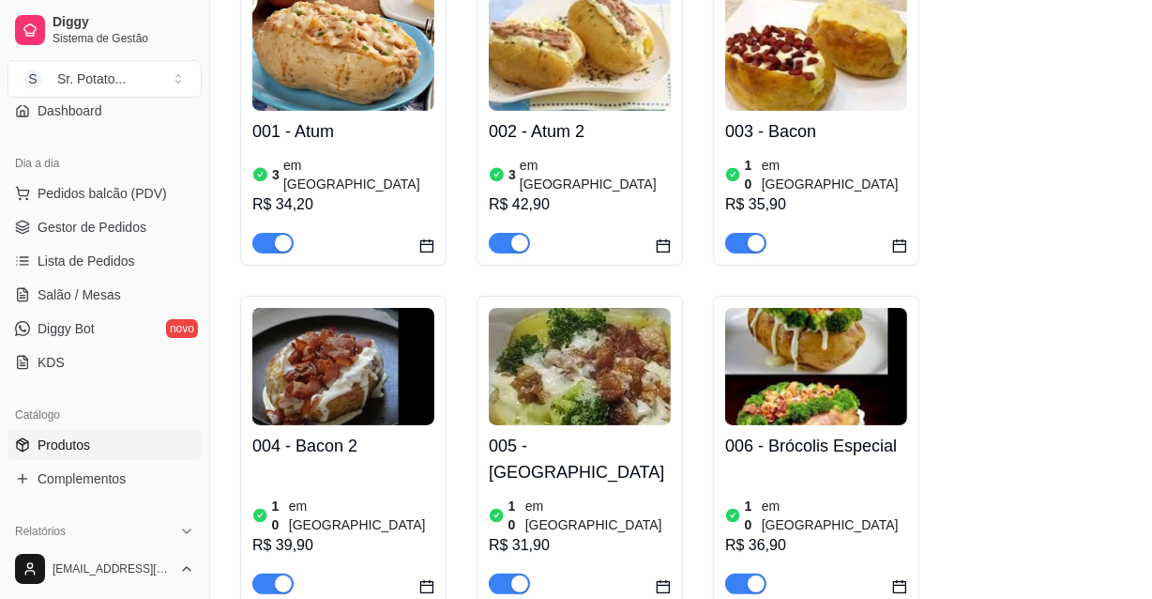
click at [357, 326] on img at bounding box center [343, 366] width 182 height 117
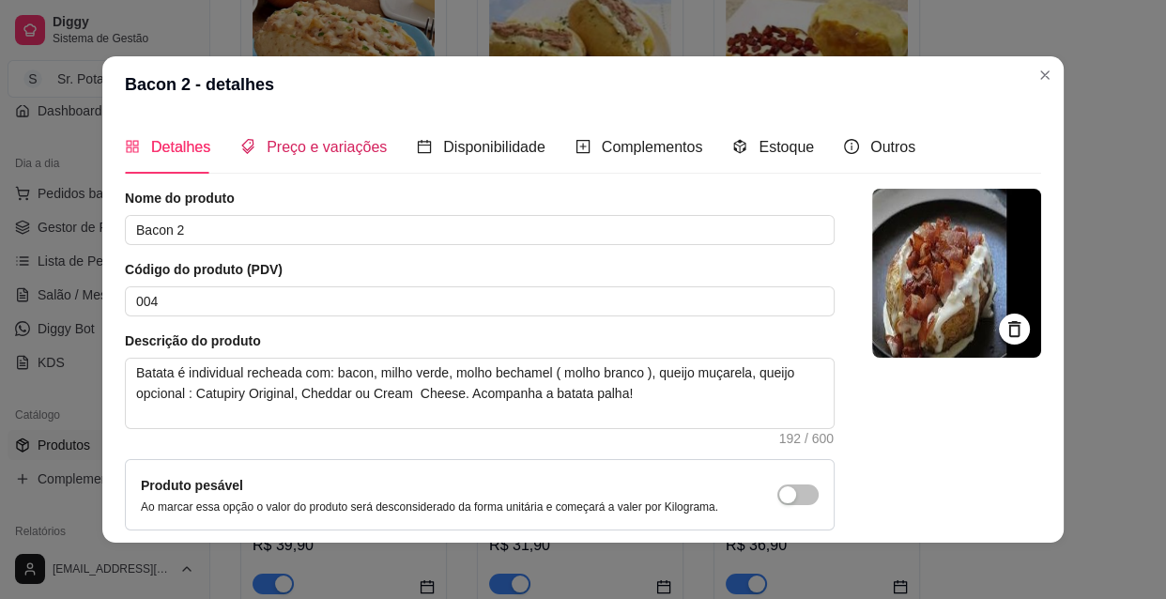
click at [345, 141] on span "Preço e variações" at bounding box center [327, 147] width 120 height 16
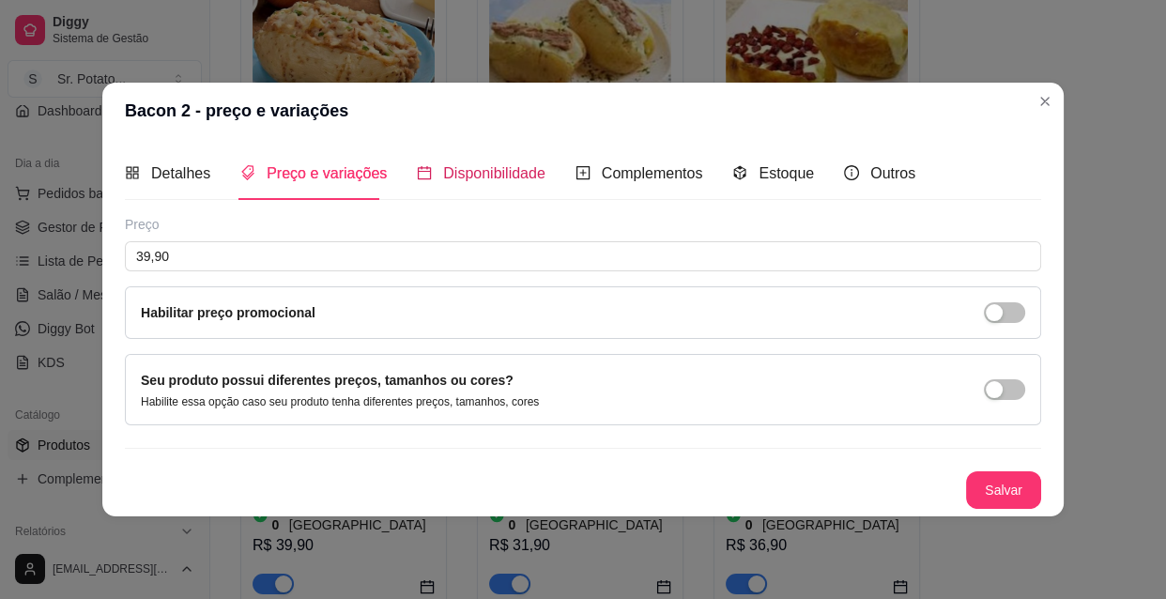
click at [480, 166] on span "Disponibilidade" at bounding box center [494, 173] width 102 height 16
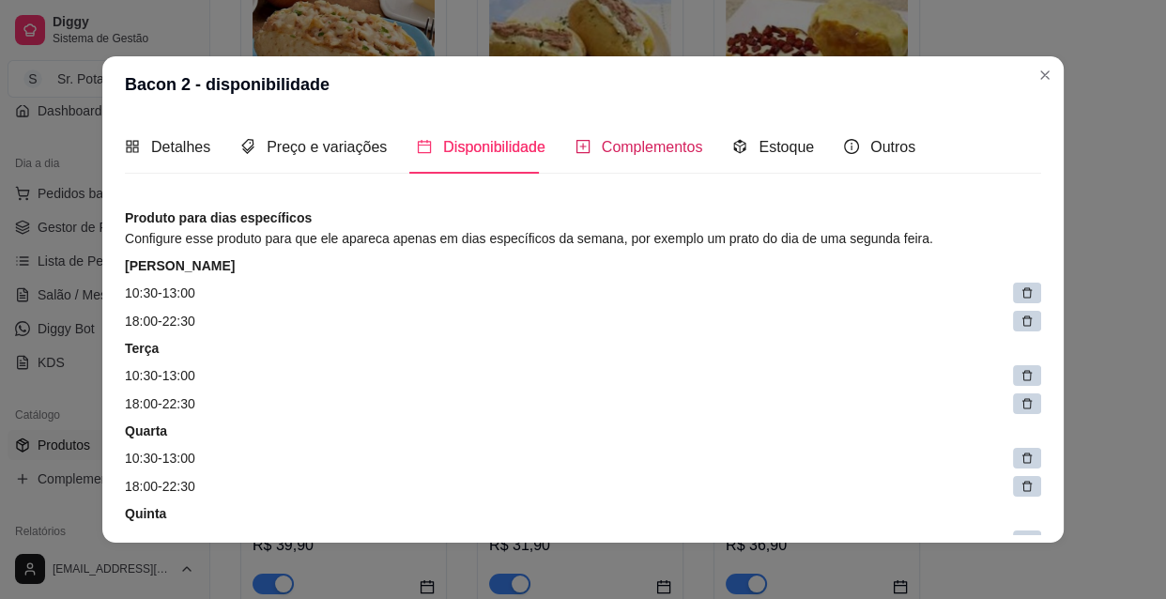
click at [603, 149] on span "Complementos" at bounding box center [652, 147] width 101 height 16
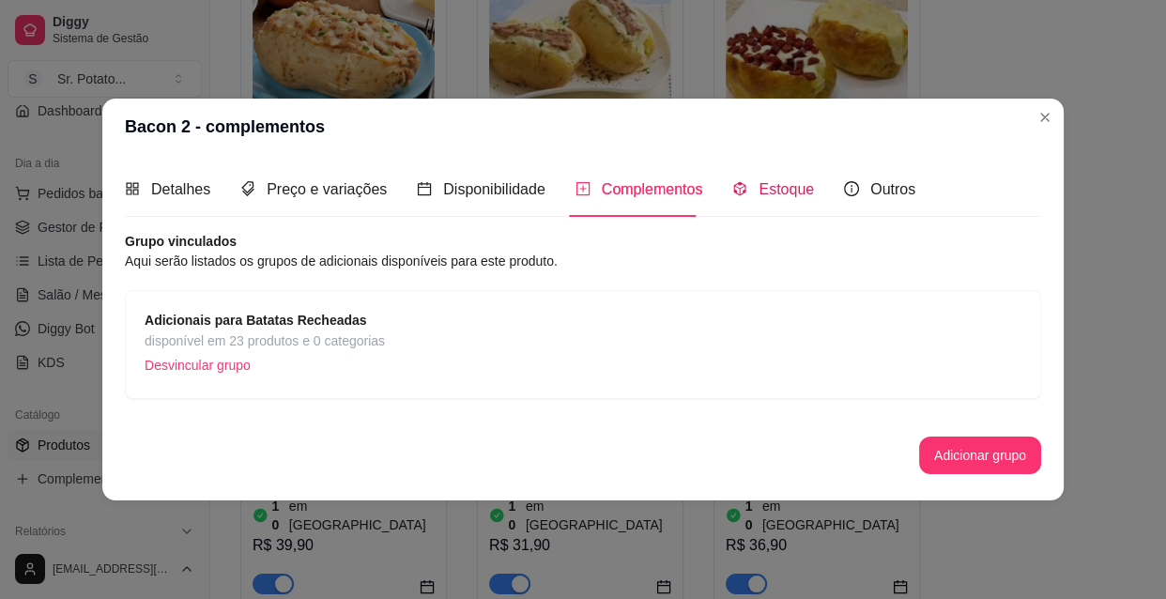
click at [771, 187] on span "Estoque" at bounding box center [785, 189] width 55 height 16
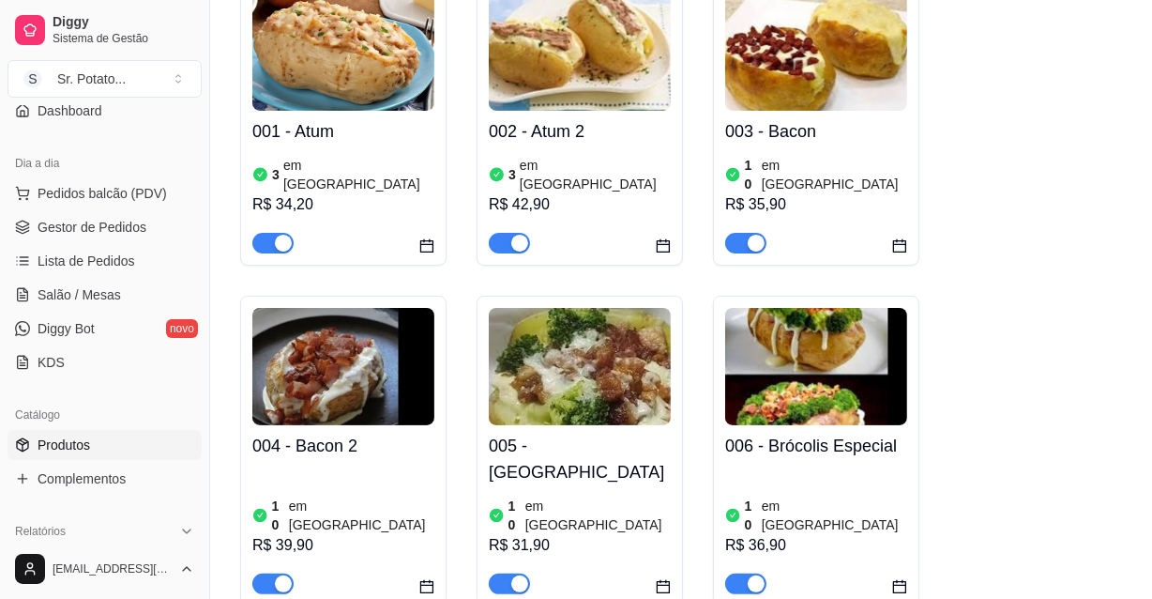
click at [582, 403] on img at bounding box center [580, 366] width 182 height 117
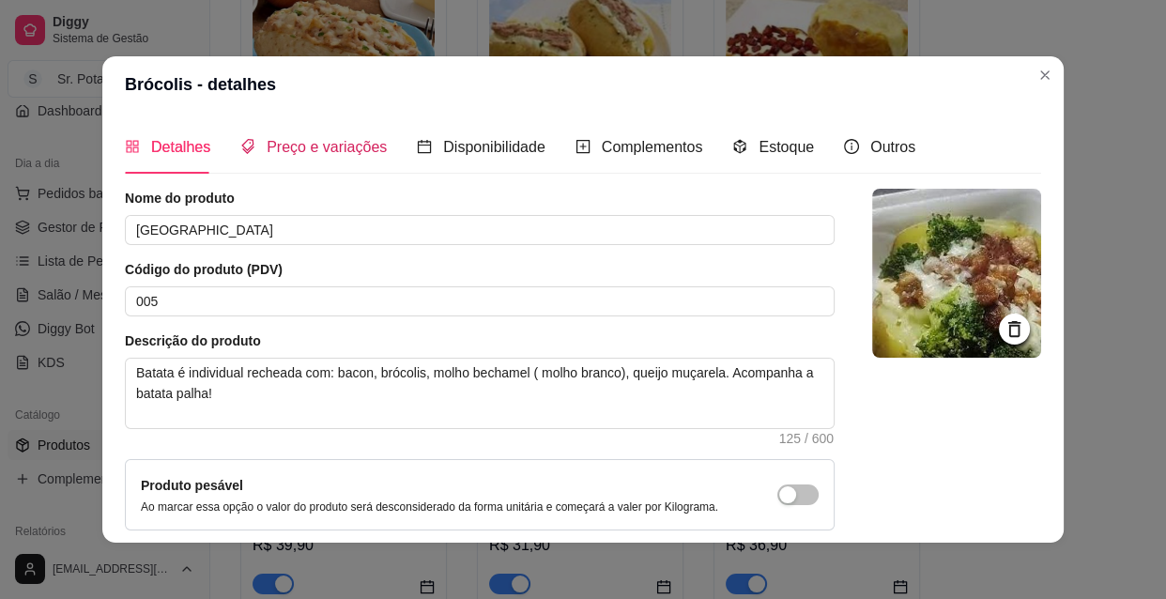
click at [351, 145] on span "Preço e variações" at bounding box center [327, 147] width 120 height 16
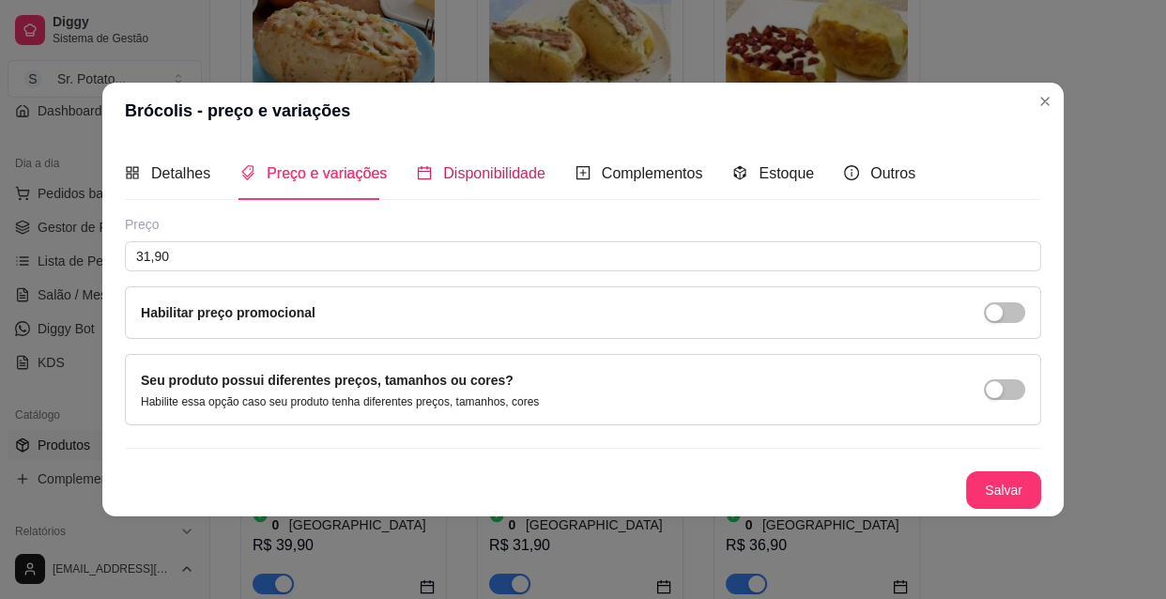
click at [464, 169] on span "Disponibilidade" at bounding box center [494, 173] width 102 height 16
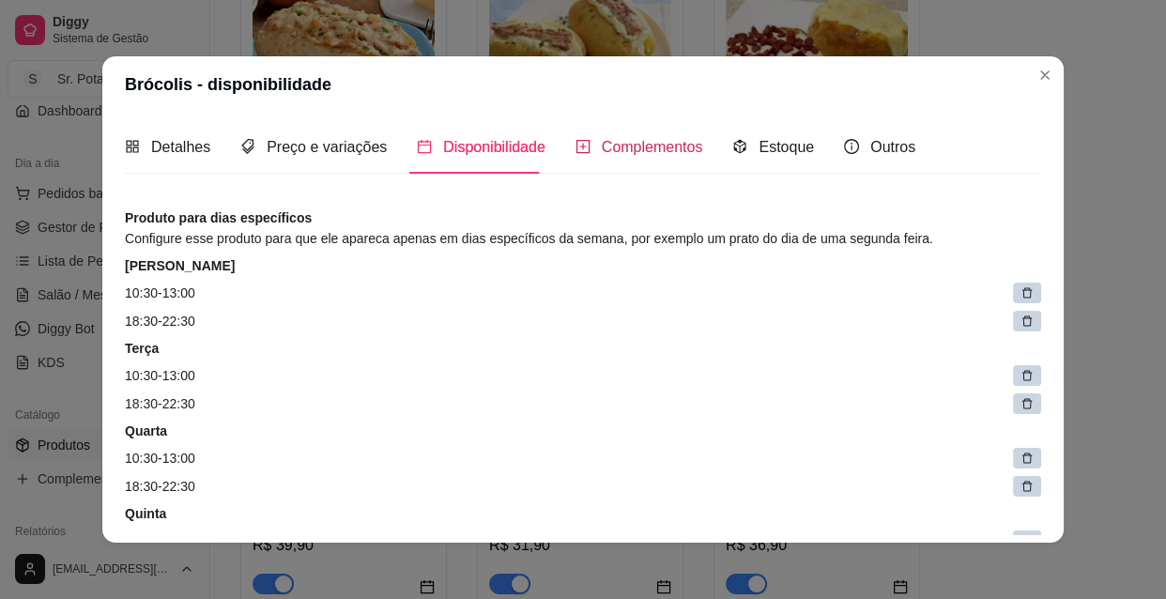
click at [665, 141] on span "Complementos" at bounding box center [652, 147] width 101 height 16
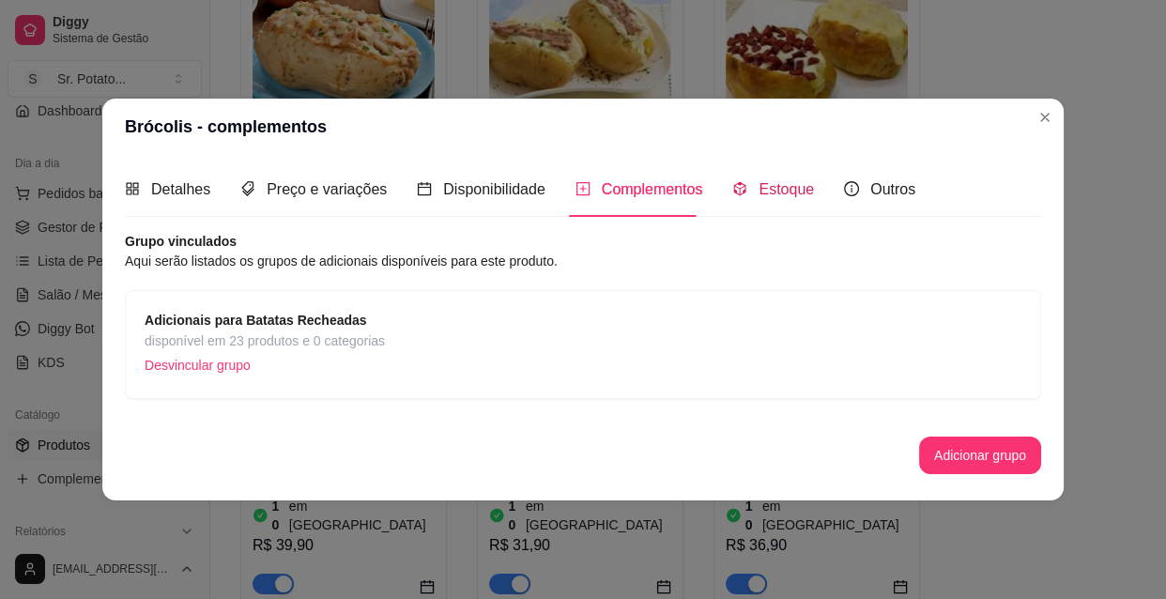
click at [778, 196] on span "Estoque" at bounding box center [785, 189] width 55 height 16
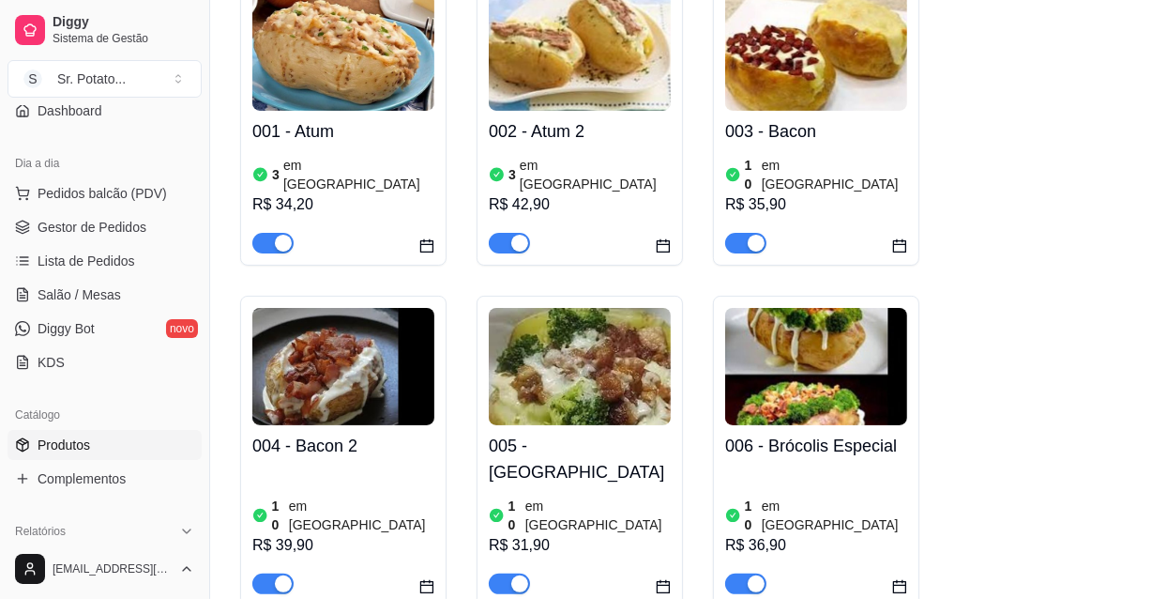
click at [841, 369] on img at bounding box center [816, 366] width 182 height 117
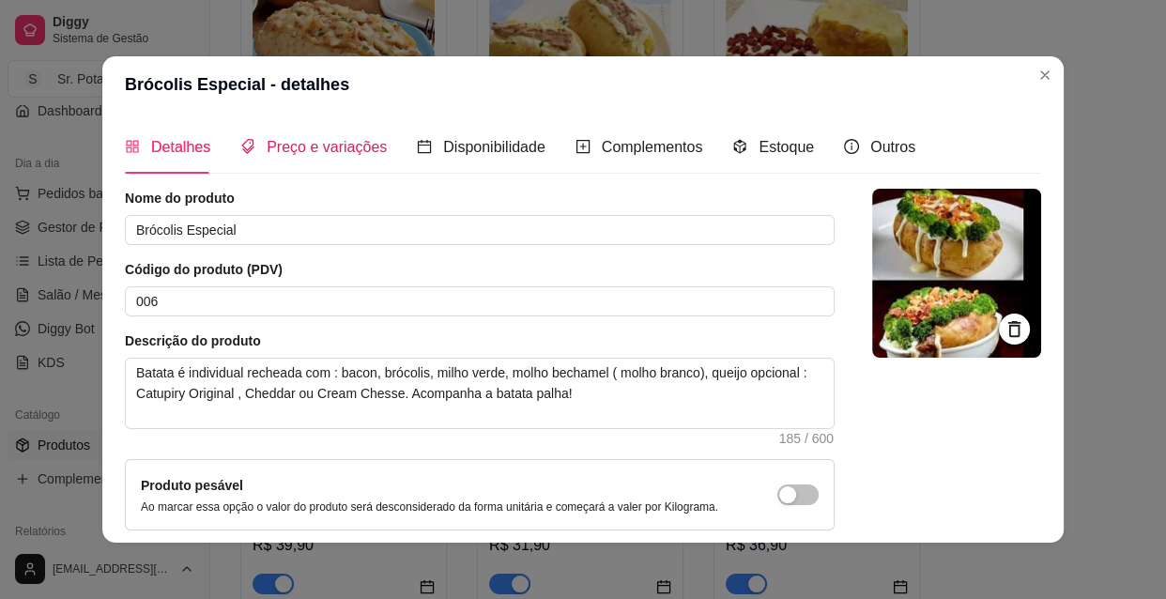
click at [298, 141] on span "Preço e variações" at bounding box center [327, 147] width 120 height 16
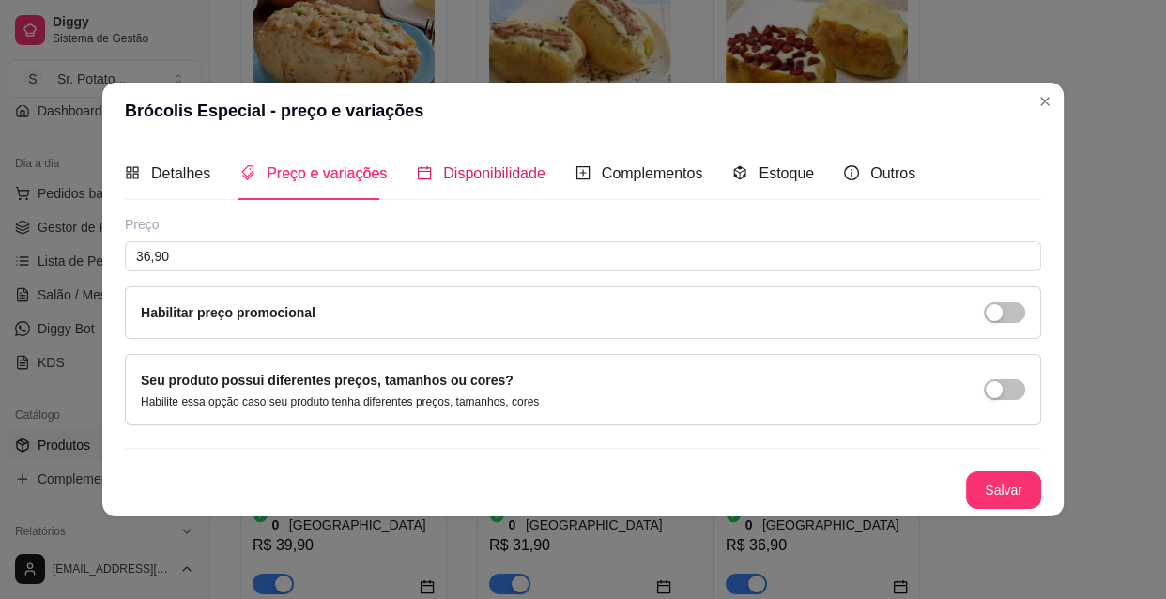
click at [448, 165] on span "Disponibilidade" at bounding box center [494, 173] width 102 height 16
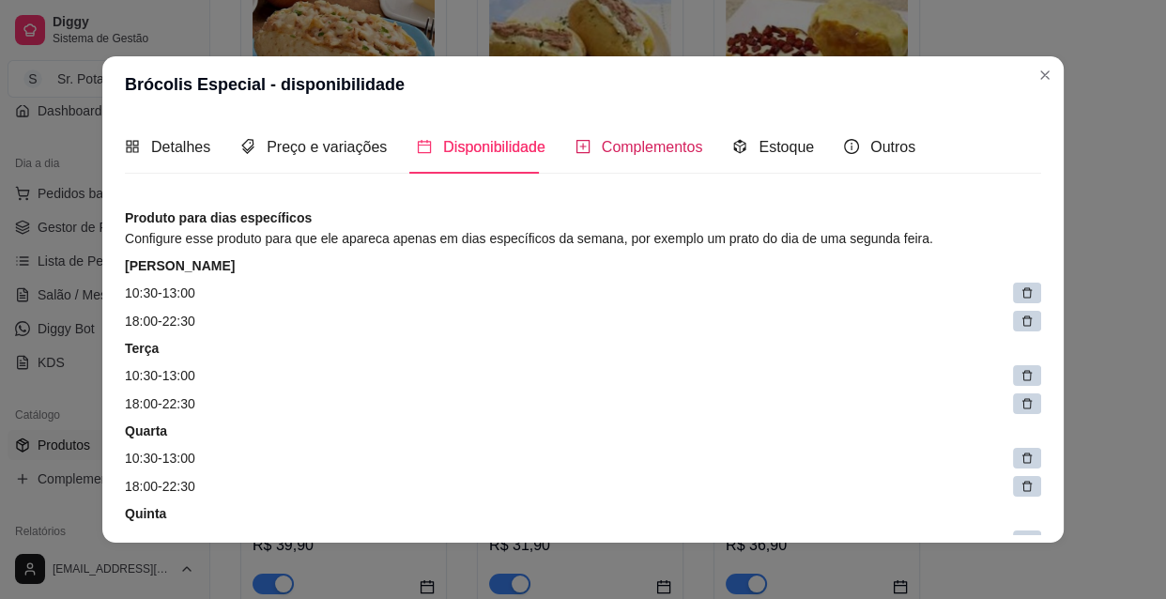
click at [622, 150] on span "Complementos" at bounding box center [652, 147] width 101 height 16
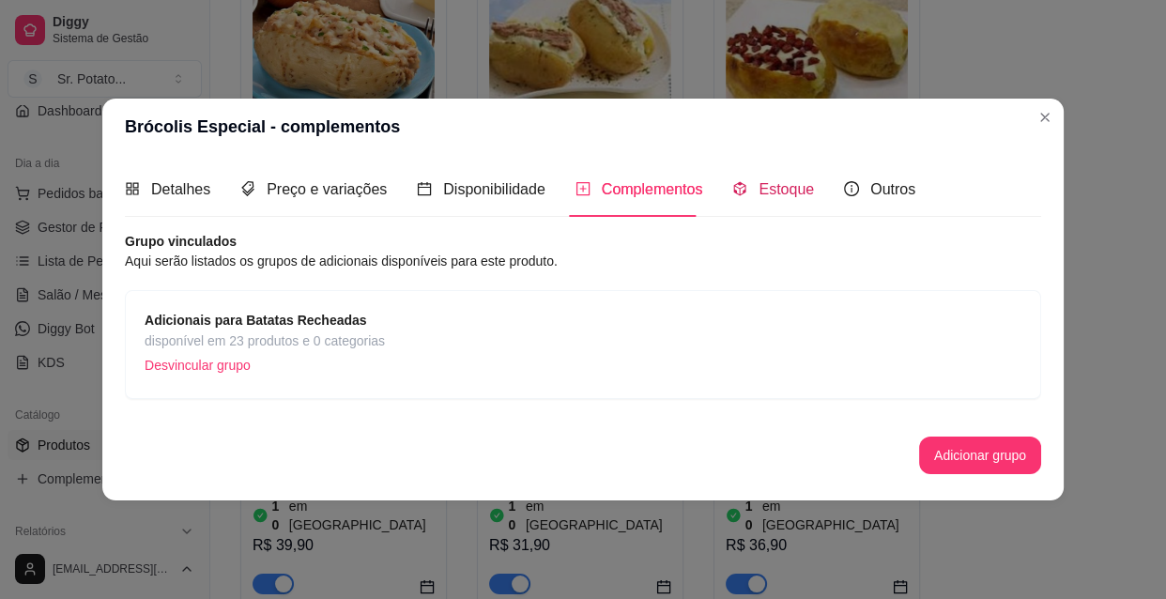
click at [758, 188] on span "Estoque" at bounding box center [785, 189] width 55 height 16
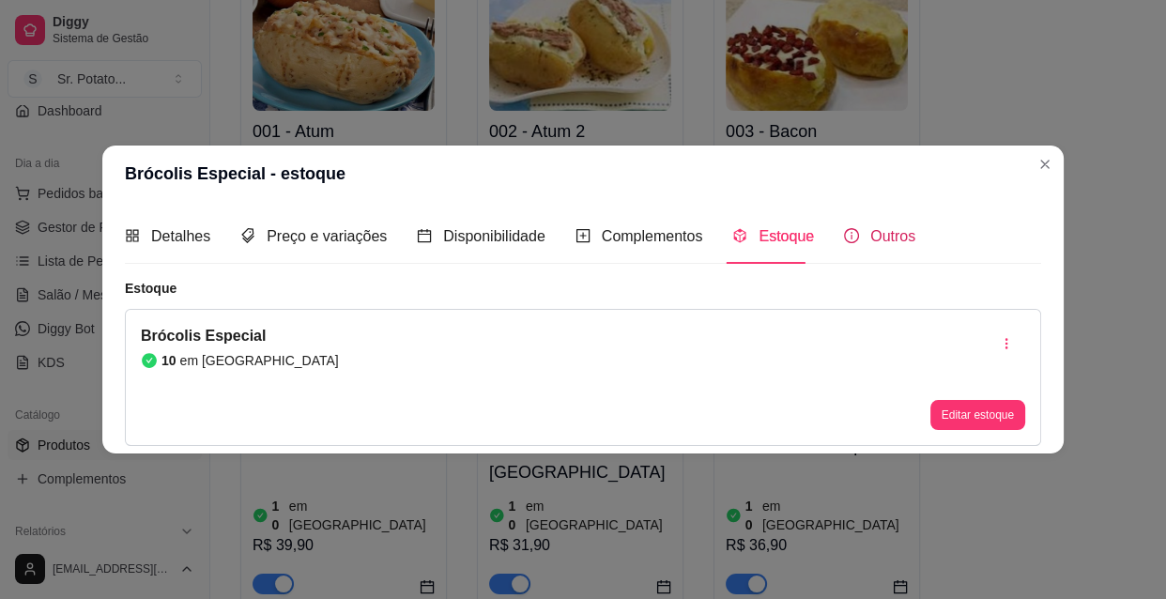
click at [870, 233] on span "Outros" at bounding box center [892, 236] width 45 height 16
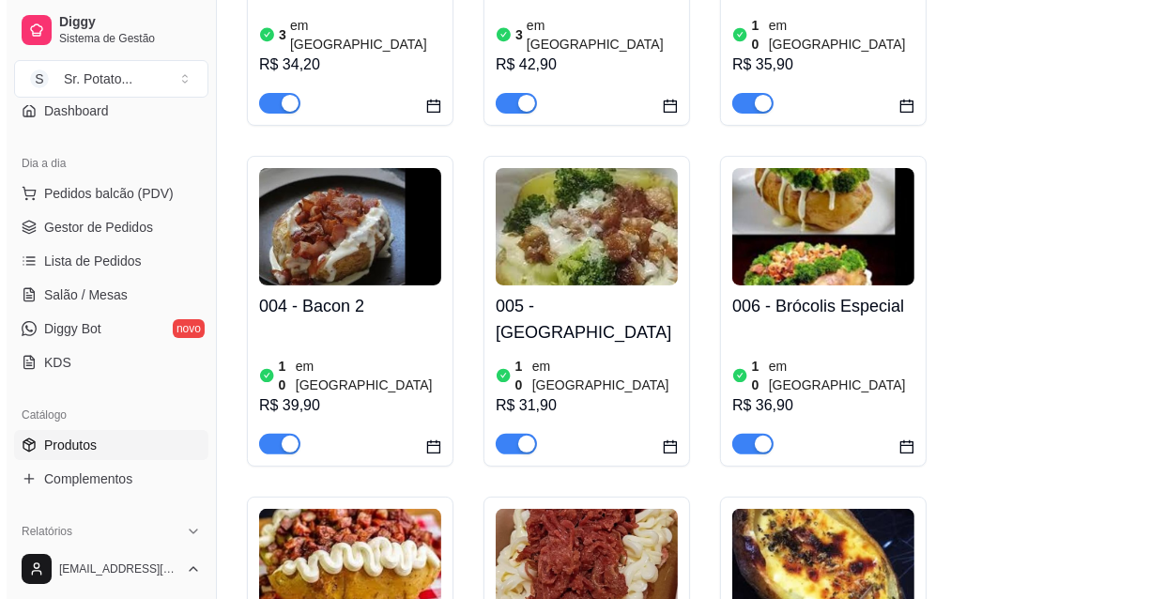
scroll to position [597, 0]
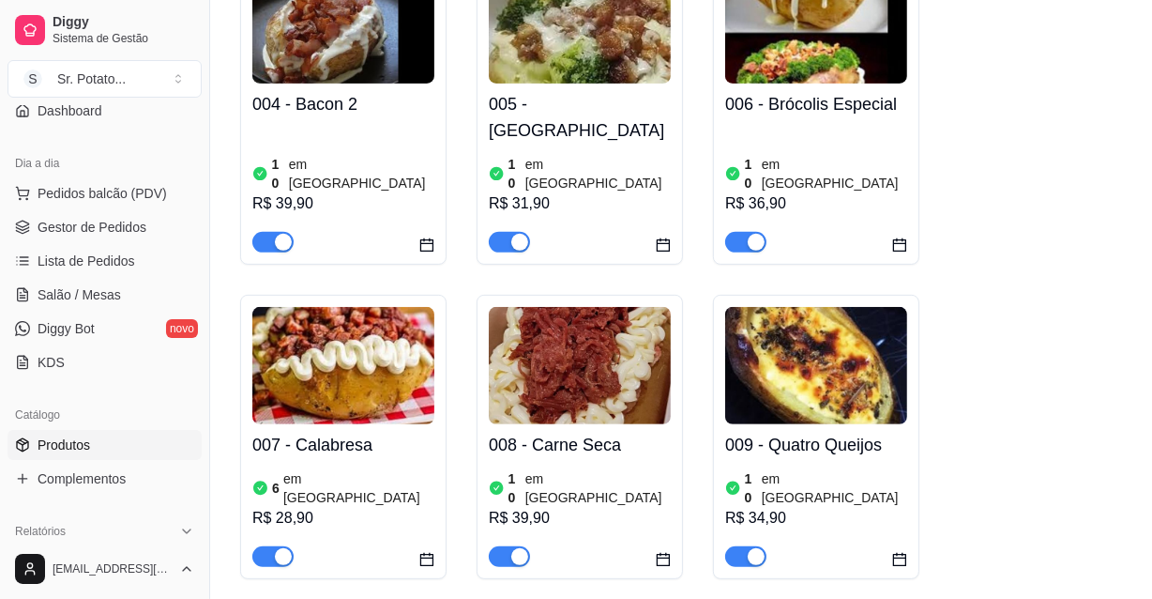
click at [344, 312] on img at bounding box center [343, 365] width 182 height 117
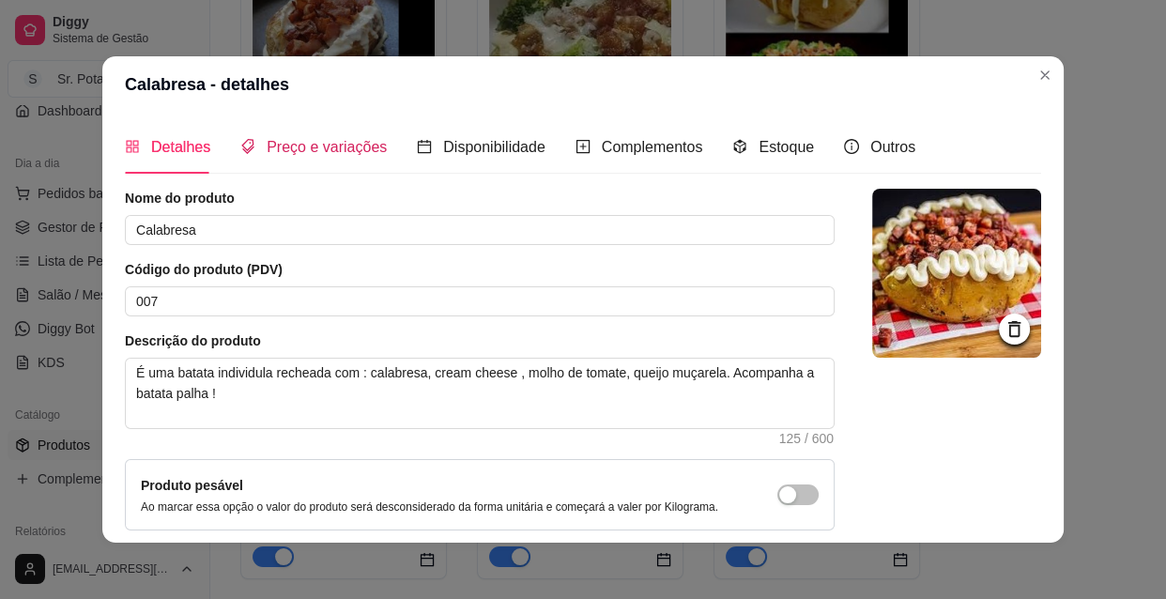
click at [332, 150] on span "Preço e variações" at bounding box center [327, 147] width 120 height 16
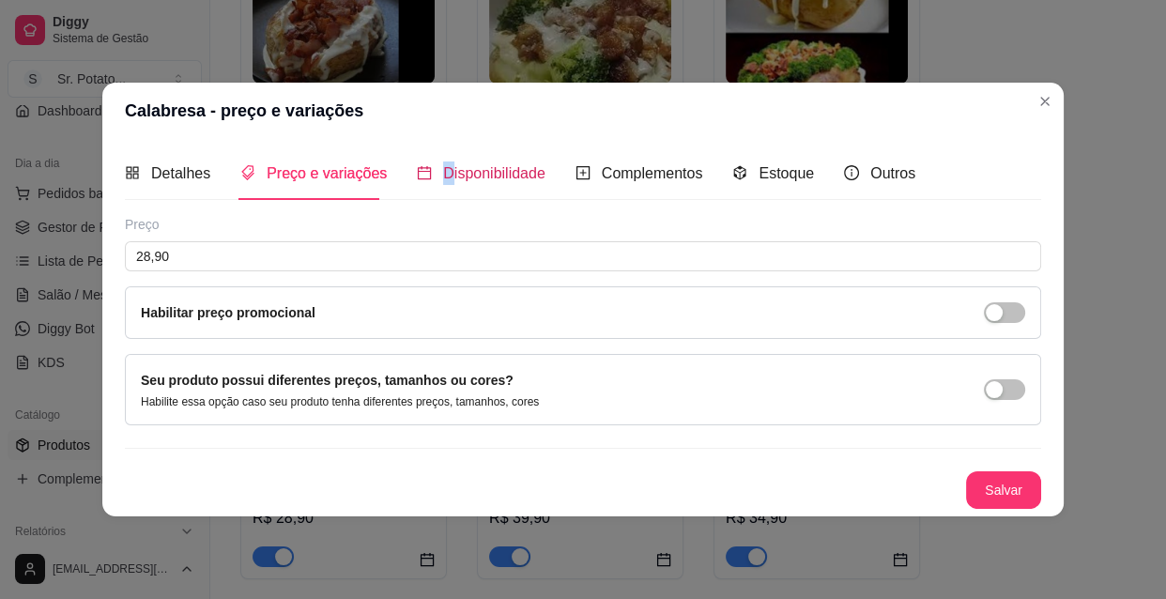
click at [443, 173] on span "Disponibilidade" at bounding box center [494, 173] width 102 height 16
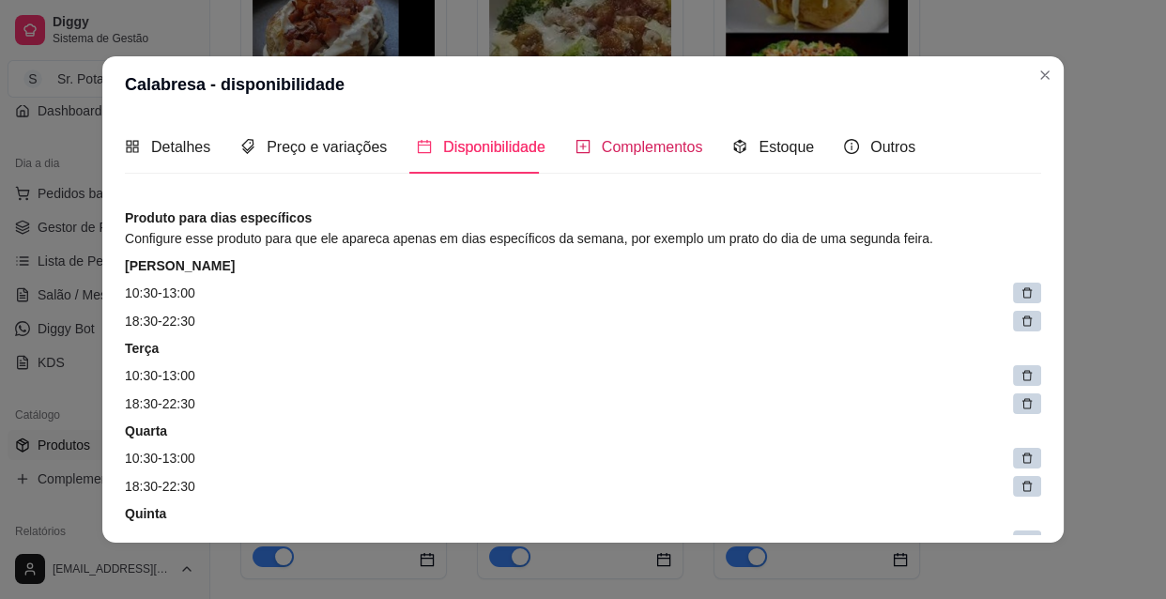
click at [612, 155] on span "Complementos" at bounding box center [652, 147] width 101 height 16
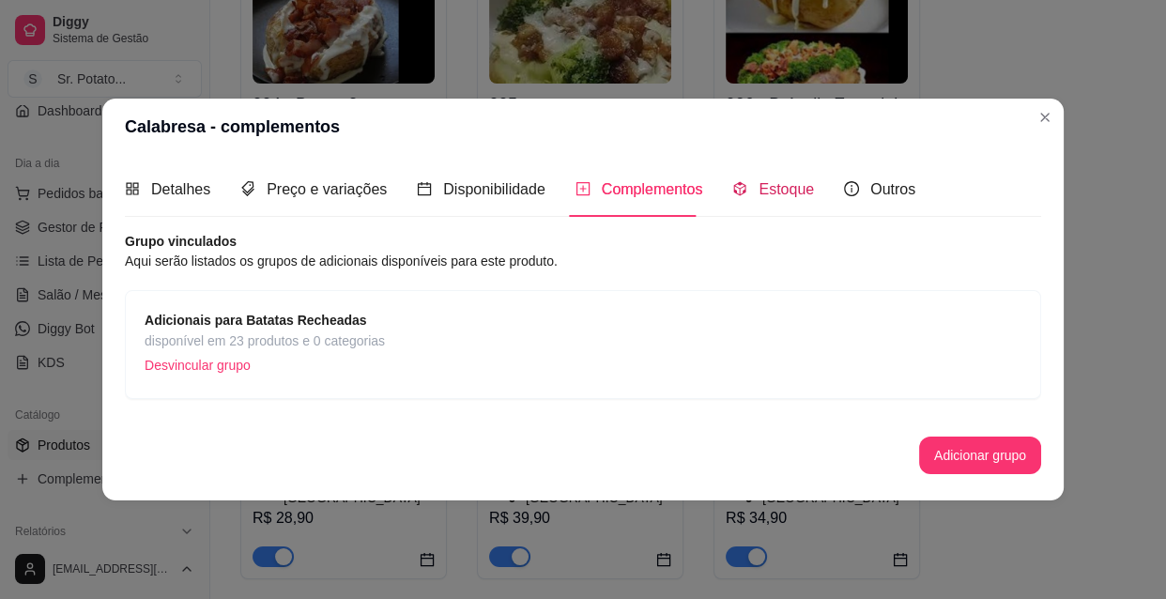
click at [769, 181] on span "Estoque" at bounding box center [785, 189] width 55 height 16
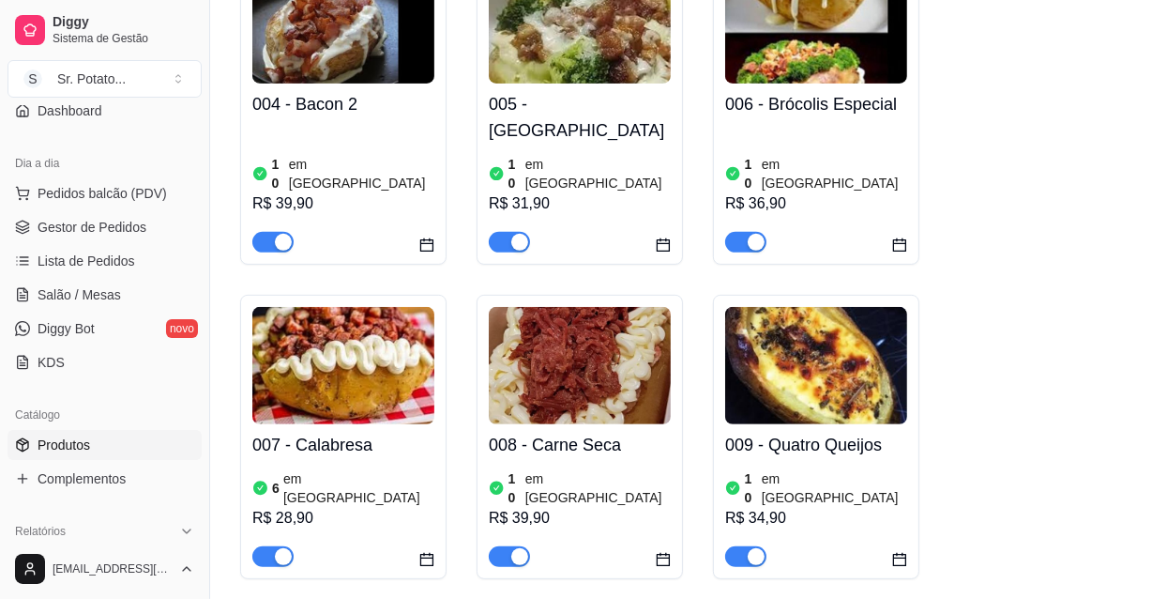
click at [571, 432] on h4 "008 - Carne Seca" at bounding box center [580, 445] width 182 height 26
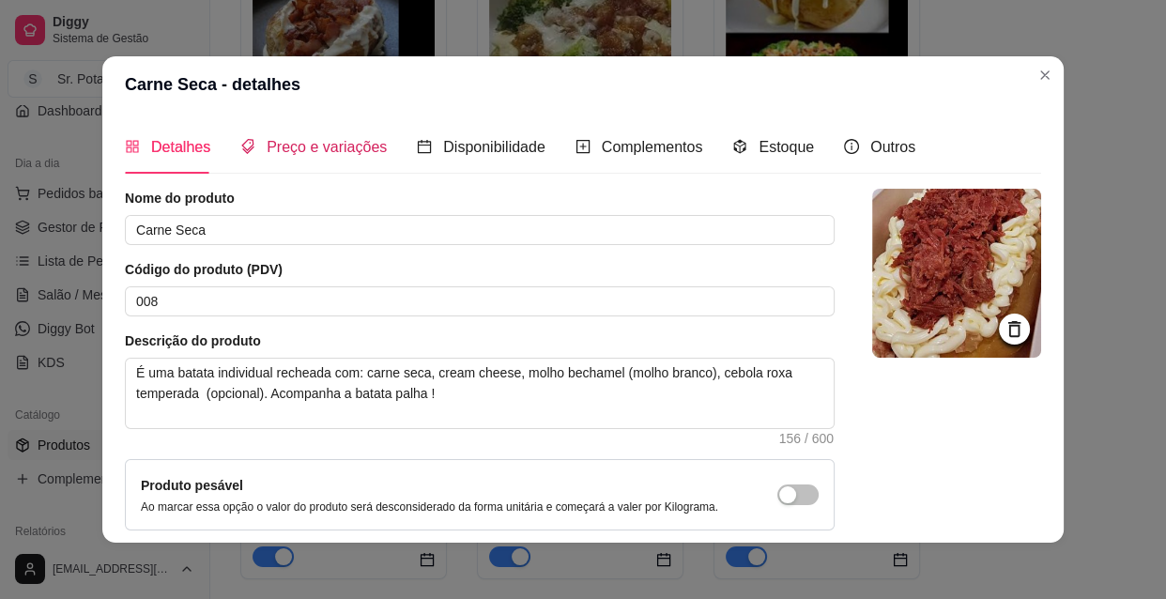
click at [314, 141] on span "Preço e variações" at bounding box center [327, 147] width 120 height 16
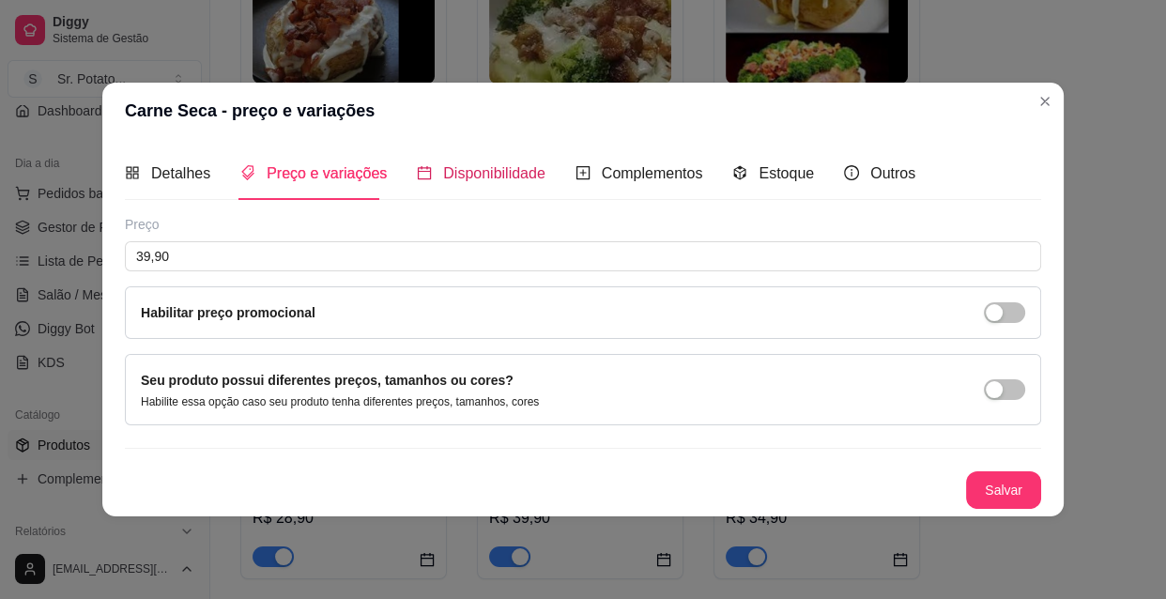
click at [467, 176] on span "Disponibilidade" at bounding box center [494, 173] width 102 height 16
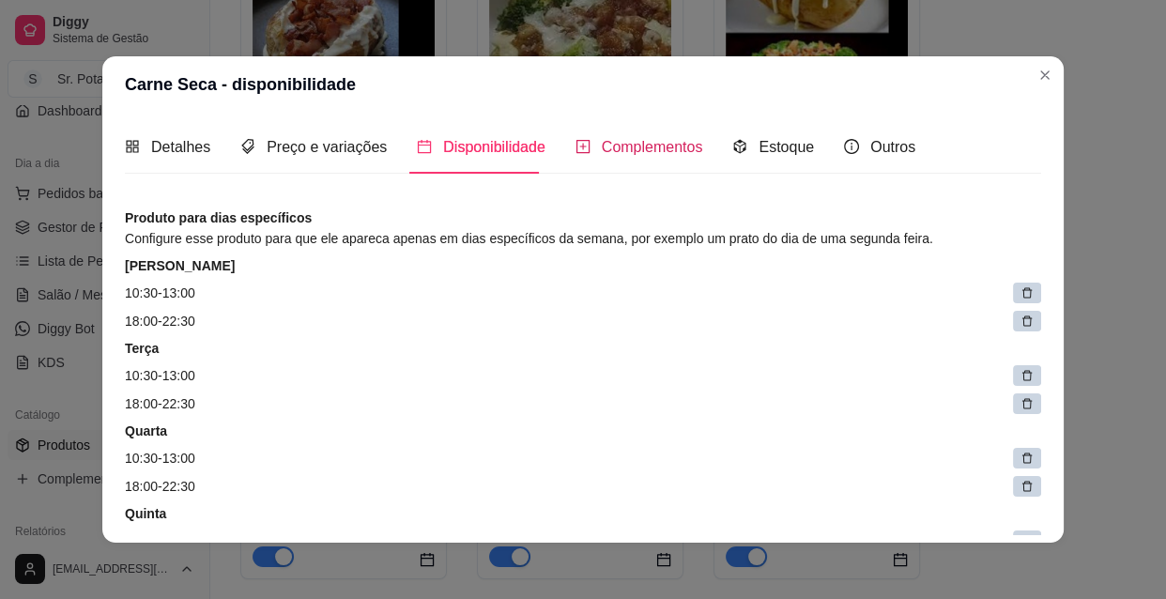
click at [627, 144] on span "Complementos" at bounding box center [652, 147] width 101 height 16
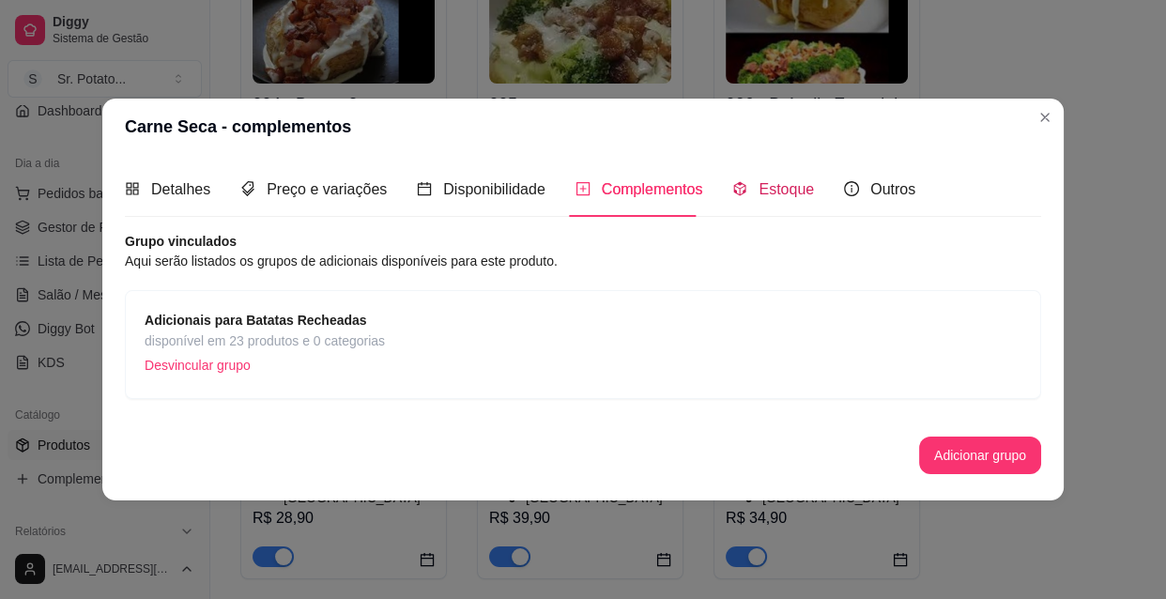
click at [758, 191] on span "Estoque" at bounding box center [785, 189] width 55 height 16
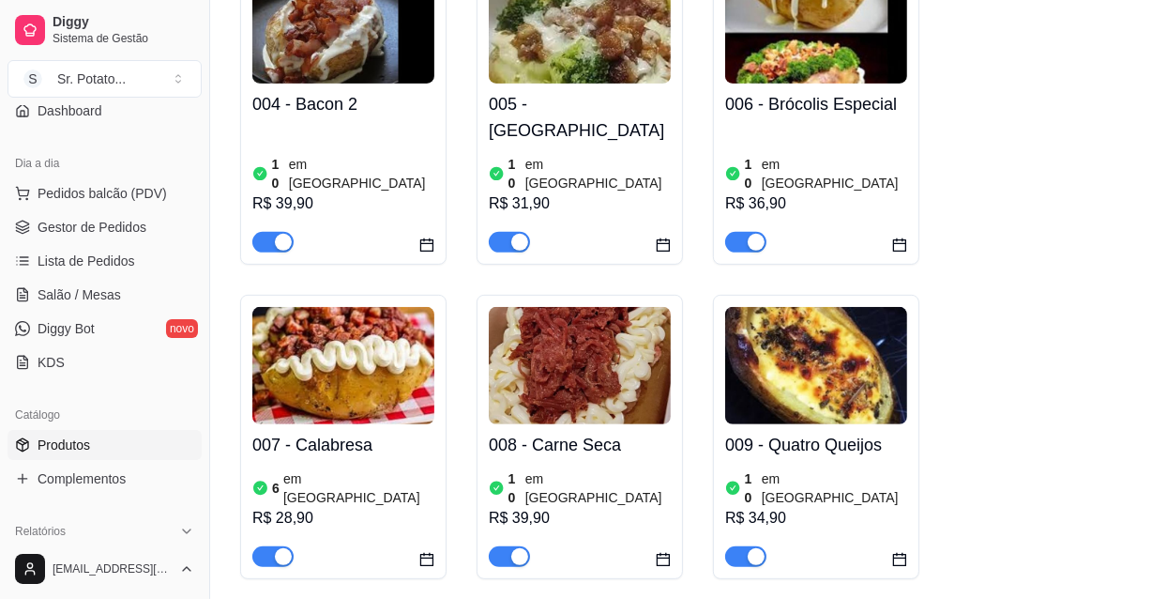
click at [810, 432] on h4 "009 - Quatro Queijos" at bounding box center [816, 445] width 182 height 26
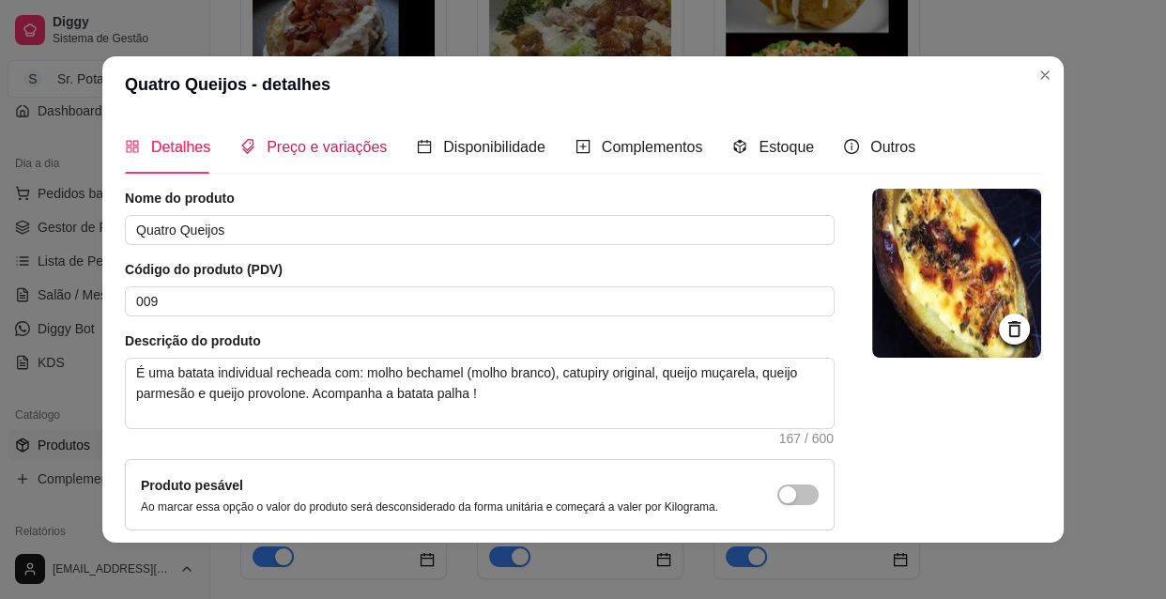
click at [338, 149] on span "Preço e variações" at bounding box center [327, 147] width 120 height 16
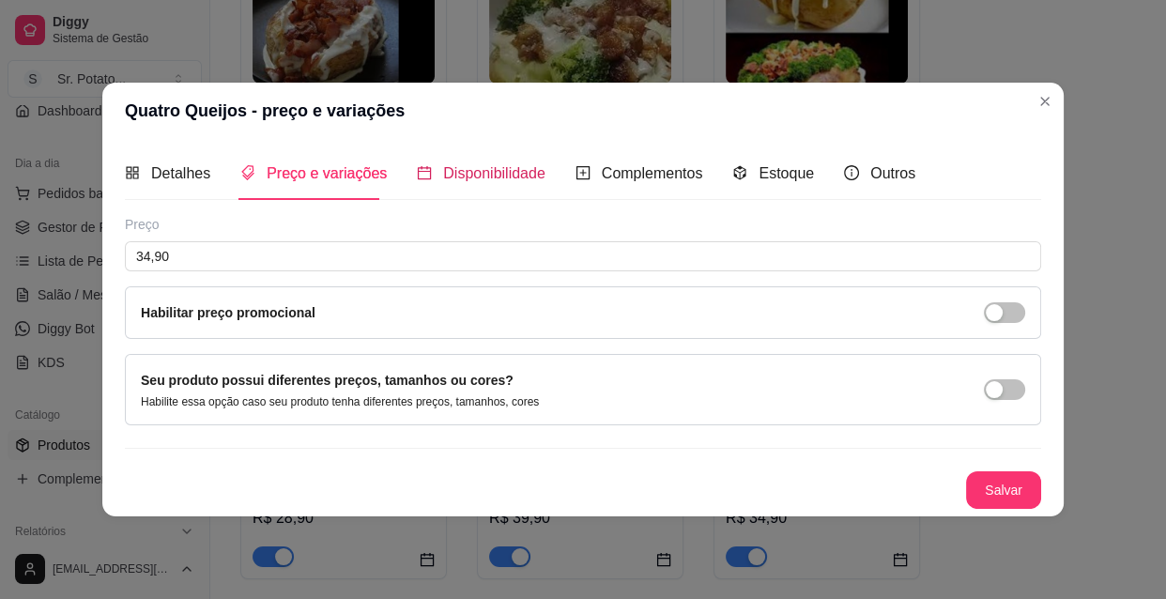
click at [450, 176] on span "Disponibilidade" at bounding box center [494, 173] width 102 height 16
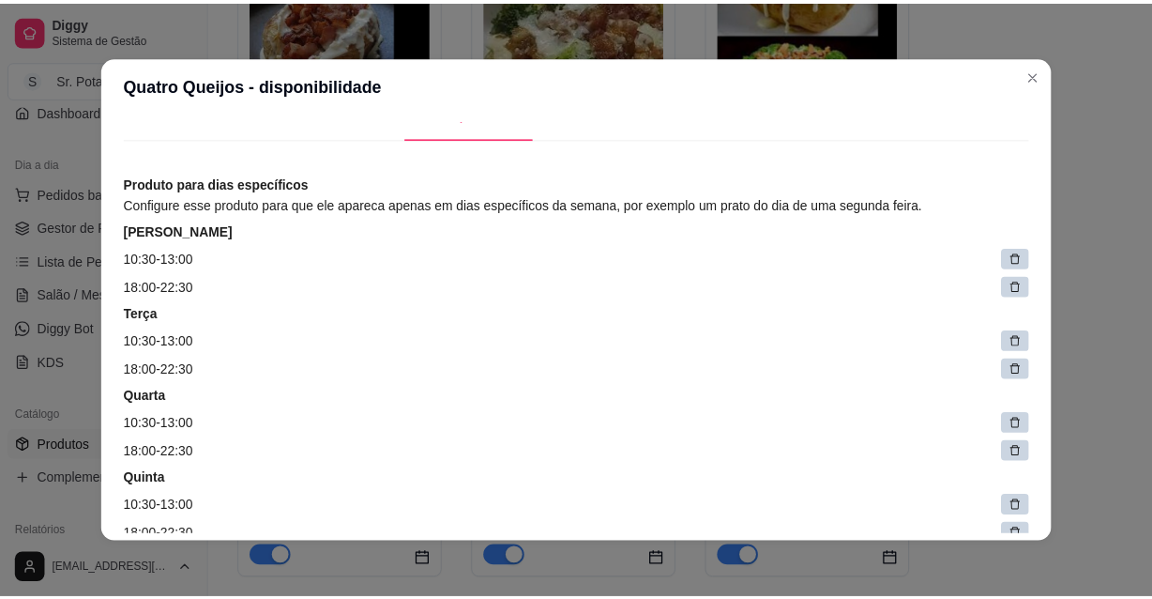
scroll to position [0, 0]
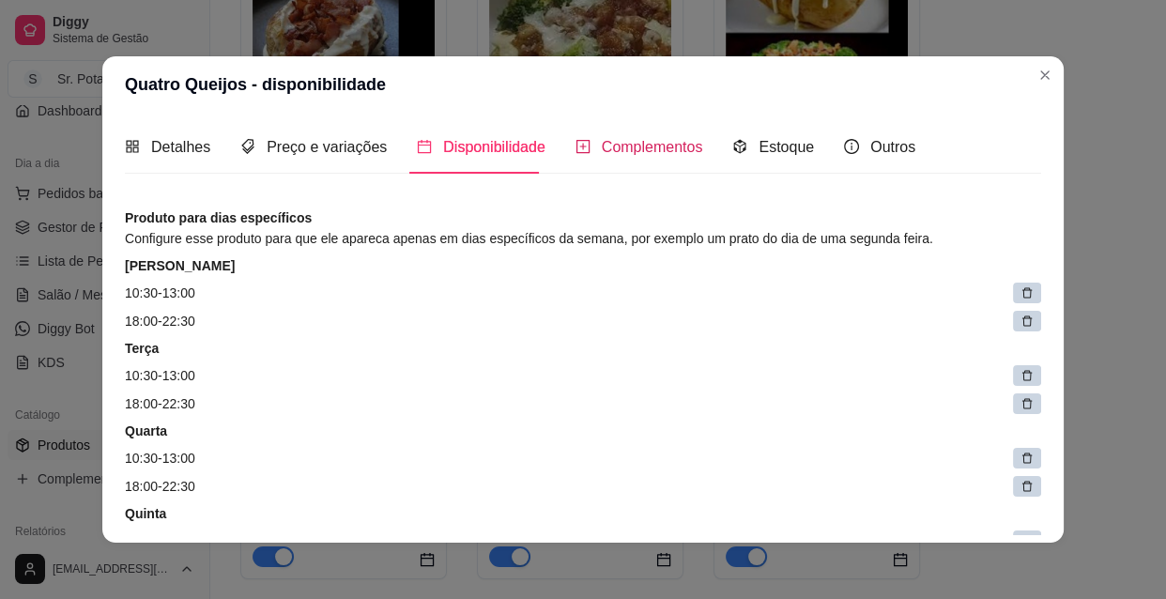
click at [634, 142] on span "Complementos" at bounding box center [652, 147] width 101 height 16
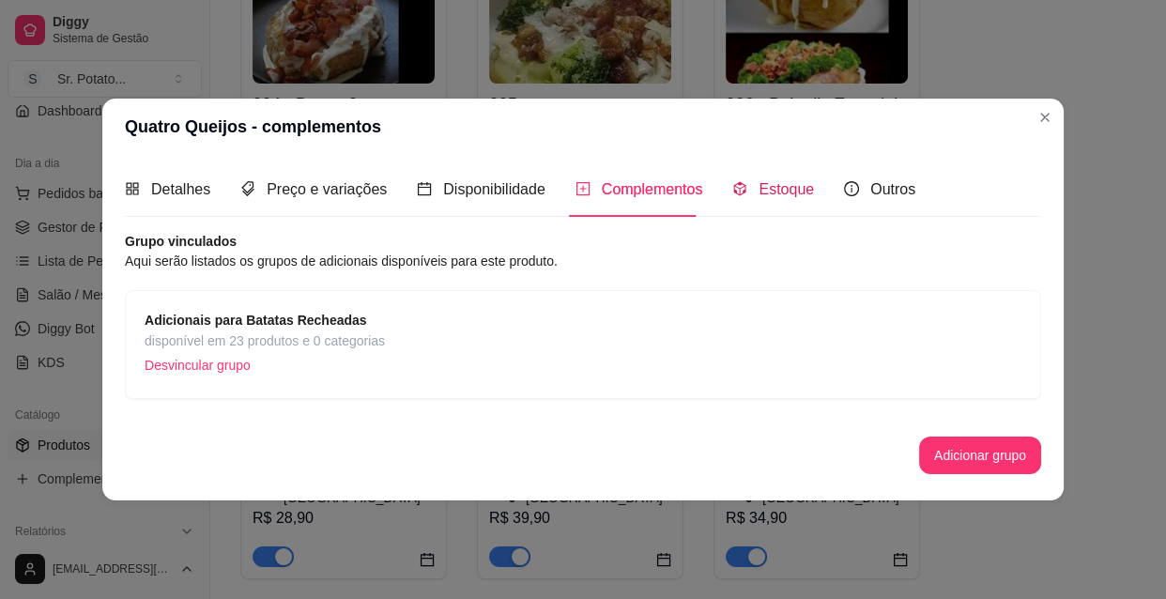
click at [785, 196] on span "Estoque" at bounding box center [785, 189] width 55 height 16
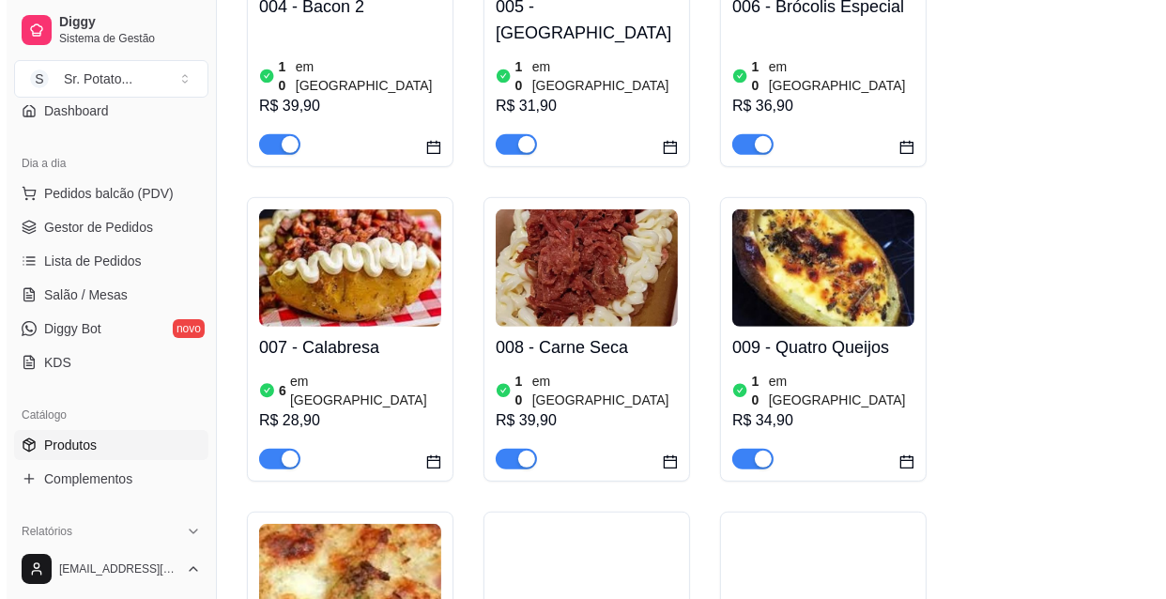
scroll to position [853, 0]
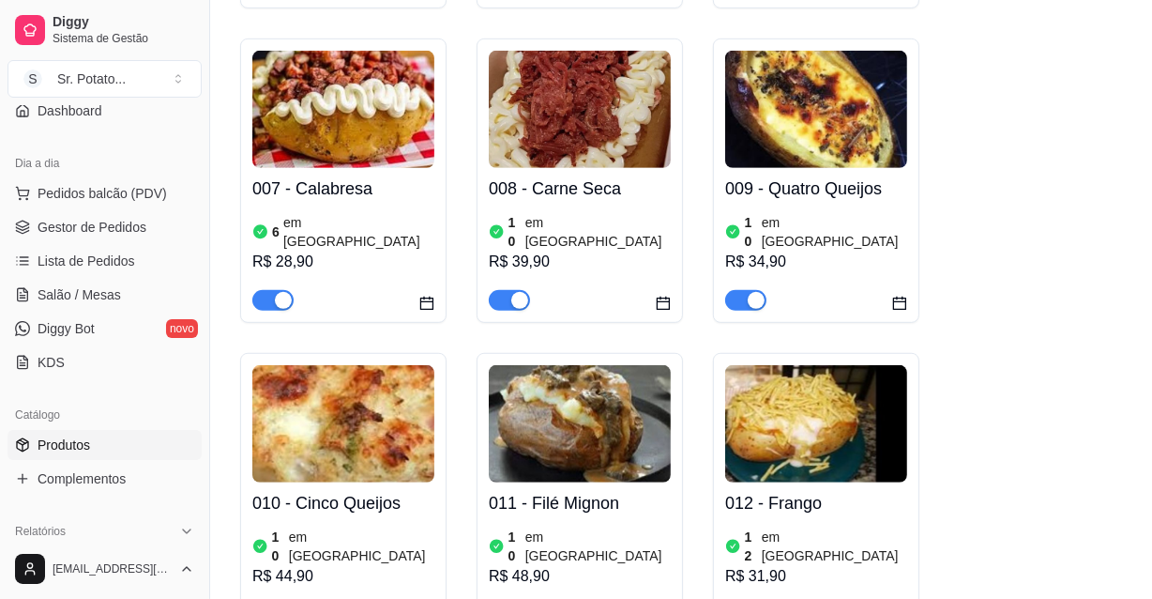
click at [399, 365] on img at bounding box center [343, 423] width 182 height 117
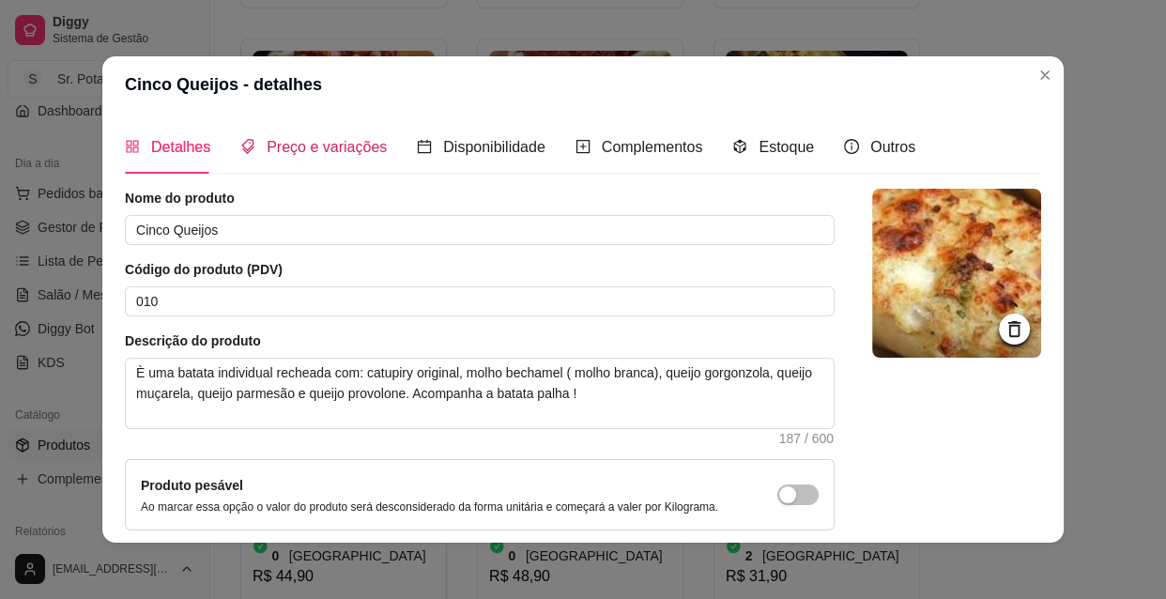
click at [331, 139] on span "Preço e variações" at bounding box center [327, 147] width 120 height 16
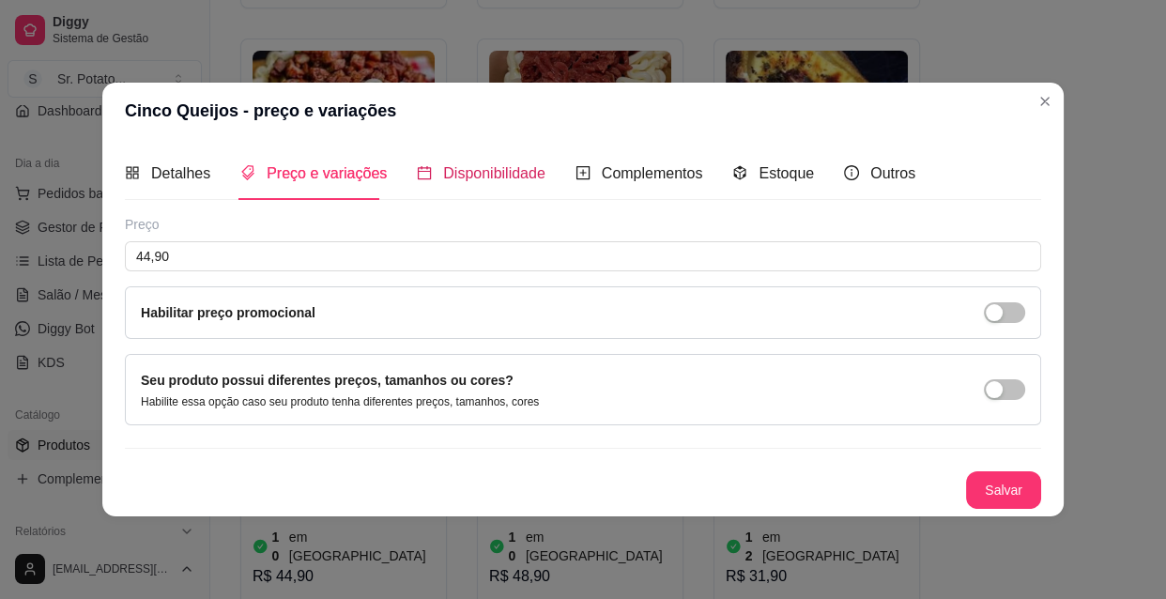
click at [468, 178] on span "Disponibilidade" at bounding box center [494, 173] width 102 height 16
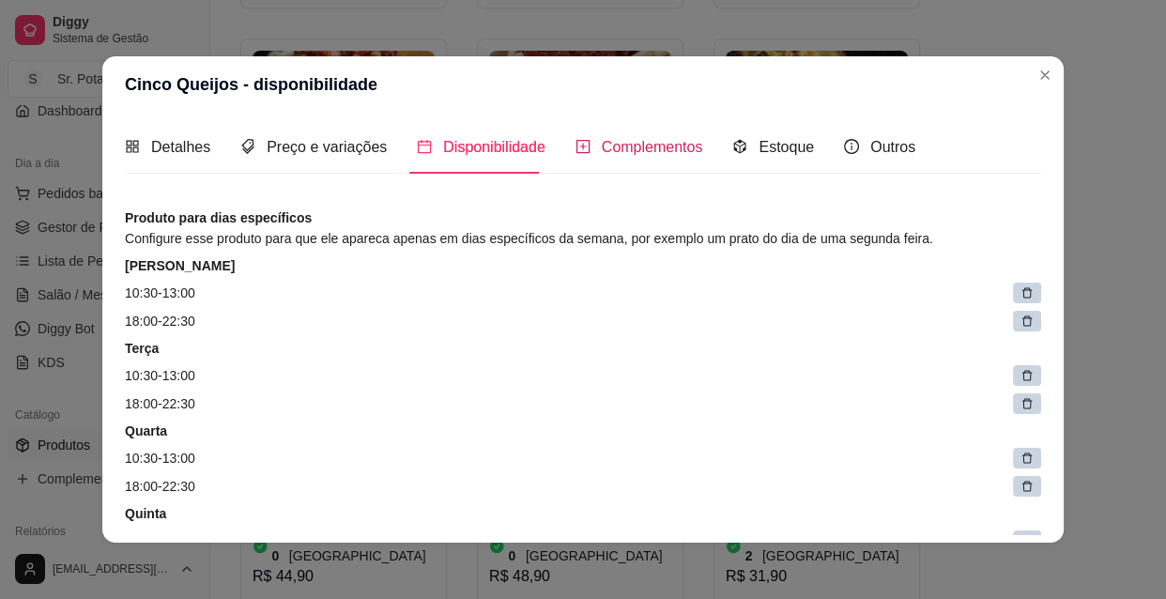
click at [620, 145] on span "Complementos" at bounding box center [652, 147] width 101 height 16
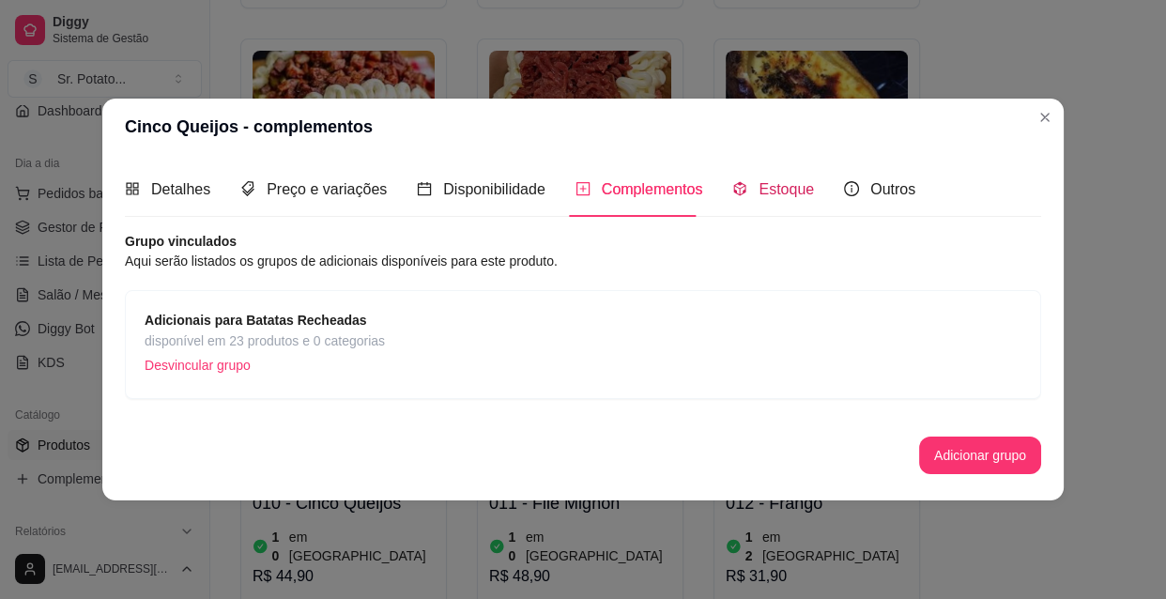
click at [758, 189] on span "Estoque" at bounding box center [785, 189] width 55 height 16
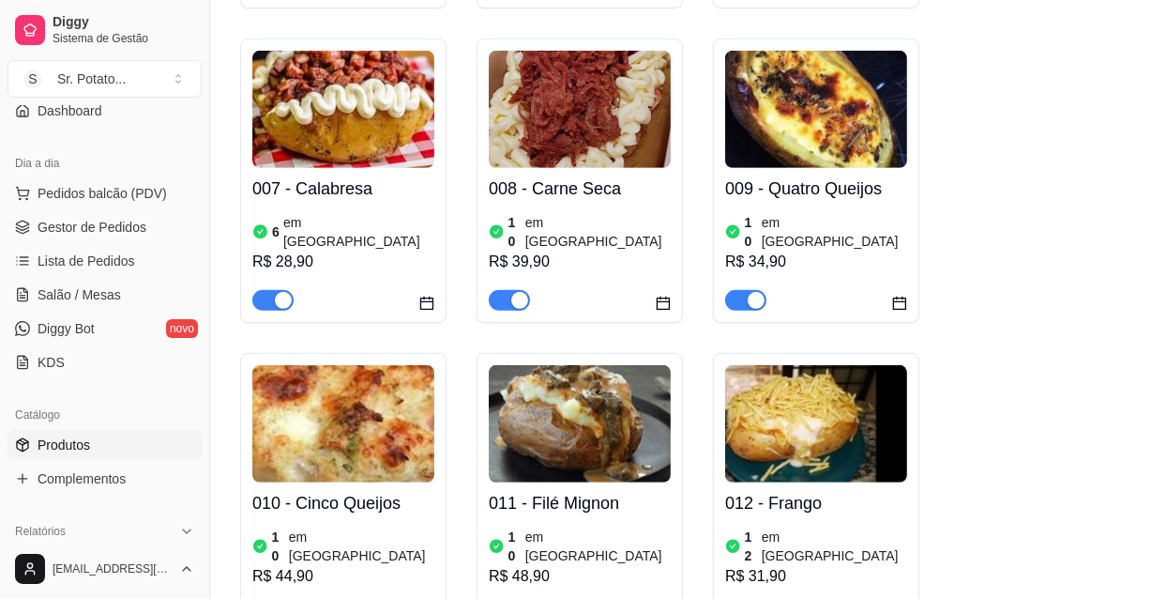
click at [605, 372] on img at bounding box center [580, 423] width 182 height 117
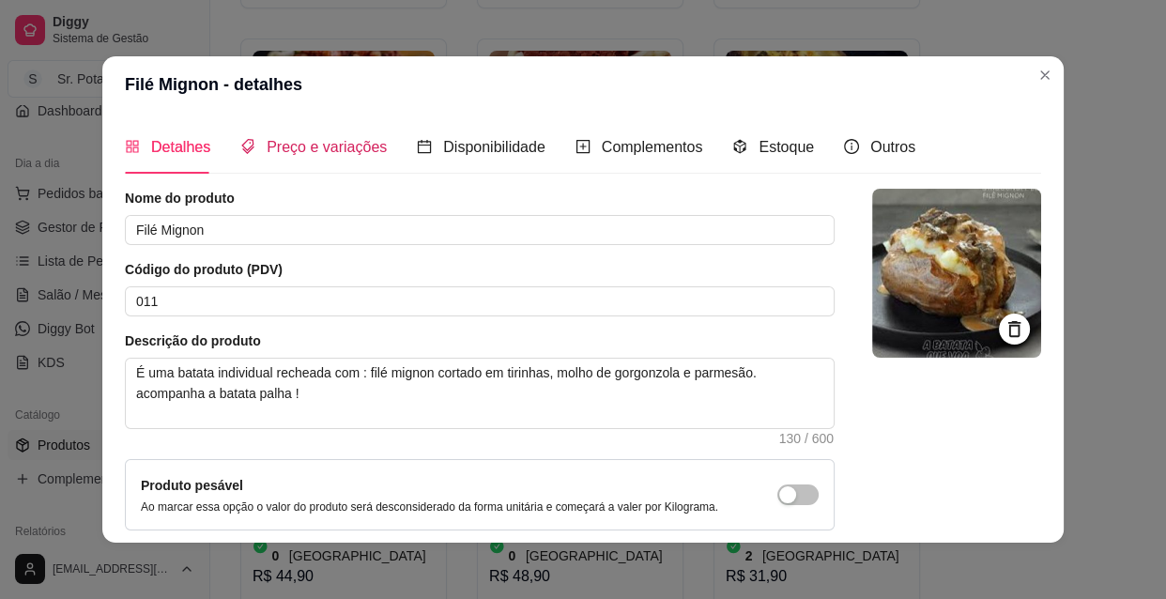
click at [317, 145] on span "Preço e variações" at bounding box center [327, 147] width 120 height 16
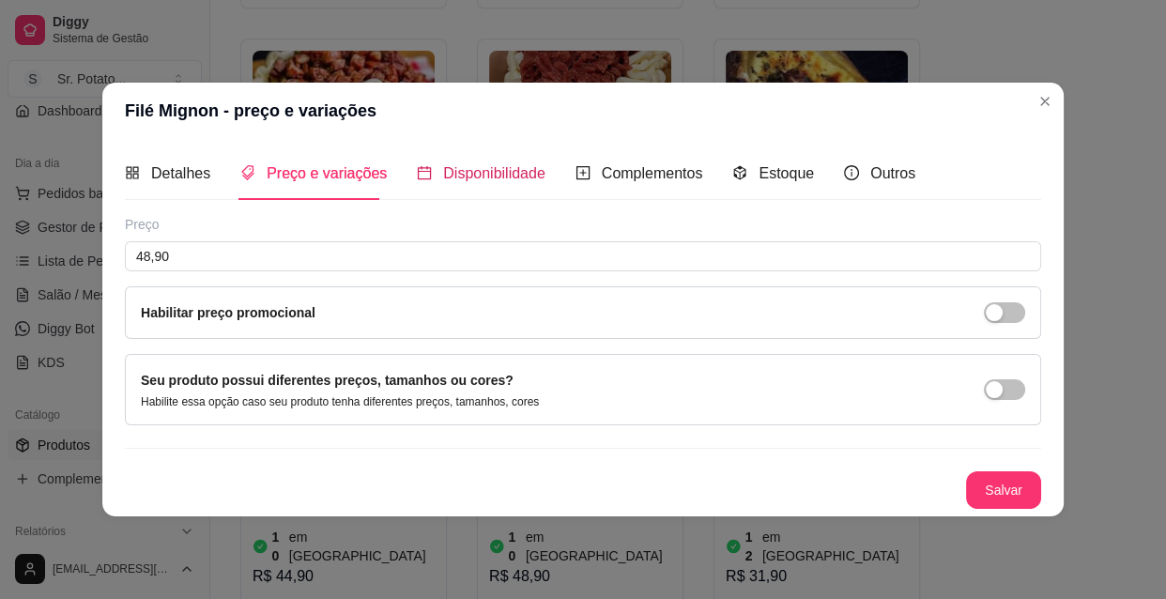
click at [473, 171] on span "Disponibilidade" at bounding box center [494, 173] width 102 height 16
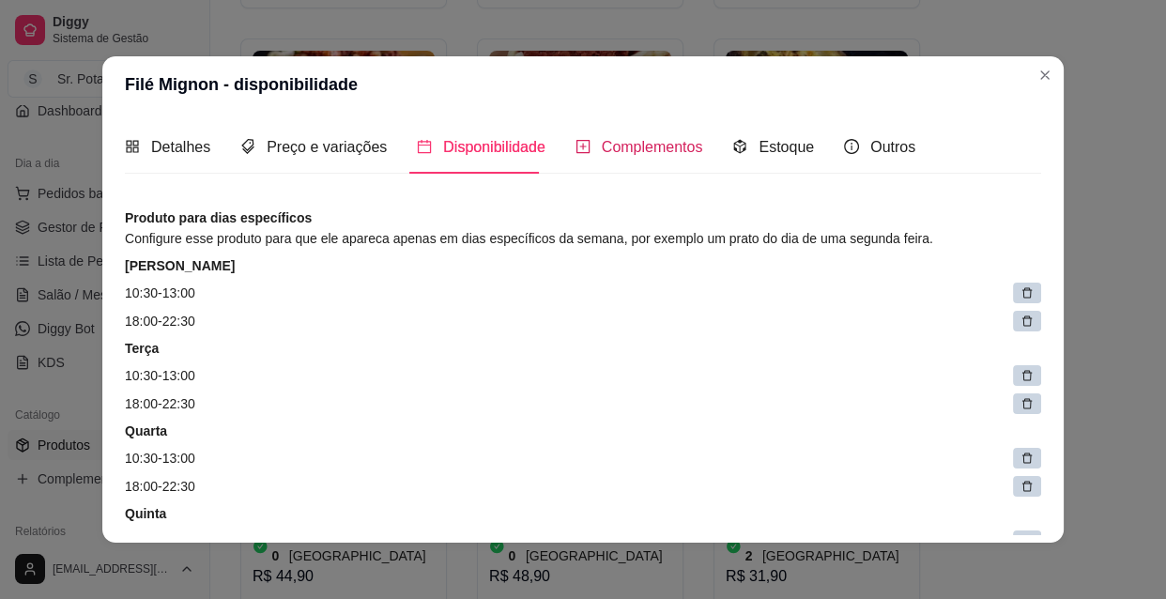
click at [604, 150] on span "Complementos" at bounding box center [652, 147] width 101 height 16
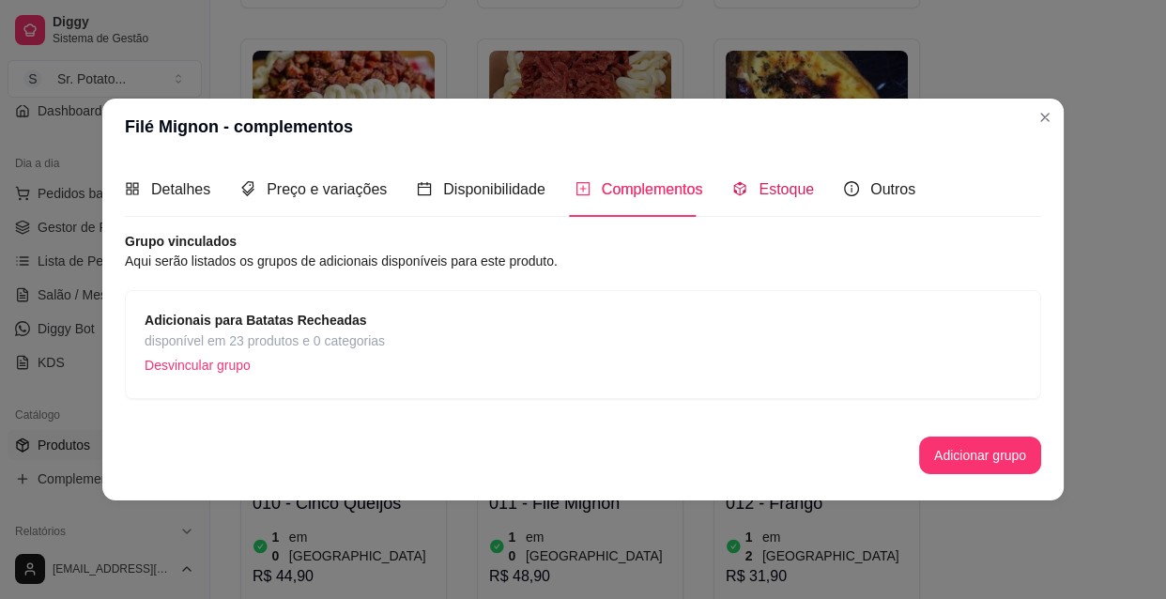
click at [797, 194] on span "Estoque" at bounding box center [785, 189] width 55 height 16
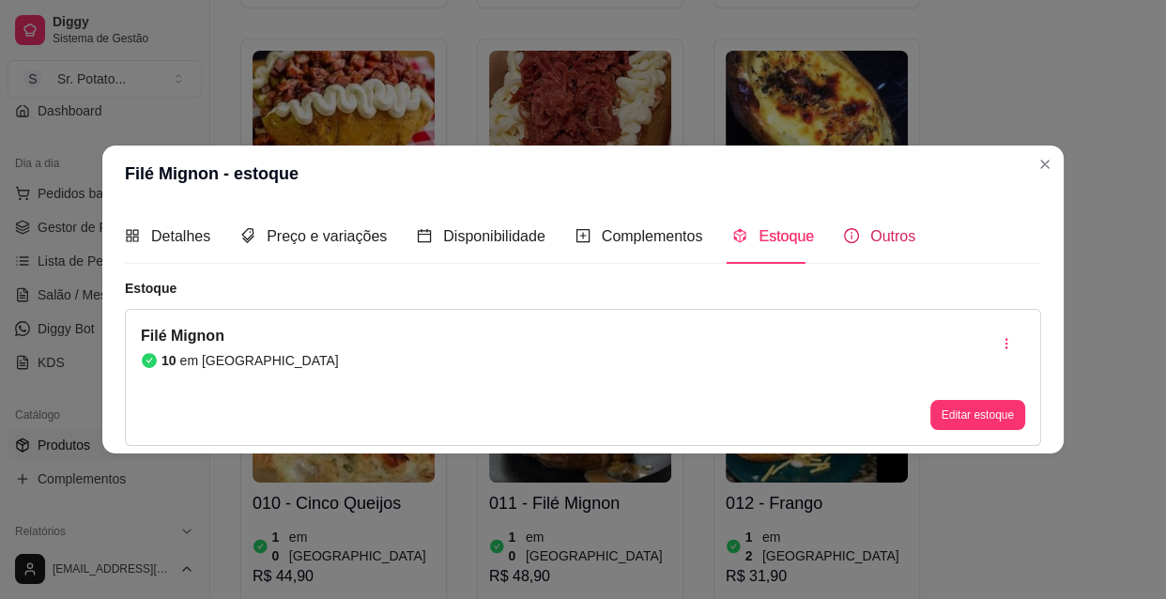
click at [880, 236] on span "Outros" at bounding box center [892, 236] width 45 height 16
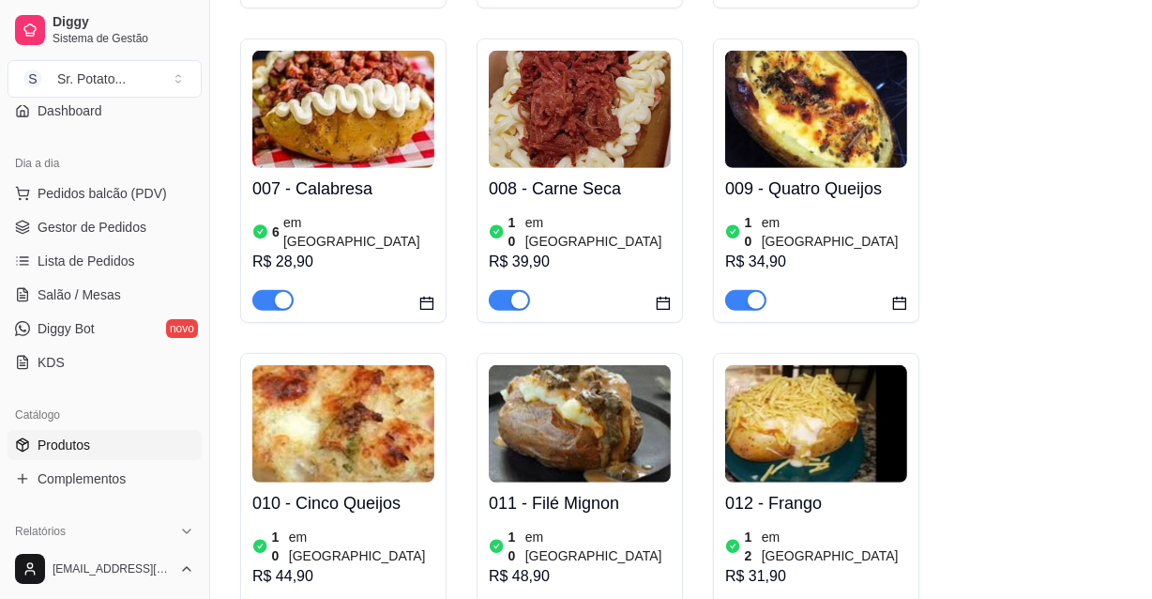
click at [859, 375] on img at bounding box center [816, 423] width 182 height 117
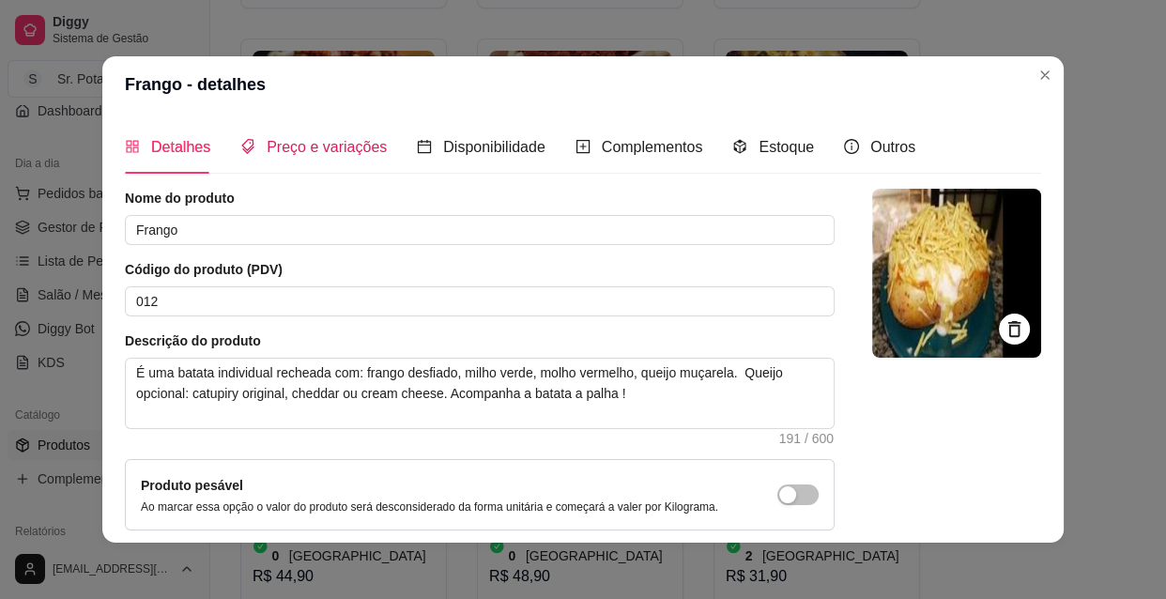
click at [357, 141] on span "Preço e variações" at bounding box center [327, 147] width 120 height 16
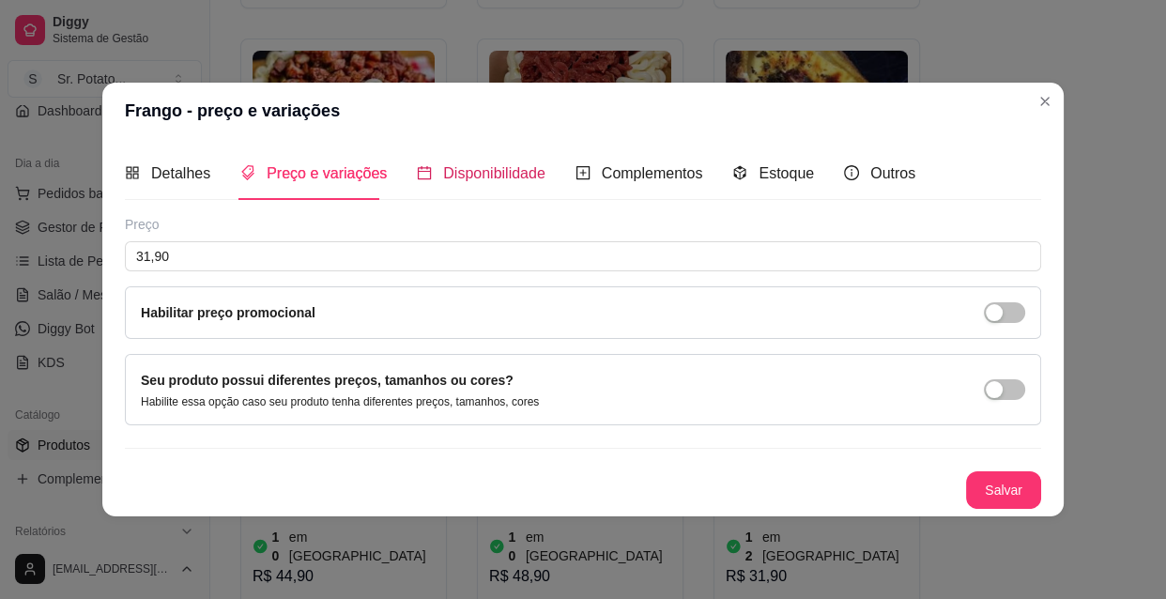
click at [472, 175] on span "Disponibilidade" at bounding box center [494, 173] width 102 height 16
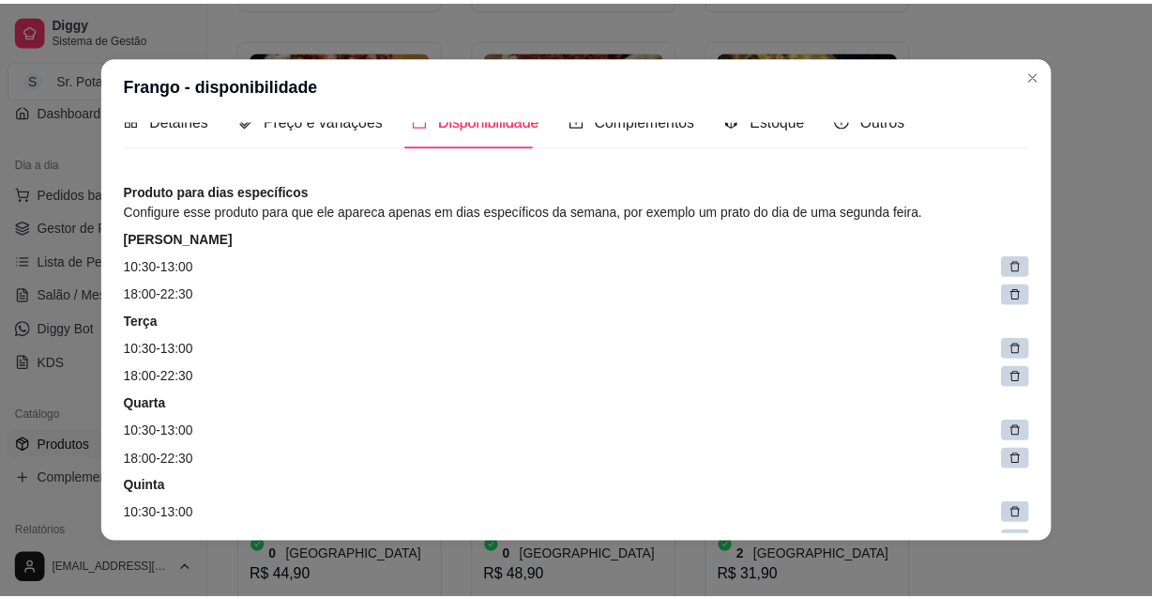
scroll to position [0, 0]
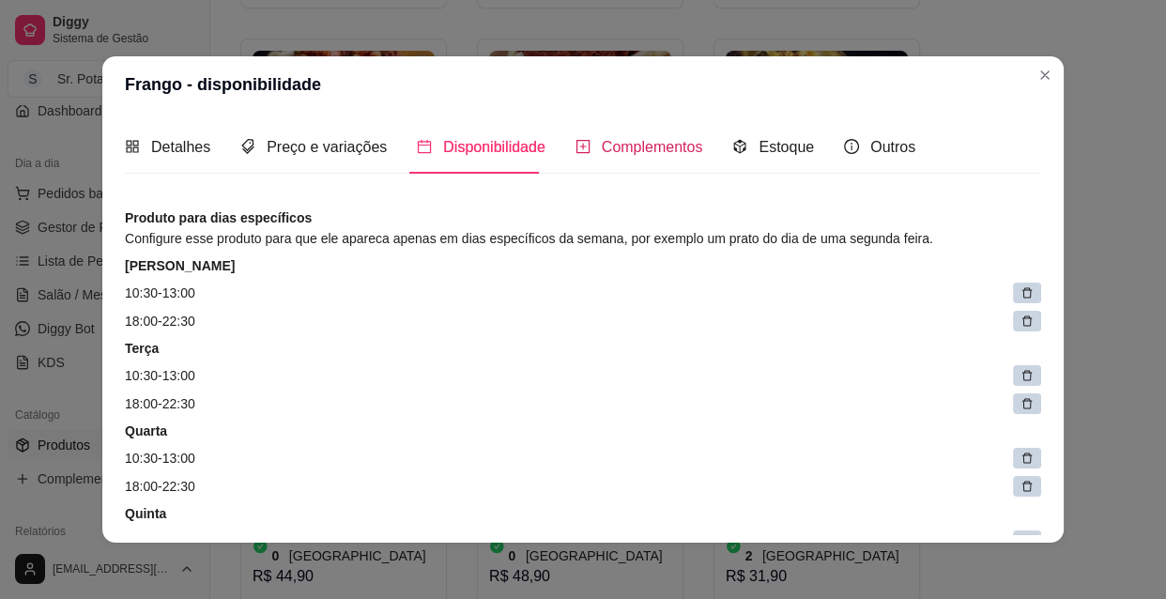
click at [613, 141] on span "Complementos" at bounding box center [652, 147] width 101 height 16
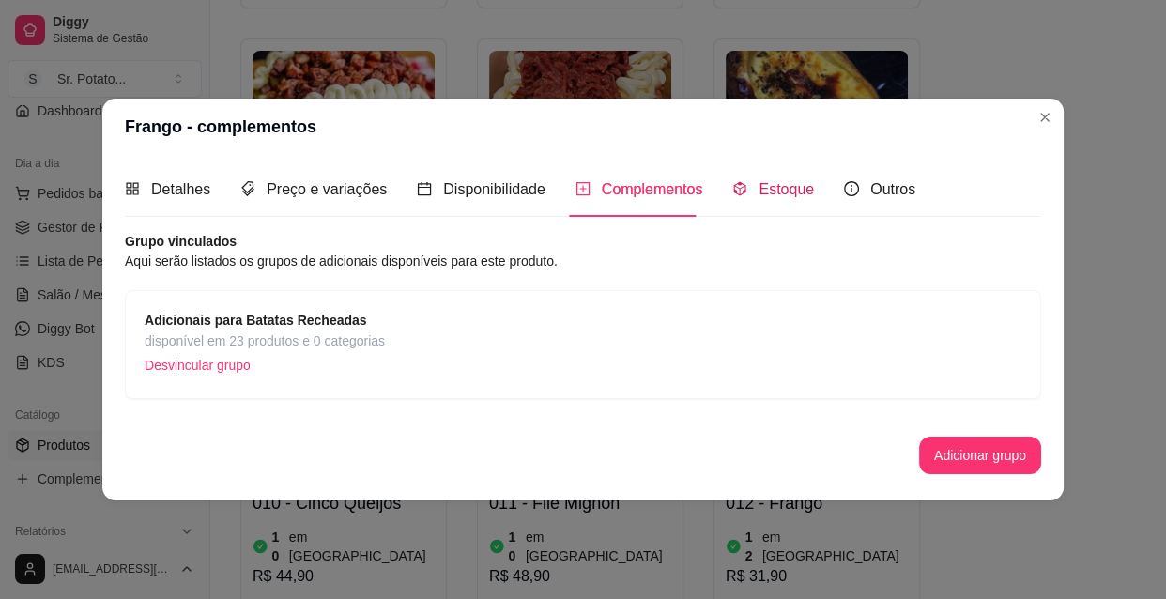
click at [762, 186] on span "Estoque" at bounding box center [785, 189] width 55 height 16
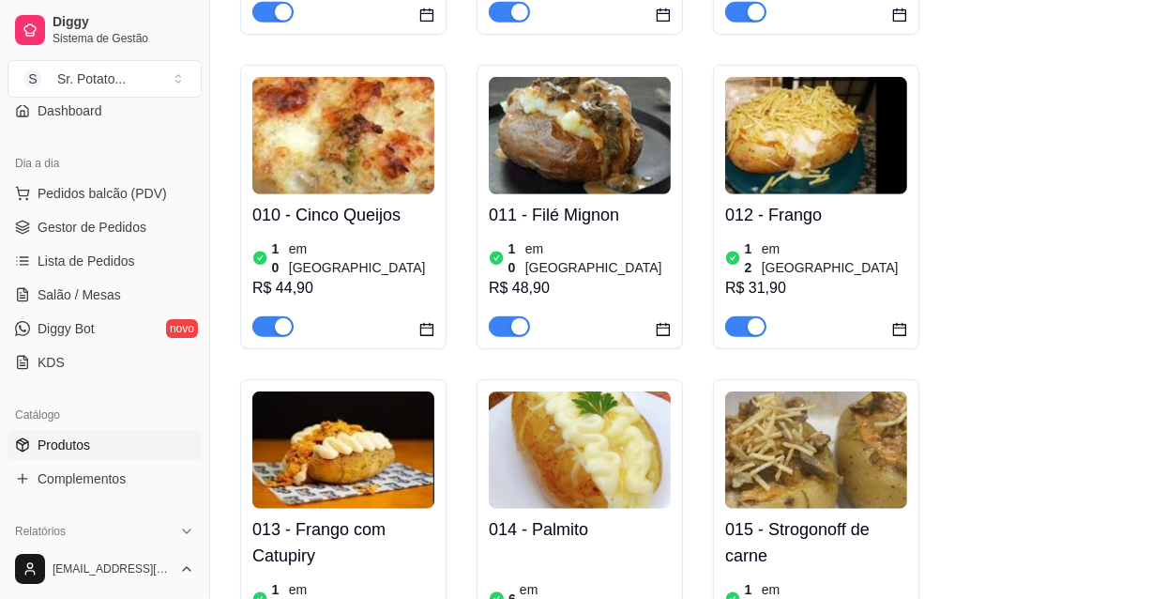
scroll to position [1194, 0]
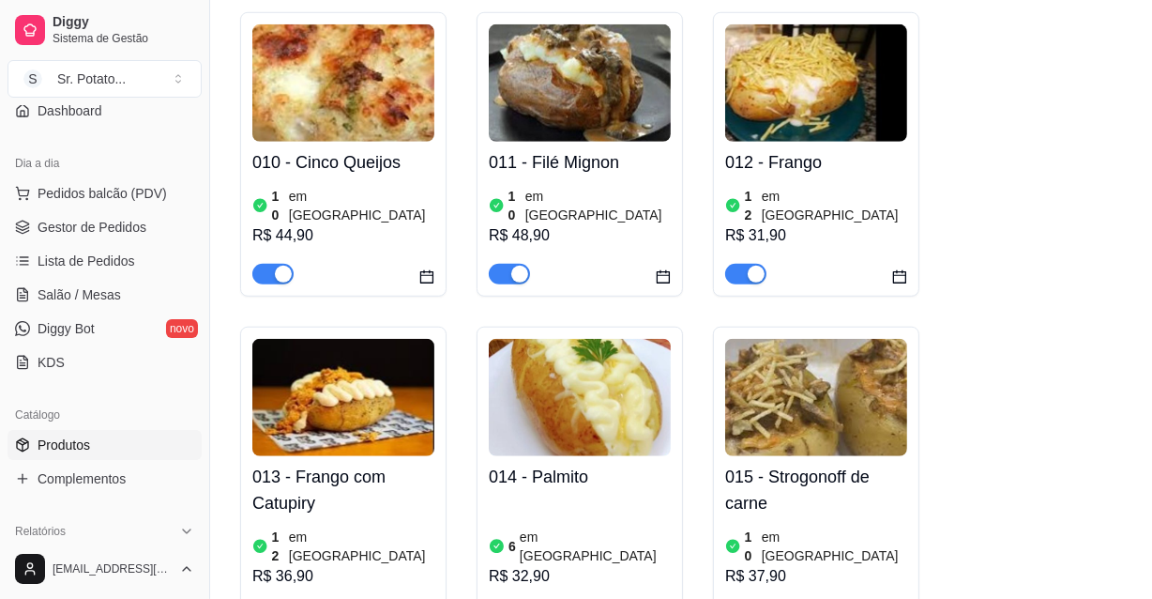
click at [381, 356] on img at bounding box center [343, 397] width 182 height 117
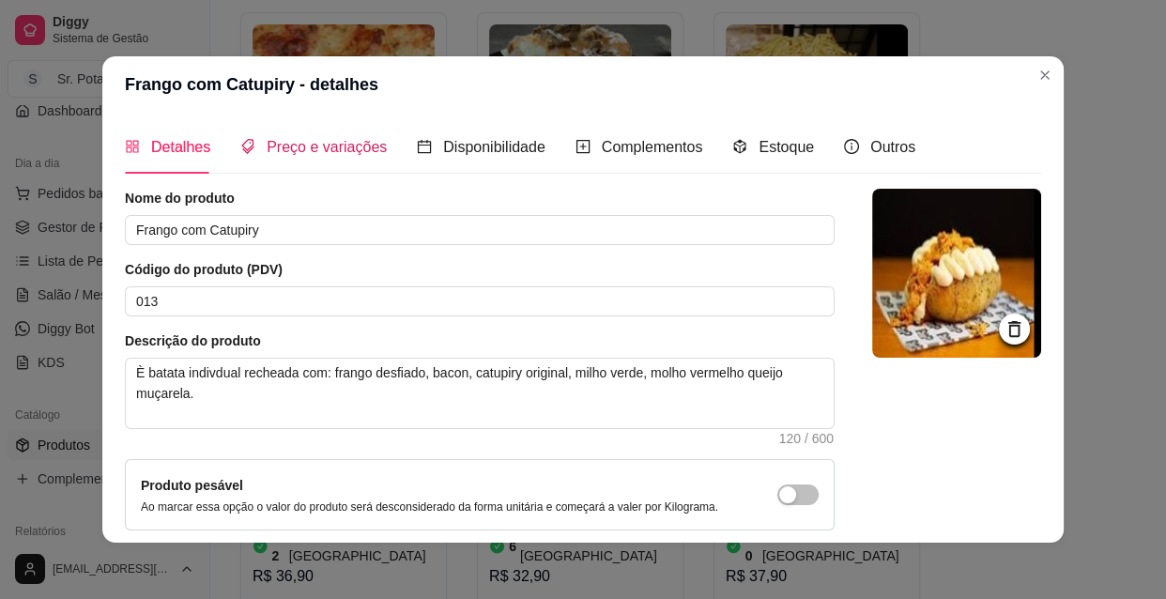
click at [330, 143] on span "Preço e variações" at bounding box center [327, 147] width 120 height 16
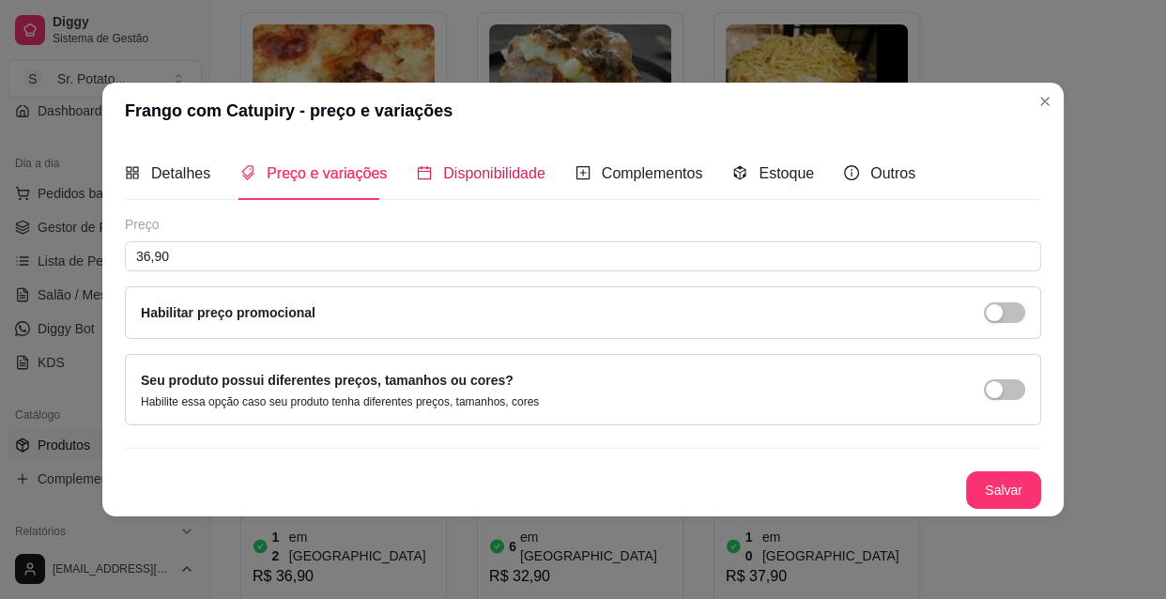
click at [480, 175] on span "Disponibilidade" at bounding box center [494, 173] width 102 height 16
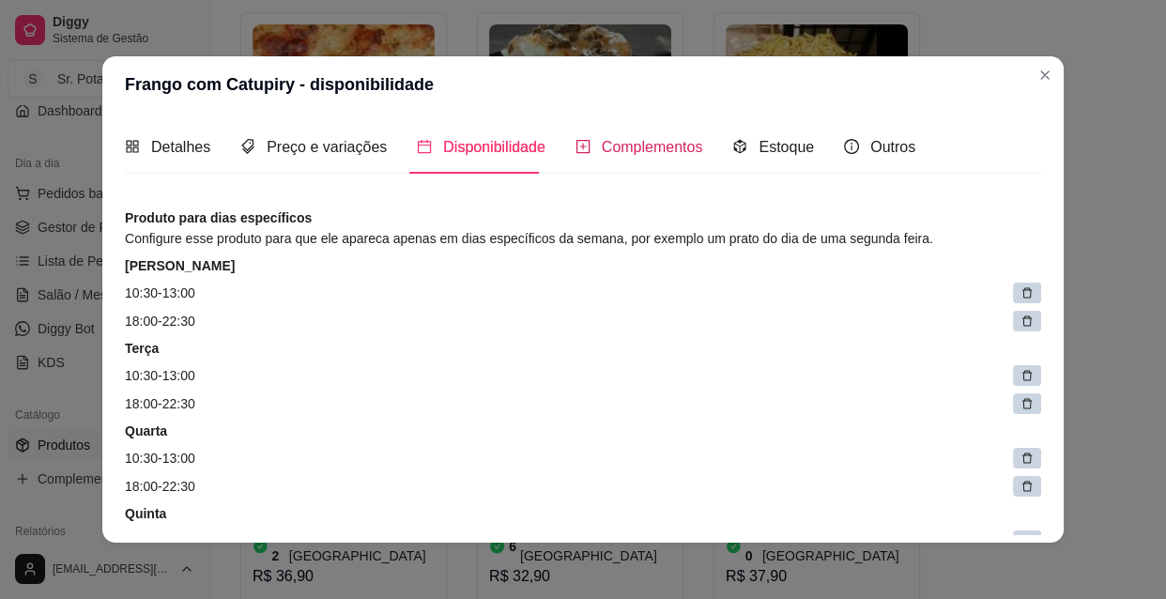
click at [613, 148] on span "Complementos" at bounding box center [652, 147] width 101 height 16
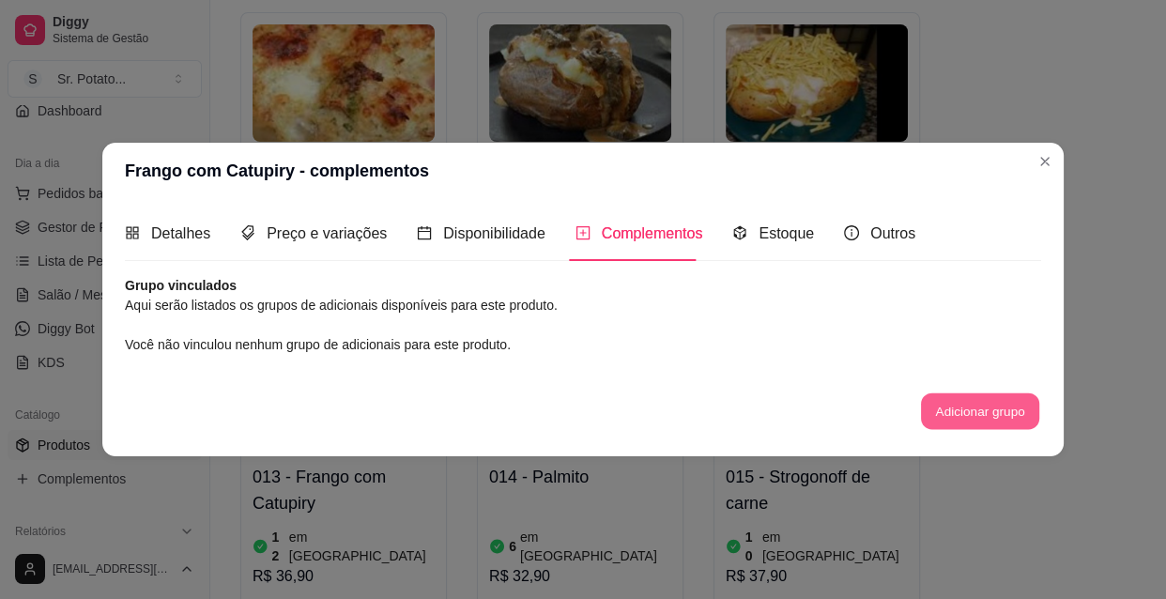
click at [990, 408] on button "Adicionar grupo" at bounding box center [980, 410] width 118 height 37
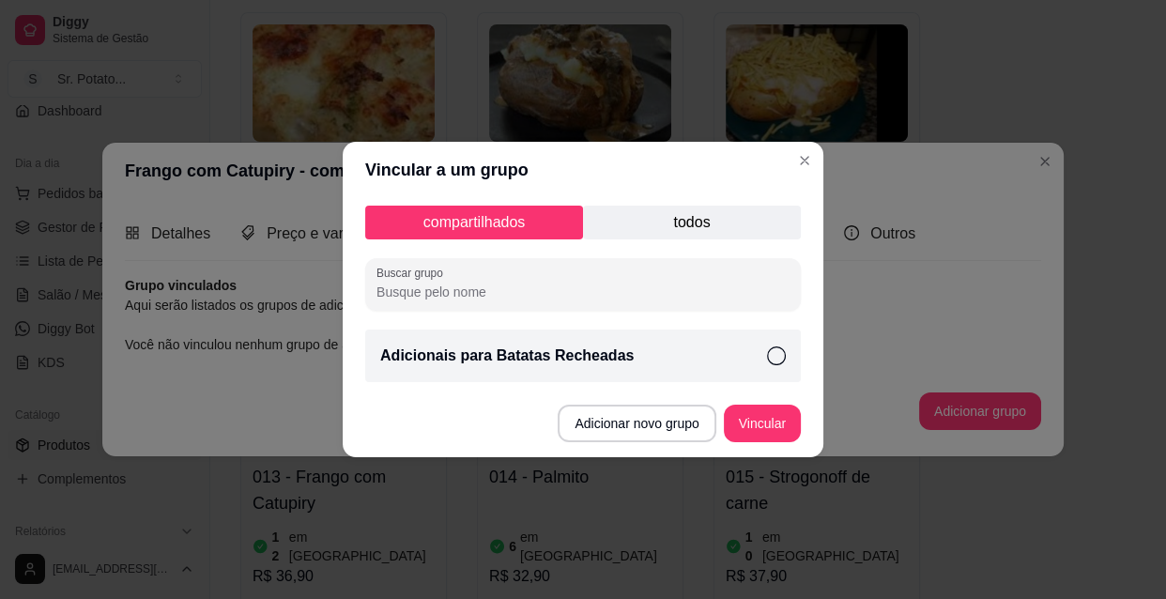
click at [779, 357] on icon at bounding box center [776, 355] width 19 height 19
click at [776, 425] on button "Vincular" at bounding box center [762, 423] width 77 height 38
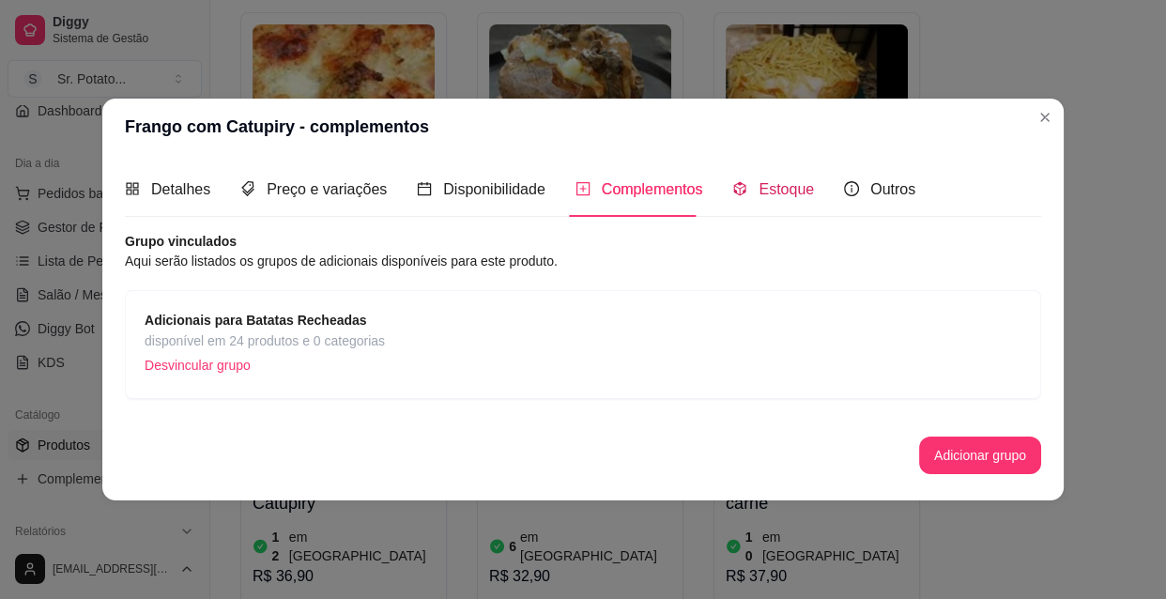
click at [775, 197] on span "Estoque" at bounding box center [785, 189] width 55 height 16
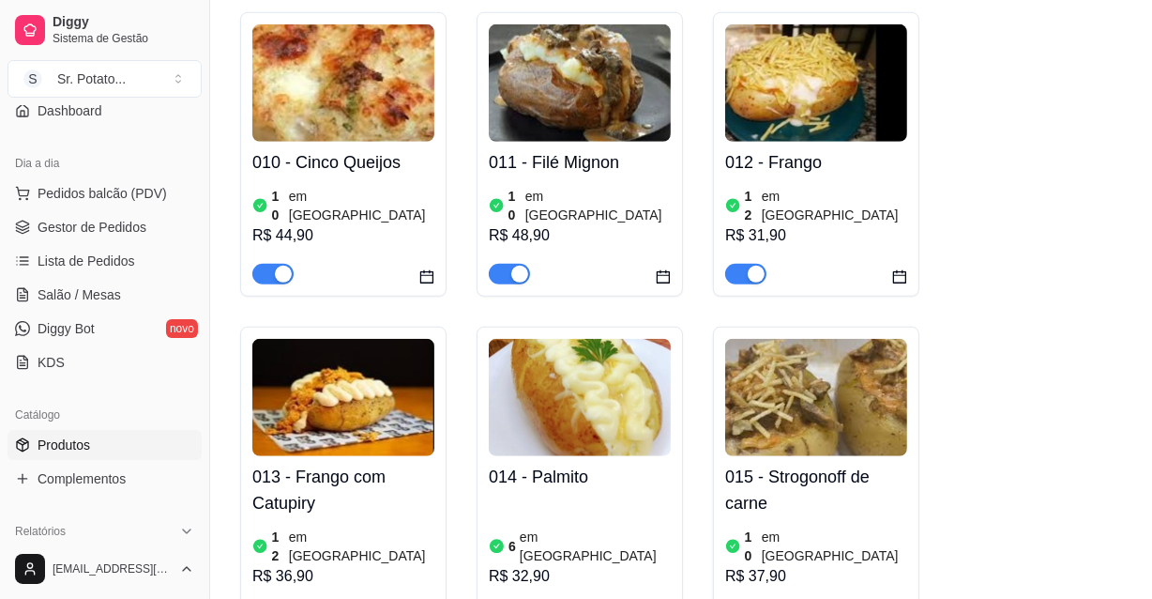
click at [591, 348] on img at bounding box center [580, 397] width 182 height 117
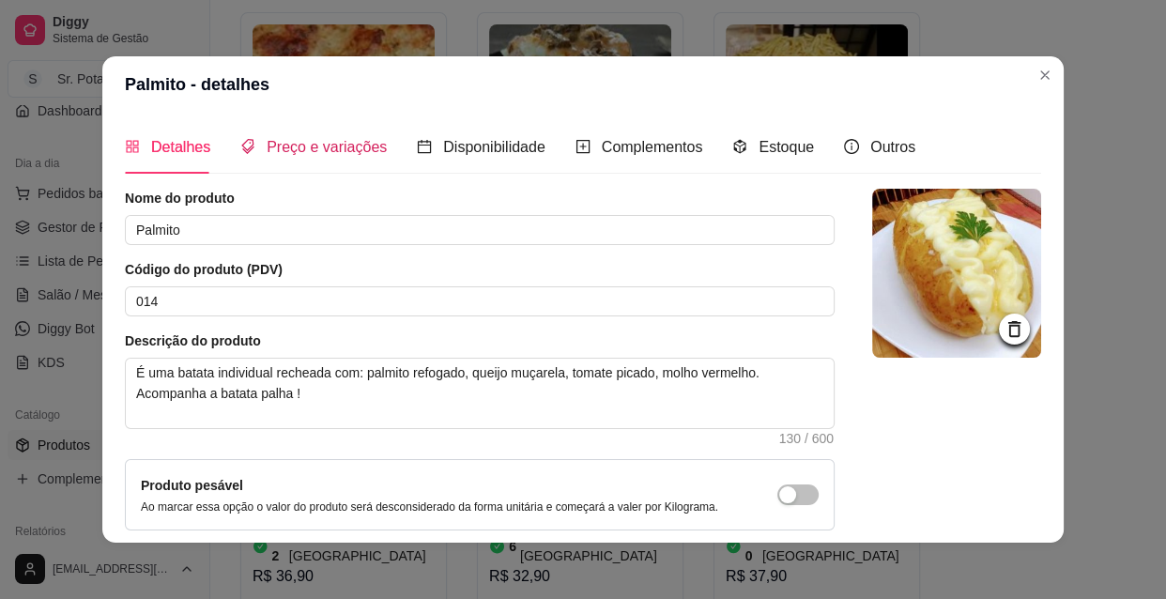
click at [366, 145] on span "Preço e variações" at bounding box center [327, 147] width 120 height 16
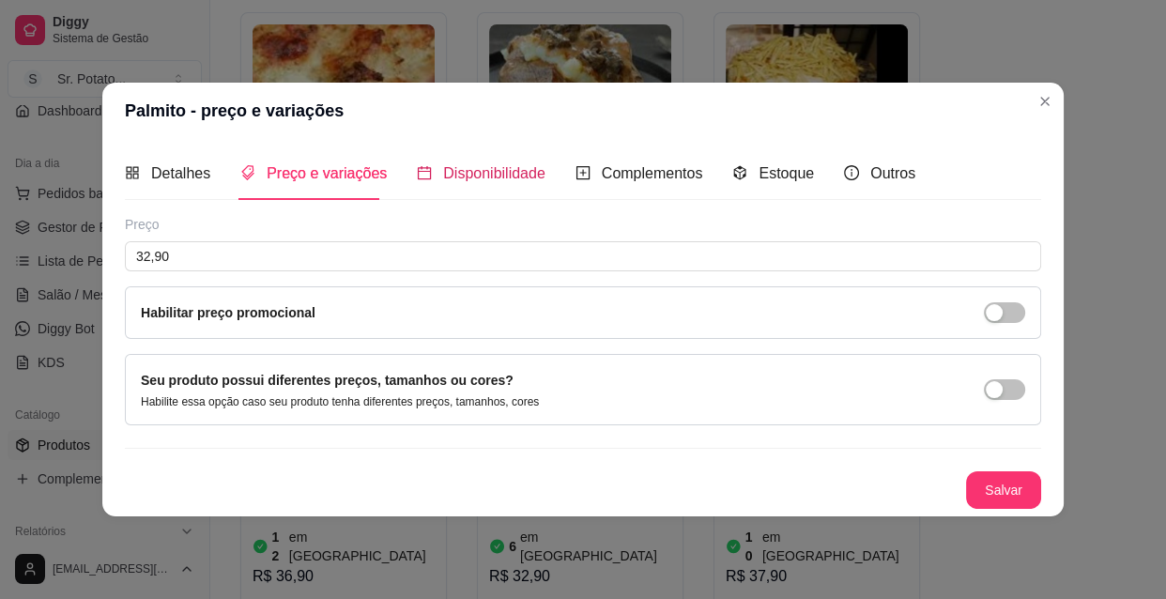
click at [474, 165] on span "Disponibilidade" at bounding box center [494, 173] width 102 height 16
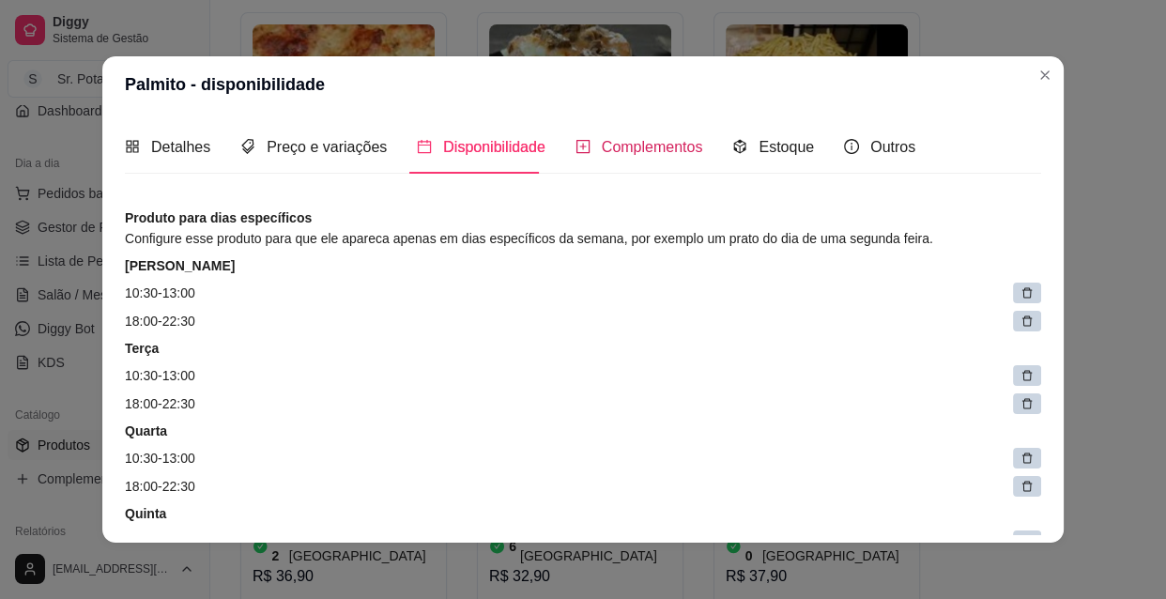
click at [610, 150] on span "Complementos" at bounding box center [652, 147] width 101 height 16
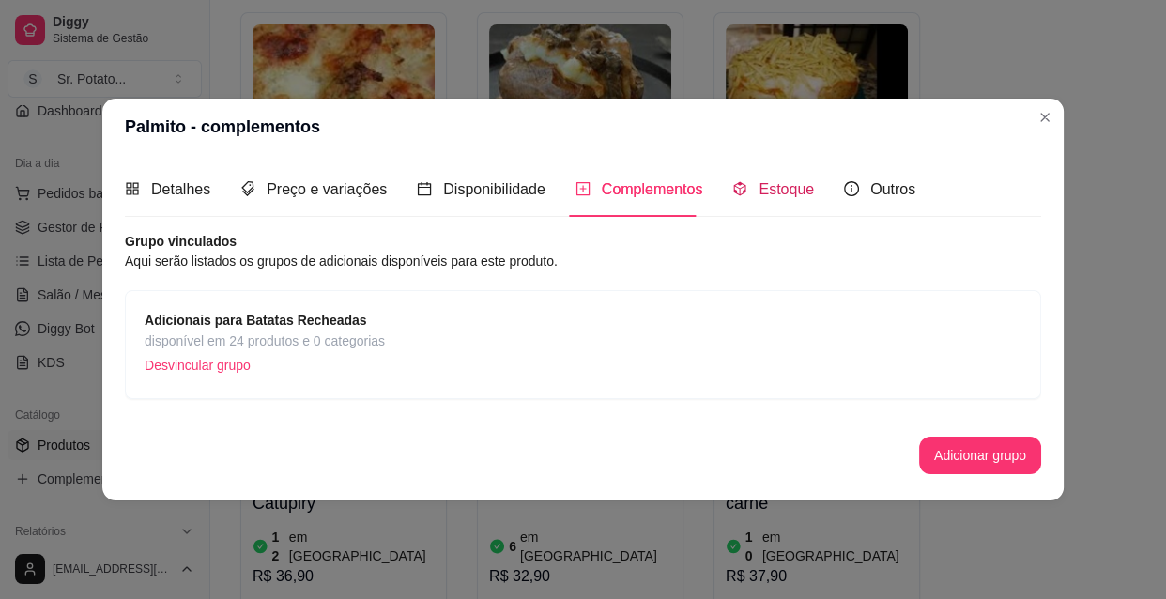
click at [796, 185] on span "Estoque" at bounding box center [785, 189] width 55 height 16
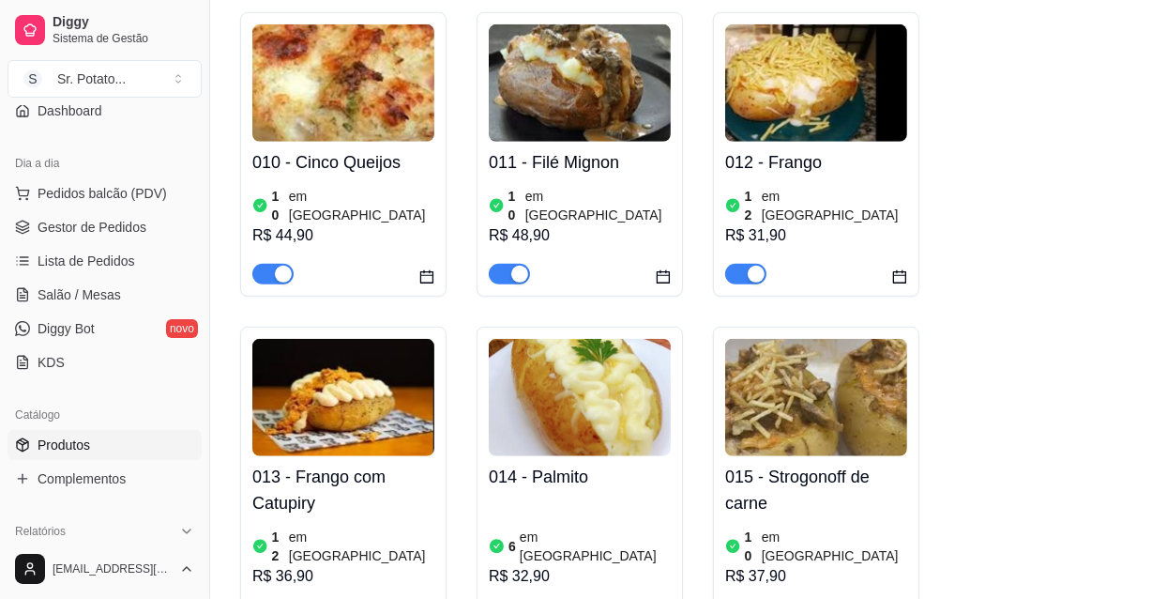
click at [831, 350] on img at bounding box center [816, 397] width 182 height 117
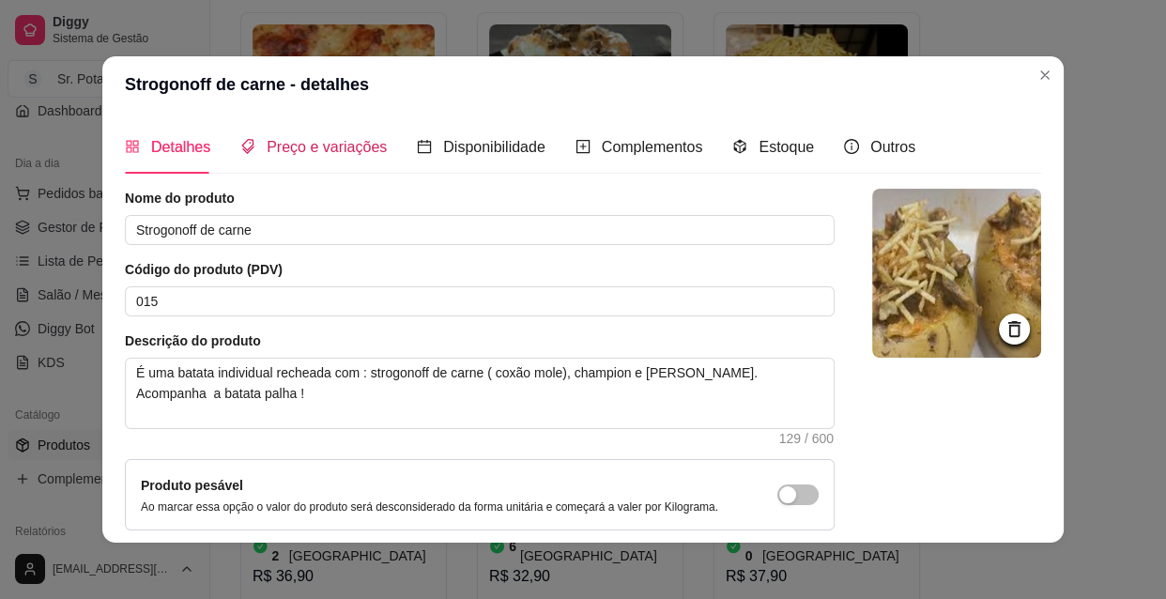
click at [331, 141] on span "Preço e variações" at bounding box center [327, 147] width 120 height 16
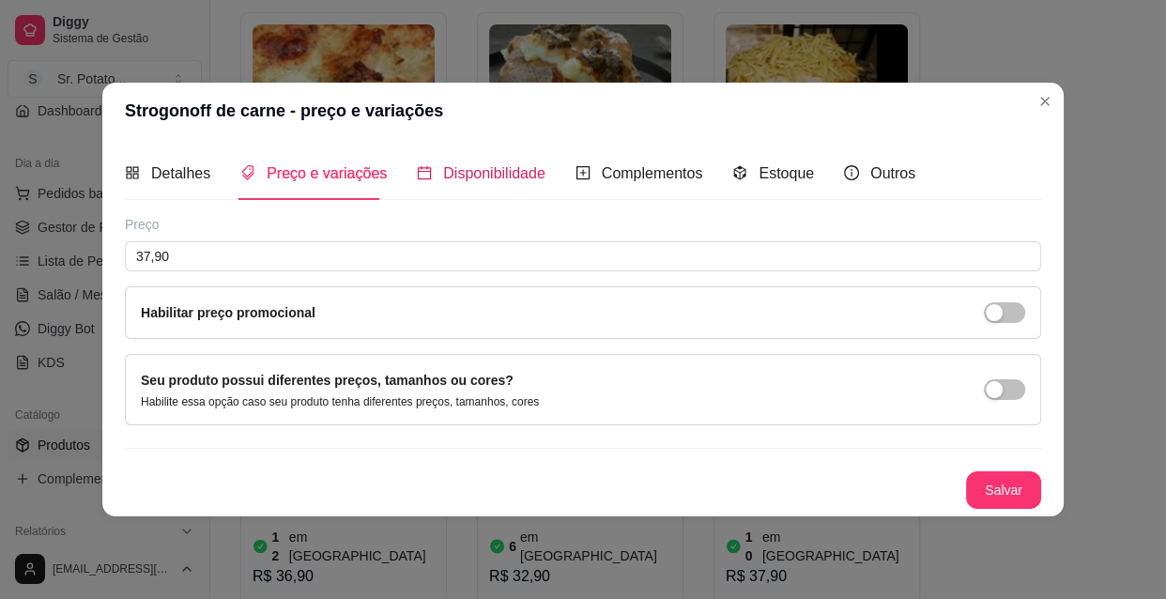
click at [450, 169] on span "Disponibilidade" at bounding box center [494, 173] width 102 height 16
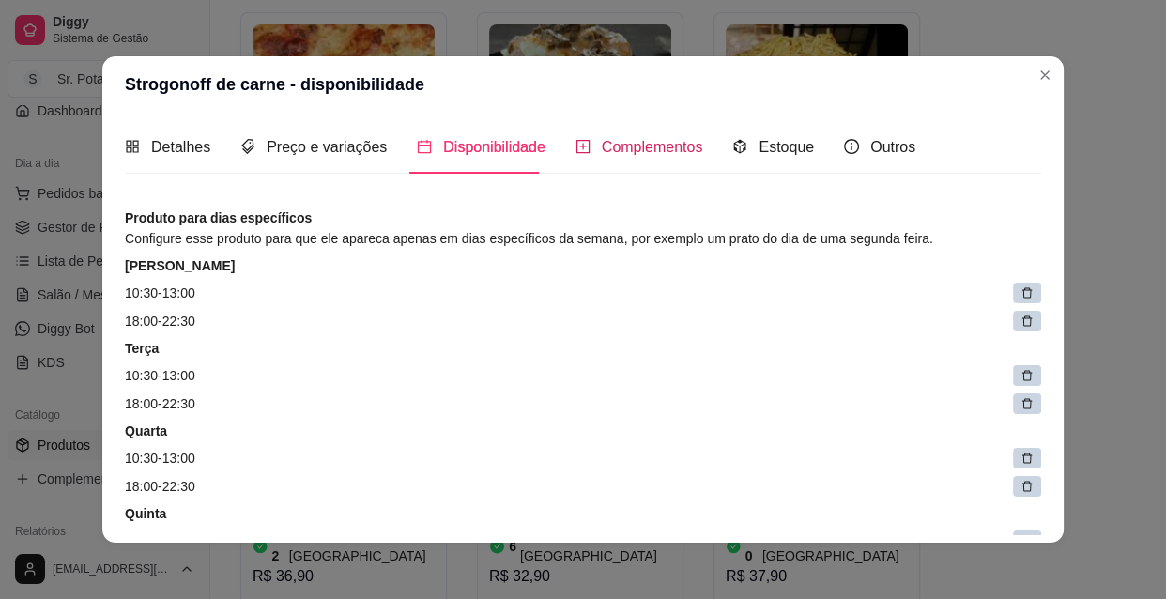
click at [633, 147] on span "Complementos" at bounding box center [652, 147] width 101 height 16
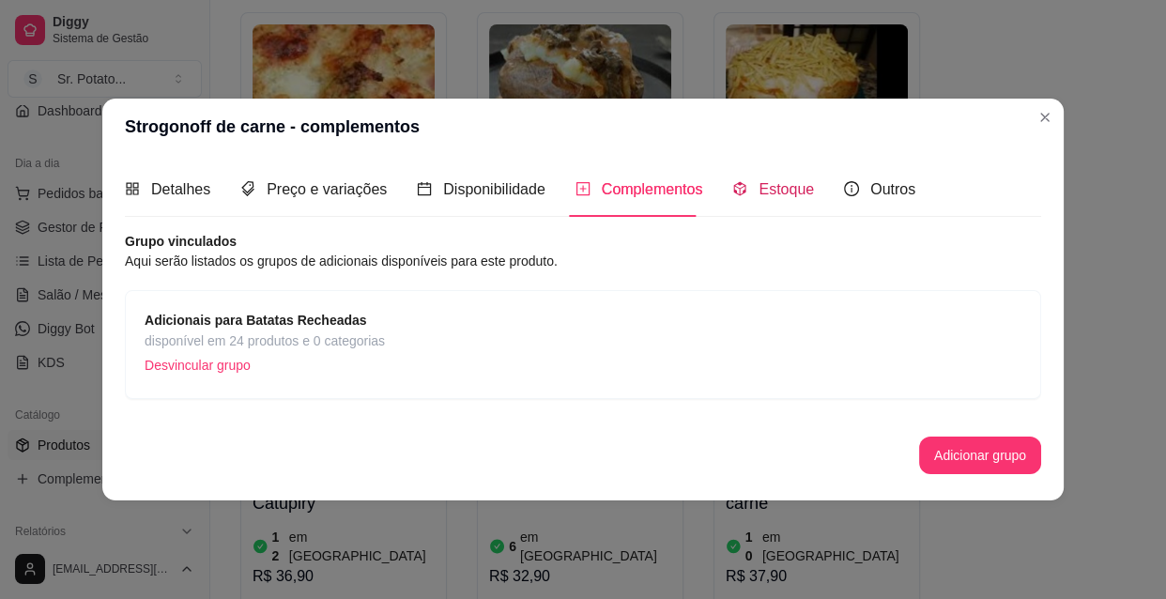
click at [773, 194] on span "Estoque" at bounding box center [785, 189] width 55 height 16
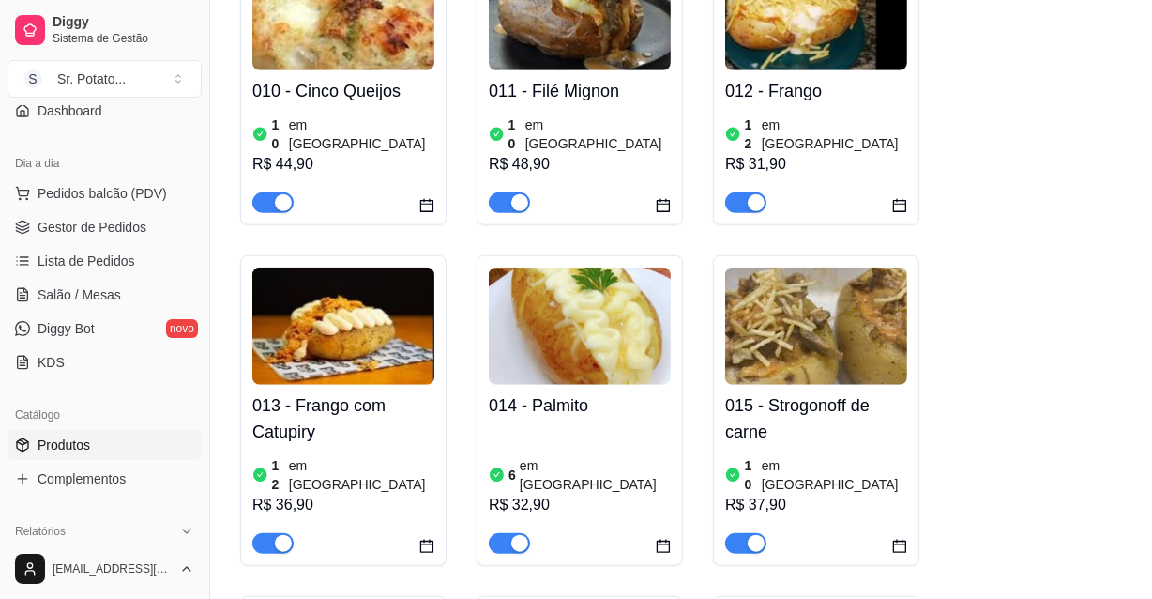
scroll to position [1535, 0]
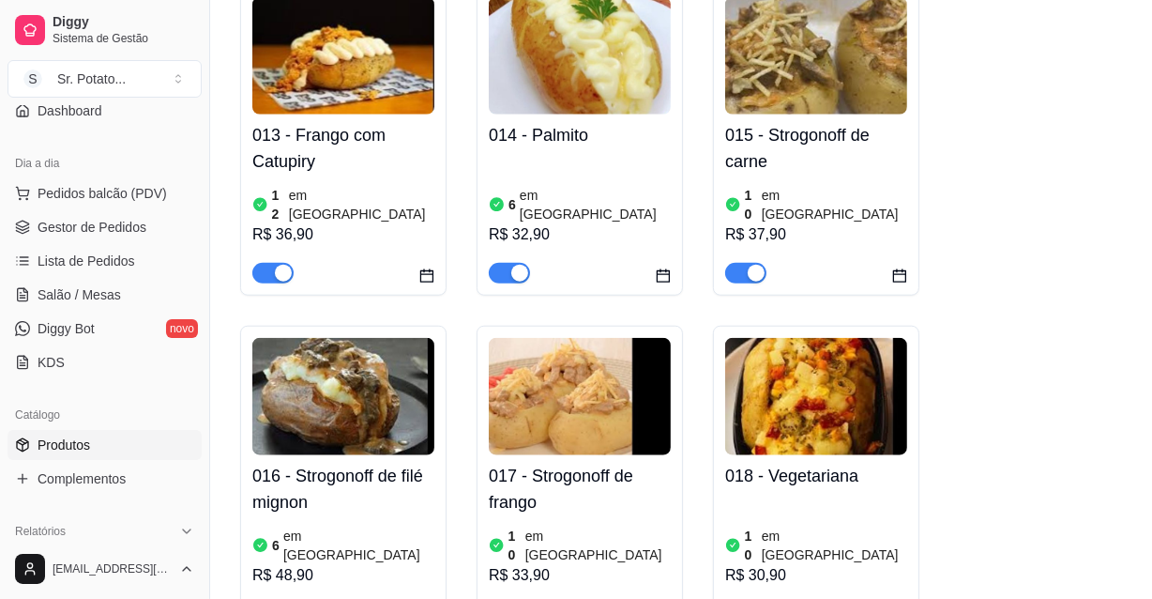
click at [340, 338] on img at bounding box center [343, 396] width 182 height 117
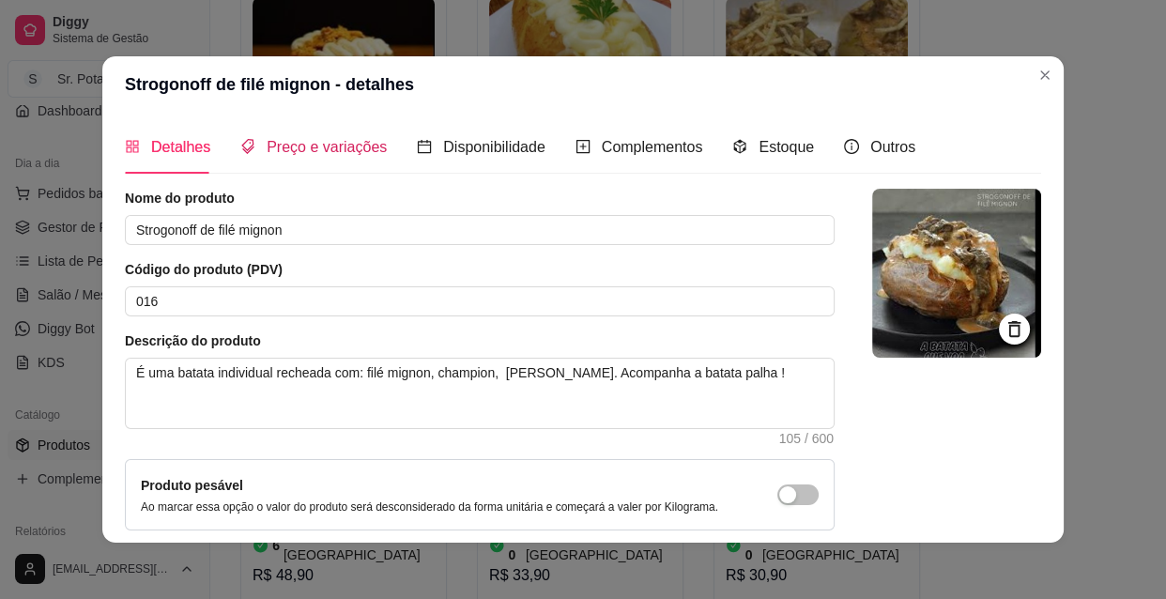
click at [320, 150] on span "Preço e variações" at bounding box center [327, 147] width 120 height 16
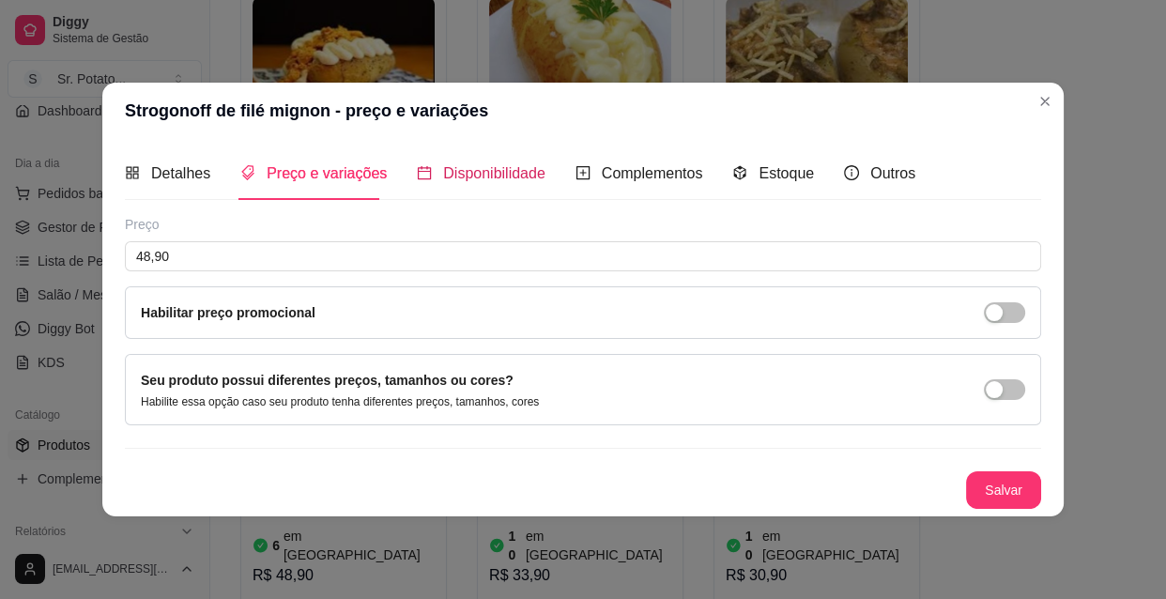
click at [463, 178] on span "Disponibilidade" at bounding box center [494, 173] width 102 height 16
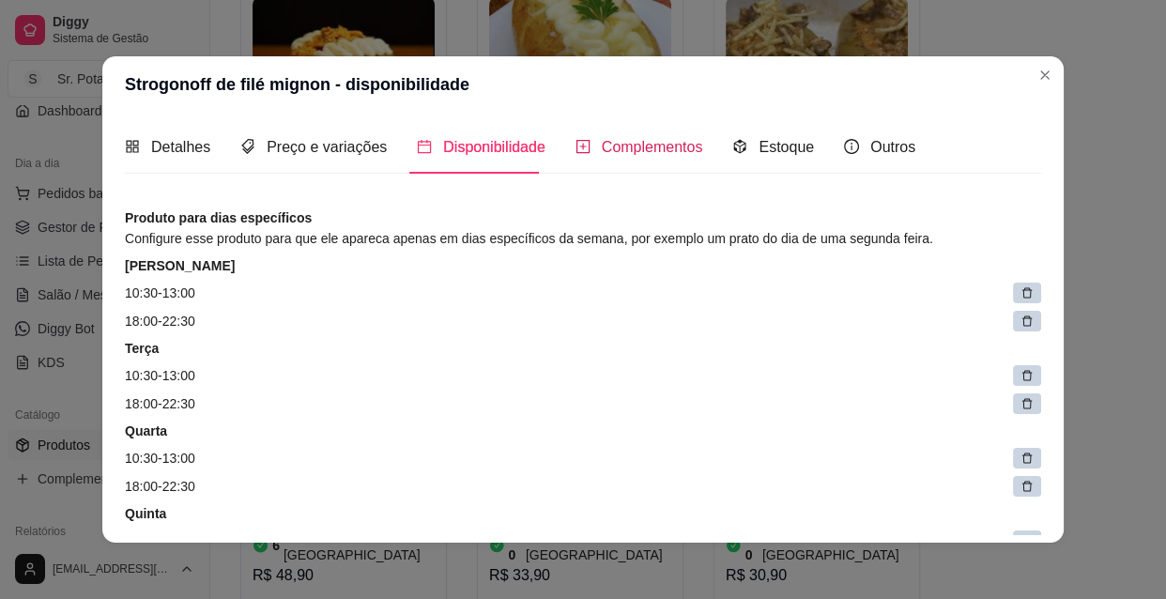
click at [610, 150] on span "Complementos" at bounding box center [652, 147] width 101 height 16
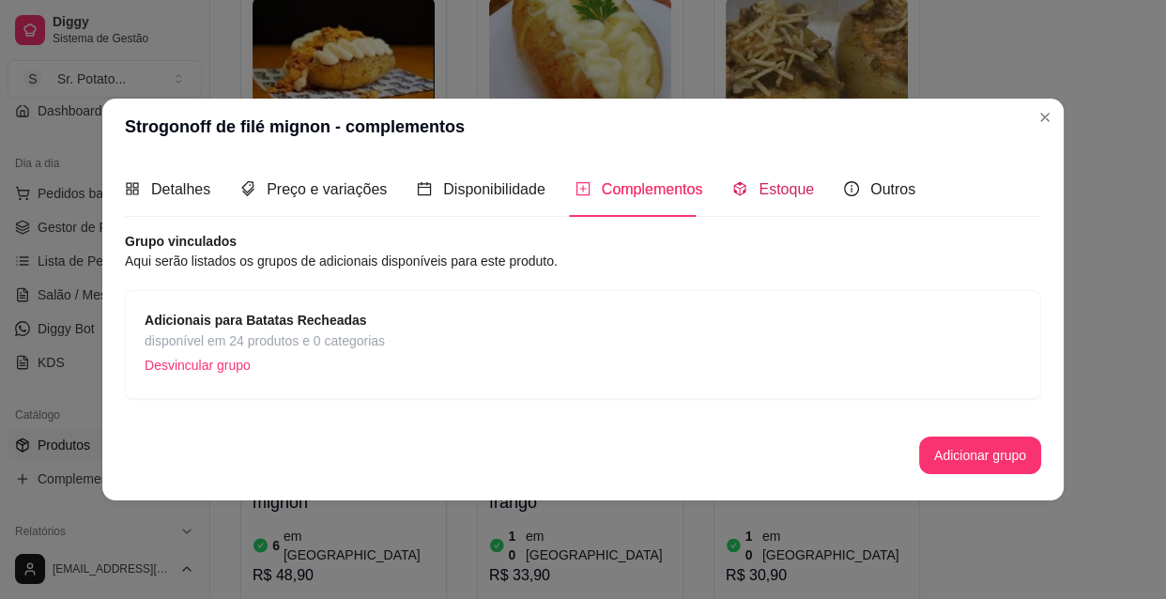
click at [784, 192] on span "Estoque" at bounding box center [785, 189] width 55 height 16
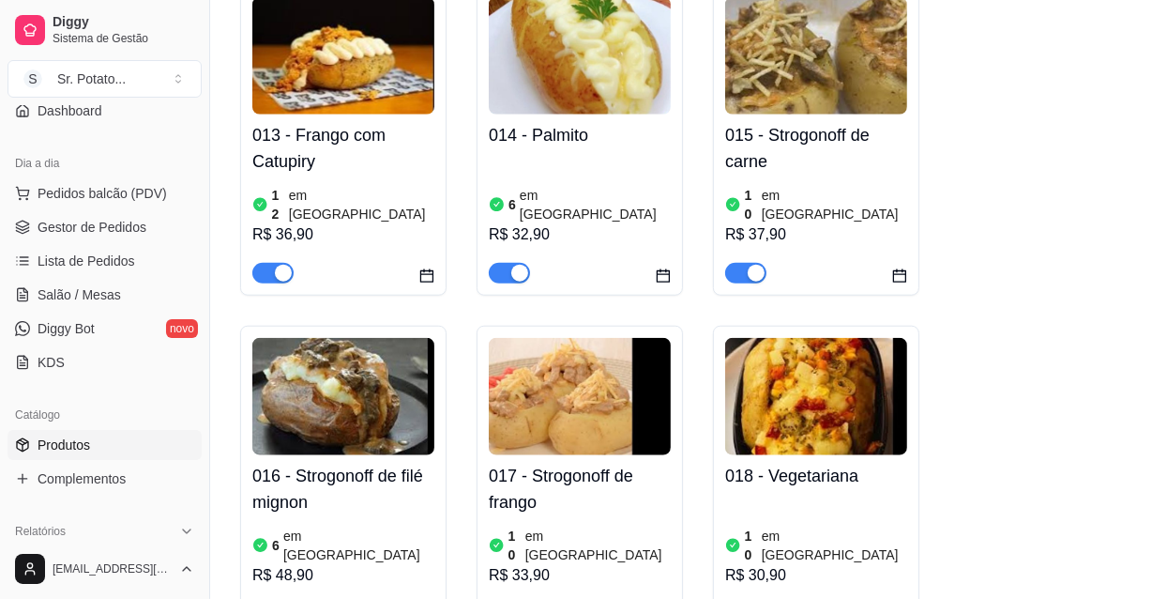
click at [609, 338] on img at bounding box center [580, 396] width 182 height 117
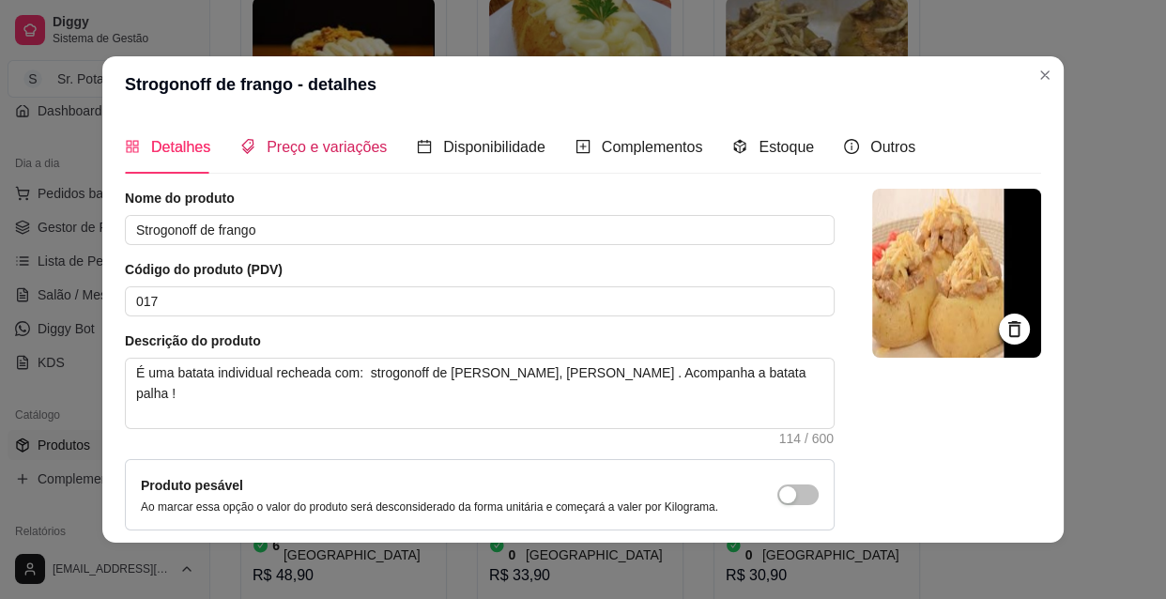
click at [361, 139] on span "Preço e variações" at bounding box center [327, 147] width 120 height 16
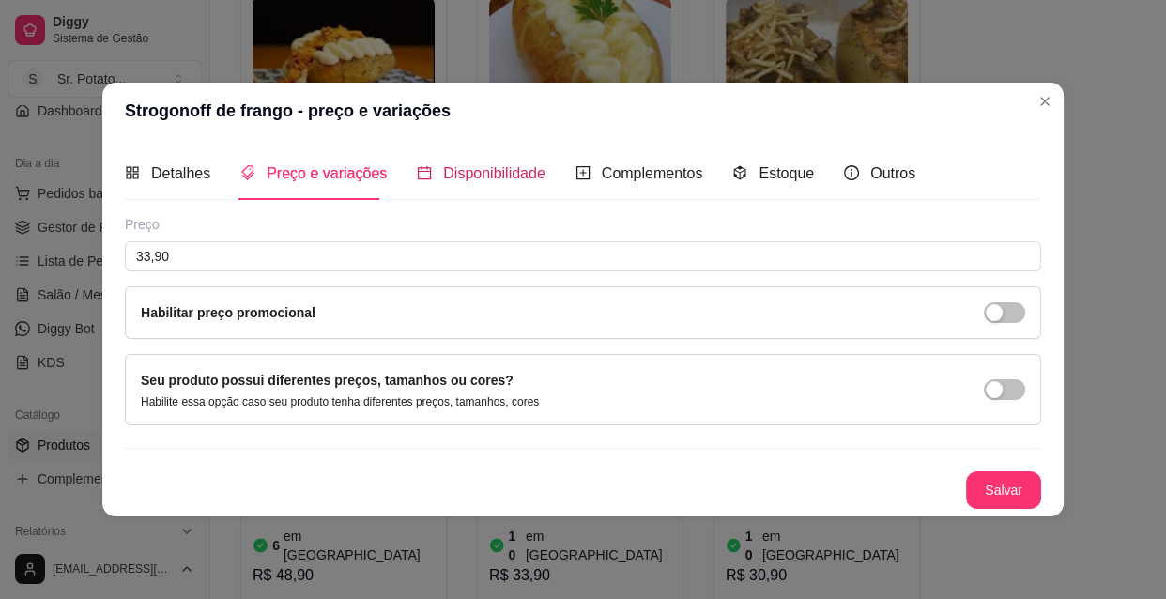
click at [459, 179] on span "Disponibilidade" at bounding box center [494, 173] width 102 height 16
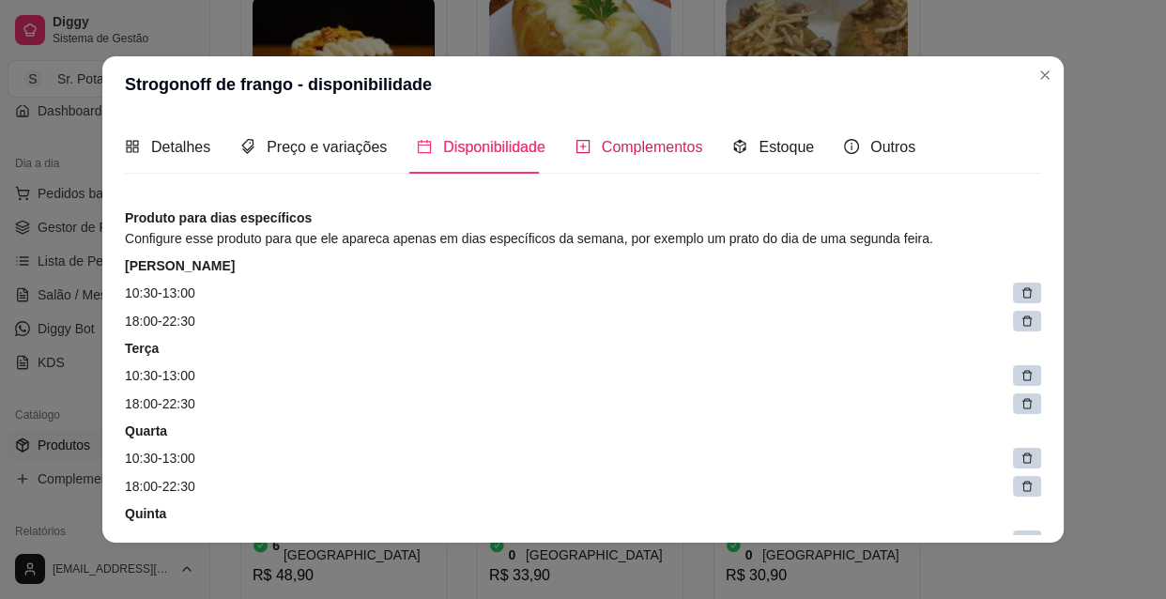
click at [625, 148] on span "Complementos" at bounding box center [652, 147] width 101 height 16
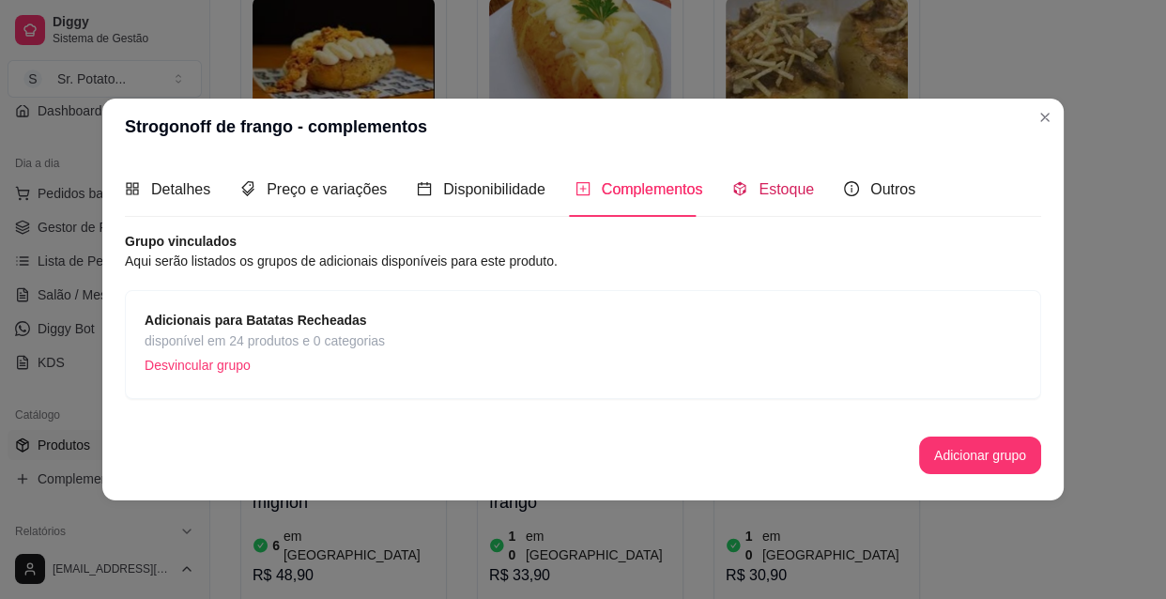
click at [770, 191] on span "Estoque" at bounding box center [785, 189] width 55 height 16
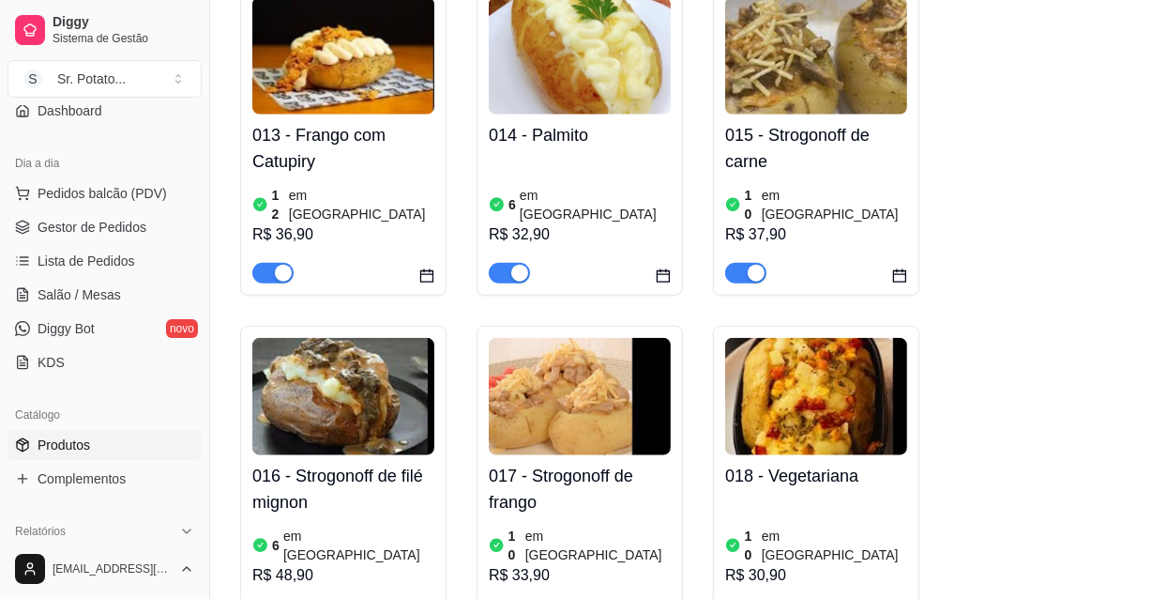
click at [781, 338] on img at bounding box center [816, 396] width 182 height 117
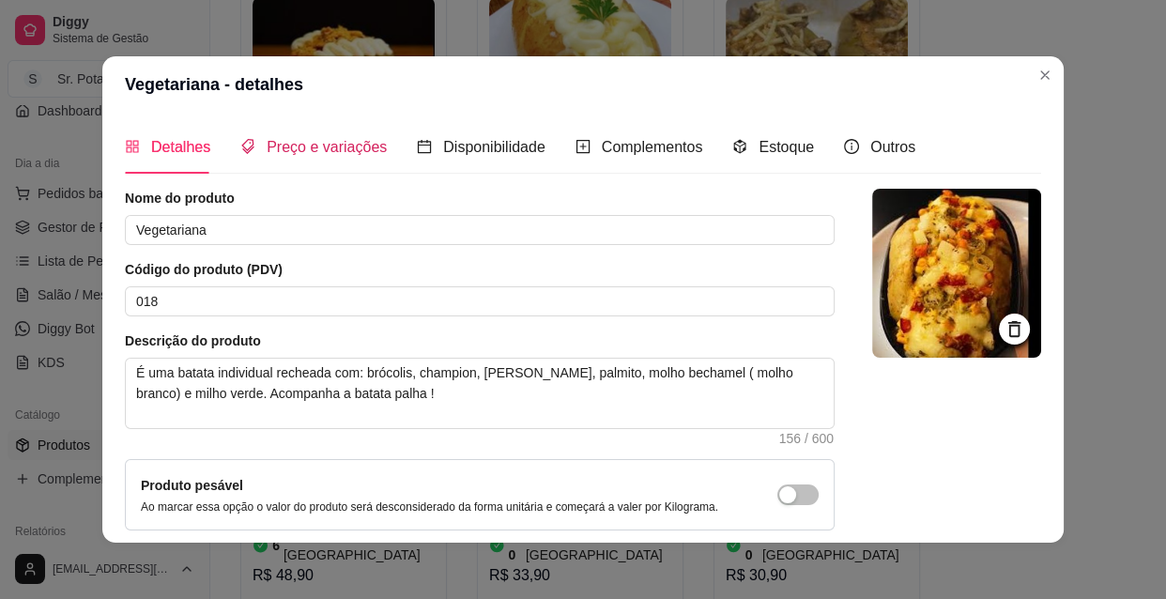
click at [343, 143] on span "Preço e variações" at bounding box center [327, 147] width 120 height 16
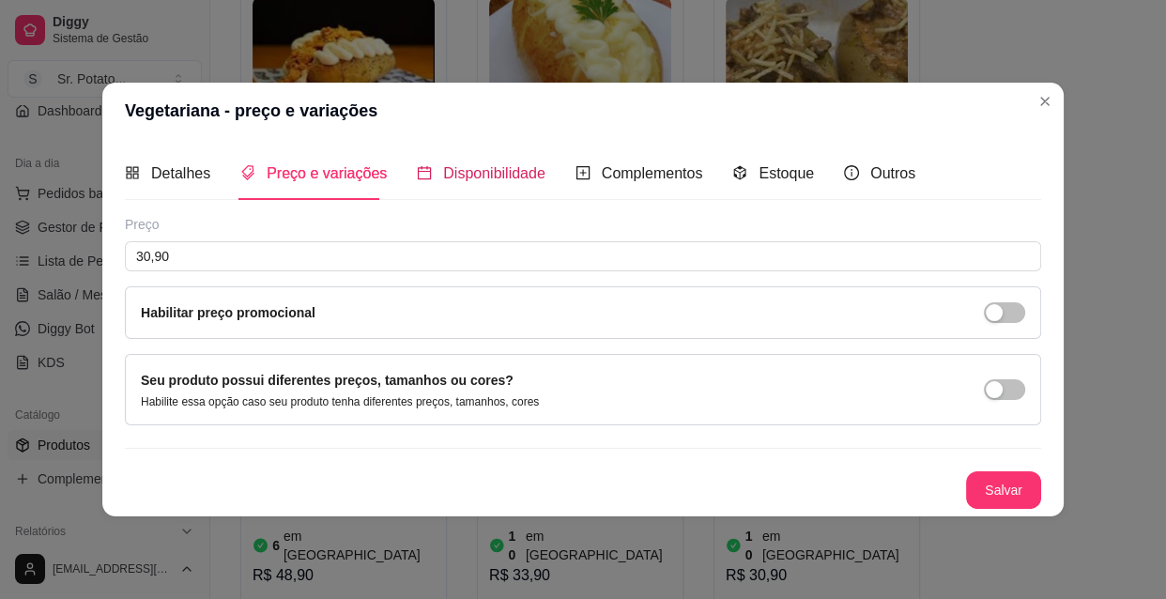
click at [443, 167] on span "Disponibilidade" at bounding box center [494, 173] width 102 height 16
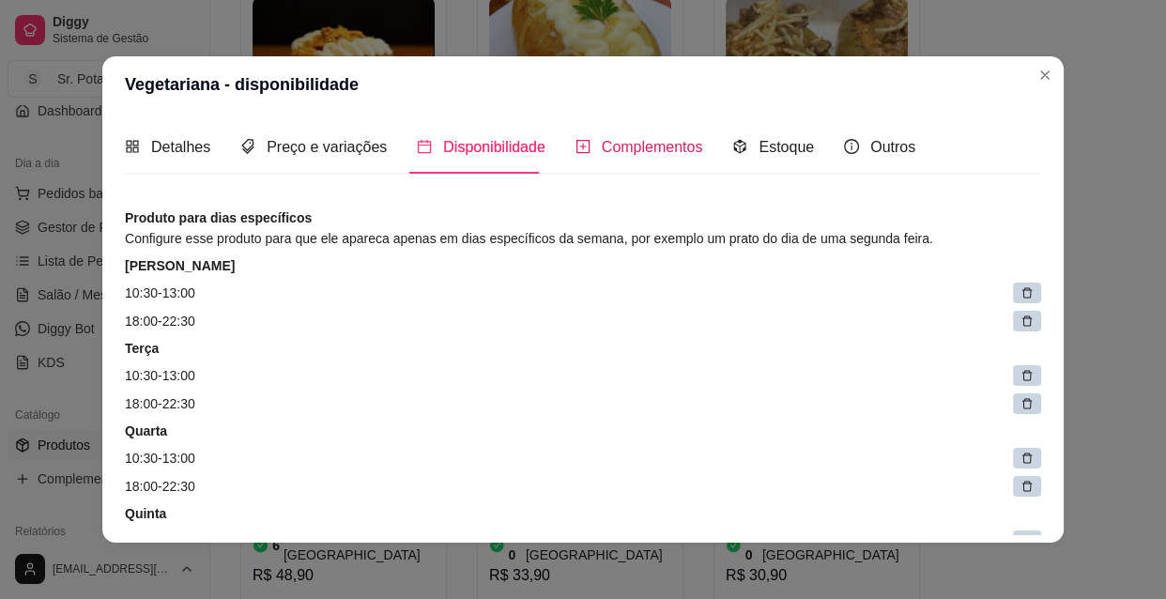
click at [607, 149] on span "Complementos" at bounding box center [652, 147] width 101 height 16
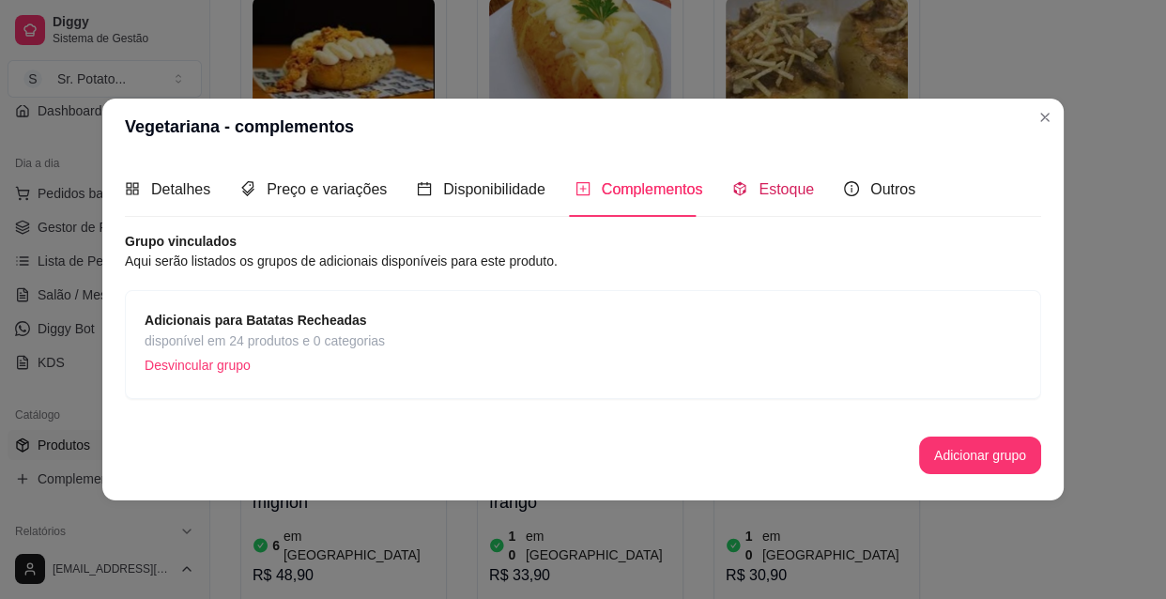
click at [759, 189] on span "Estoque" at bounding box center [785, 189] width 55 height 16
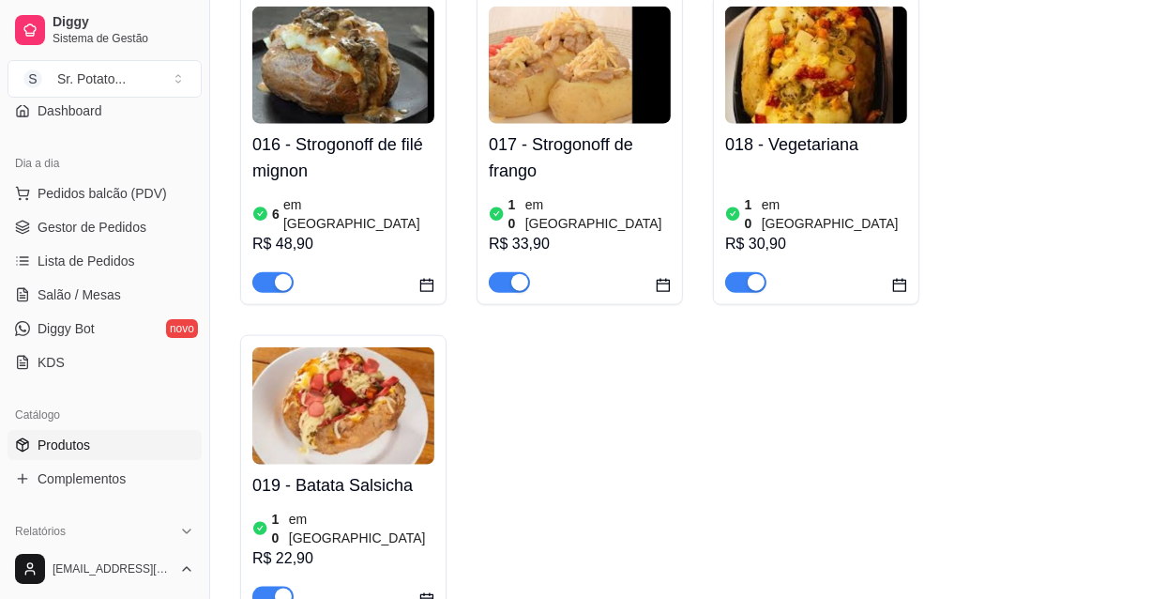
scroll to position [1877, 0]
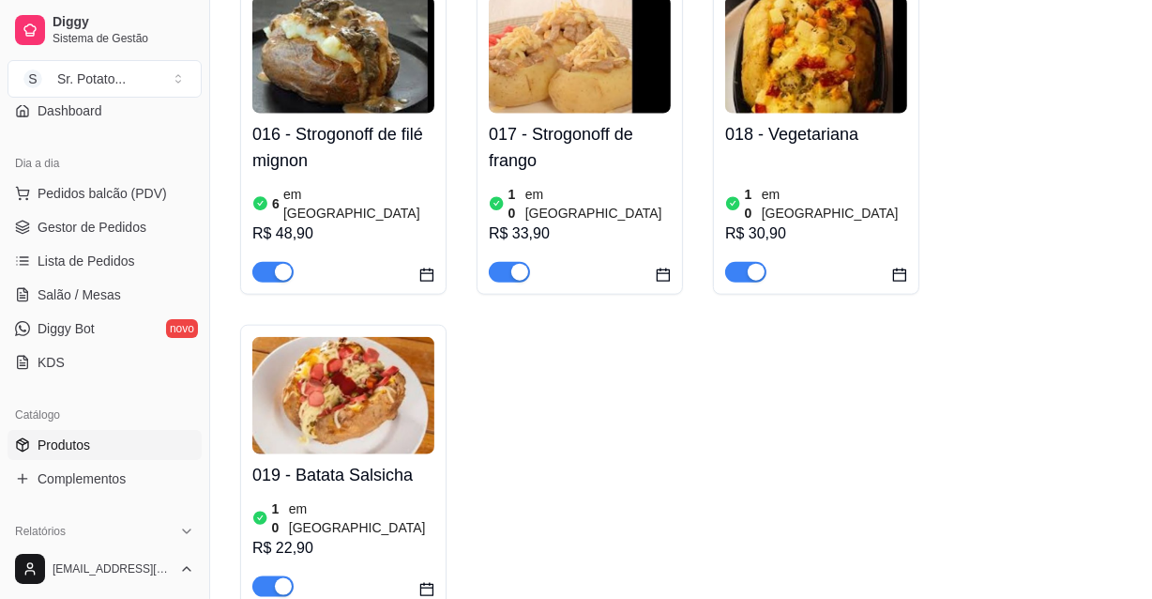
click at [343, 337] on img at bounding box center [343, 395] width 182 height 117
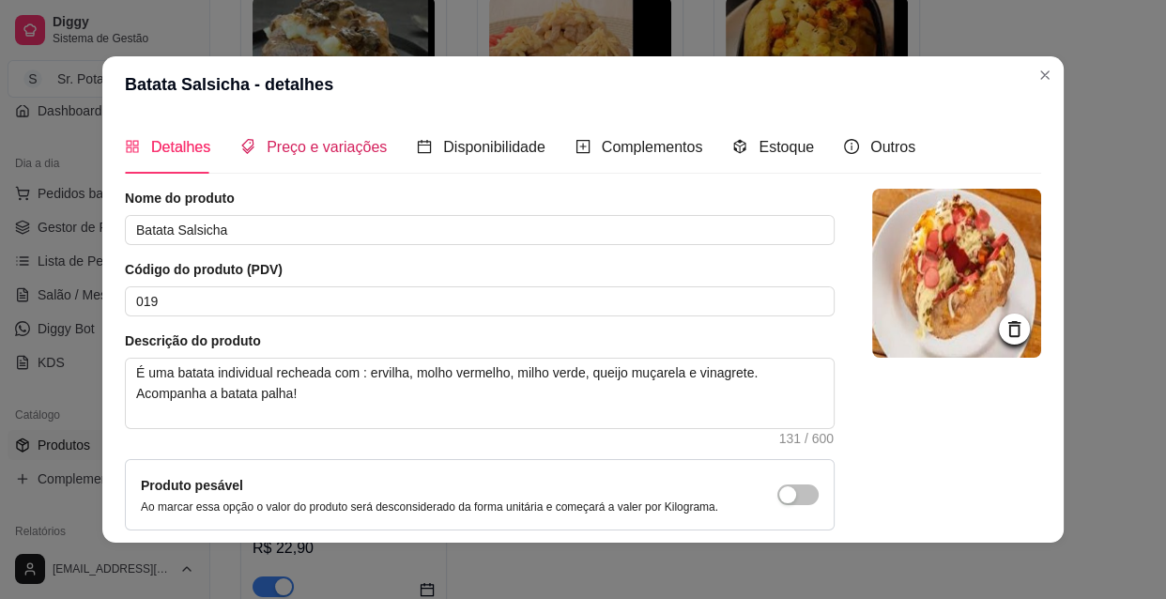
click at [323, 150] on span "Preço e variações" at bounding box center [327, 147] width 120 height 16
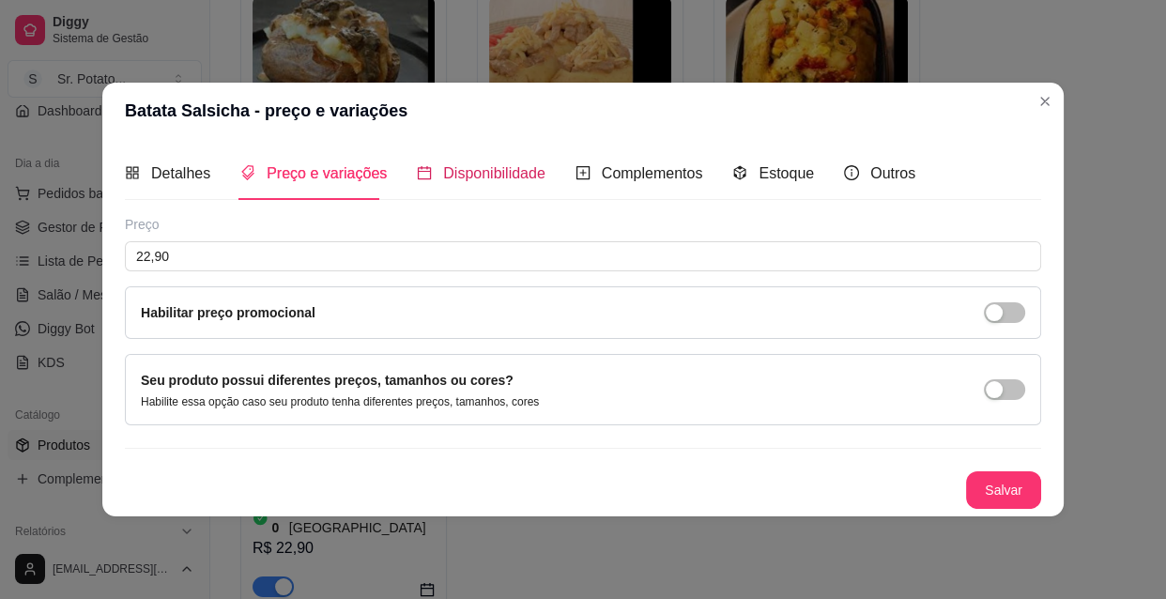
click at [465, 178] on span "Disponibilidade" at bounding box center [494, 173] width 102 height 16
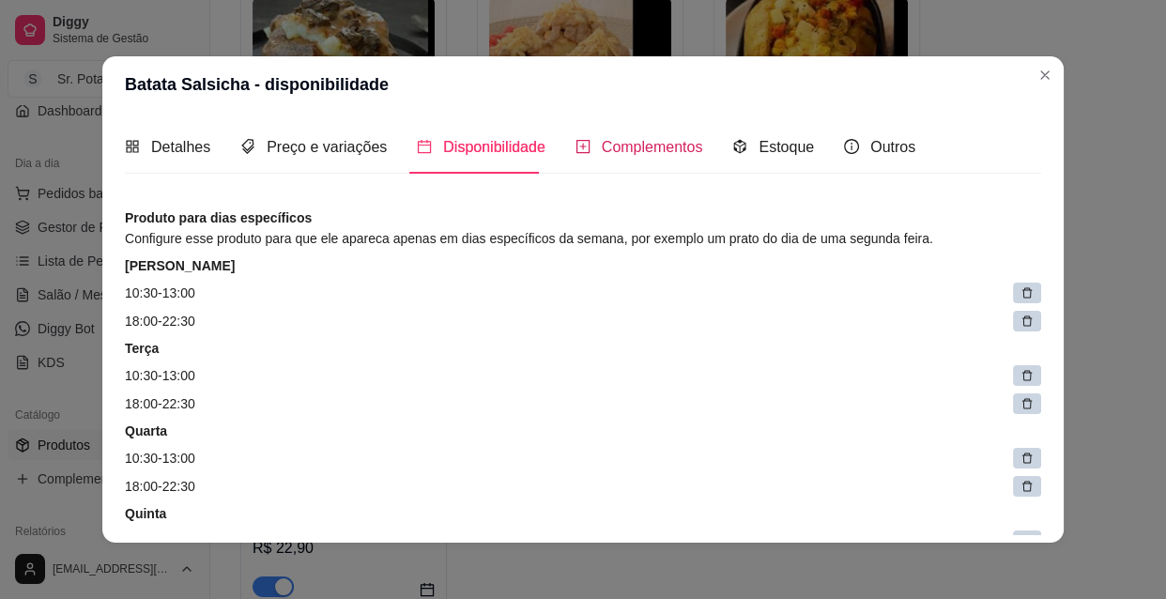
click at [602, 149] on span "Complementos" at bounding box center [652, 147] width 101 height 16
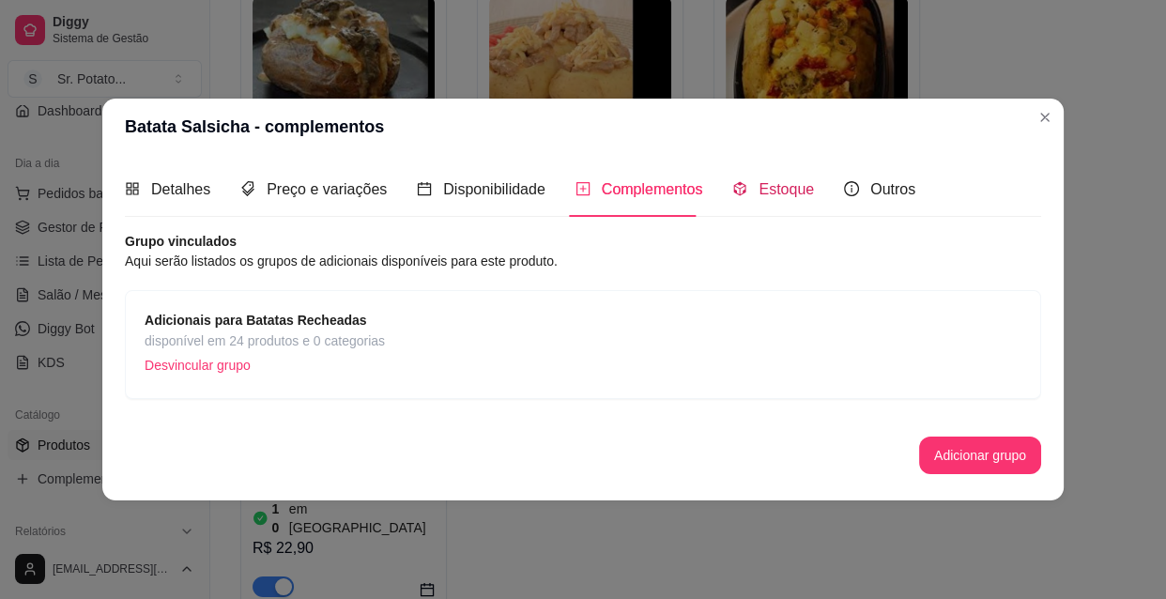
click at [768, 191] on span "Estoque" at bounding box center [785, 189] width 55 height 16
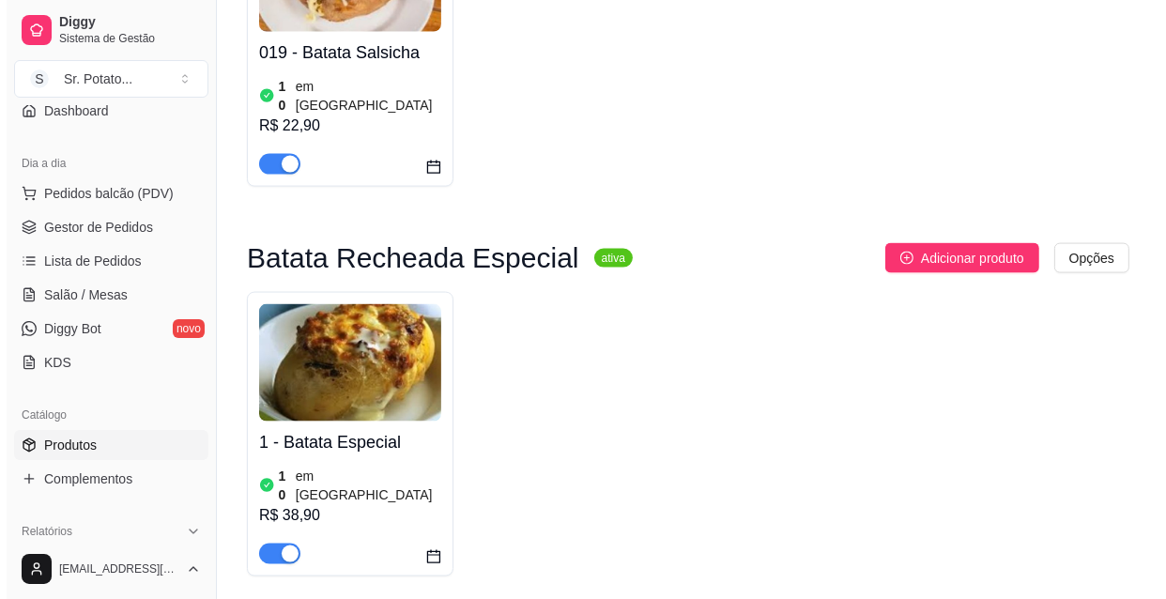
scroll to position [2303, 0]
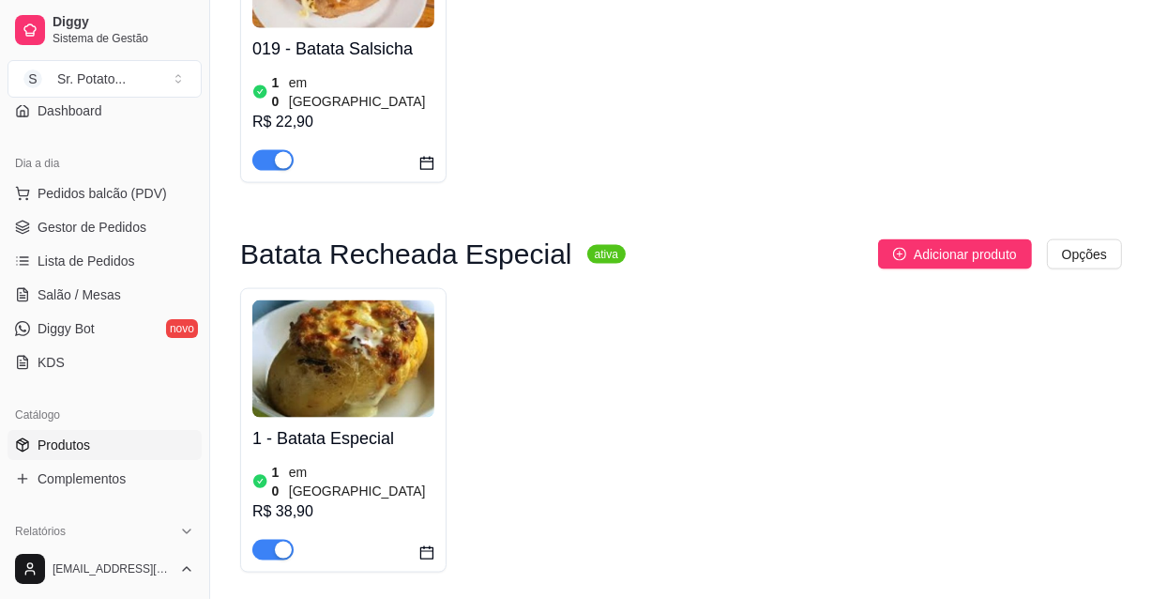
click at [372, 300] on img at bounding box center [343, 358] width 182 height 117
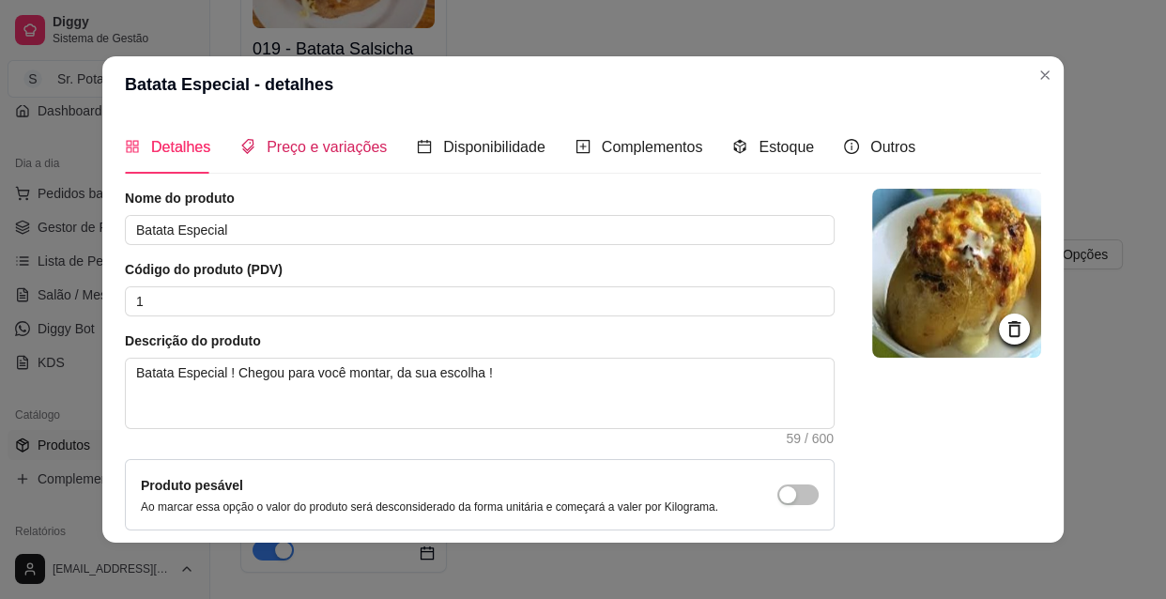
click at [331, 151] on span "Preço e variações" at bounding box center [327, 147] width 120 height 16
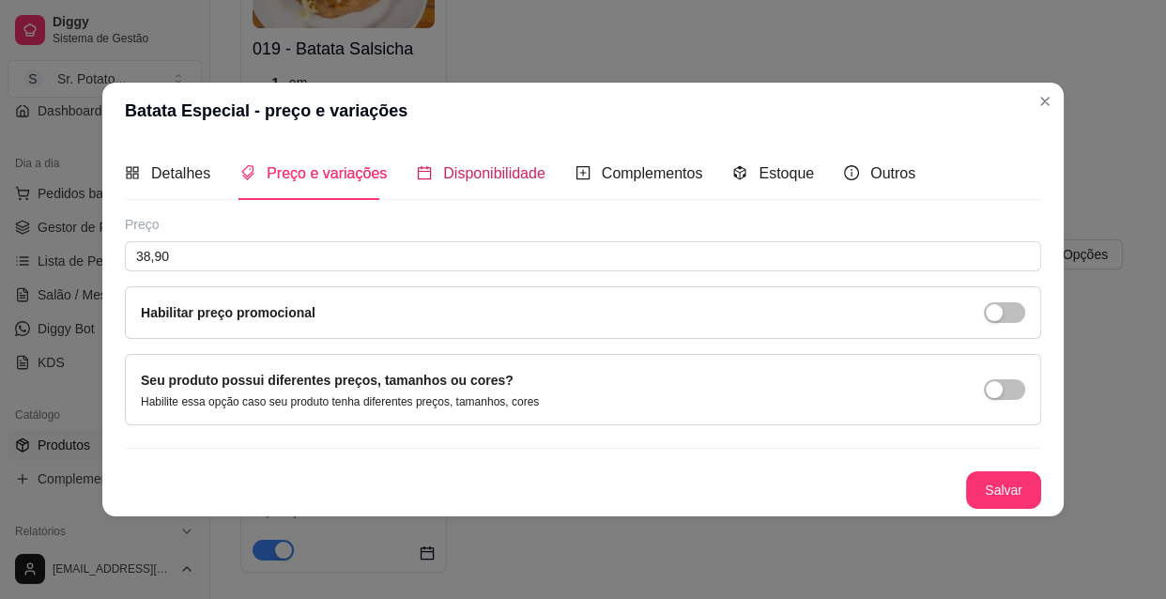
click at [467, 166] on span "Disponibilidade" at bounding box center [494, 173] width 102 height 16
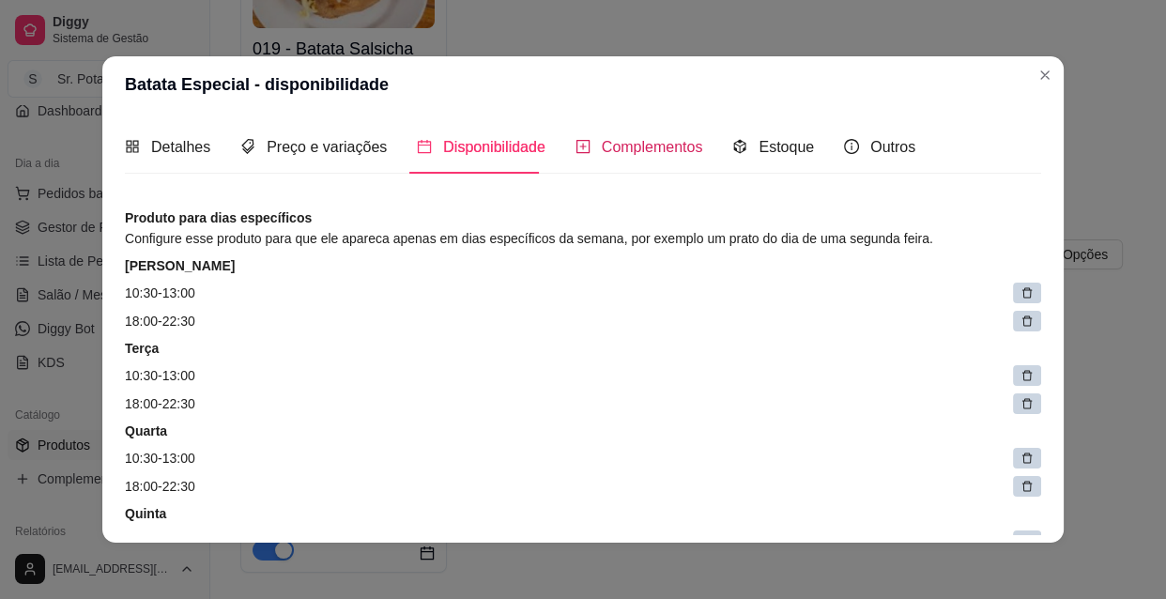
click at [608, 150] on span "Complementos" at bounding box center [652, 147] width 101 height 16
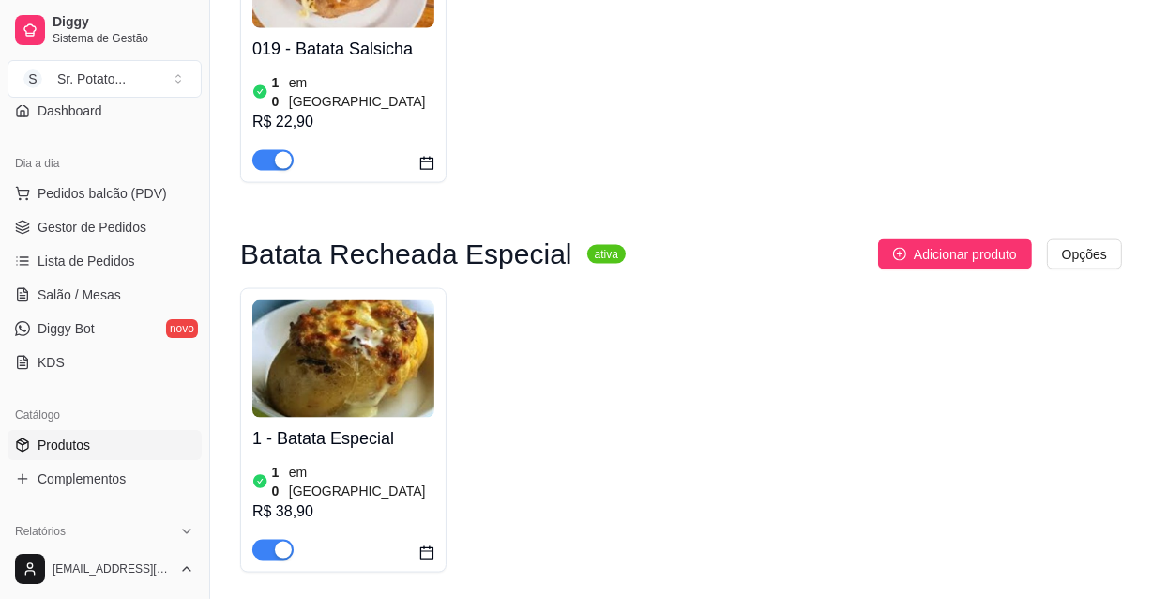
click at [372, 300] on img at bounding box center [343, 358] width 182 height 117
click at [125, 193] on span "Pedidos balcão (PDV)" at bounding box center [103, 193] width 130 height 19
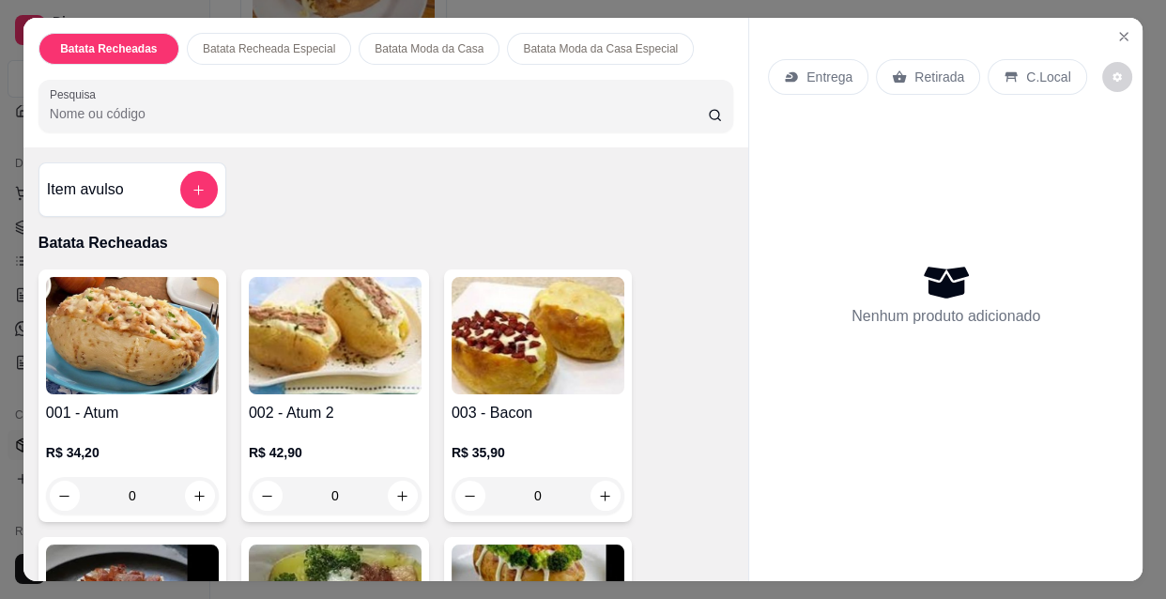
click at [260, 45] on p "Batata Recheada Especial" at bounding box center [269, 48] width 132 height 15
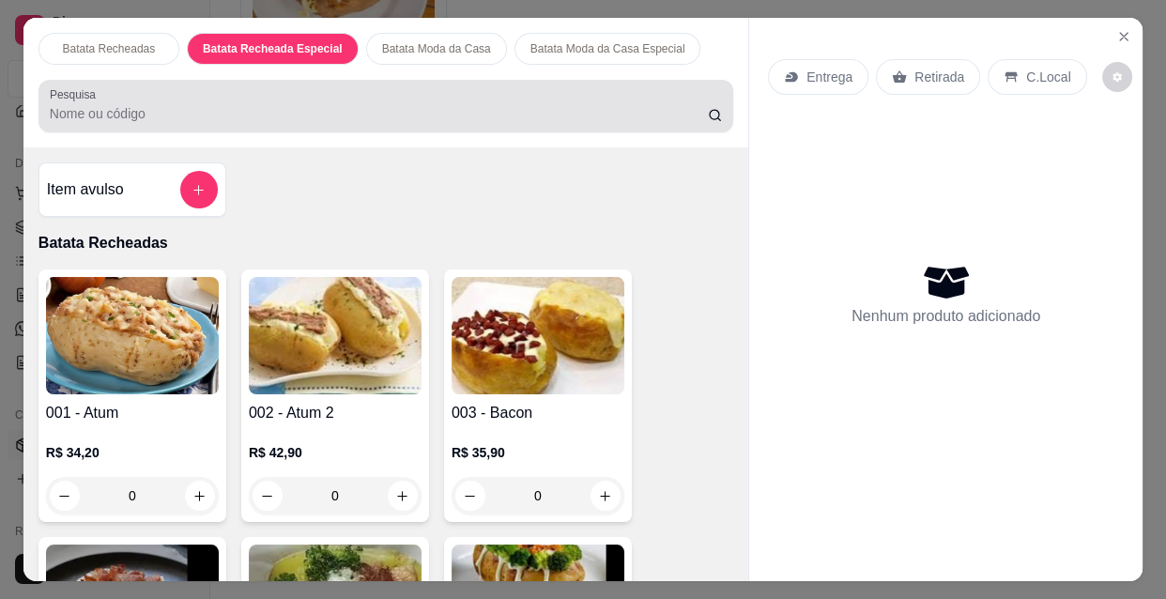
scroll to position [48, 0]
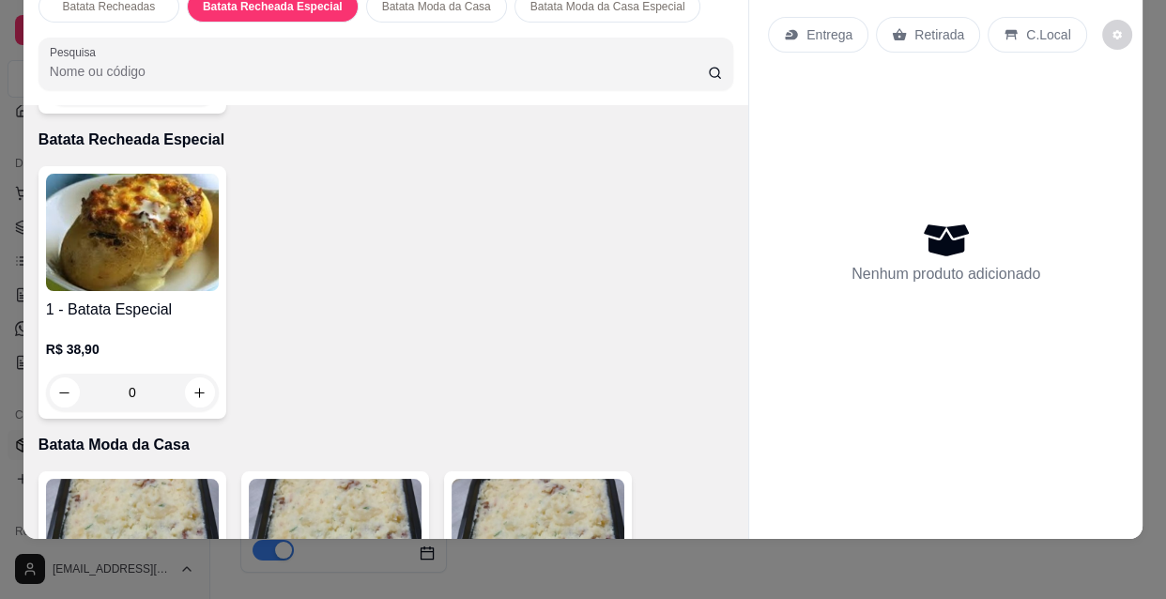
click at [168, 340] on p "R$ 38,90" at bounding box center [132, 349] width 173 height 19
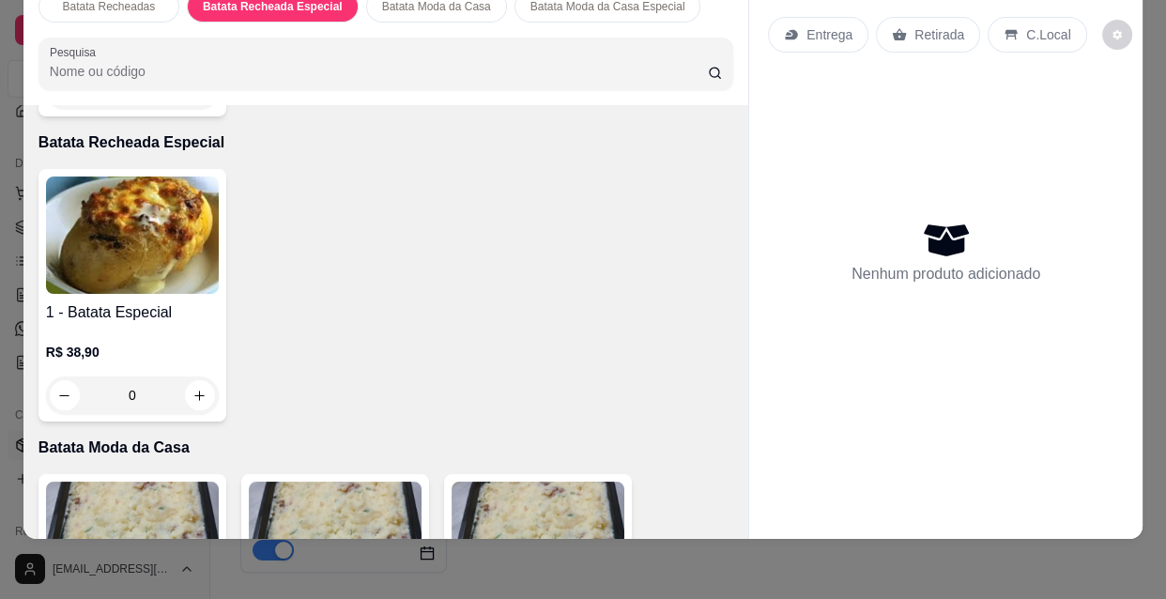
scroll to position [2038, 0]
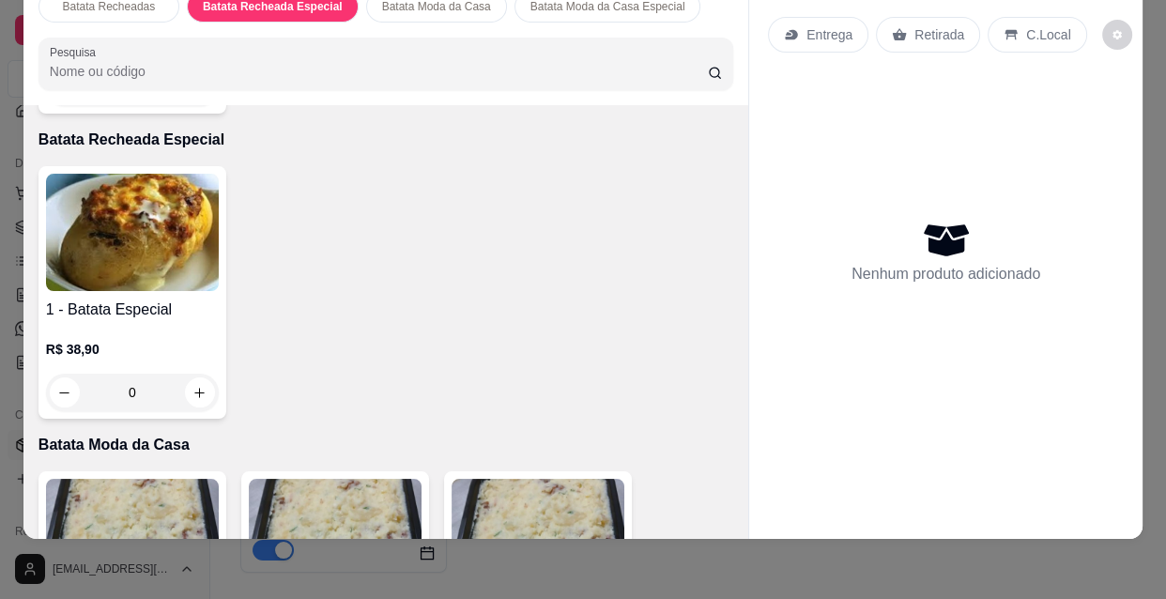
click at [181, 298] on h4 "1 - Batata Especial" at bounding box center [132, 309] width 173 height 23
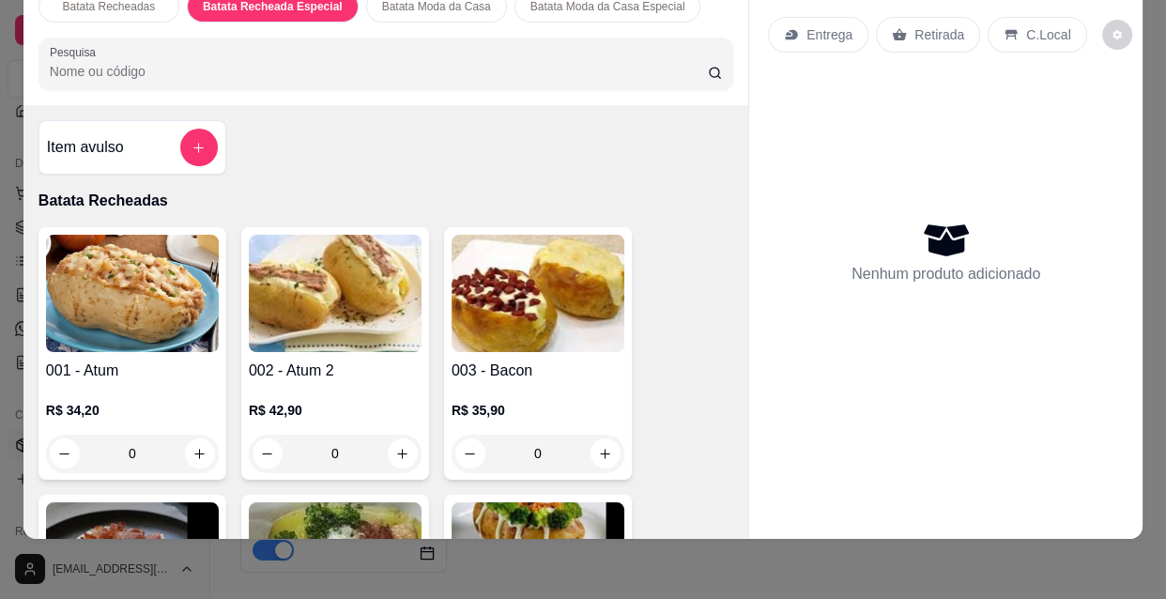
scroll to position [0, 0]
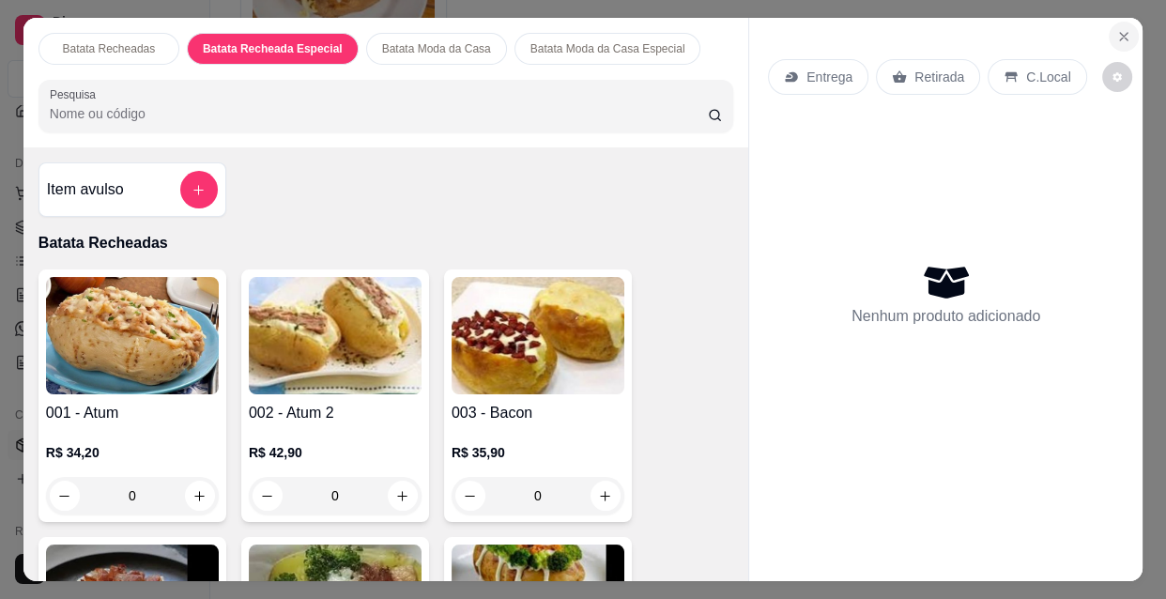
click at [1120, 33] on icon "Close" at bounding box center [1124, 37] width 8 height 8
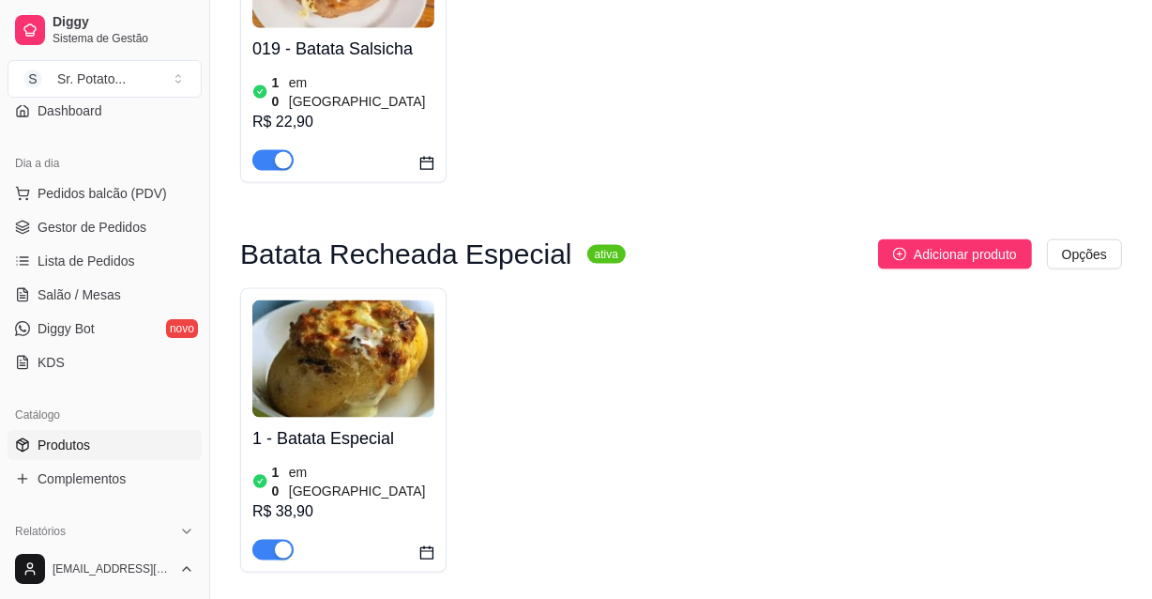
click at [388, 300] on img at bounding box center [343, 358] width 182 height 117
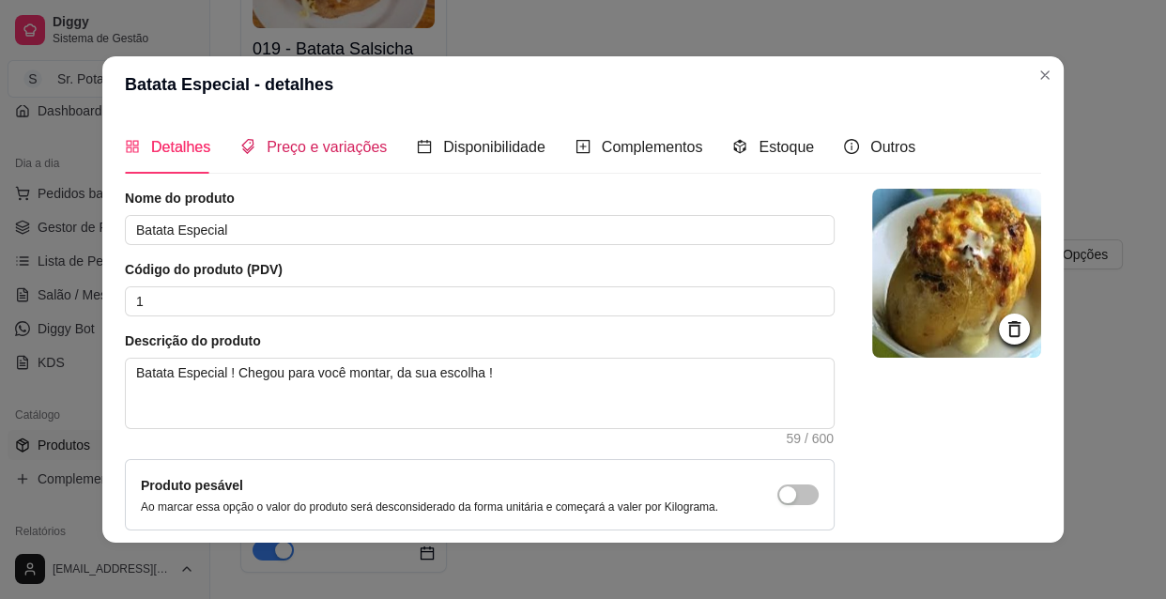
click at [350, 144] on span "Preço e variações" at bounding box center [327, 147] width 120 height 16
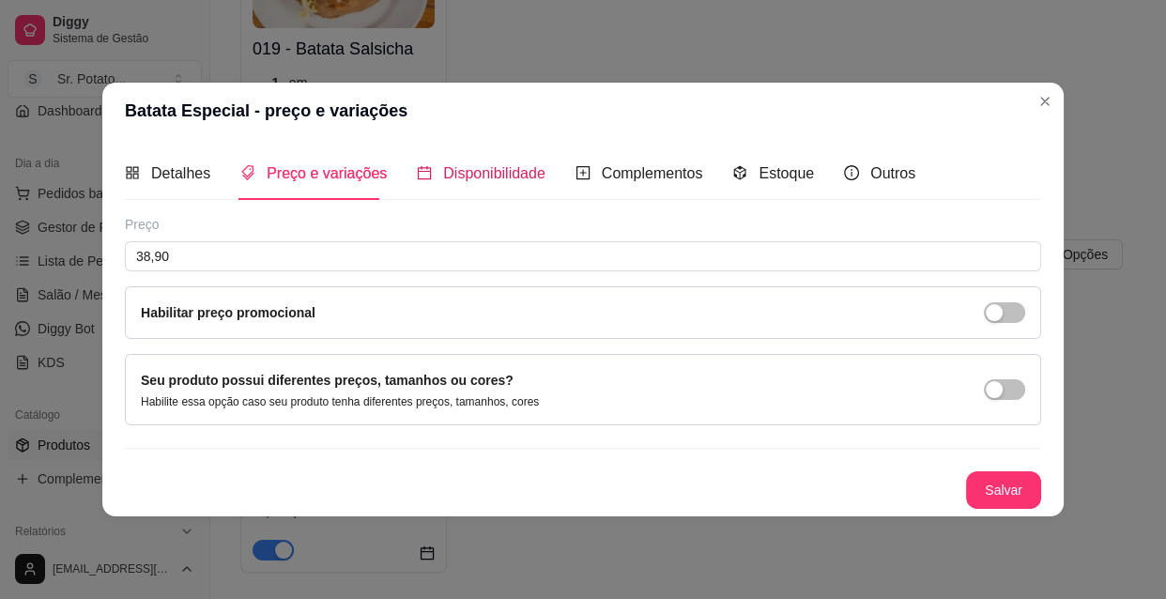
click at [505, 171] on span "Disponibilidade" at bounding box center [494, 173] width 102 height 16
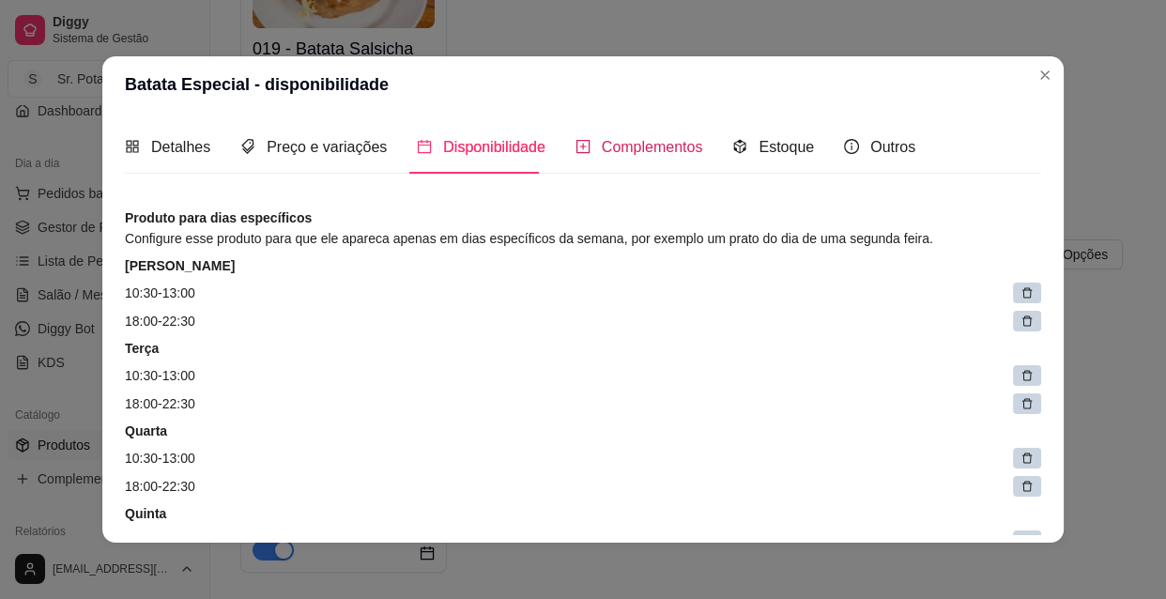
click at [602, 149] on span "Complementos" at bounding box center [652, 147] width 101 height 16
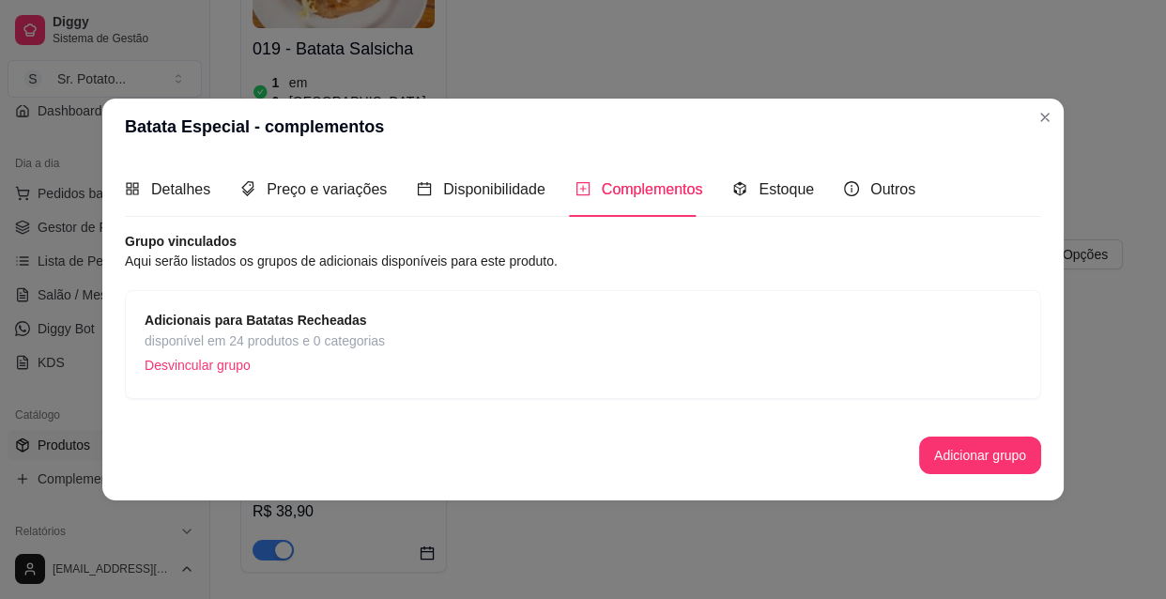
click at [223, 366] on p "Desvincular grupo" at bounding box center [265, 365] width 240 height 28
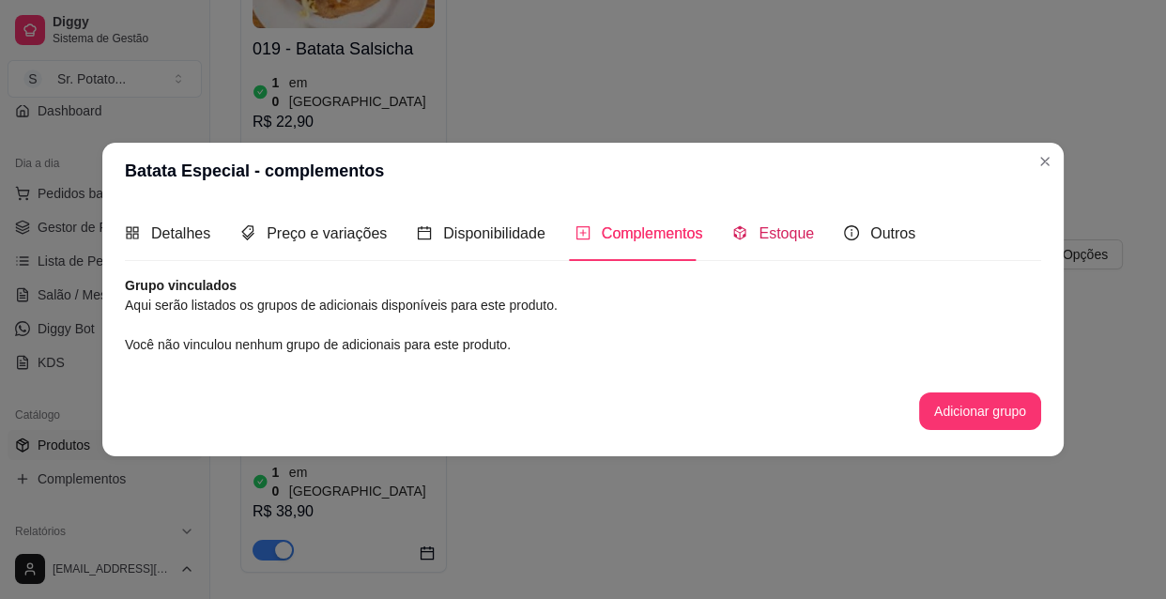
click at [758, 227] on span "Estoque" at bounding box center [785, 233] width 55 height 16
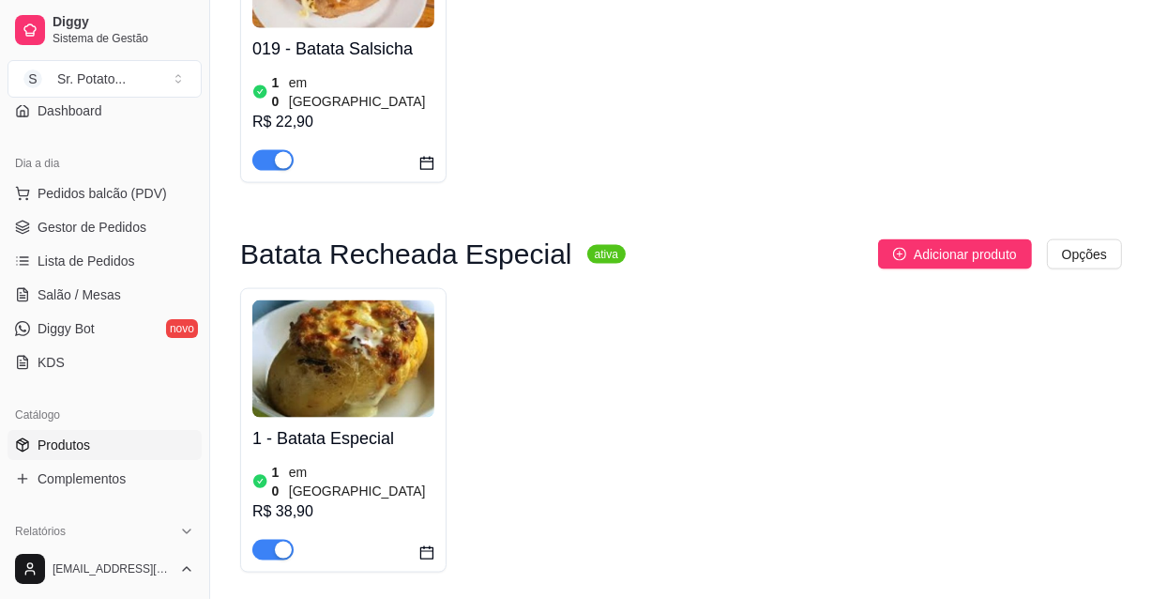
click at [345, 425] on h4 "1 - Batata Especial" at bounding box center [343, 438] width 182 height 26
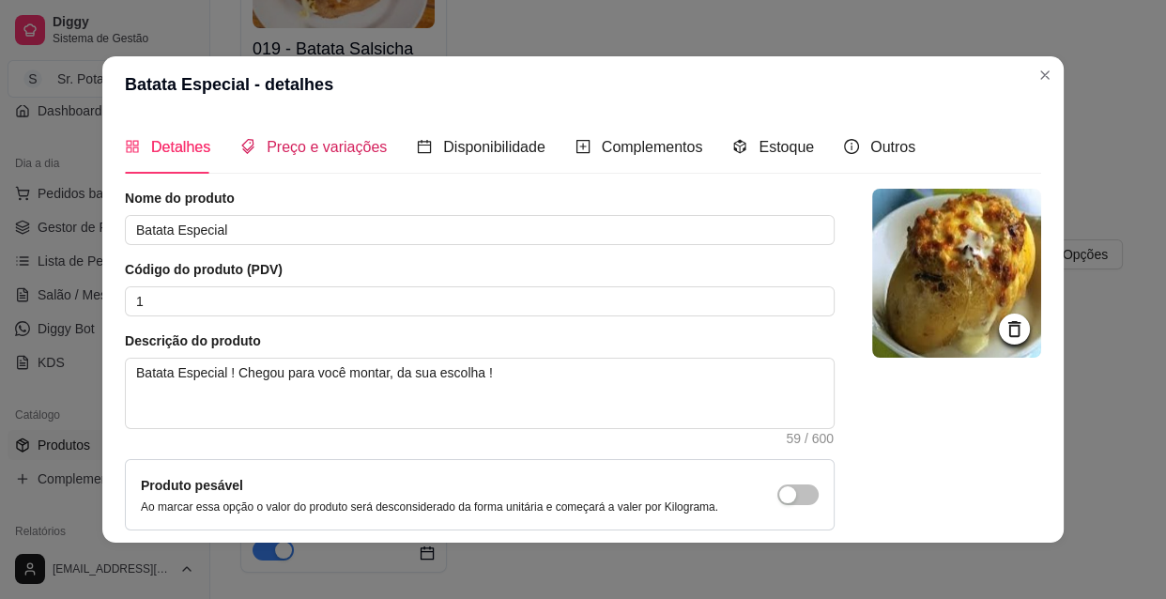
click at [346, 147] on span "Preço e variações" at bounding box center [327, 147] width 120 height 16
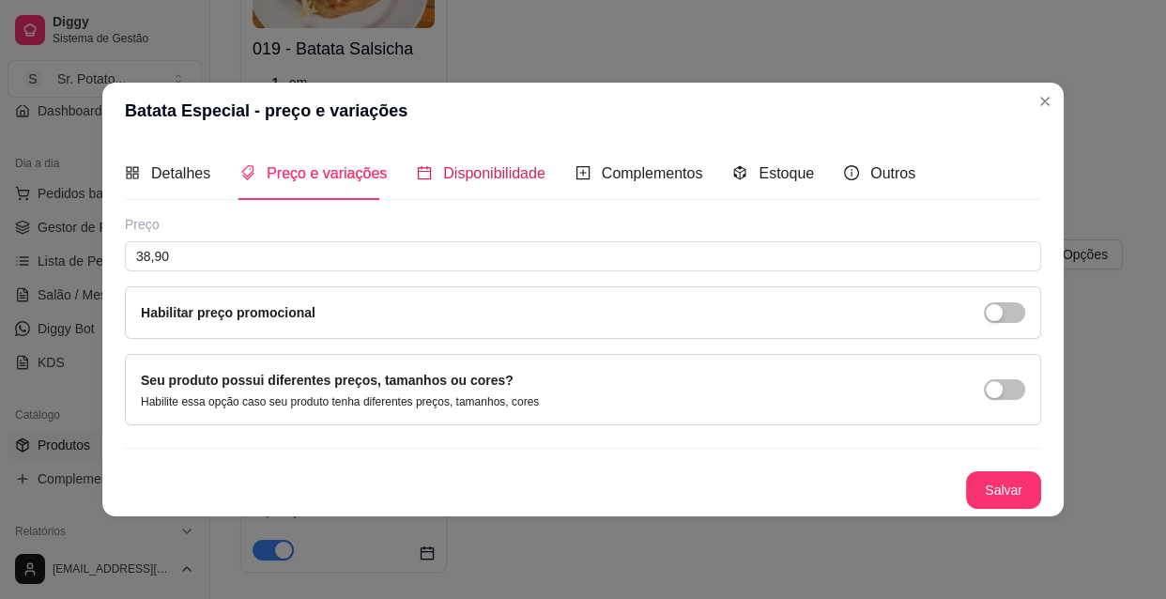
click at [491, 166] on span "Disponibilidade" at bounding box center [494, 173] width 102 height 16
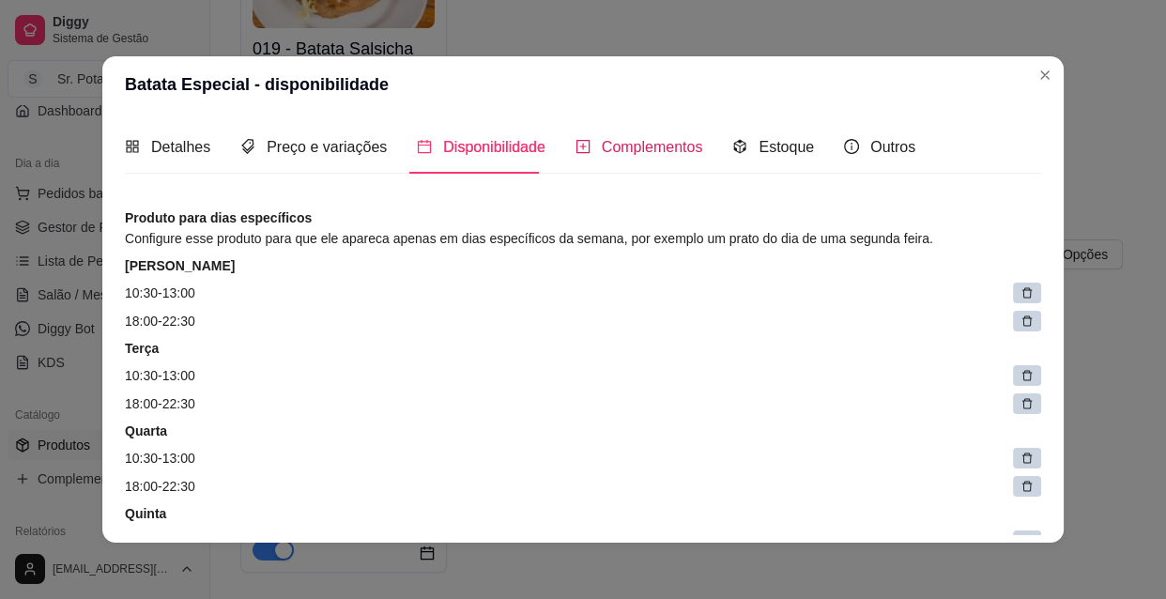
click at [602, 150] on span "Complementos" at bounding box center [652, 147] width 101 height 16
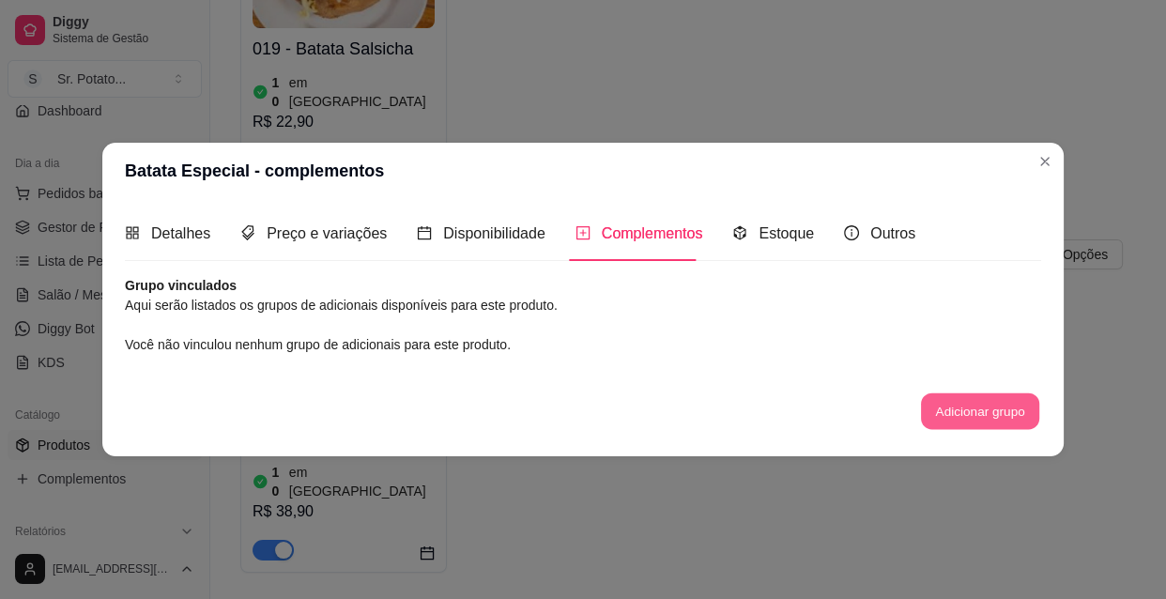
click at [967, 407] on button "Adicionar grupo" at bounding box center [980, 410] width 118 height 37
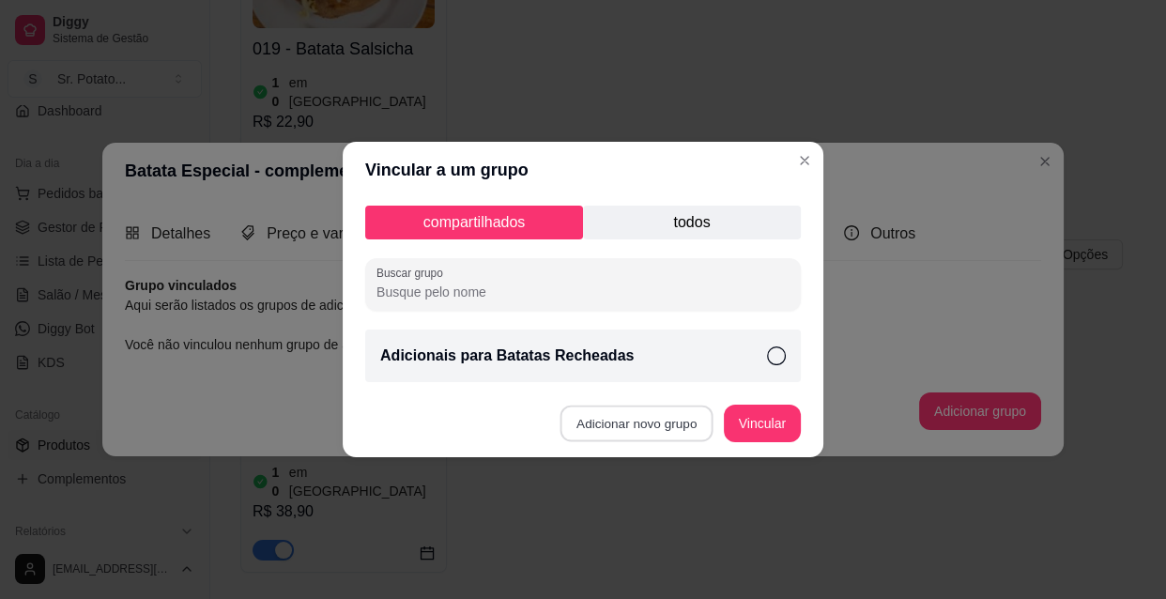
click at [648, 426] on button "Adicionar novo grupo" at bounding box center [636, 423] width 153 height 37
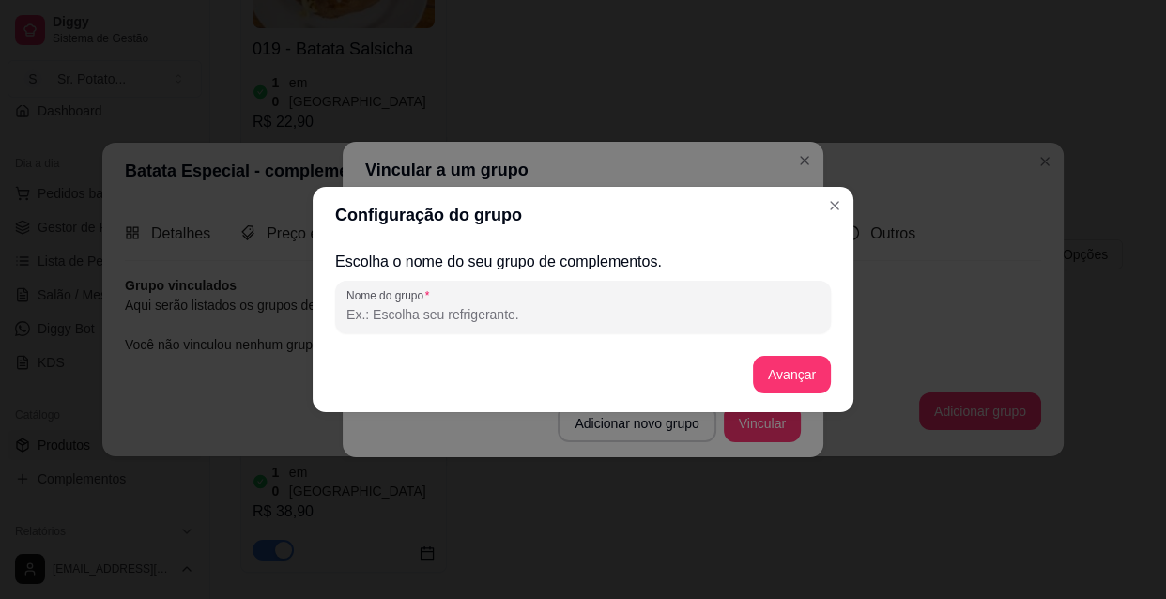
click at [543, 313] on input "Nome do grupo" at bounding box center [582, 314] width 473 height 19
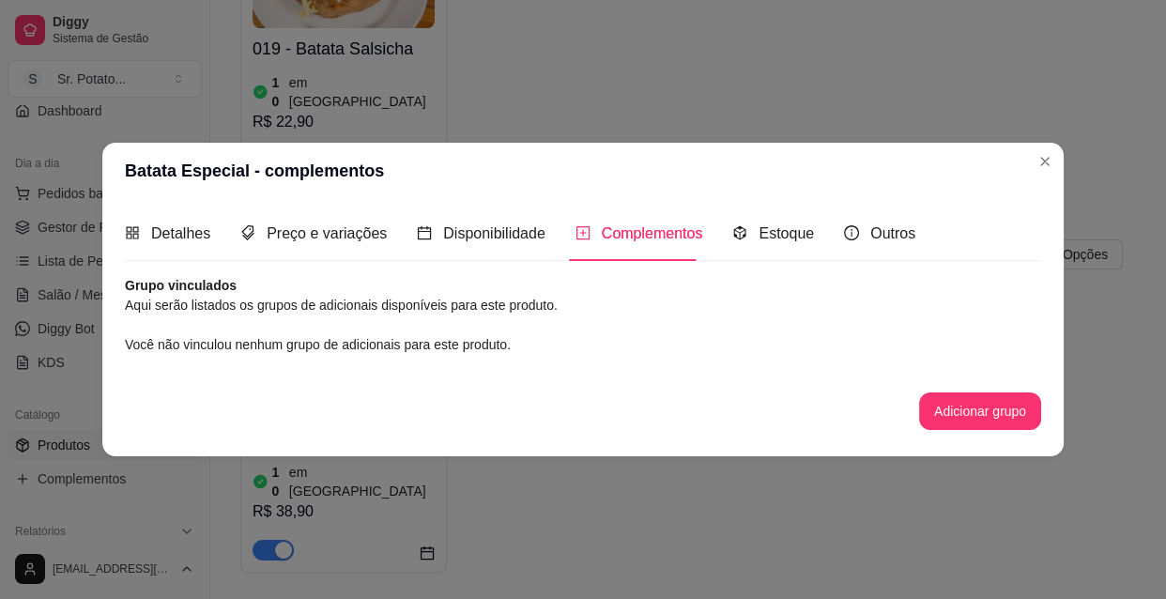
click at [625, 234] on span "Complementos" at bounding box center [652, 233] width 101 height 16
click at [966, 401] on button "Adicionar grupo" at bounding box center [980, 410] width 118 height 37
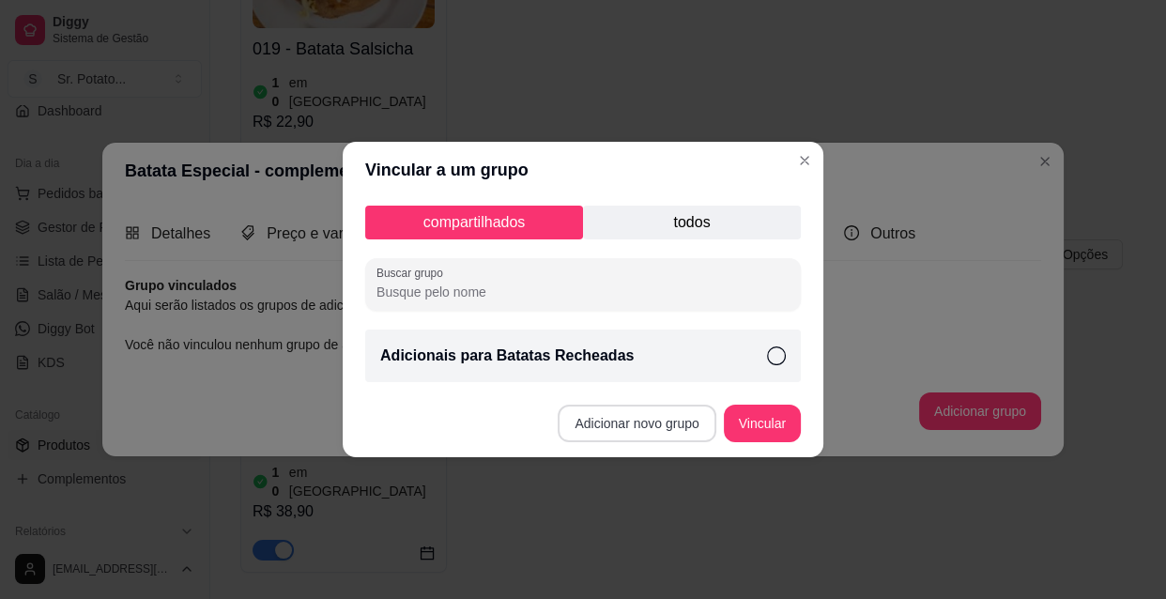
click at [654, 422] on button "Adicionar novo grupo" at bounding box center [636, 423] width 158 height 38
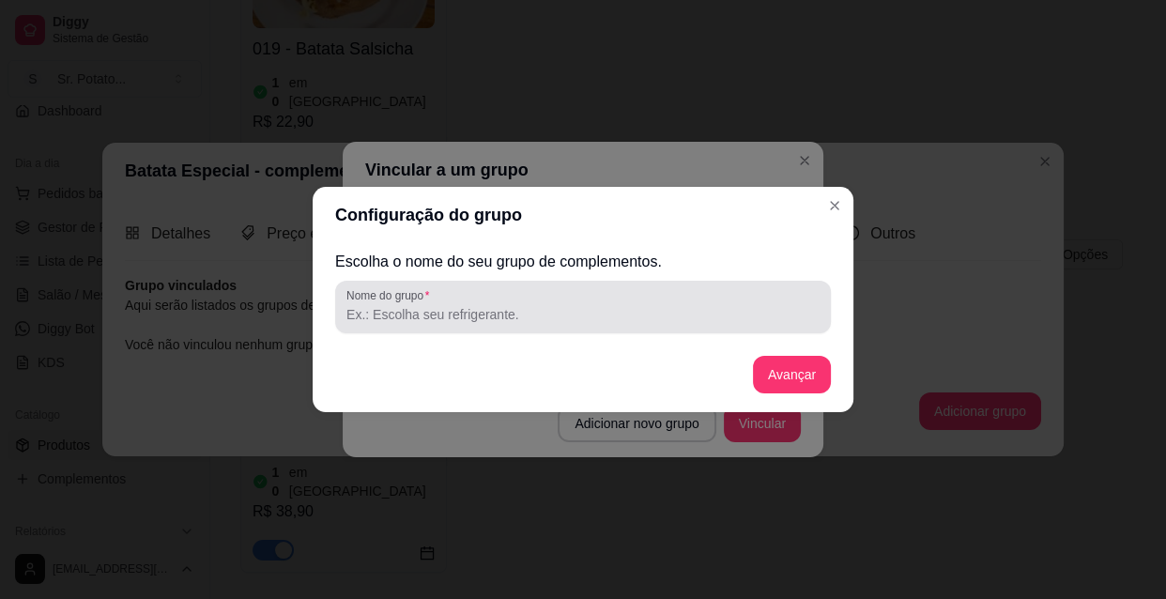
click at [421, 321] on input "Nome do grupo" at bounding box center [582, 314] width 473 height 19
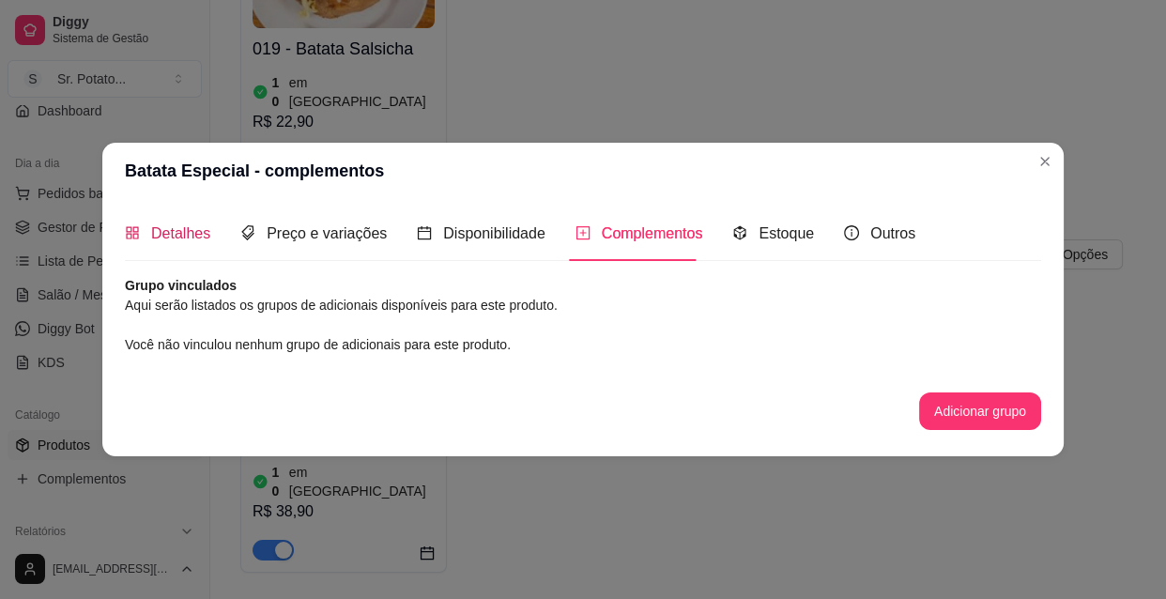
click at [188, 234] on span "Detalhes" at bounding box center [180, 233] width 59 height 16
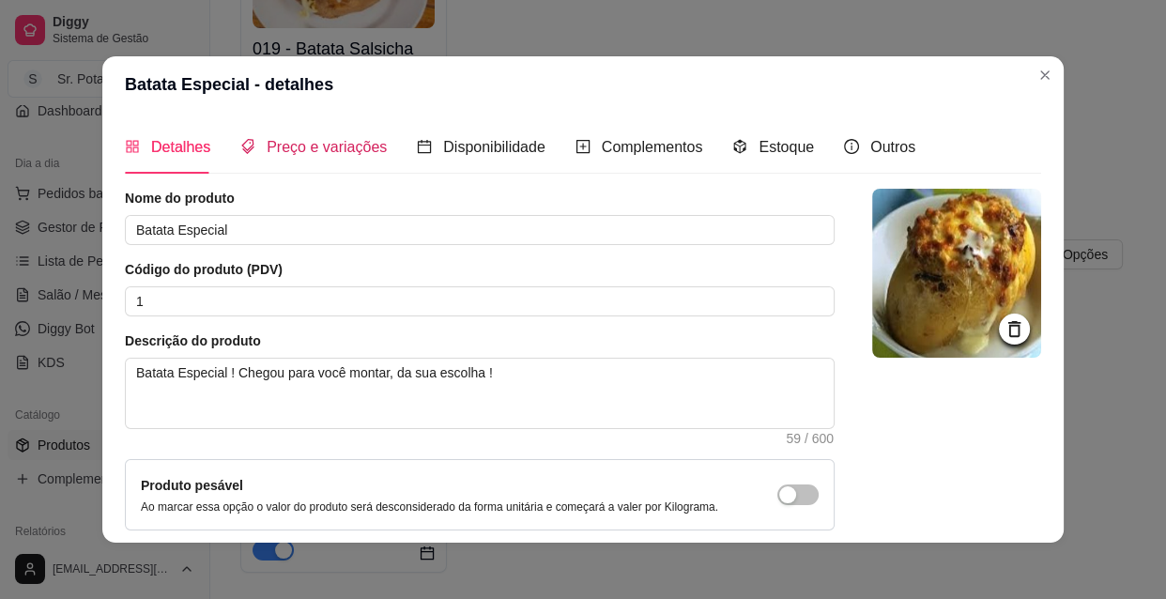
click at [310, 152] on span "Preço e variações" at bounding box center [327, 147] width 120 height 16
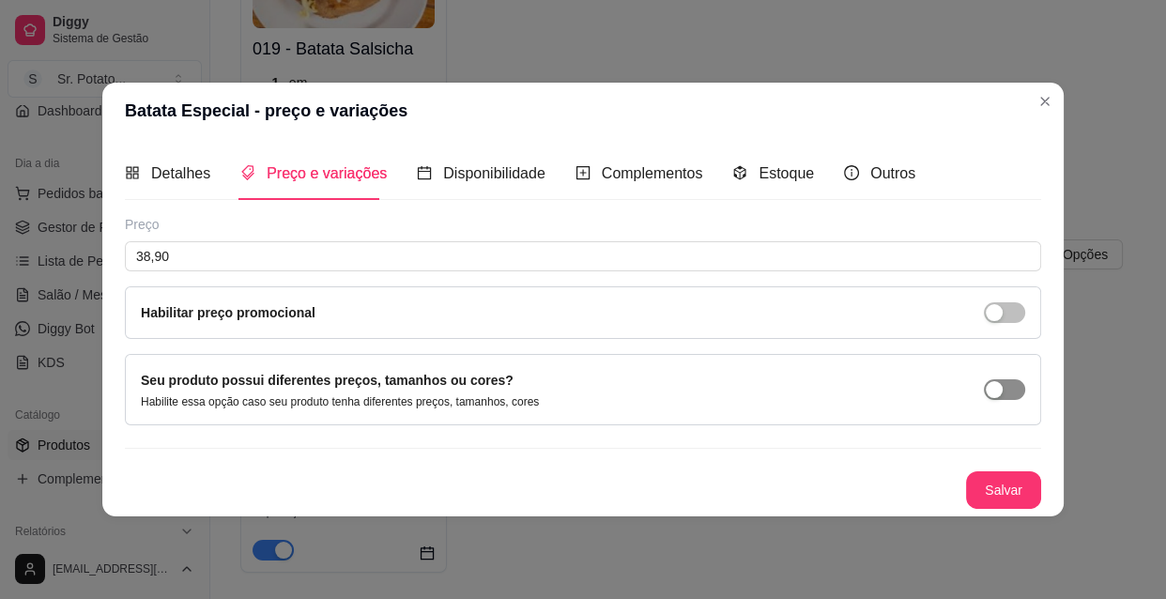
click at [999, 389] on div "button" at bounding box center [993, 389] width 17 height 17
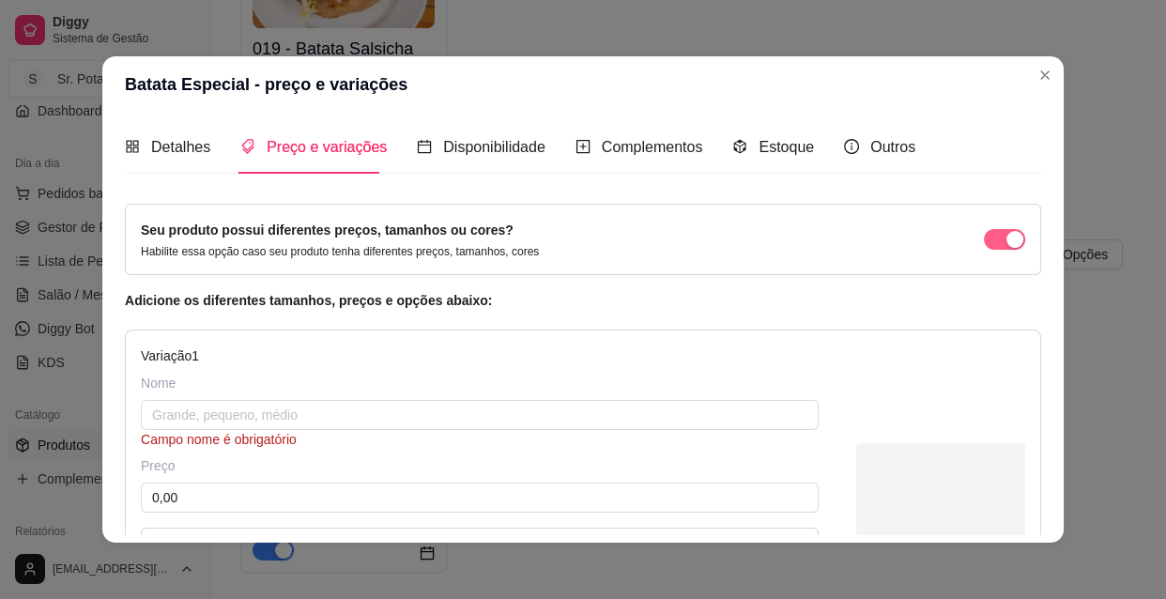
click at [1006, 240] on div "button" at bounding box center [1014, 239] width 17 height 17
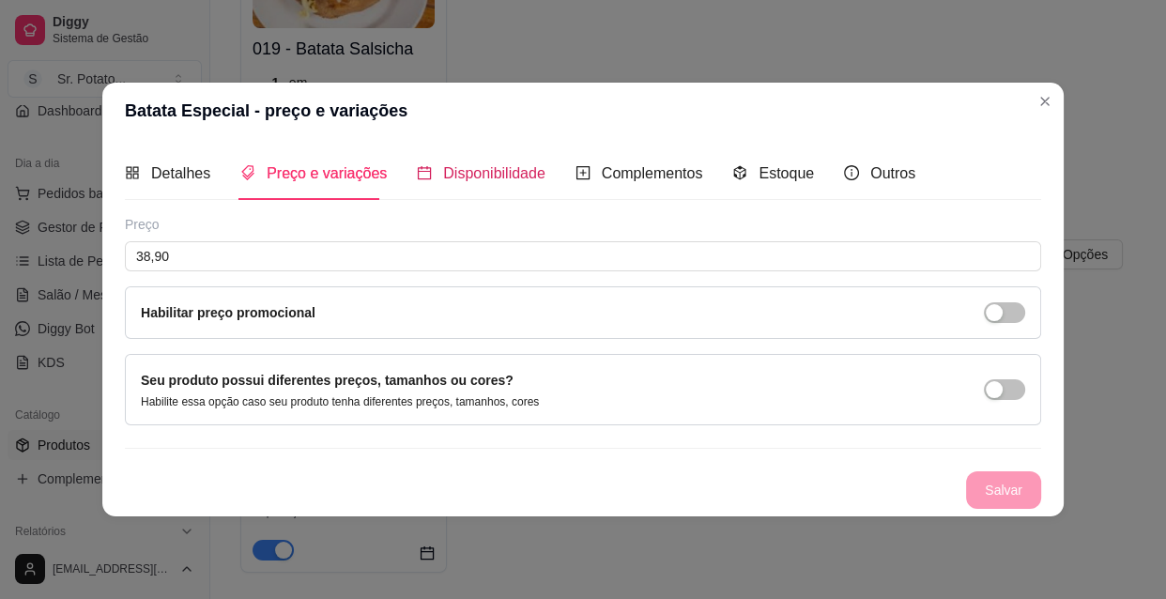
click at [517, 175] on span "Disponibilidade" at bounding box center [494, 173] width 102 height 16
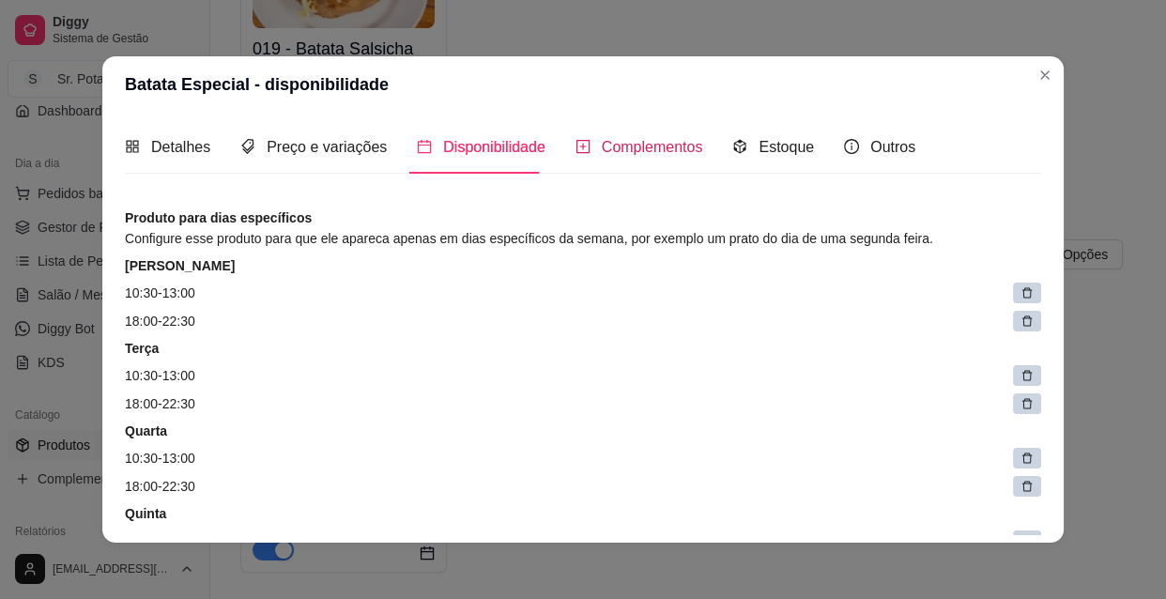
click at [610, 143] on span "Complementos" at bounding box center [652, 147] width 101 height 16
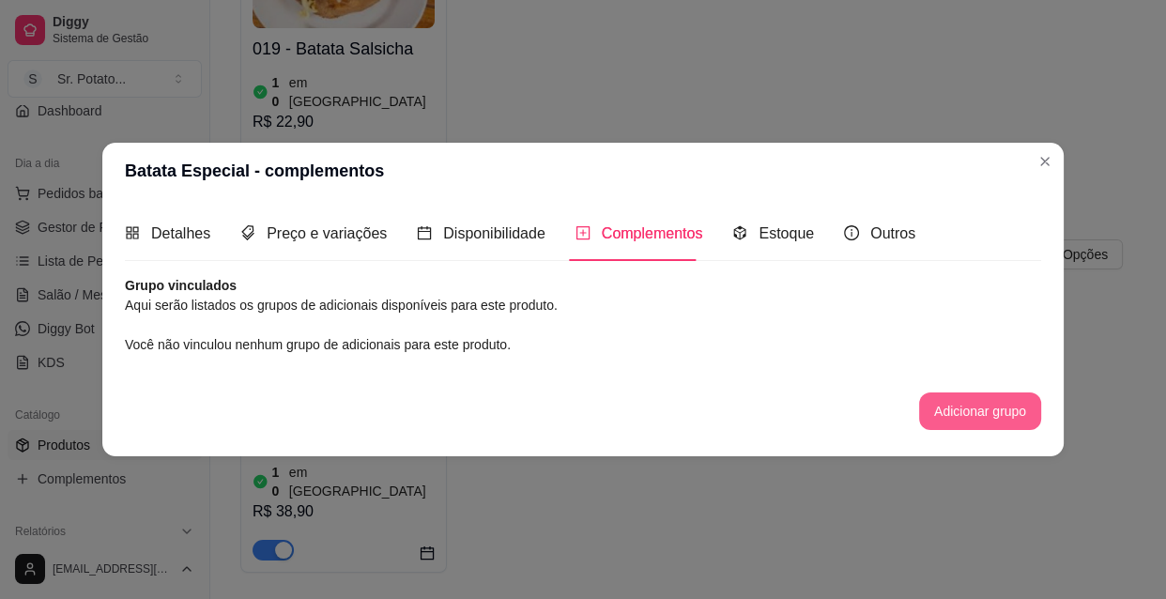
click at [948, 406] on button "Adicionar grupo" at bounding box center [980, 411] width 122 height 38
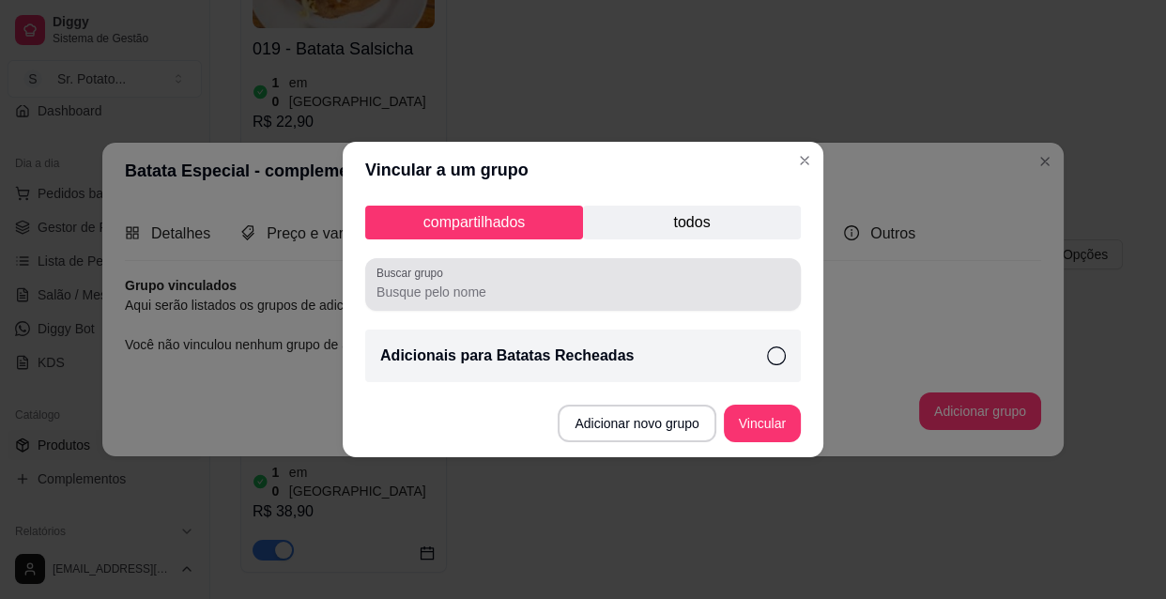
click at [510, 304] on div "Buscar grupo" at bounding box center [582, 284] width 435 height 53
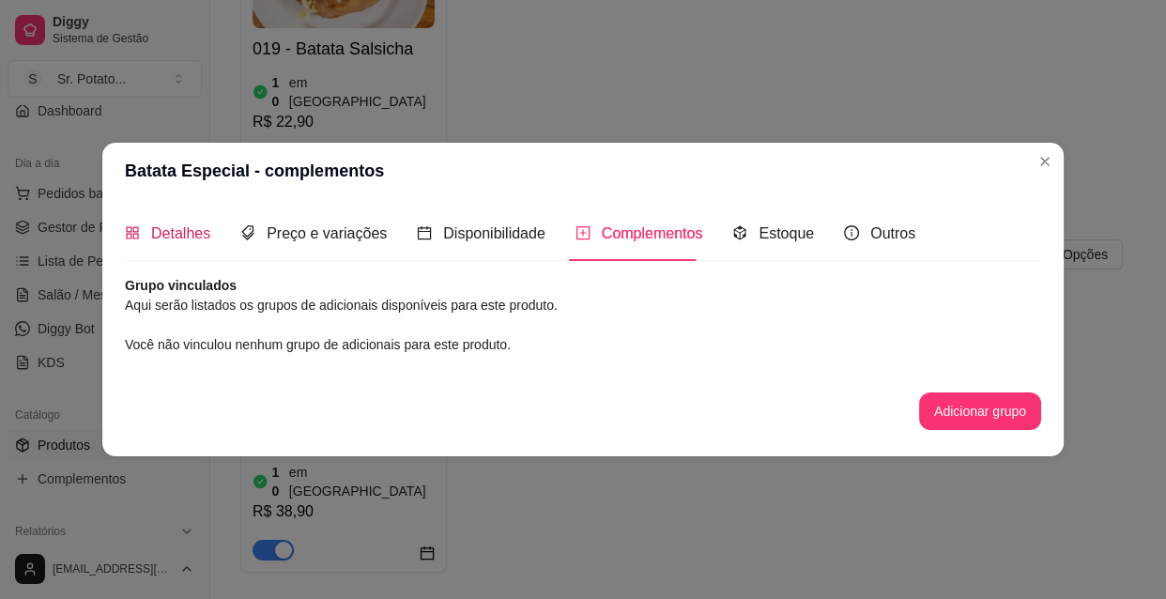
click at [183, 225] on span "Detalhes" at bounding box center [180, 233] width 59 height 16
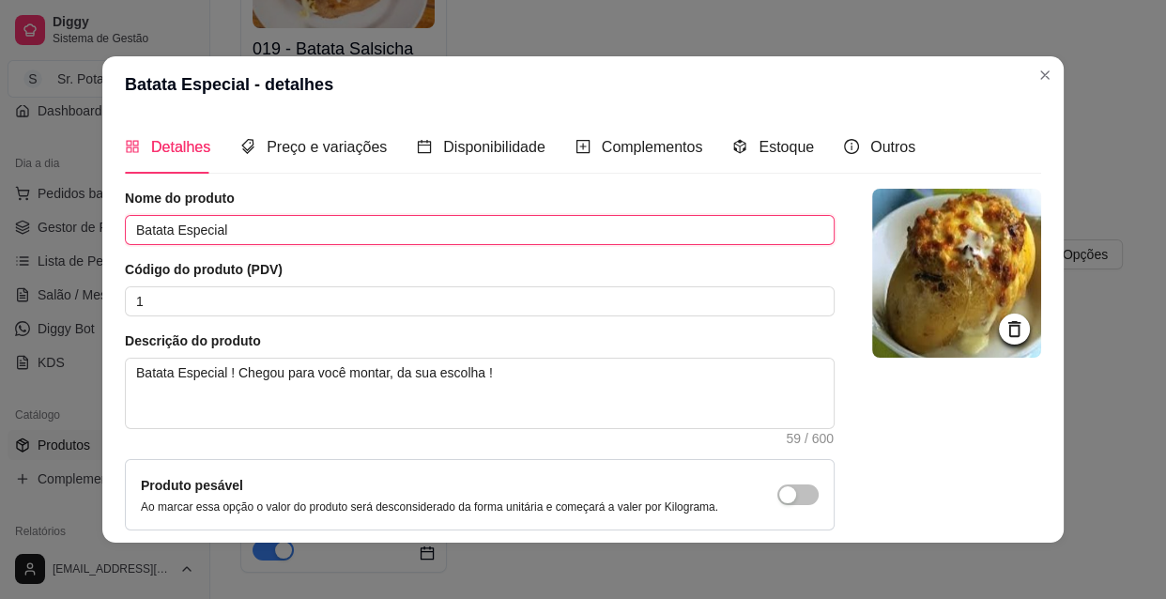
click at [165, 226] on input "Batata Especial" at bounding box center [479, 230] width 709 height 30
type input "Batata Recheada Especial"
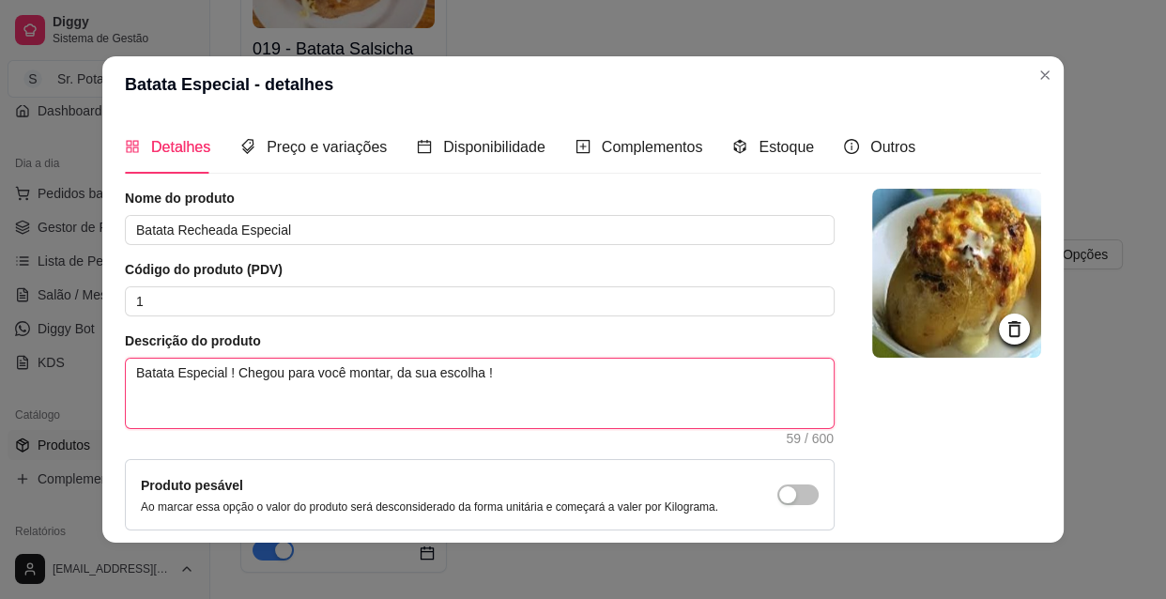
click at [165, 373] on textarea "Batata Especial ! Chegou para você montar, da sua escolha !" at bounding box center [480, 393] width 708 height 69
type textarea "Batata Especial ! Chegou para você montar, da sua escolha !"
type textarea "Batata R Especial ! Chegou para você montar, da sua escolha !"
type textarea "Batata Re Especial ! Chegou para você montar, da sua escolha !"
type textarea "Batata Rec Especial ! Chegou para você montar, da sua escolha !"
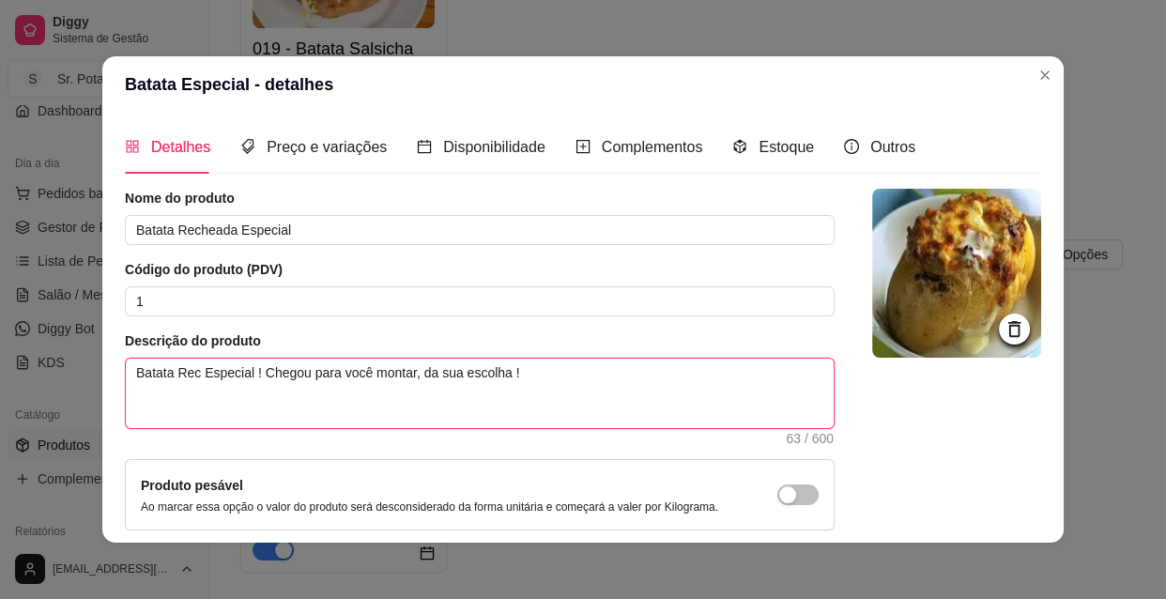
type textarea "Batata Rech Especial ! Chegou para você montar, da sua escolha !"
type textarea "Batata Reche Especial ! Chegou para você montar, da sua escolha !"
type textarea "Batata Rechea Especial ! Chegou para você montar, da sua escolha !"
type textarea "Batata Rechead Especial ! Chegou para você montar, da sua escolha !"
type textarea "Batata Recheada Especial ! Chegou para você montar, da sua escolha !"
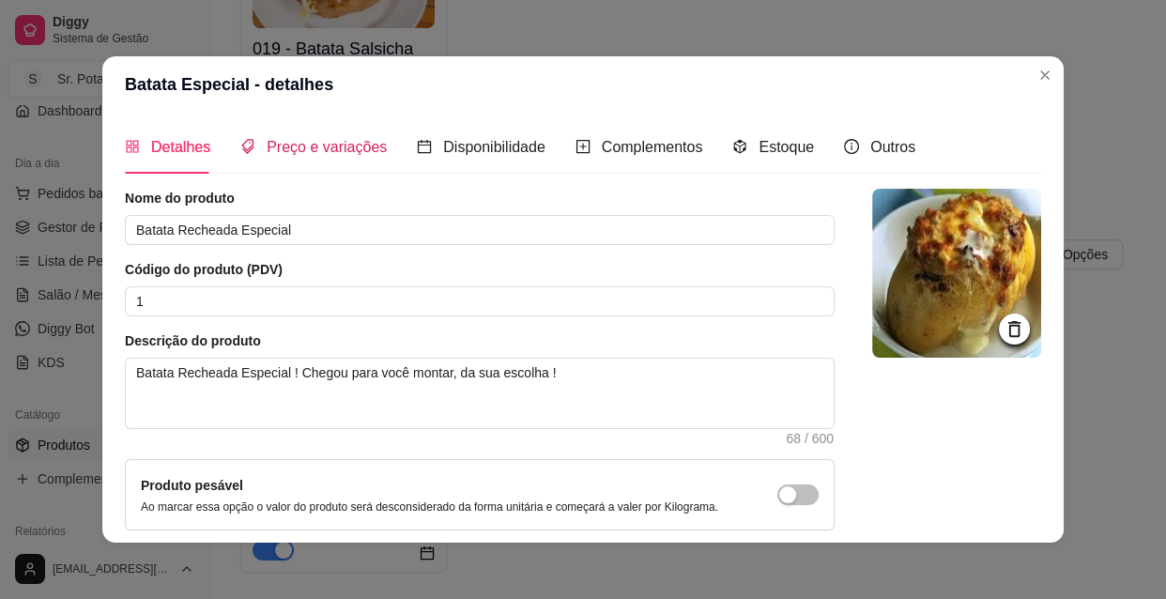
click at [307, 152] on span "Preço e variações" at bounding box center [327, 147] width 120 height 16
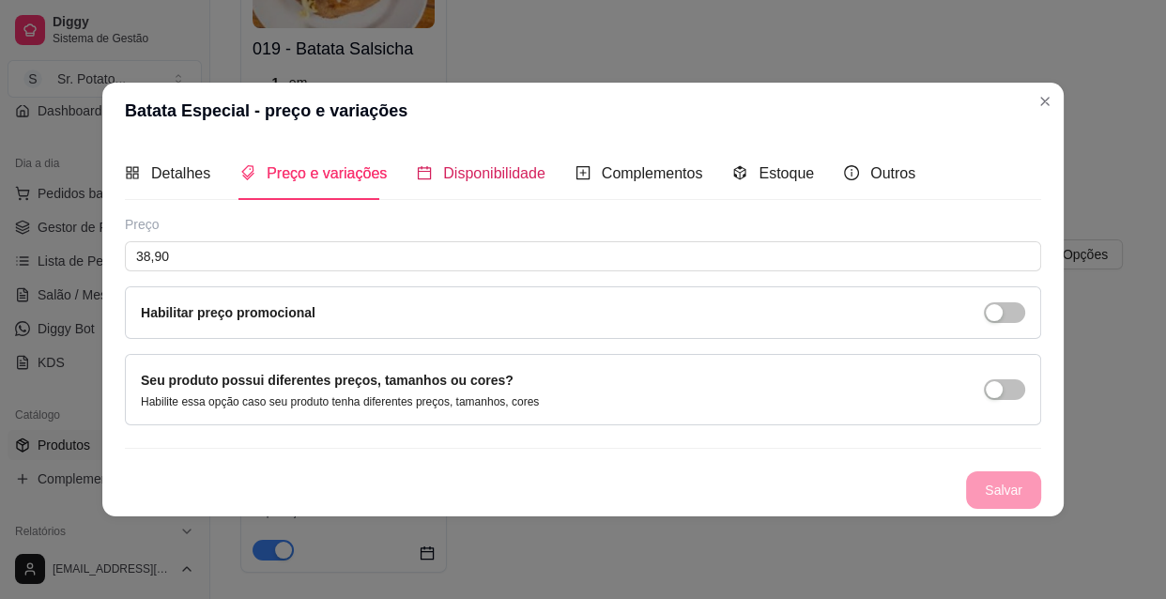
click at [449, 177] on span "Disponibilidade" at bounding box center [494, 173] width 102 height 16
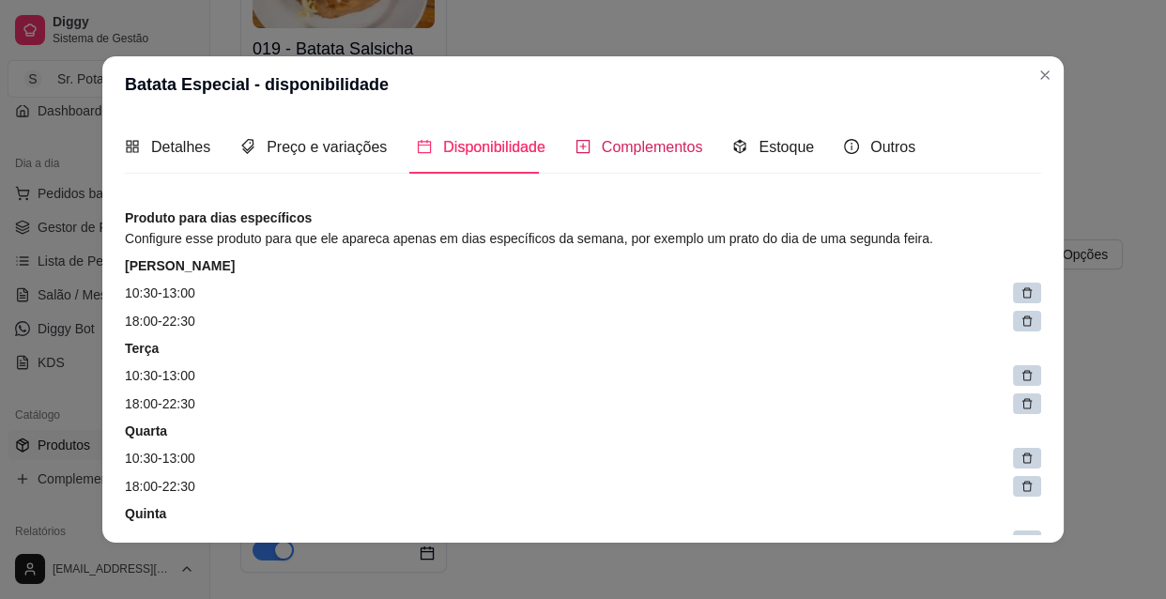
click at [578, 147] on div "Complementos" at bounding box center [639, 146] width 128 height 23
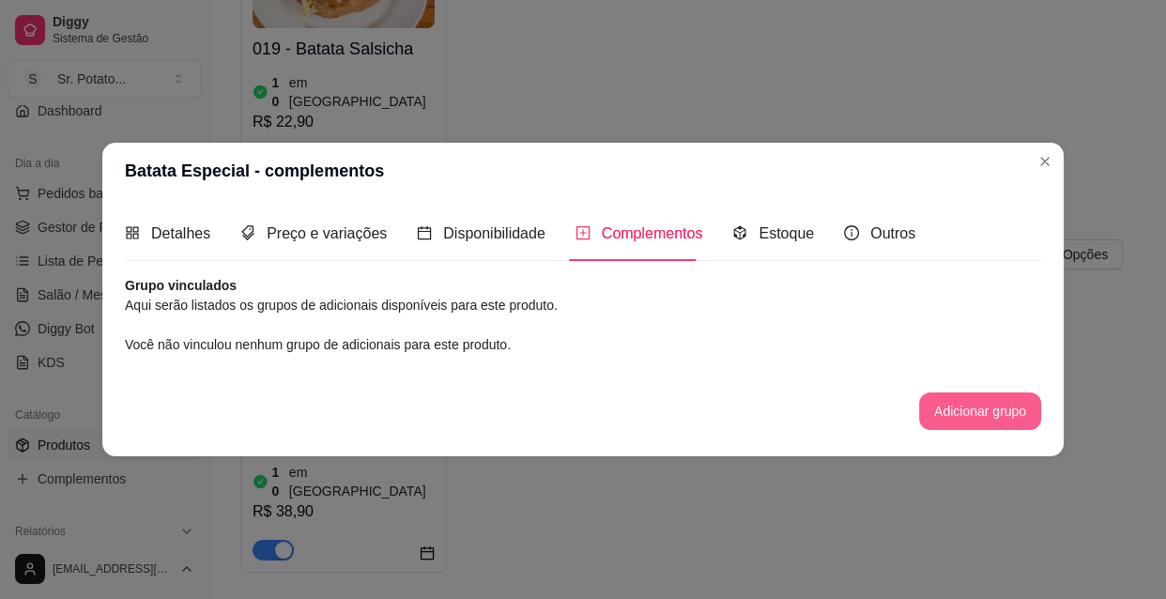
click at [978, 403] on button "Adicionar grupo" at bounding box center [980, 411] width 122 height 38
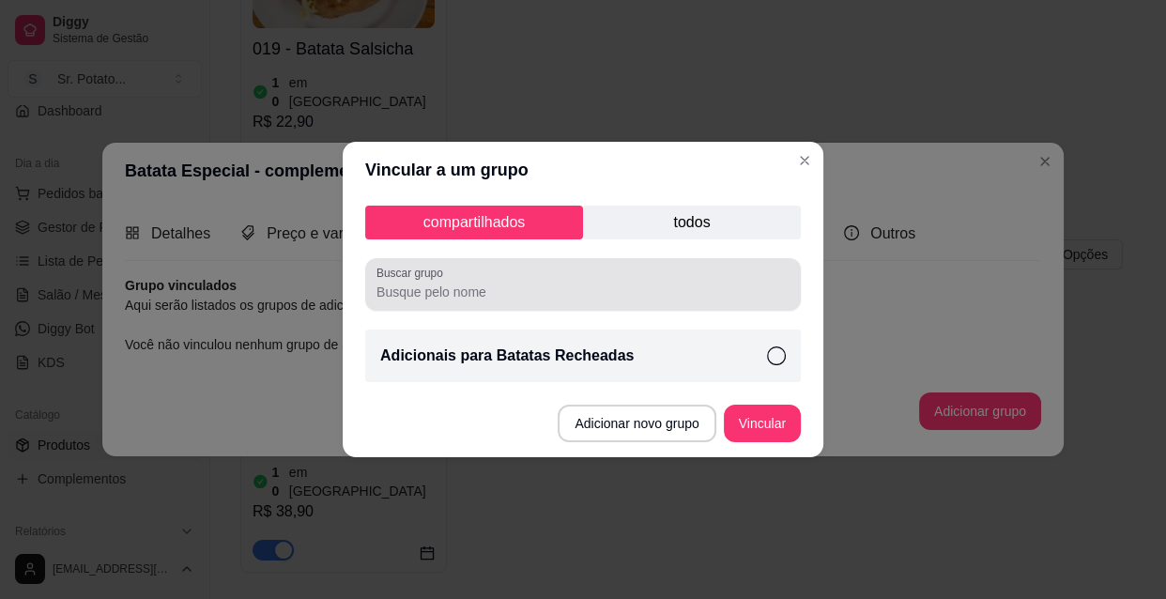
click at [549, 287] on input "Buscar grupo" at bounding box center [582, 291] width 413 height 19
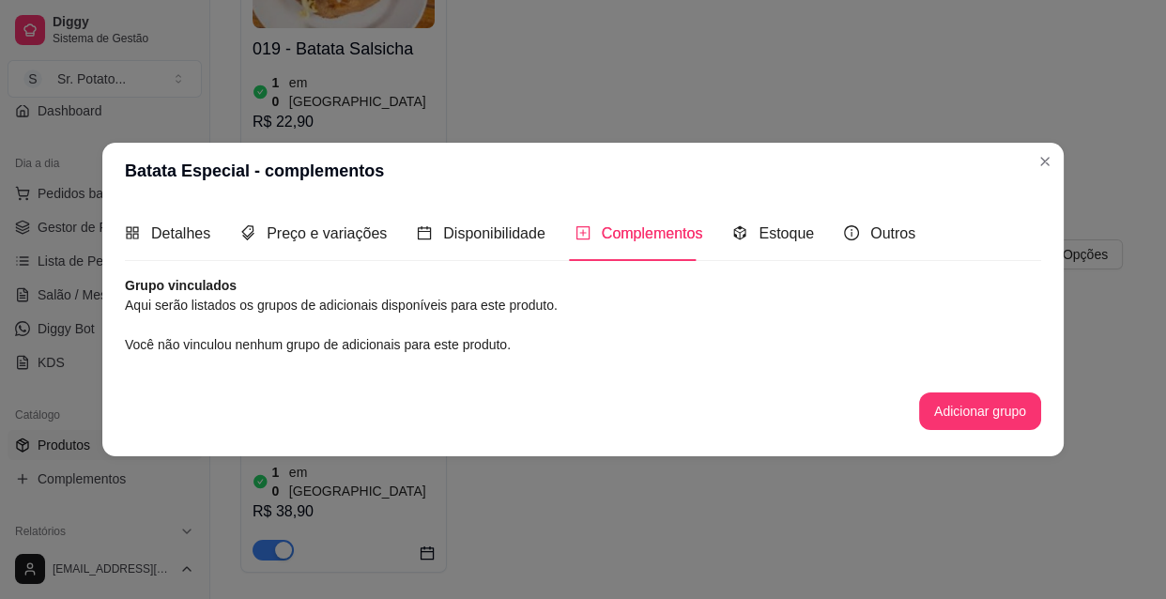
click at [655, 233] on span "Complementos" at bounding box center [652, 233] width 101 height 16
click at [1003, 411] on button "Adicionar grupo" at bounding box center [980, 410] width 118 height 37
click at [967, 417] on button "Adicionar grupo" at bounding box center [980, 410] width 118 height 37
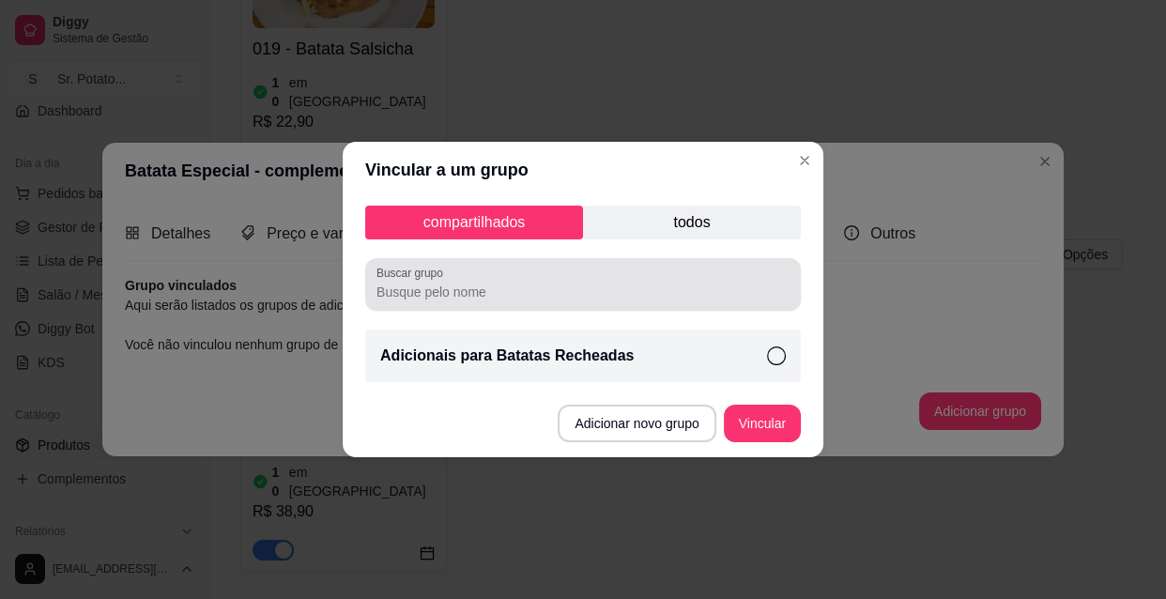
click at [480, 294] on input "Buscar grupo" at bounding box center [582, 291] width 413 height 19
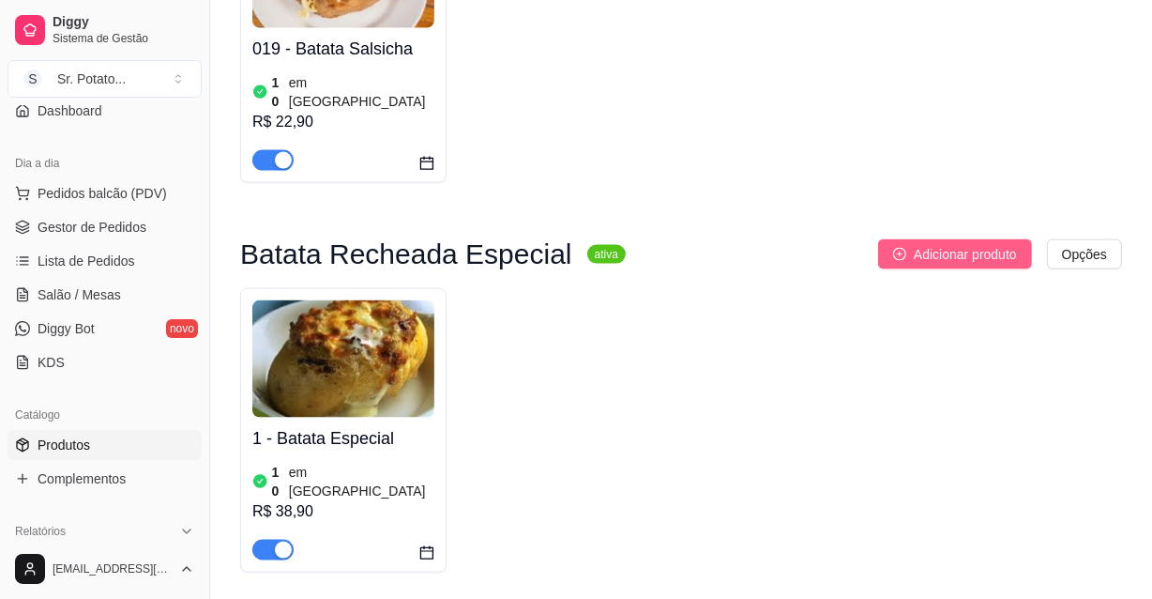
click at [926, 244] on span "Adicionar produto" at bounding box center [965, 254] width 103 height 21
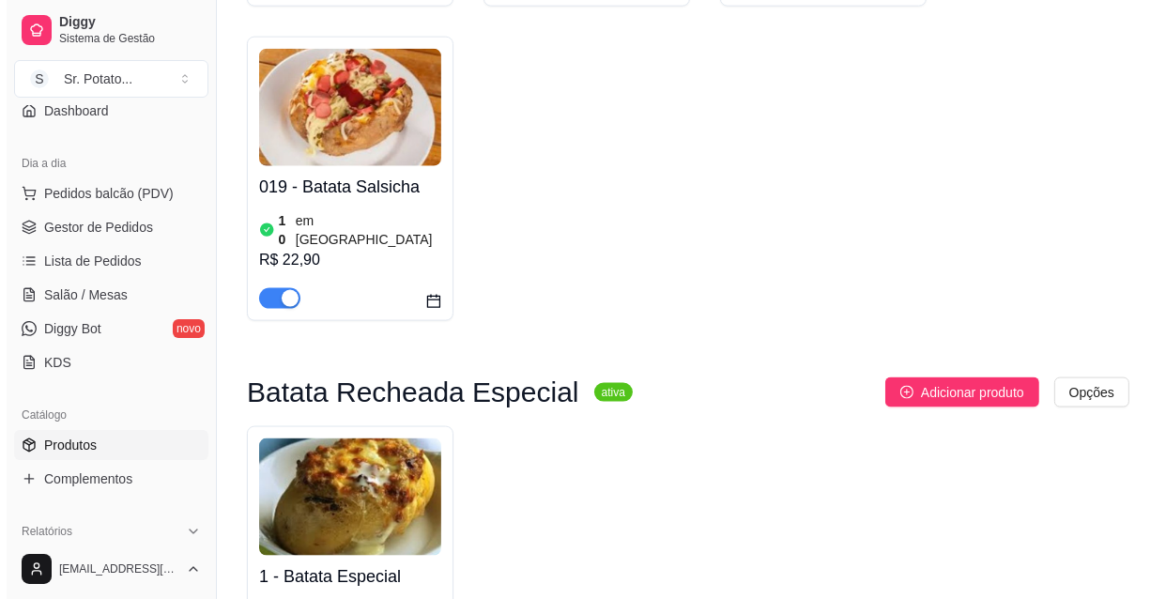
scroll to position [2132, 0]
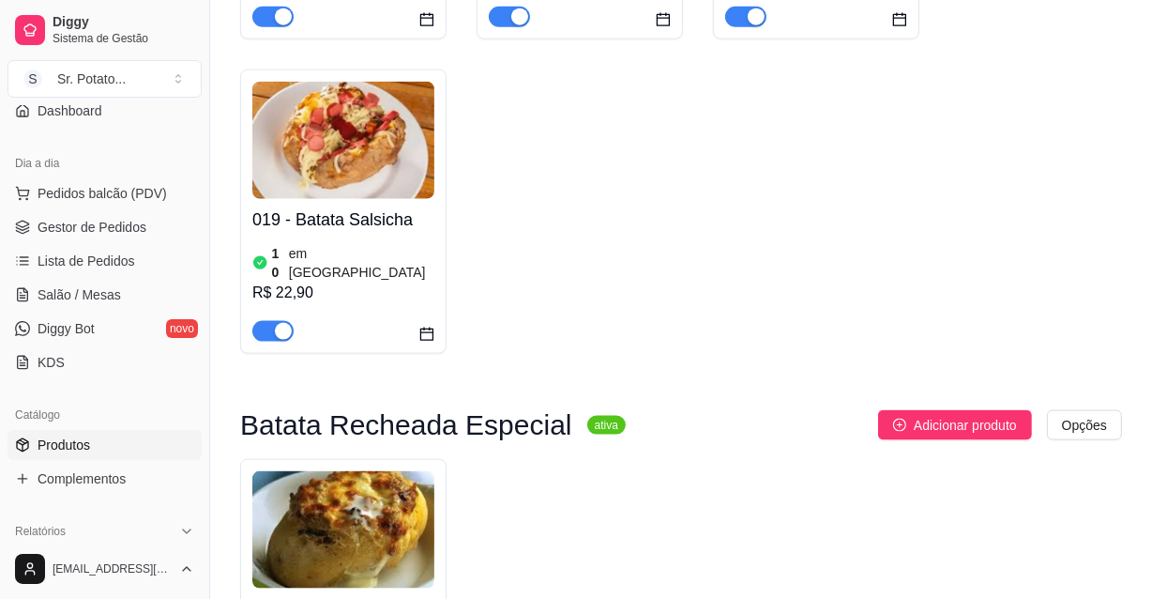
click at [375, 471] on img at bounding box center [343, 529] width 182 height 117
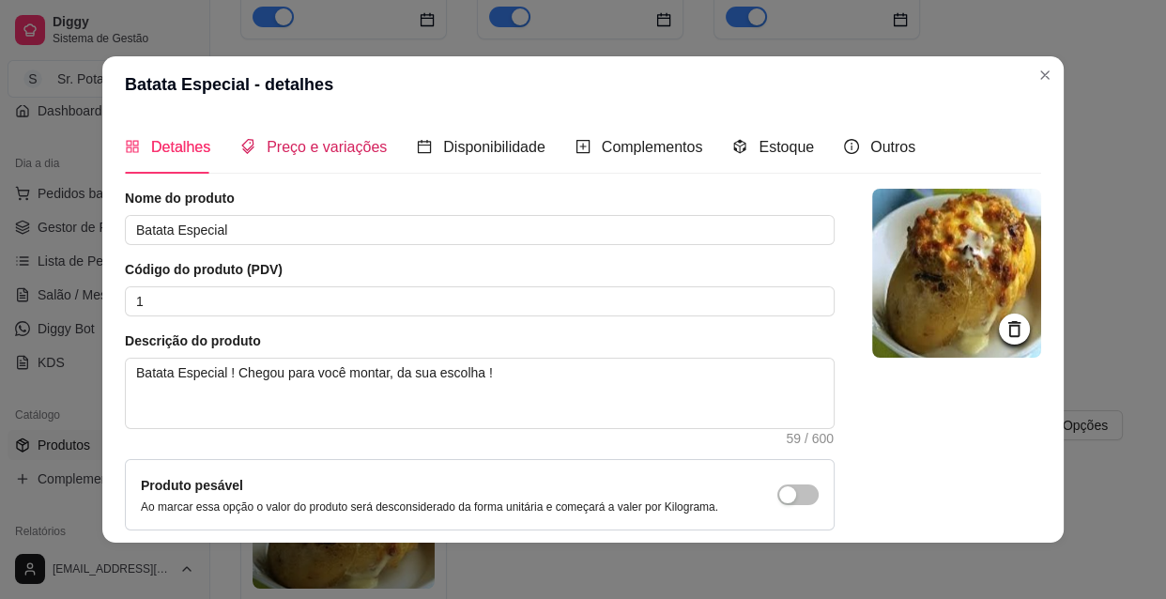
click at [328, 145] on span "Preço e variações" at bounding box center [327, 147] width 120 height 16
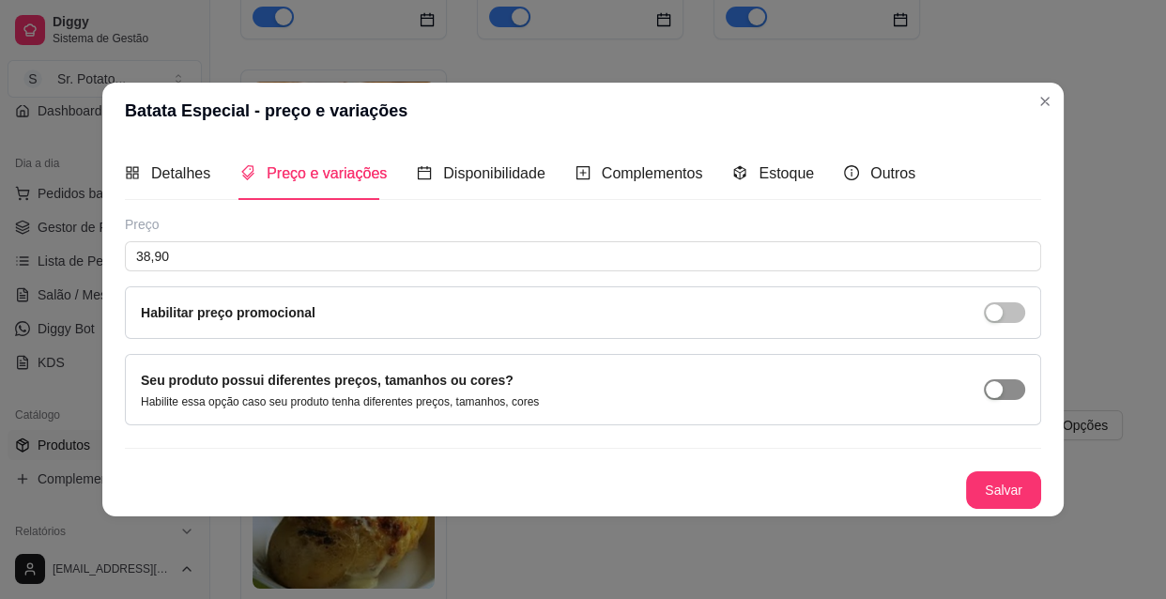
click at [999, 384] on div "button" at bounding box center [993, 389] width 17 height 17
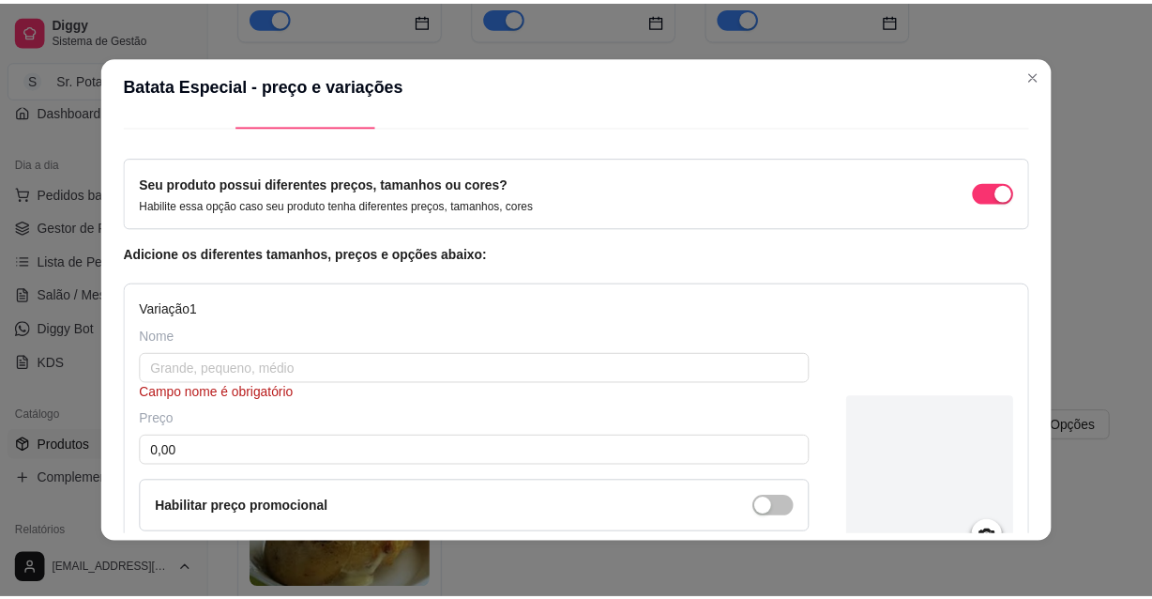
scroll to position [0, 0]
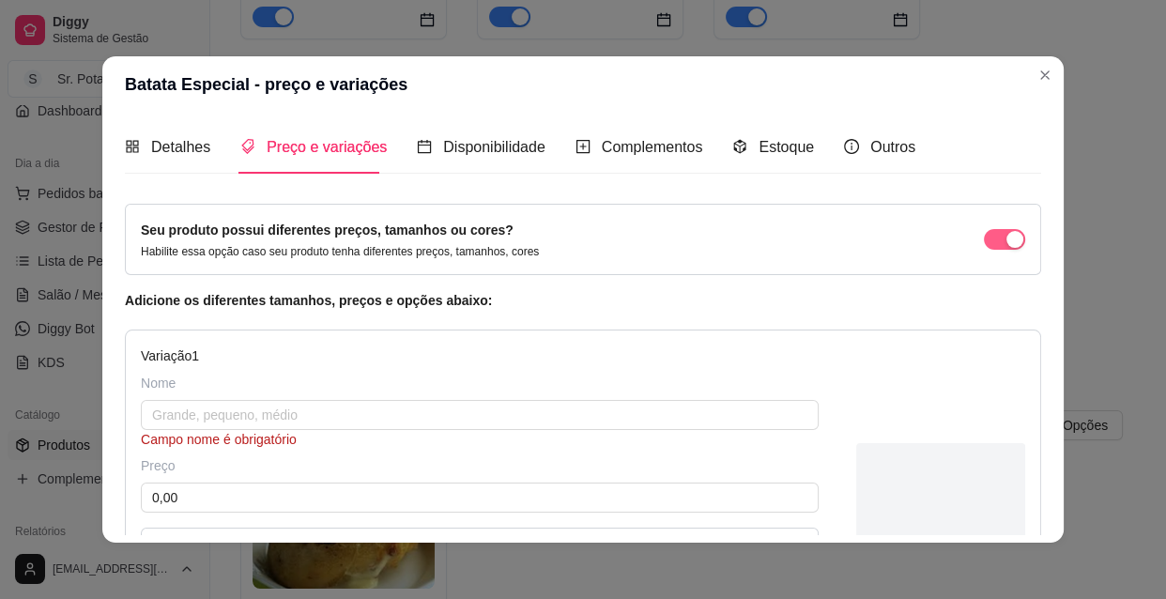
click at [1006, 242] on div "button" at bounding box center [1014, 239] width 17 height 17
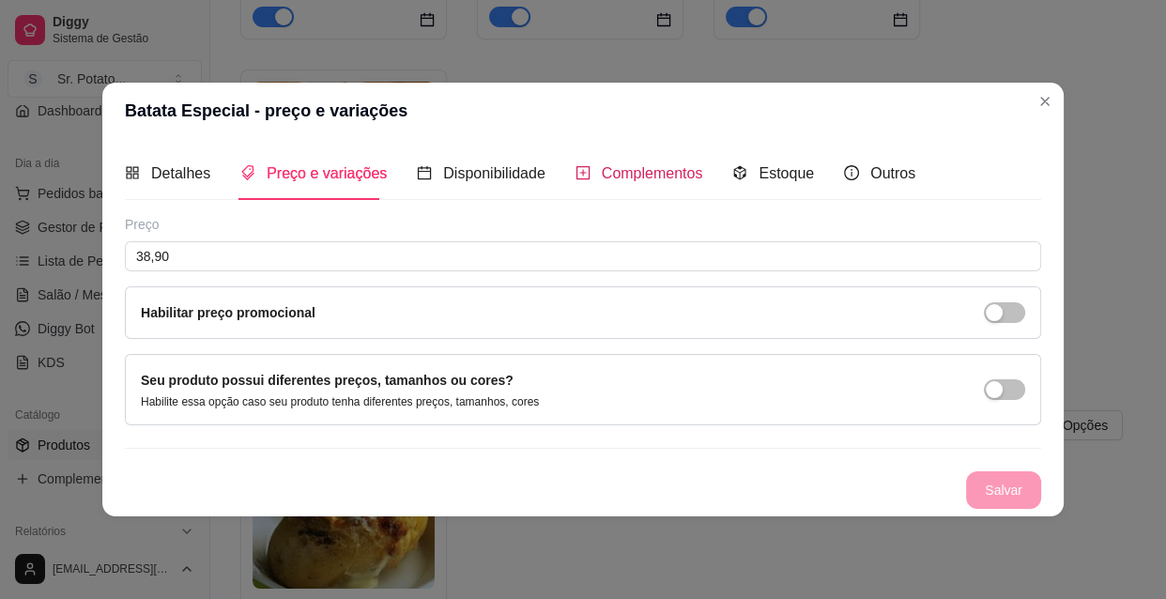
click at [610, 169] on span "Complementos" at bounding box center [652, 173] width 101 height 16
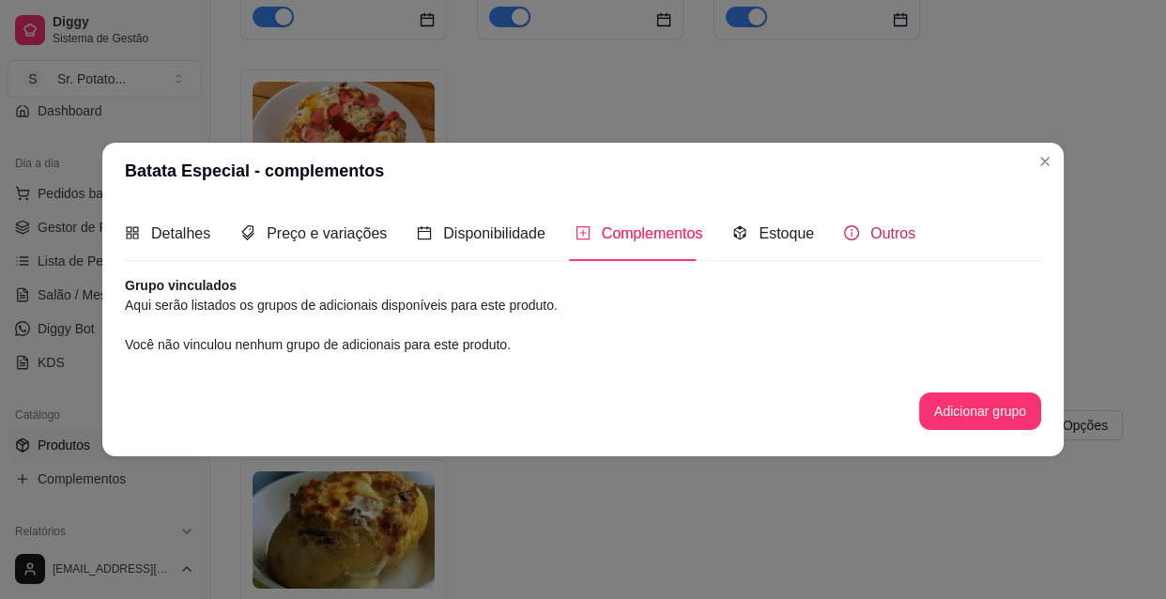
click at [881, 234] on span "Outros" at bounding box center [892, 233] width 45 height 16
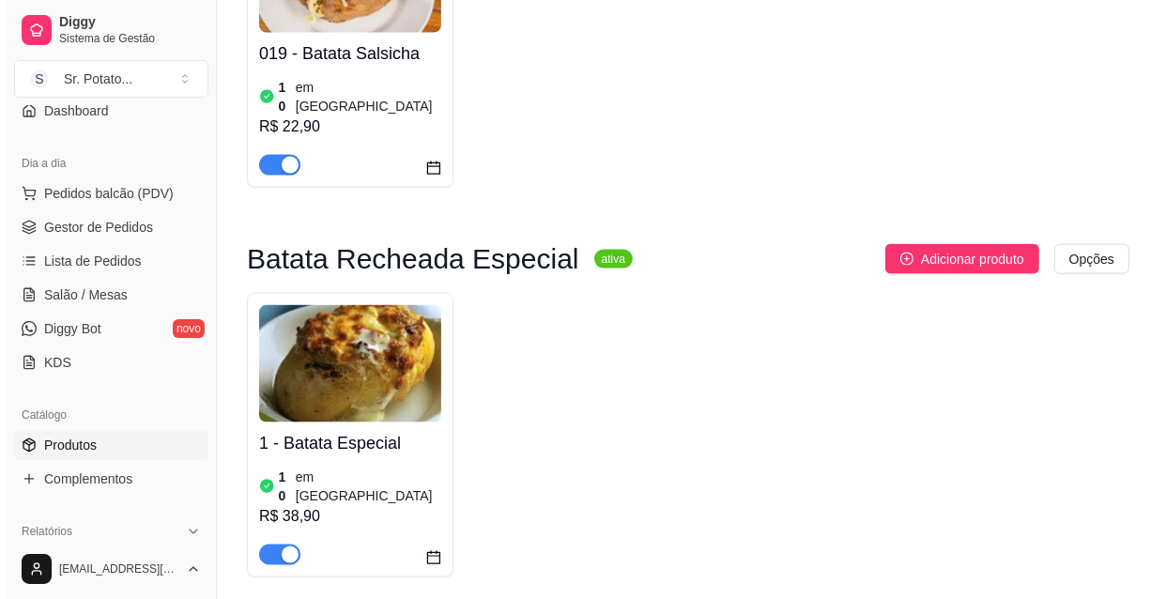
scroll to position [2218, 0]
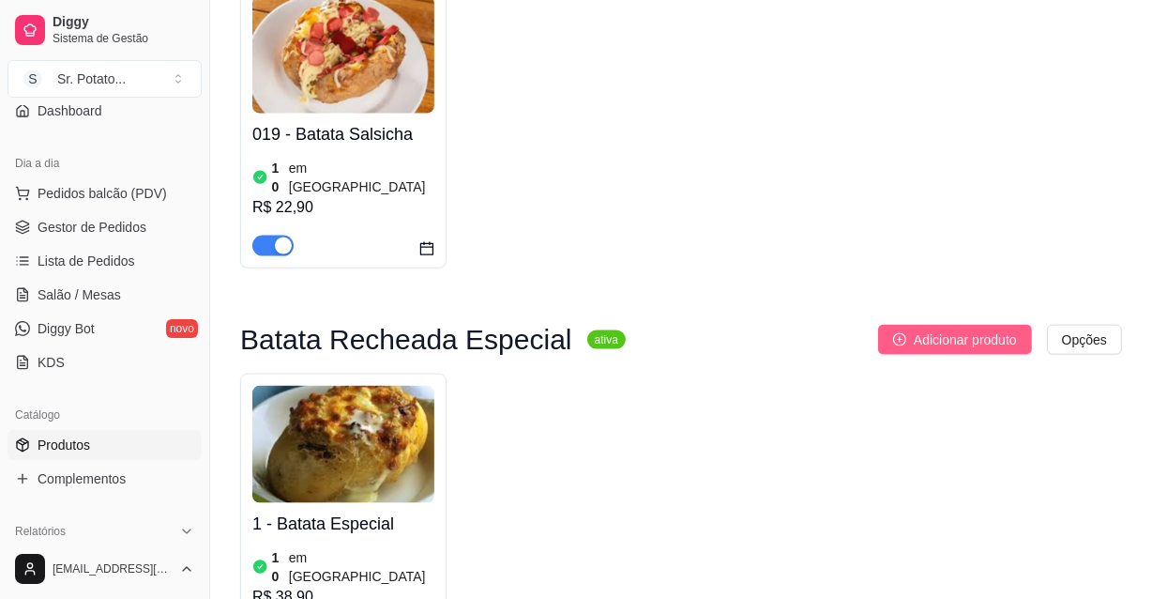
click at [958, 329] on span "Adicionar produto" at bounding box center [965, 339] width 103 height 21
click at [389, 511] on h4 "1 - Batata Especial" at bounding box center [343, 524] width 182 height 26
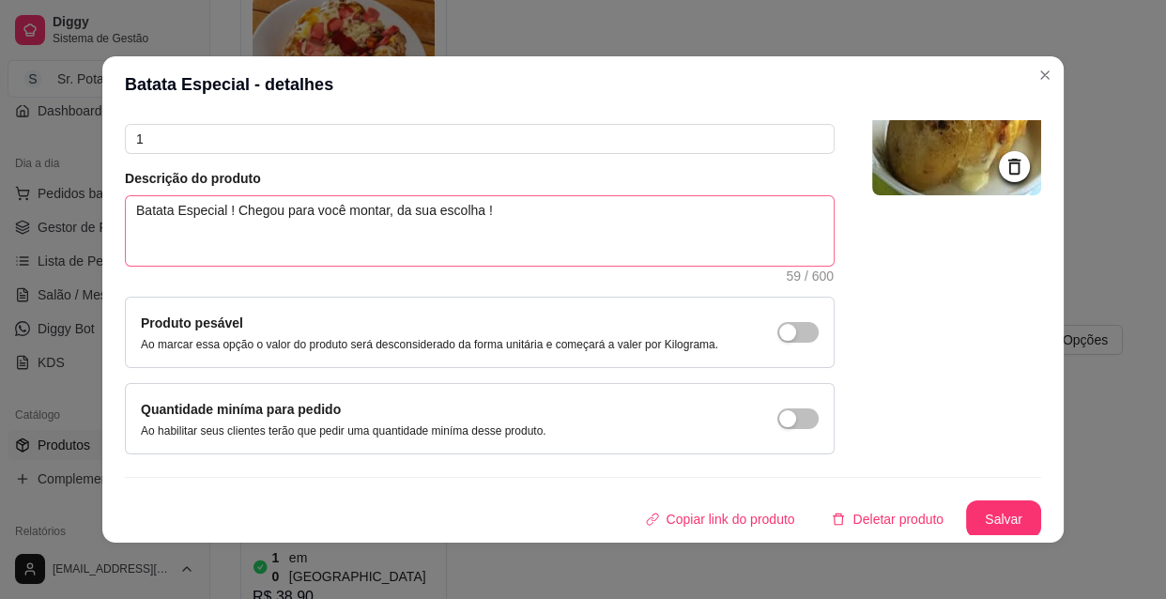
scroll to position [78, 0]
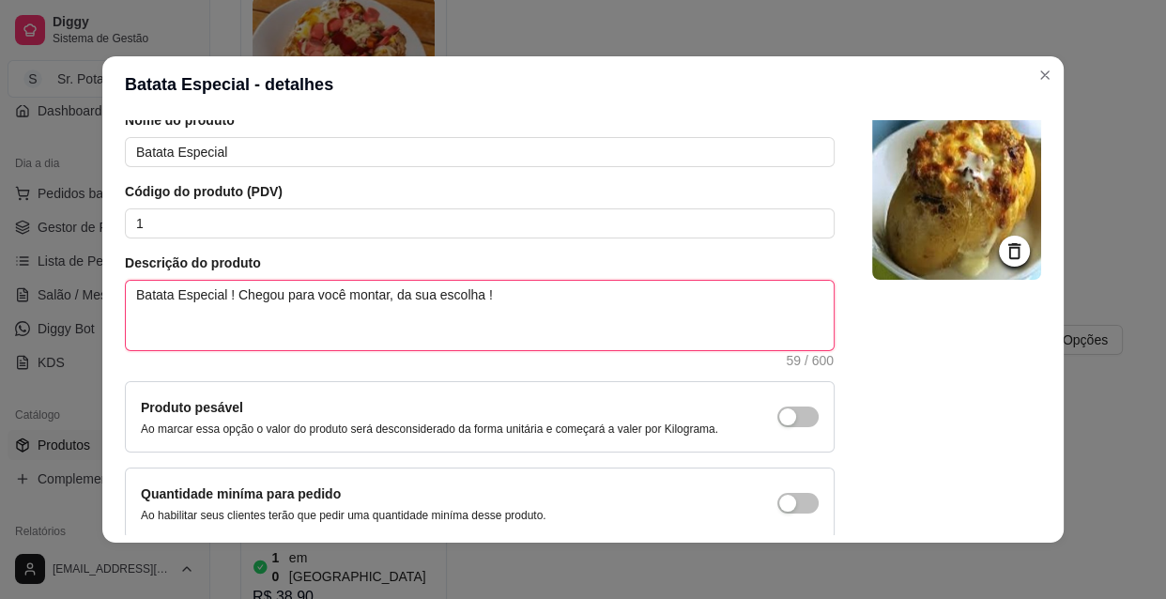
click at [495, 292] on textarea "Batata Especial ! Chegou para você montar, da sua escolha !" at bounding box center [480, 315] width 708 height 69
type textarea "Batata Especial ! Chegou para você montar, da sua escolha !"
type textarea "Batata Especial ! Chegou para você montar, da sua escolha ! A"
type textarea "Batata Especial ! Chegou para você montar, da sua escolha ! Ac"
type textarea "Batata Especial ! Chegou para você montar, da sua escolha ! Aco"
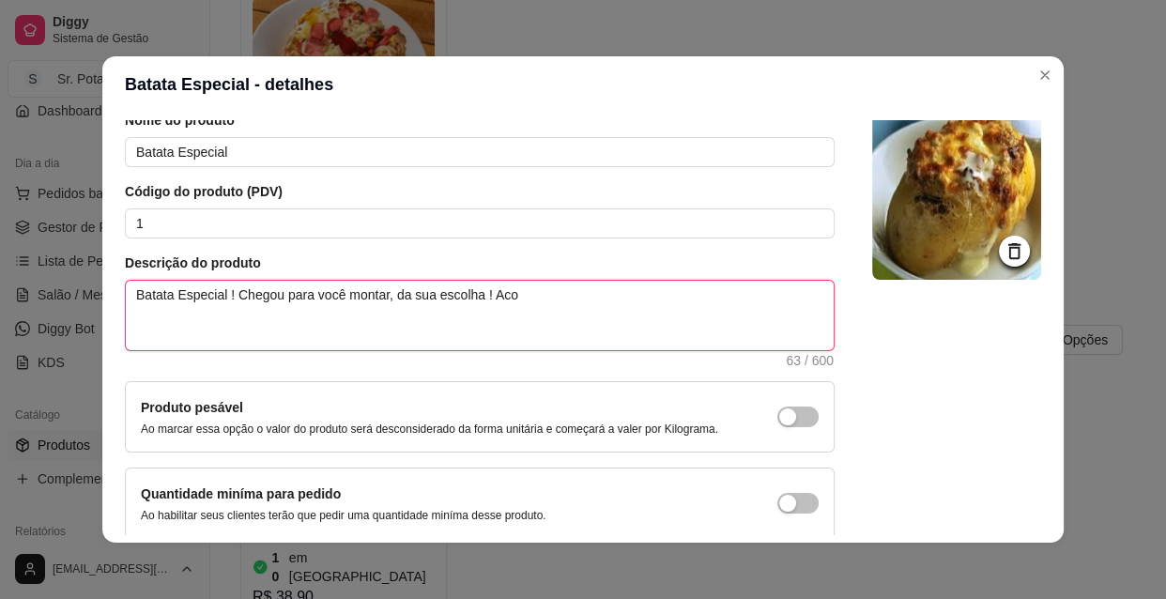
type textarea "Batata Especial ! Chegou para você montar, da sua escolha ! Acom"
type textarea "Batata Especial ! Chegou para você montar, da sua escolha ! Acomp"
type textarea "Batata Especial ! Chegou para você montar, da sua escolha ! Acompa"
type textarea "Batata Especial ! Chegou para você montar, da sua escolha ! Acompan"
type textarea "Batata Especial ! Chegou para você montar, da sua escolha ! Acompanh"
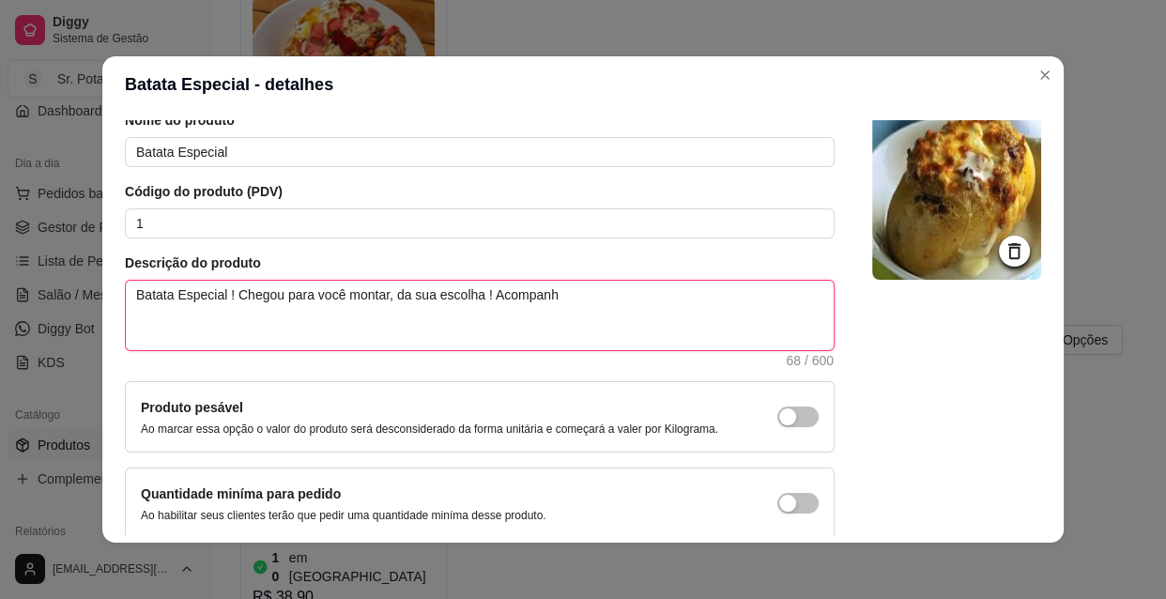
type textarea "Batata Especial ! Chegou para você montar, da sua escolha ! Acompanha"
type textarea "Batata Especial ! Chegou para você montar, da sua escolha ! Acompanha a"
type textarea "Batata Especial ! Chegou para você montar, da sua escolha ! Acompanha a b"
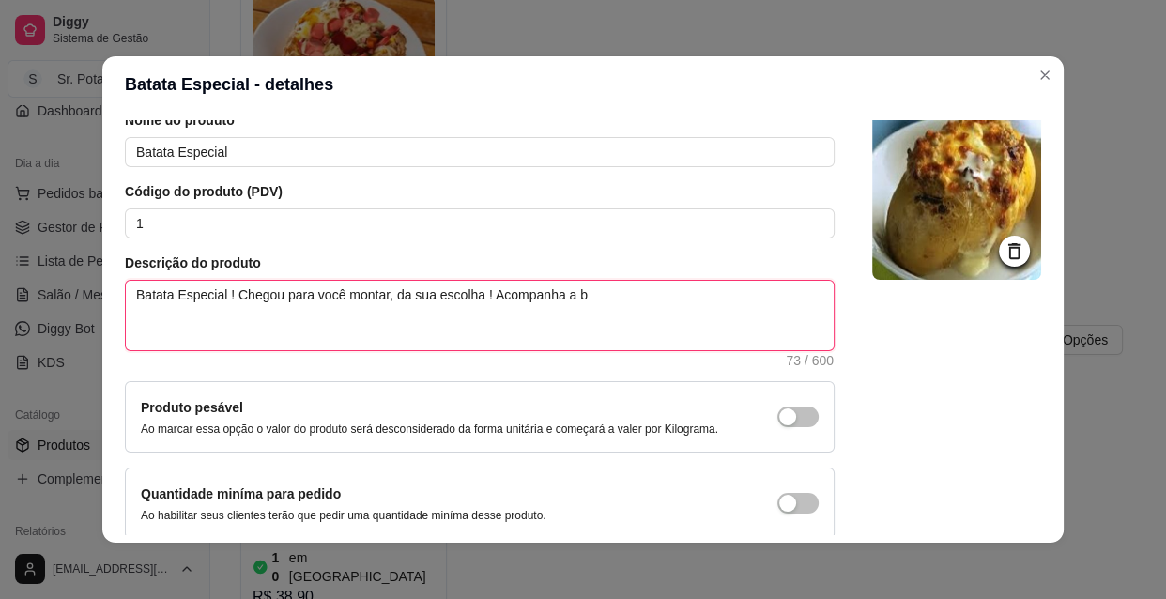
type textarea "Batata Especial ! Chegou para você montar, da sua escolha ! Acompanha a ba"
type textarea "Batata Especial ! Chegou para você montar, da sua escolha ! Acompanha a bat"
type textarea "Batata Especial ! Chegou para você montar, da sua escolha ! Acompanha a bata"
type textarea "Batata Especial ! Chegou para você montar, da sua escolha ! Acompanha a batat"
type textarea "Batata Especial ! Chegou para você montar, da sua escolha ! Acompanha a batata"
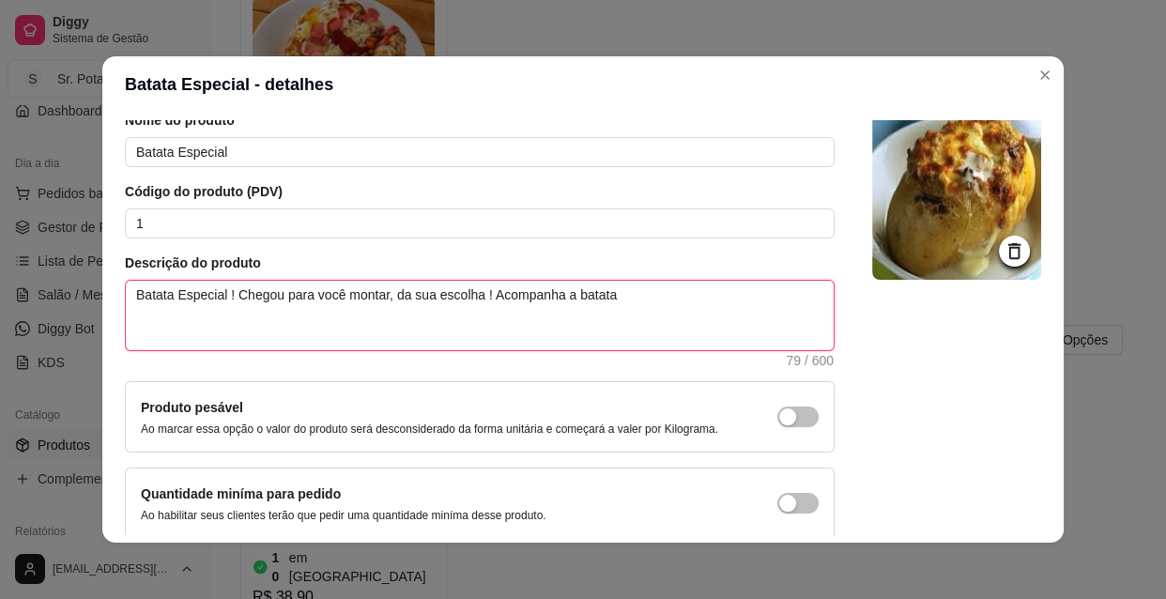
type textarea "Batata Especial ! Chegou para você montar, da sua escolha ! Acompanha a batata"
type textarea "Batata Especial ! Chegou para você montar, da sua escolha ! Acompanha a batata p"
type textarea "Batata Especial ! Chegou para você montar, da sua escolha ! Acompanha a batata …"
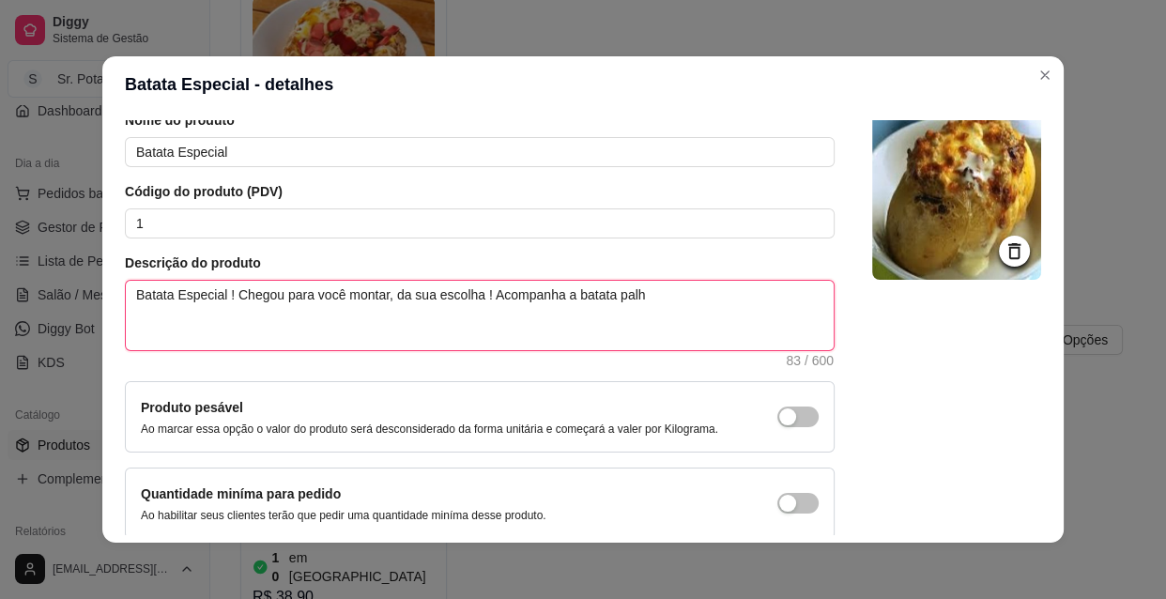
type textarea "Batata Especial ! Chegou para você montar, da sua escolha ! Acompanha a batata …"
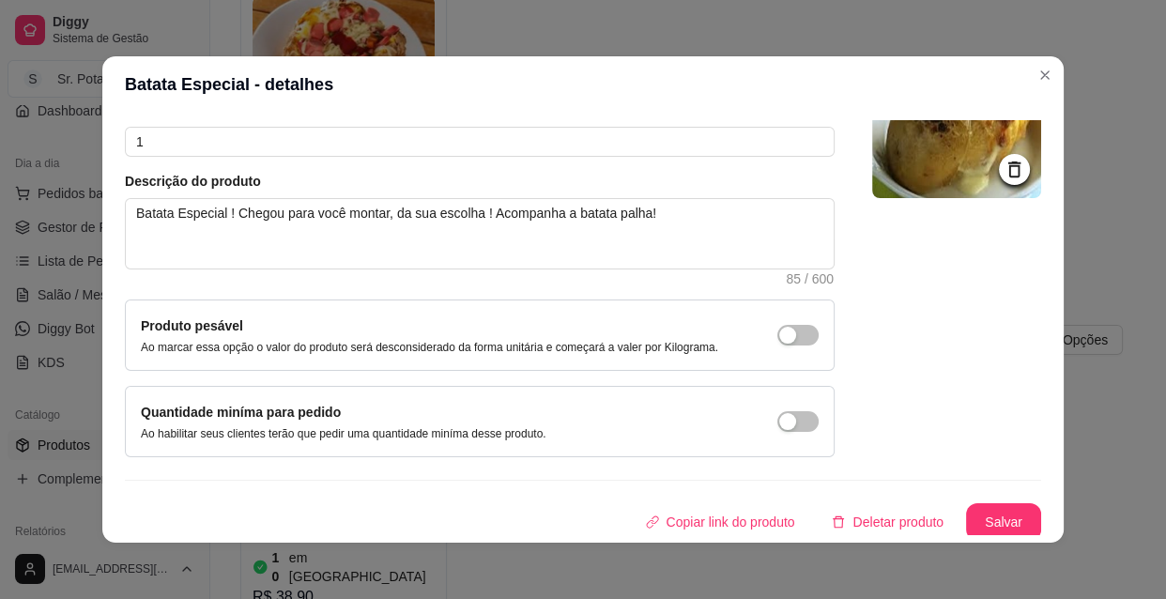
scroll to position [163, 0]
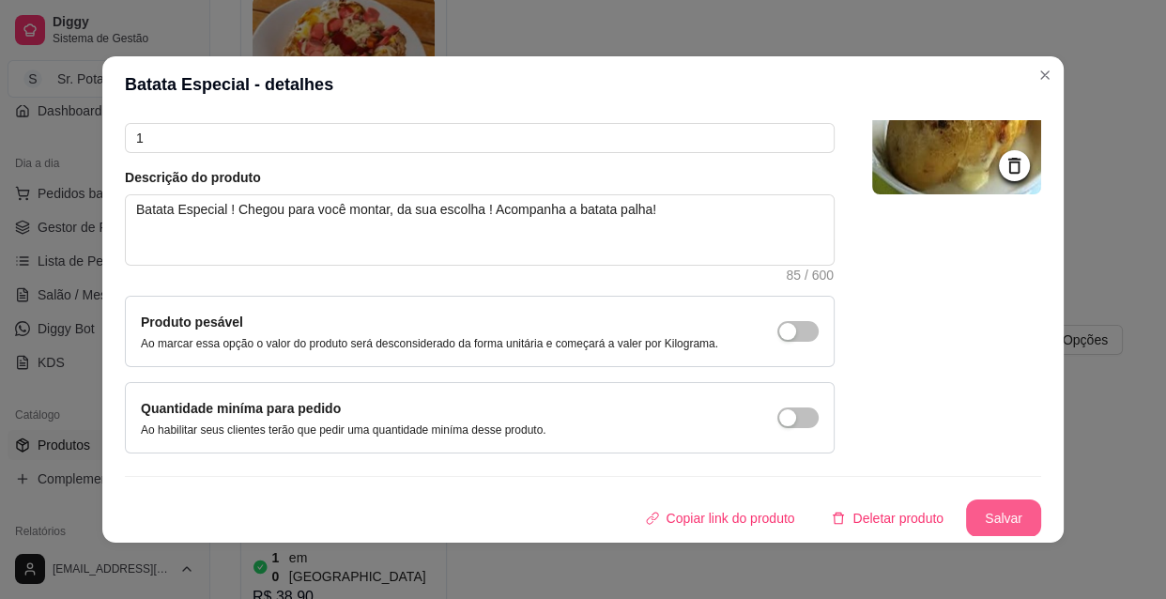
click at [969, 511] on button "Salvar" at bounding box center [1003, 518] width 75 height 38
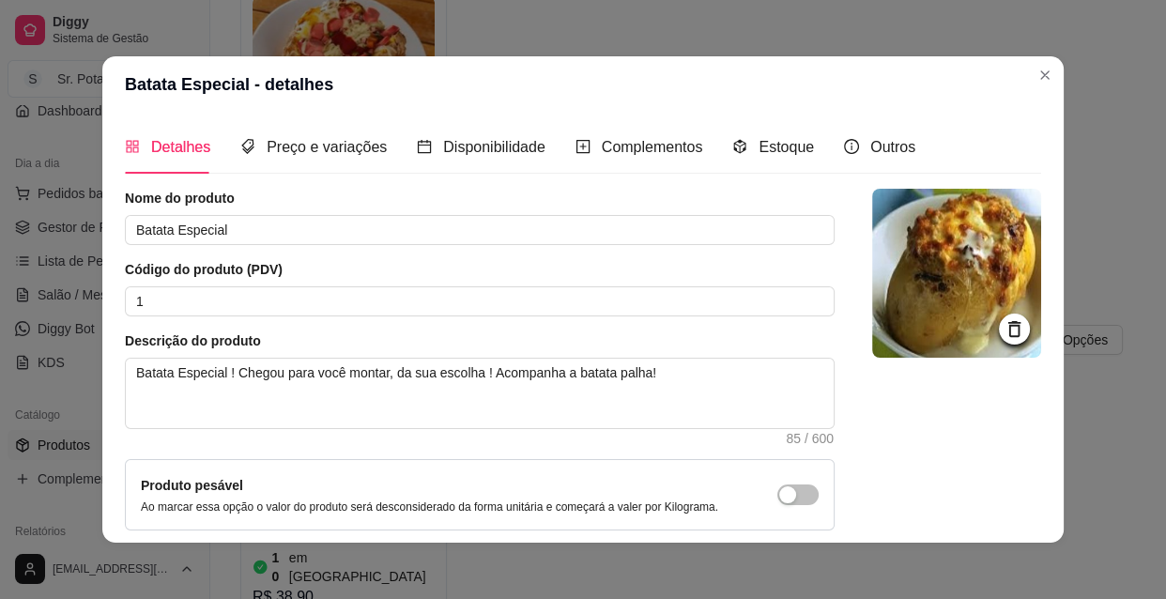
scroll to position [0, 0]
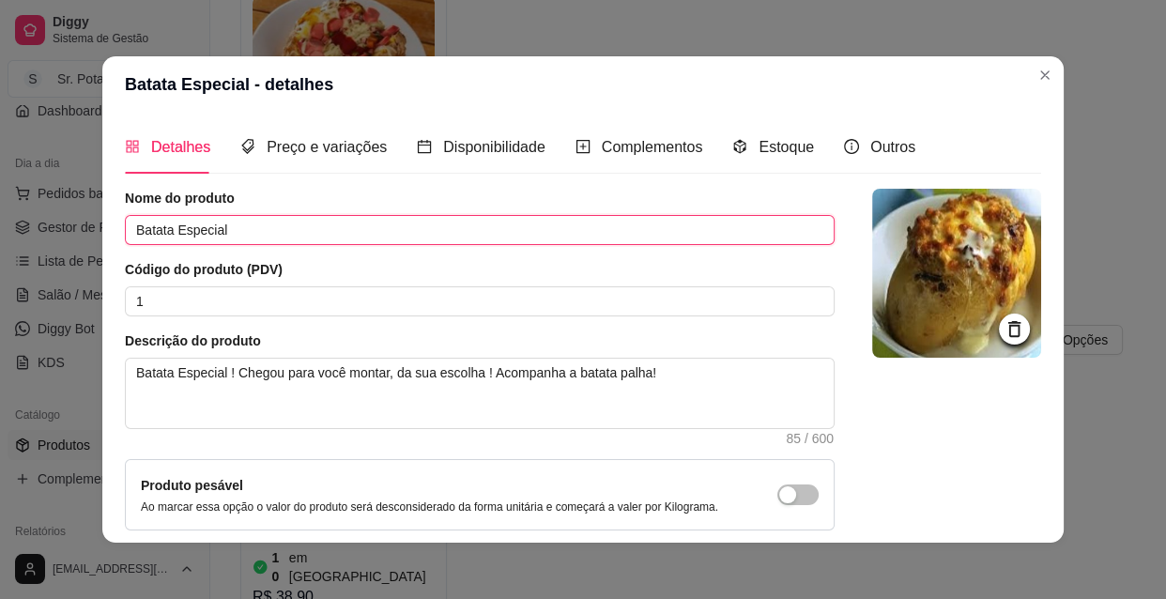
click at [167, 231] on input "Batata Especial" at bounding box center [479, 230] width 709 height 30
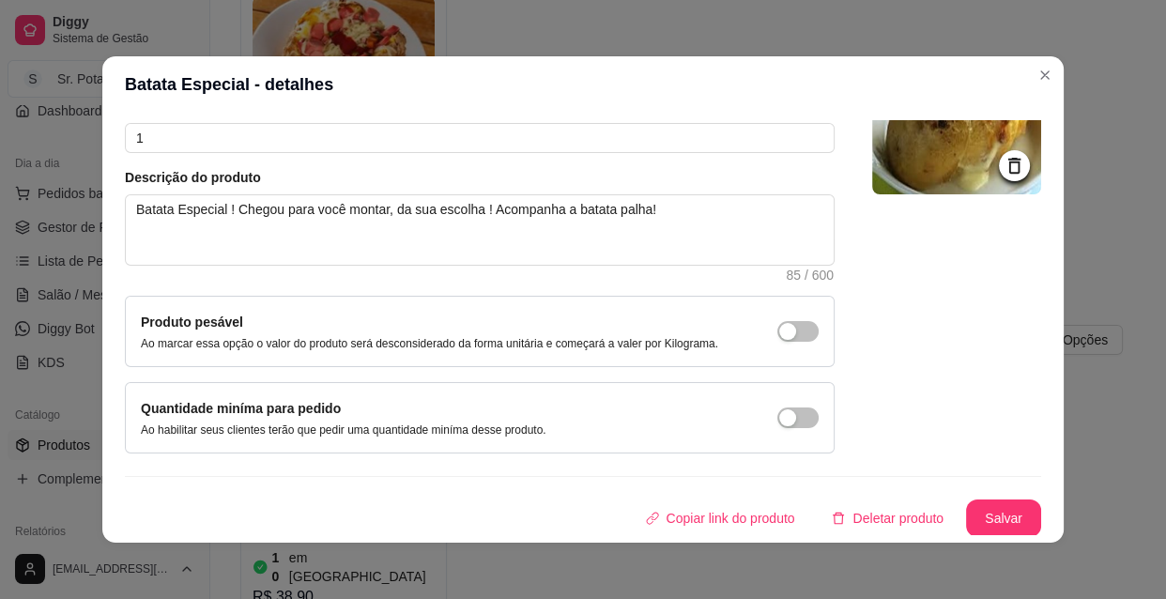
scroll to position [3, 0]
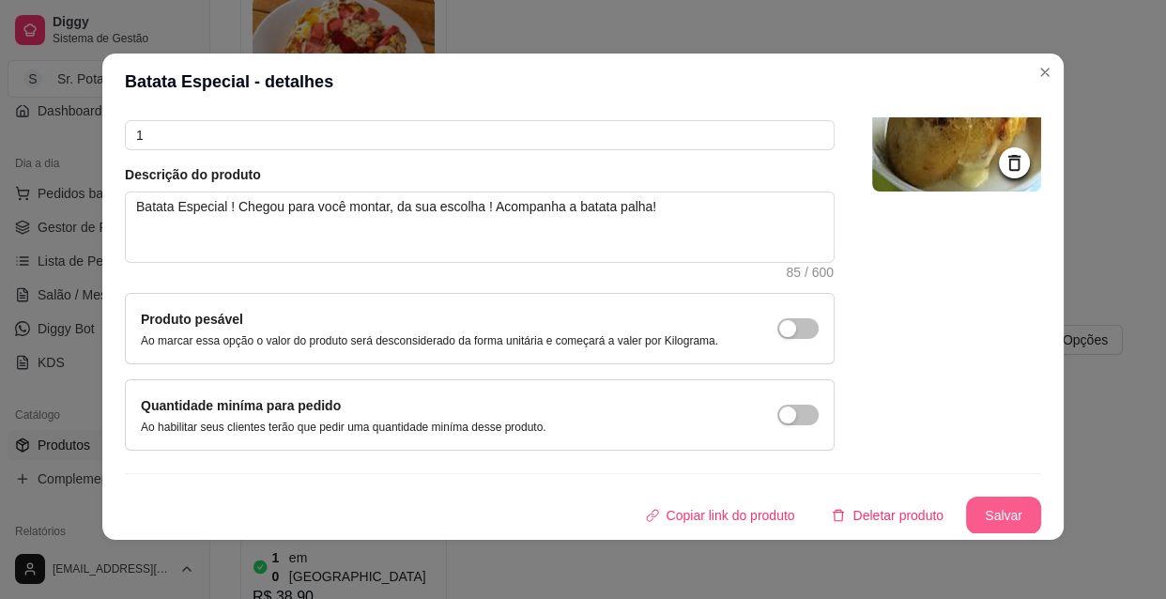
type input "Batata Recheada Especial"
click at [970, 507] on button "Salvar" at bounding box center [1003, 515] width 73 height 37
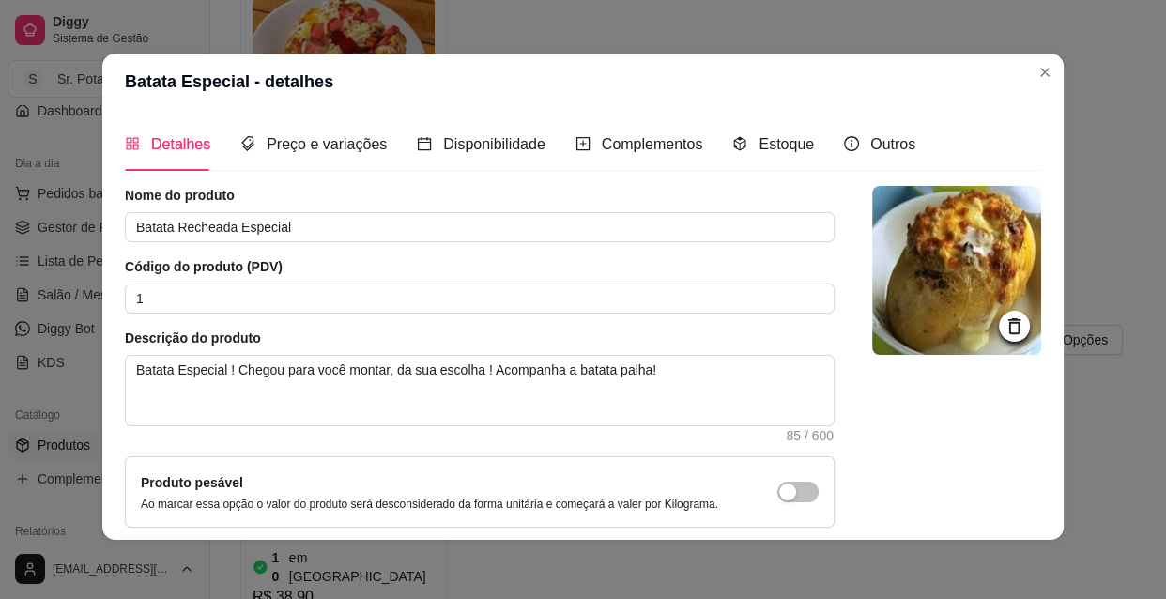
scroll to position [0, 0]
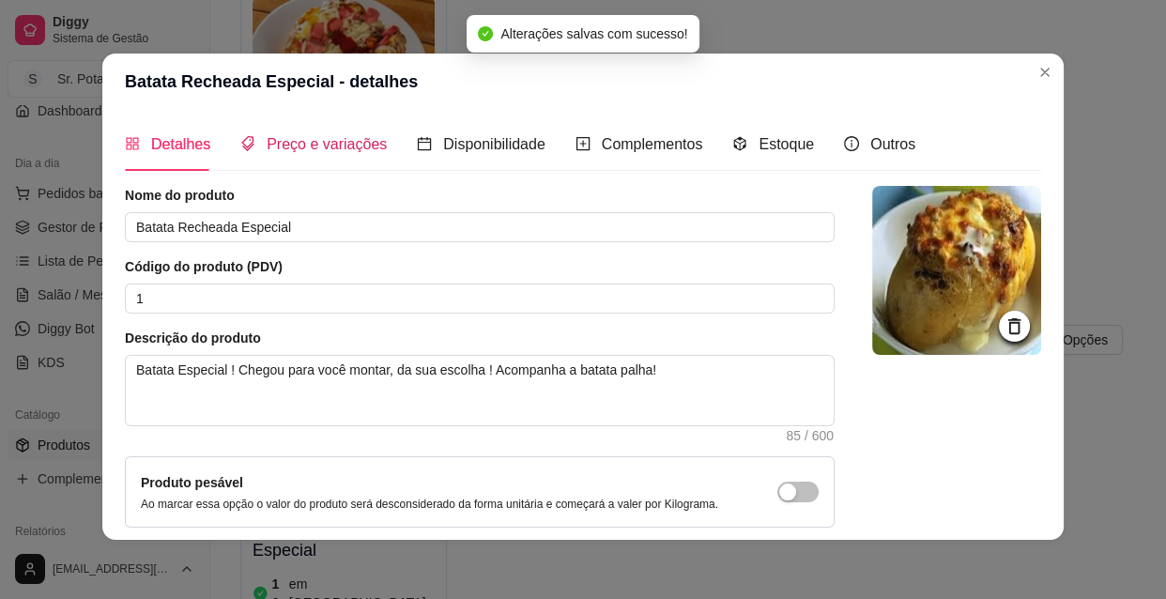
click at [351, 138] on span "Preço e variações" at bounding box center [327, 144] width 120 height 16
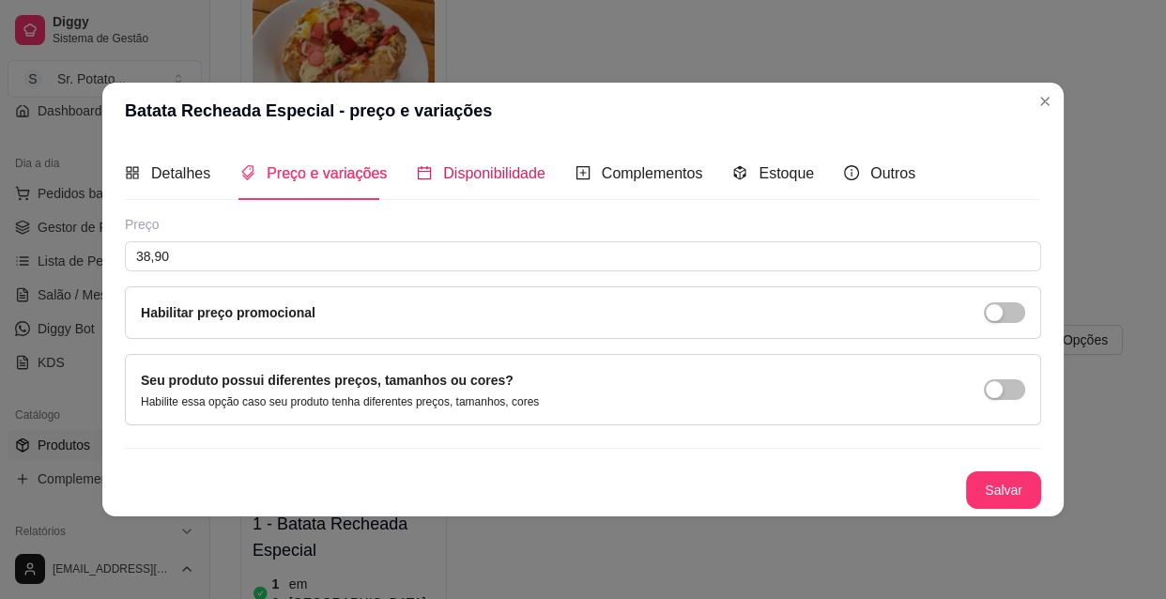
click at [505, 172] on span "Disponibilidade" at bounding box center [494, 173] width 102 height 16
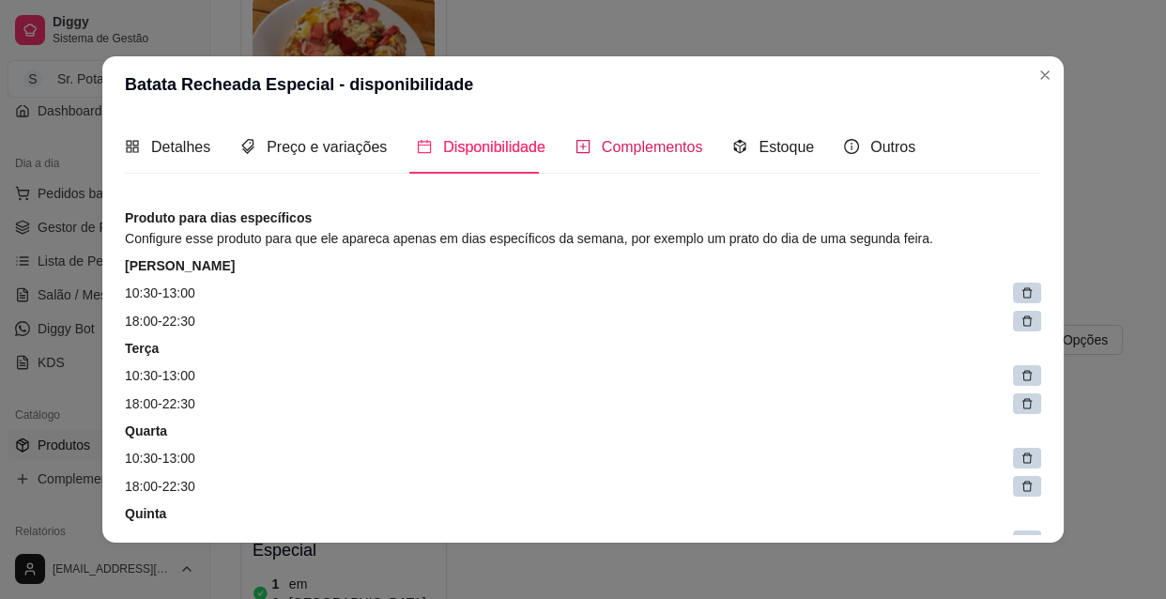
click at [614, 144] on span "Complementos" at bounding box center [652, 147] width 101 height 16
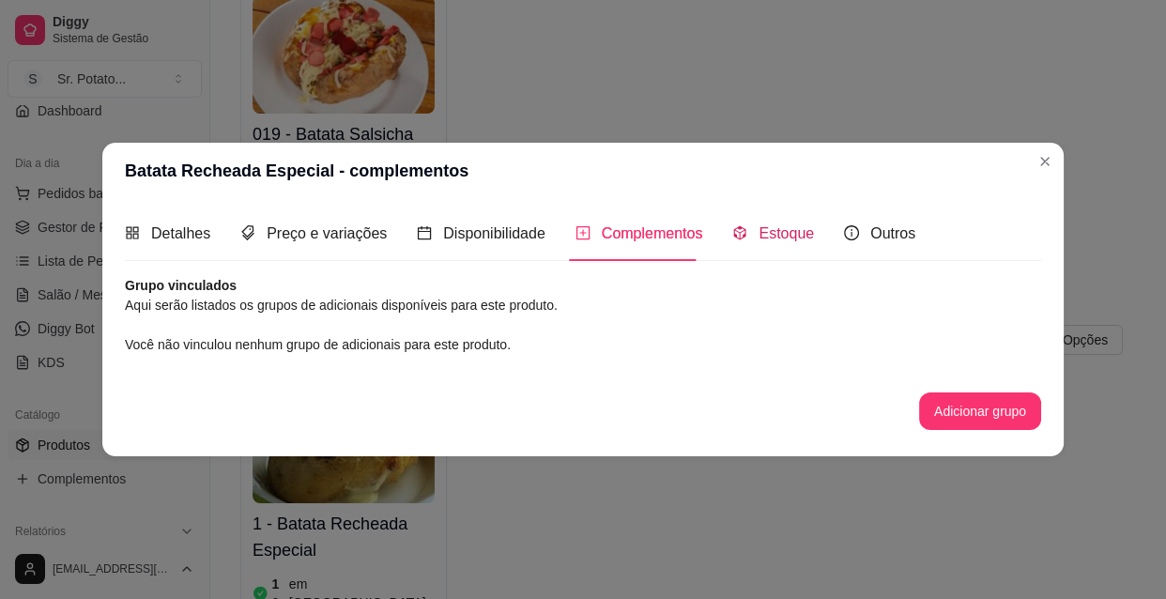
click at [787, 236] on span "Estoque" at bounding box center [785, 233] width 55 height 16
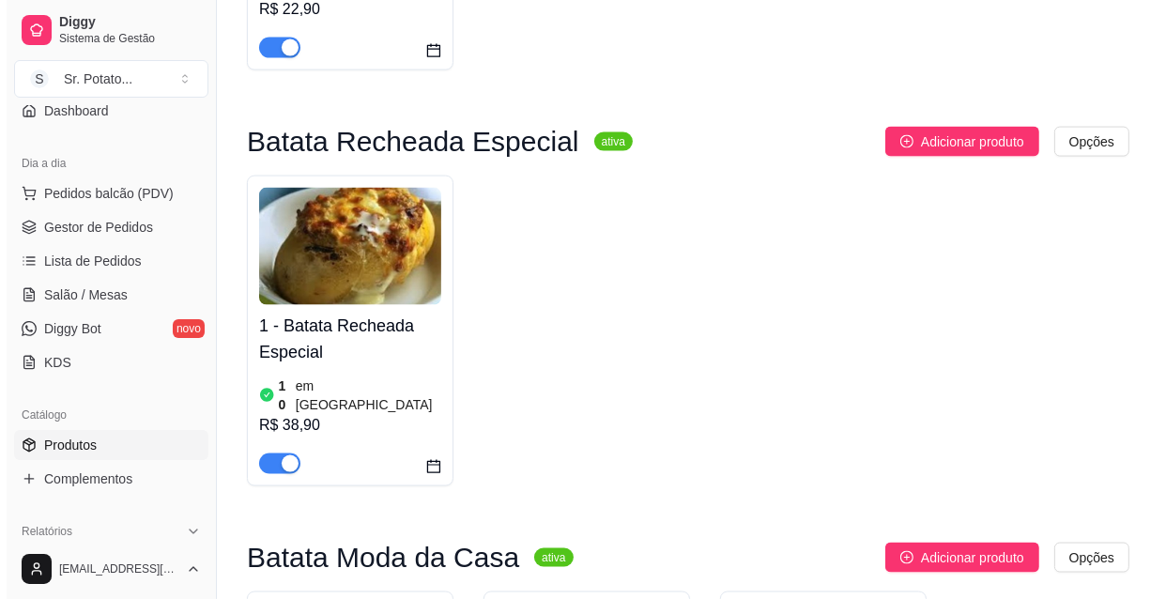
scroll to position [2474, 0]
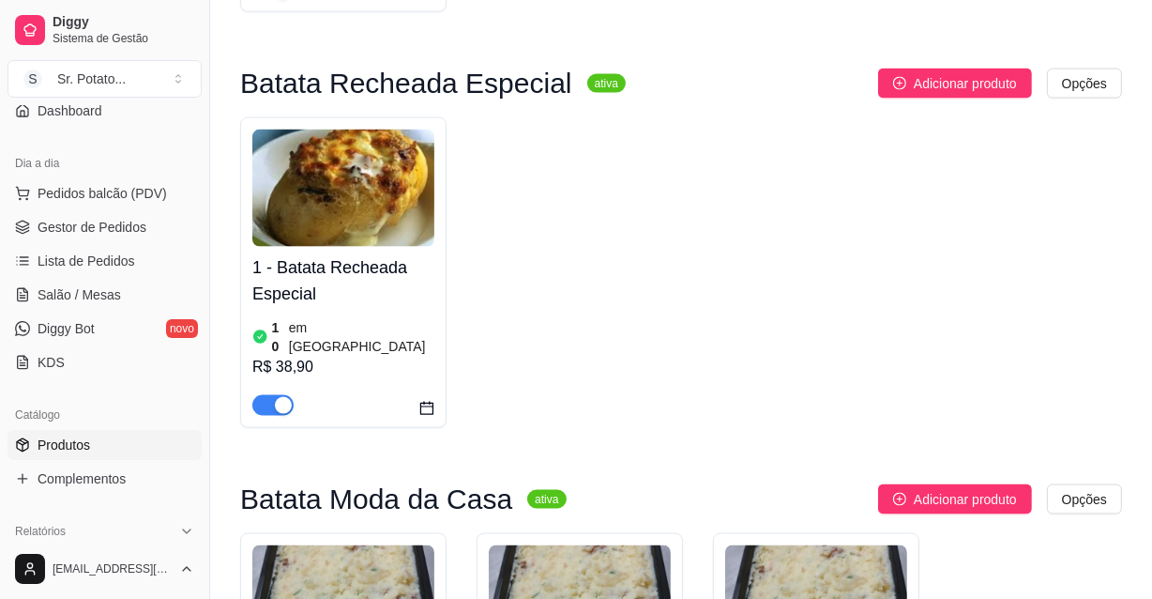
click at [410, 545] on img at bounding box center [343, 603] width 182 height 117
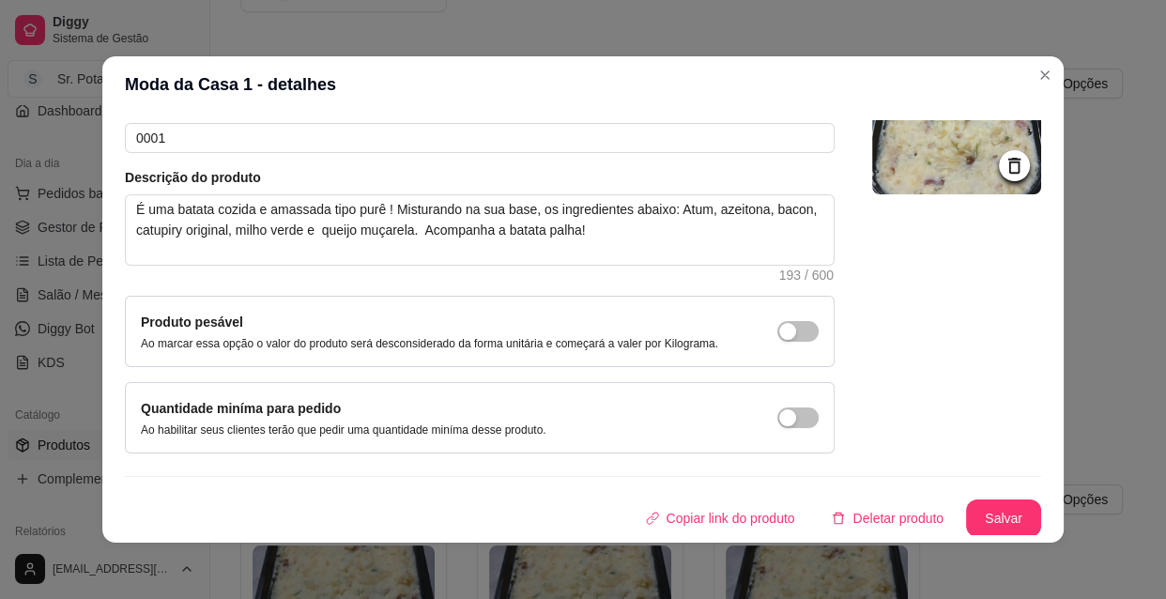
scroll to position [3, 0]
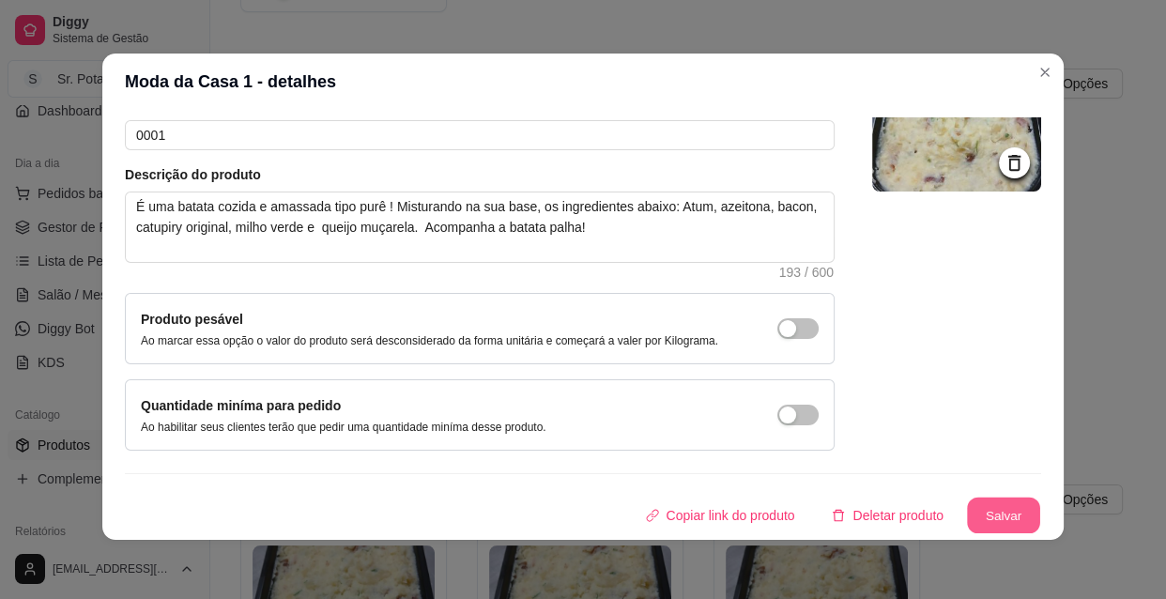
click at [978, 511] on button "Salvar" at bounding box center [1003, 515] width 73 height 37
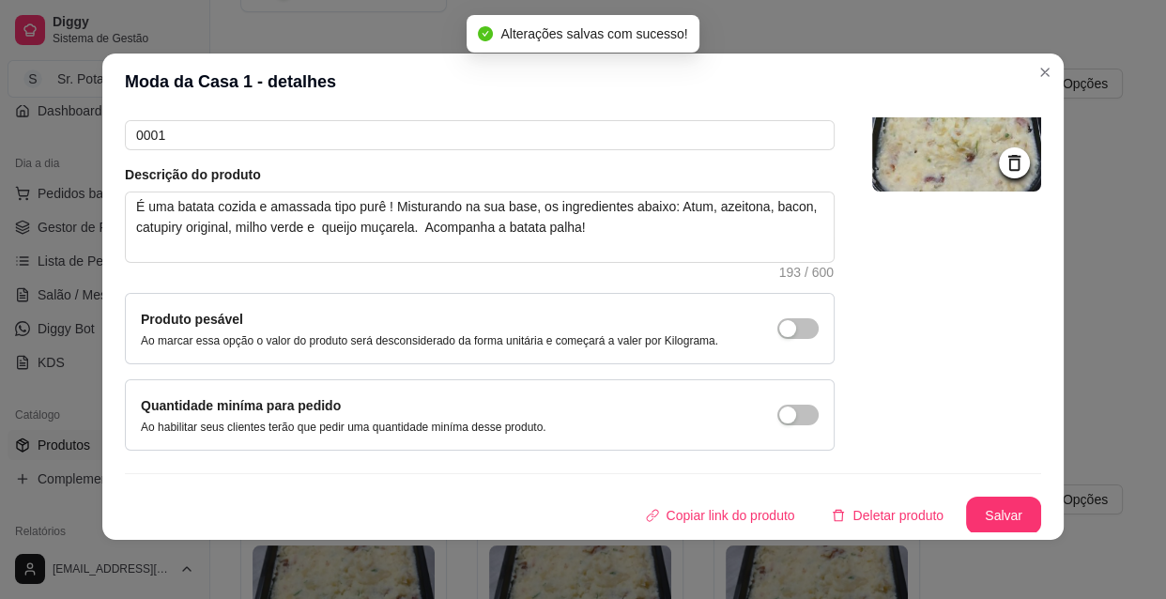
scroll to position [0, 0]
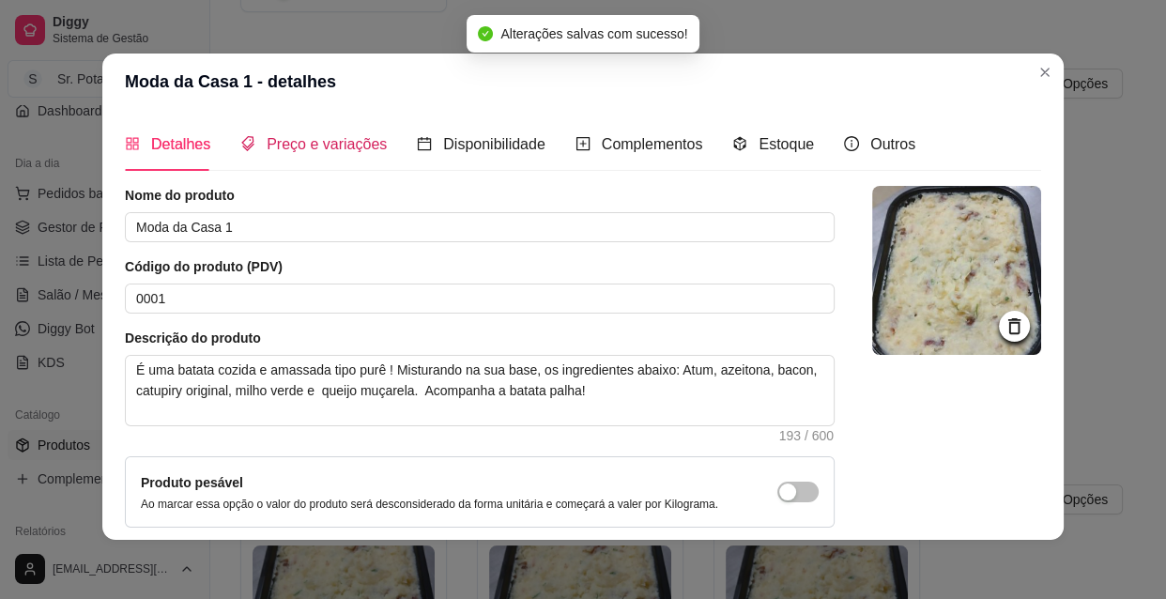
click at [353, 146] on span "Preço e variações" at bounding box center [327, 144] width 120 height 16
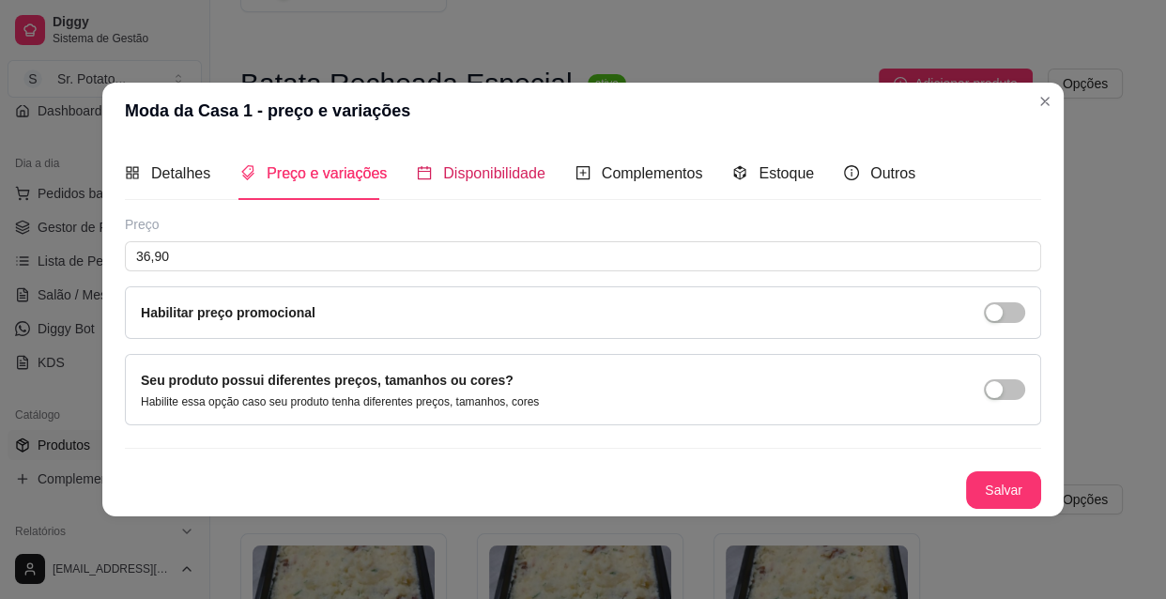
click at [482, 176] on span "Disponibilidade" at bounding box center [494, 173] width 102 height 16
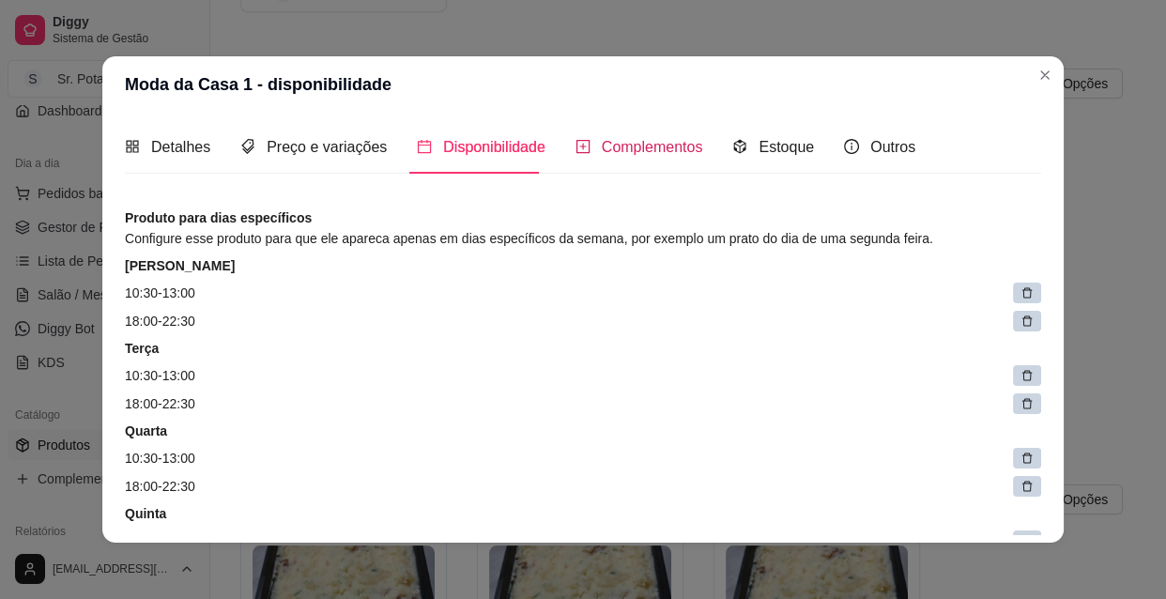
click at [623, 143] on span "Complementos" at bounding box center [652, 147] width 101 height 16
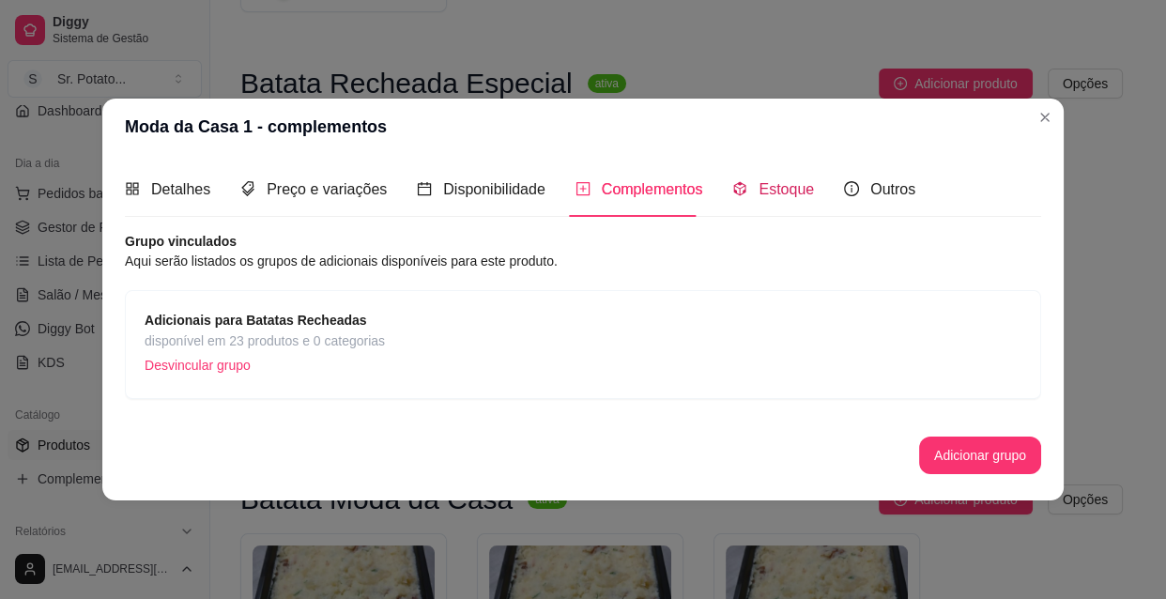
click at [770, 188] on span "Estoque" at bounding box center [785, 189] width 55 height 16
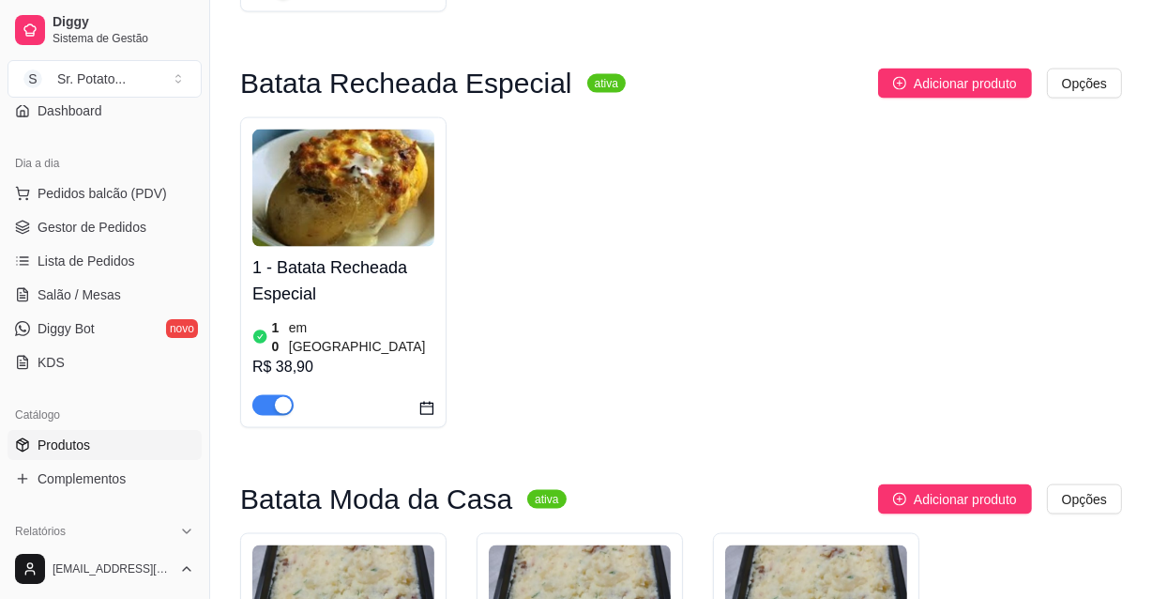
click at [587, 545] on img at bounding box center [580, 603] width 182 height 117
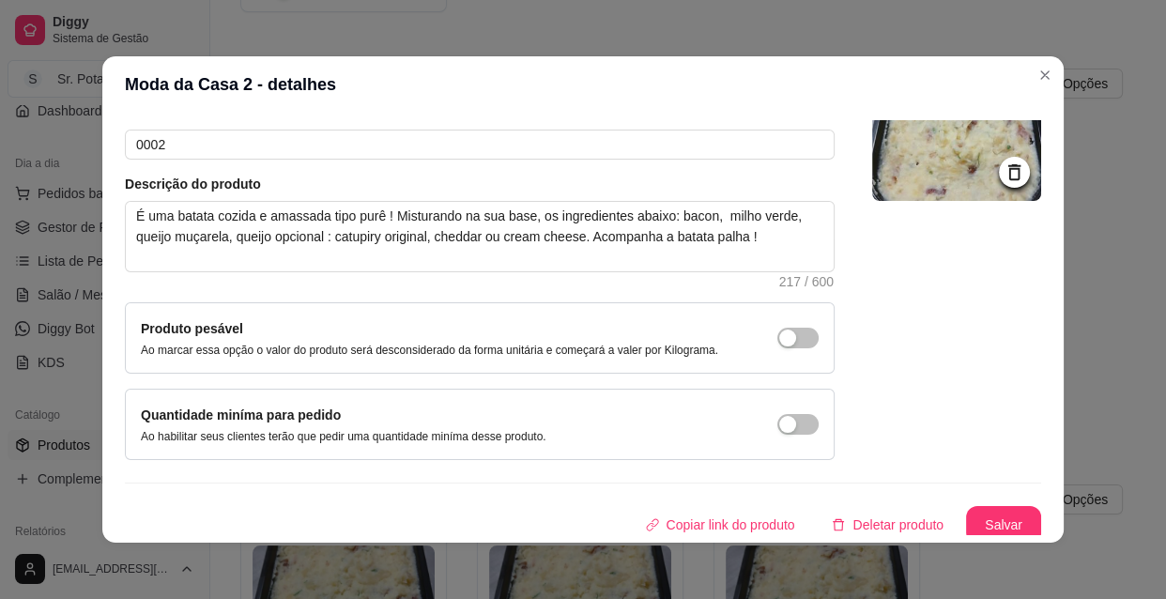
scroll to position [163, 0]
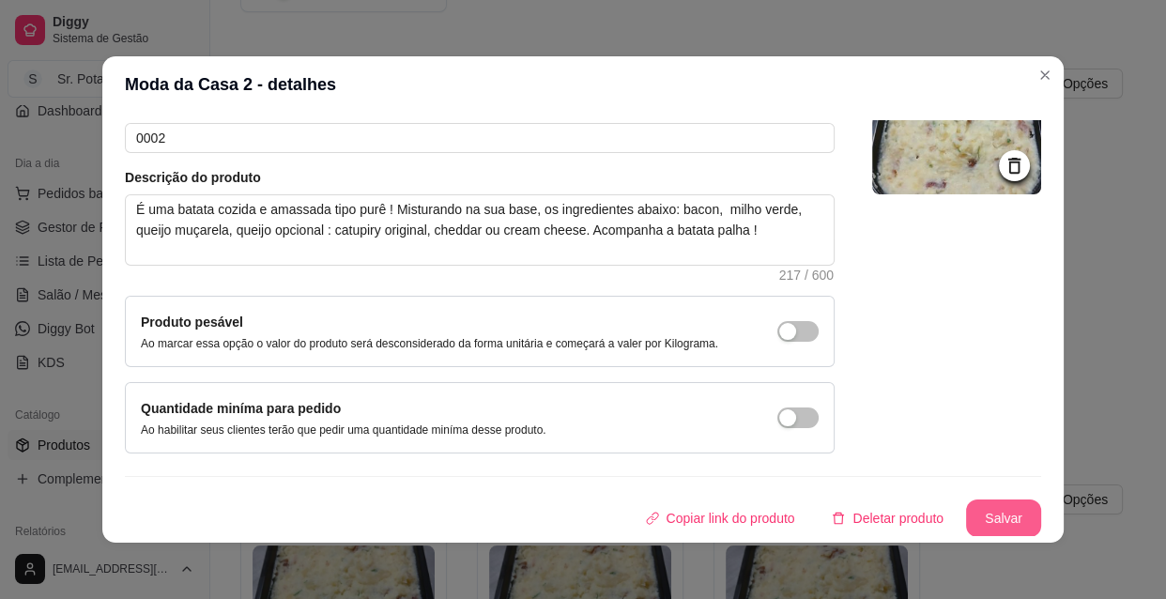
click at [978, 521] on button "Salvar" at bounding box center [1003, 518] width 75 height 38
